Goal: Task Accomplishment & Management: Complete application form

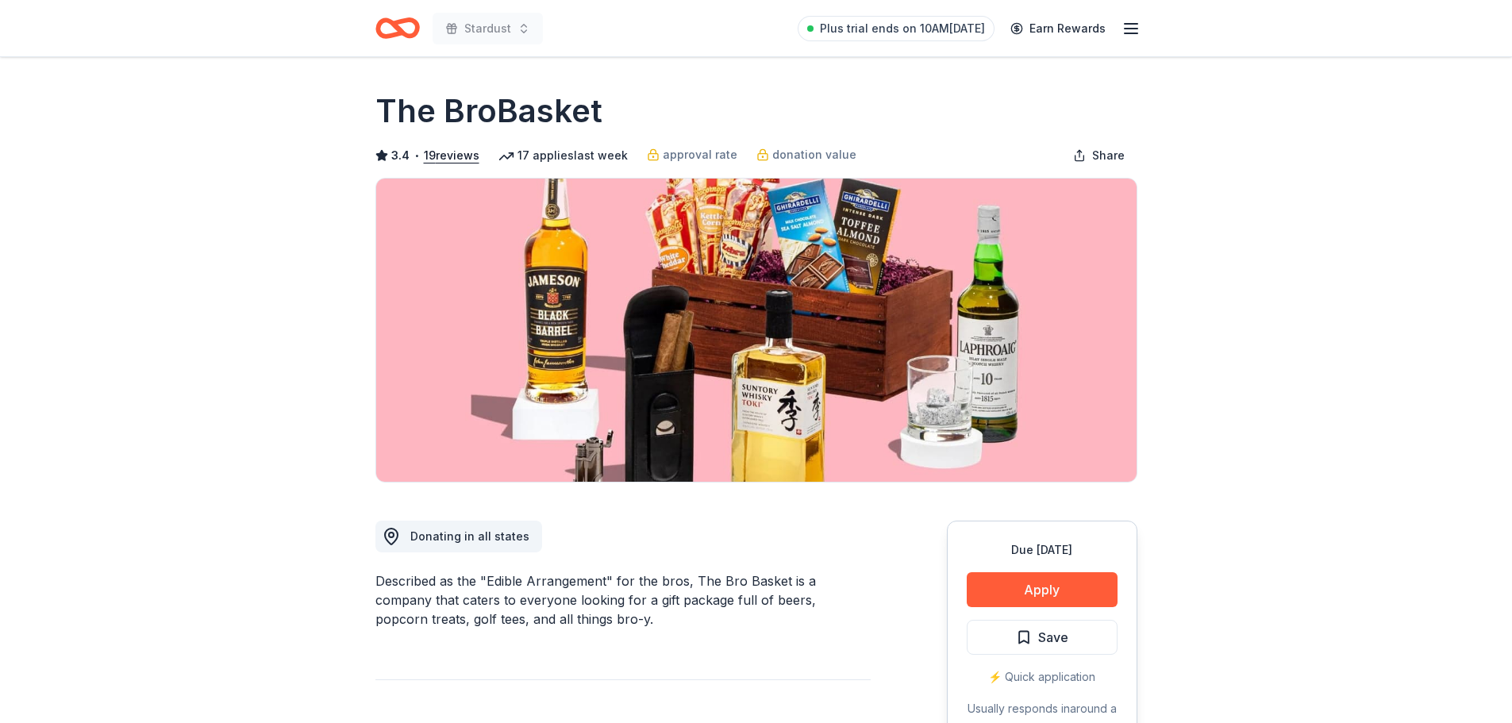
click at [1126, 25] on icon "button" at bounding box center [1131, 28] width 19 height 19
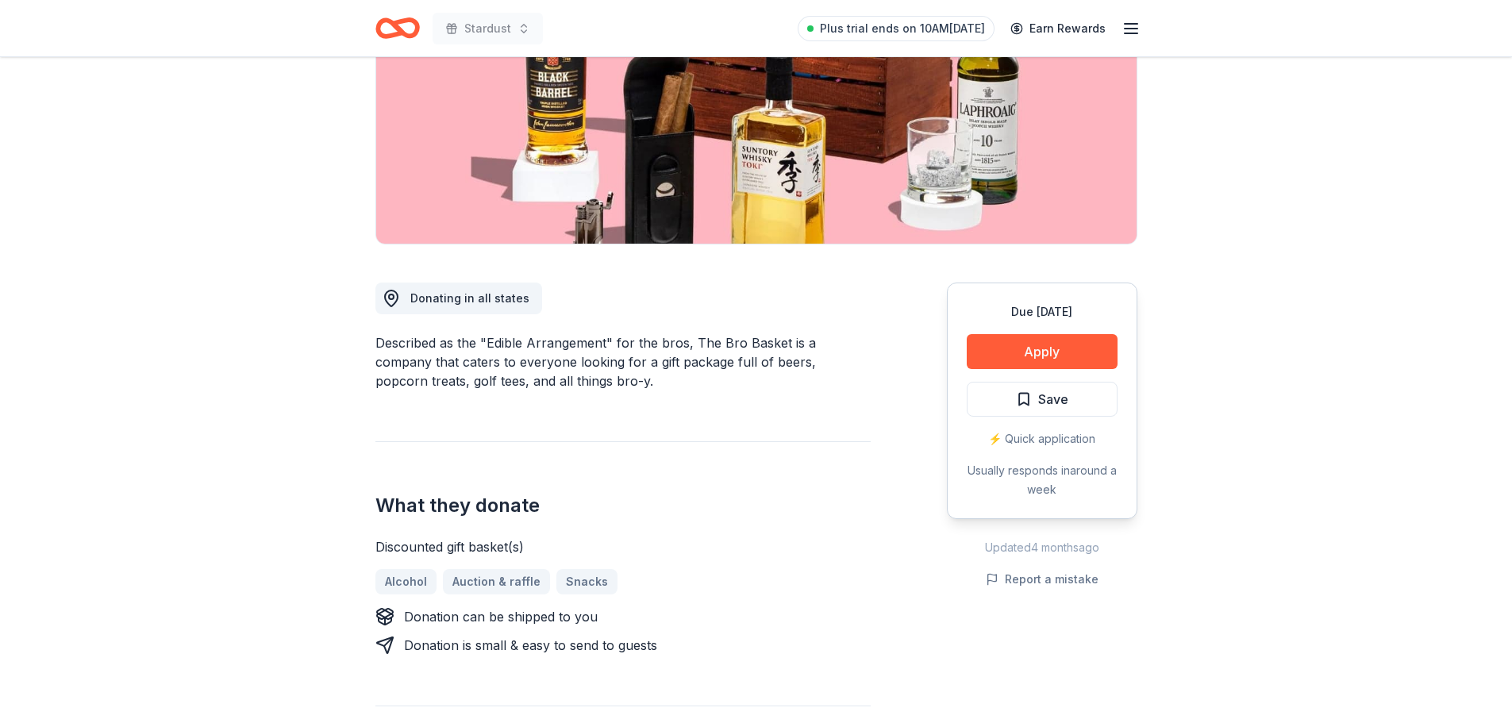
scroll to position [318, 0]
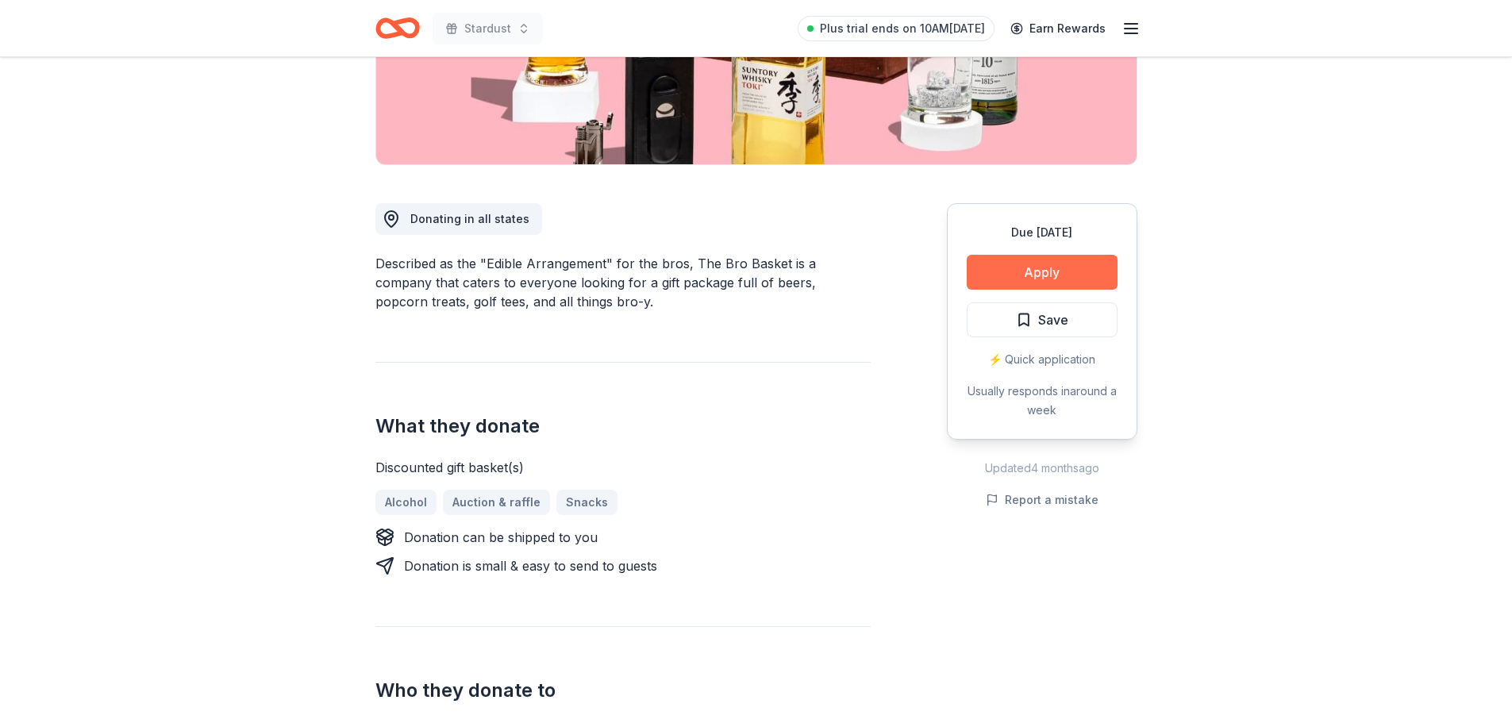
click at [1055, 271] on button "Apply" at bounding box center [1042, 272] width 151 height 35
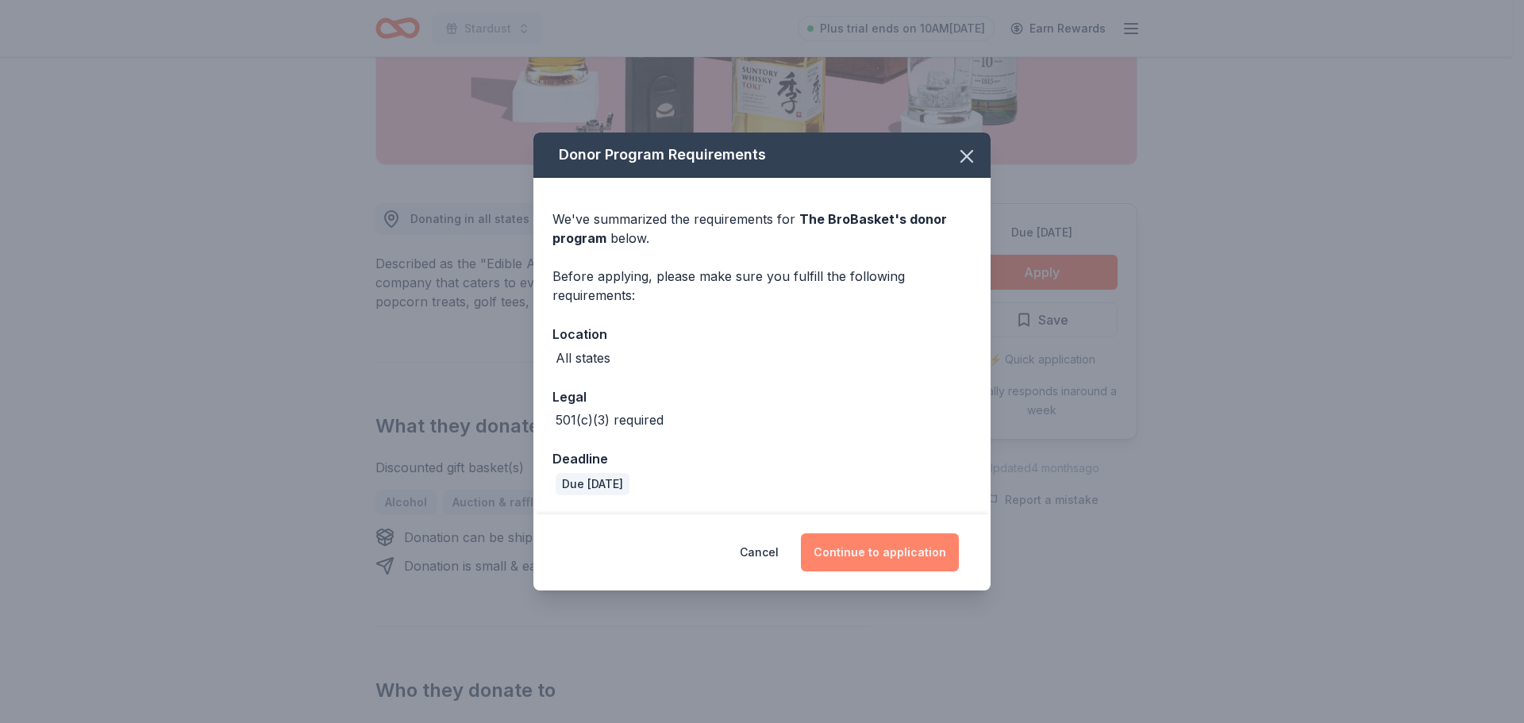
click at [893, 550] on button "Continue to application" at bounding box center [880, 553] width 158 height 38
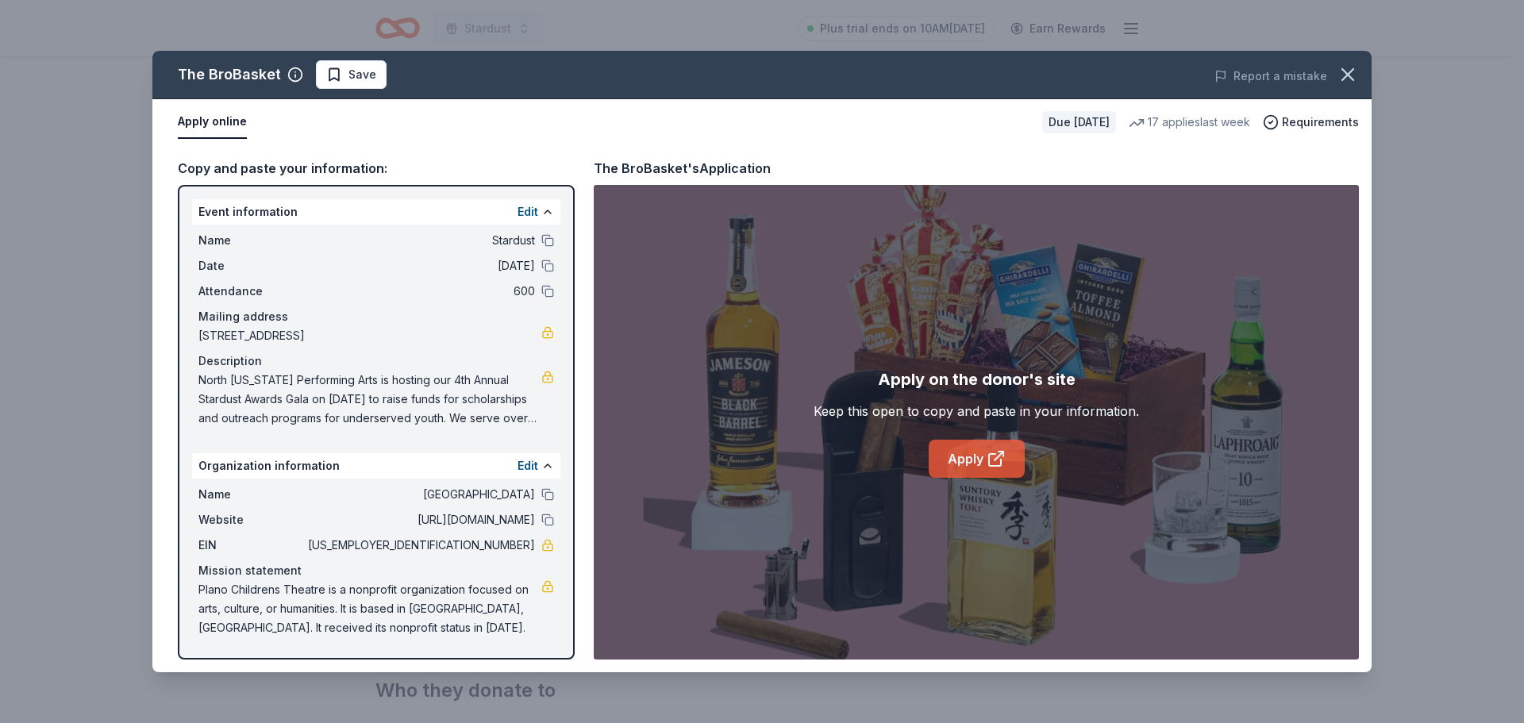
click at [980, 460] on link "Apply" at bounding box center [977, 459] width 96 height 38
click at [1349, 75] on icon "button" at bounding box center [1348, 74] width 11 height 11
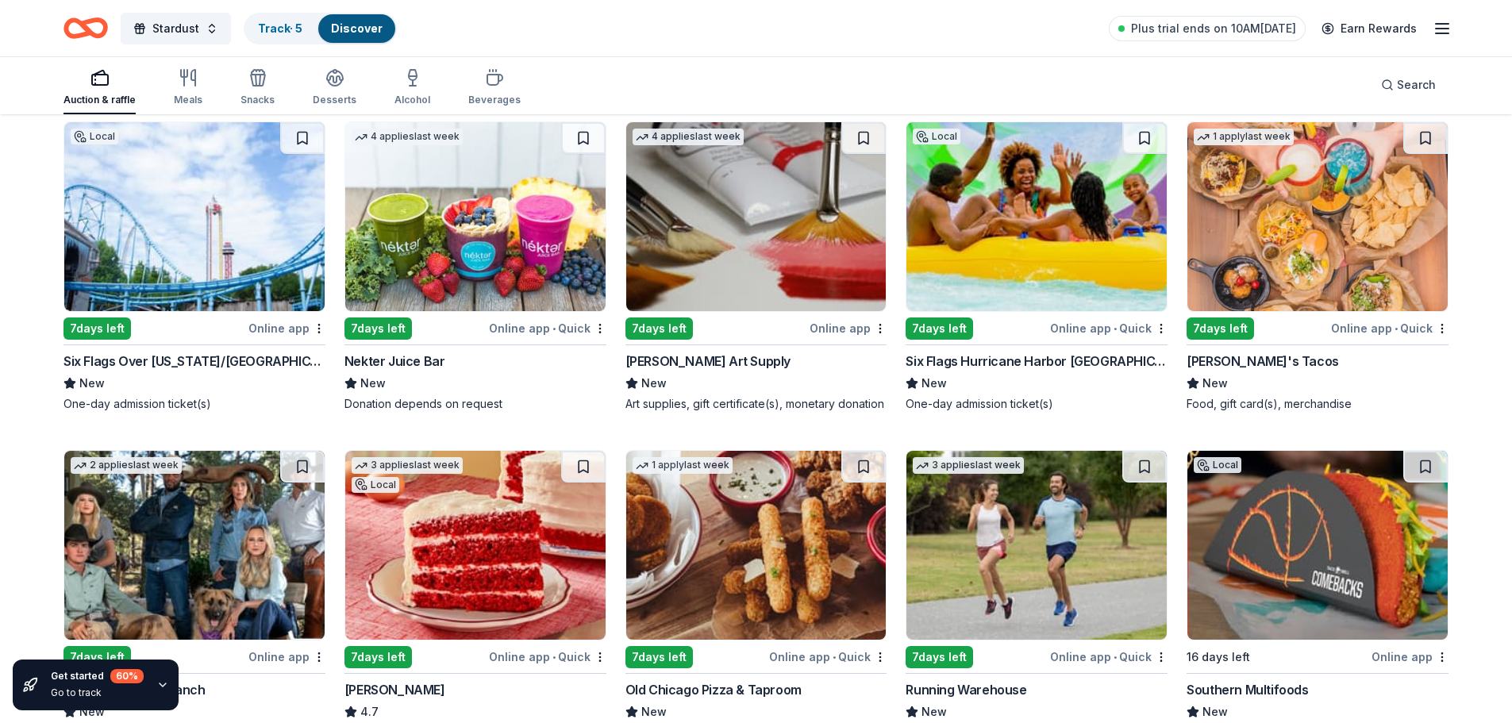
scroll to position [5260, 0]
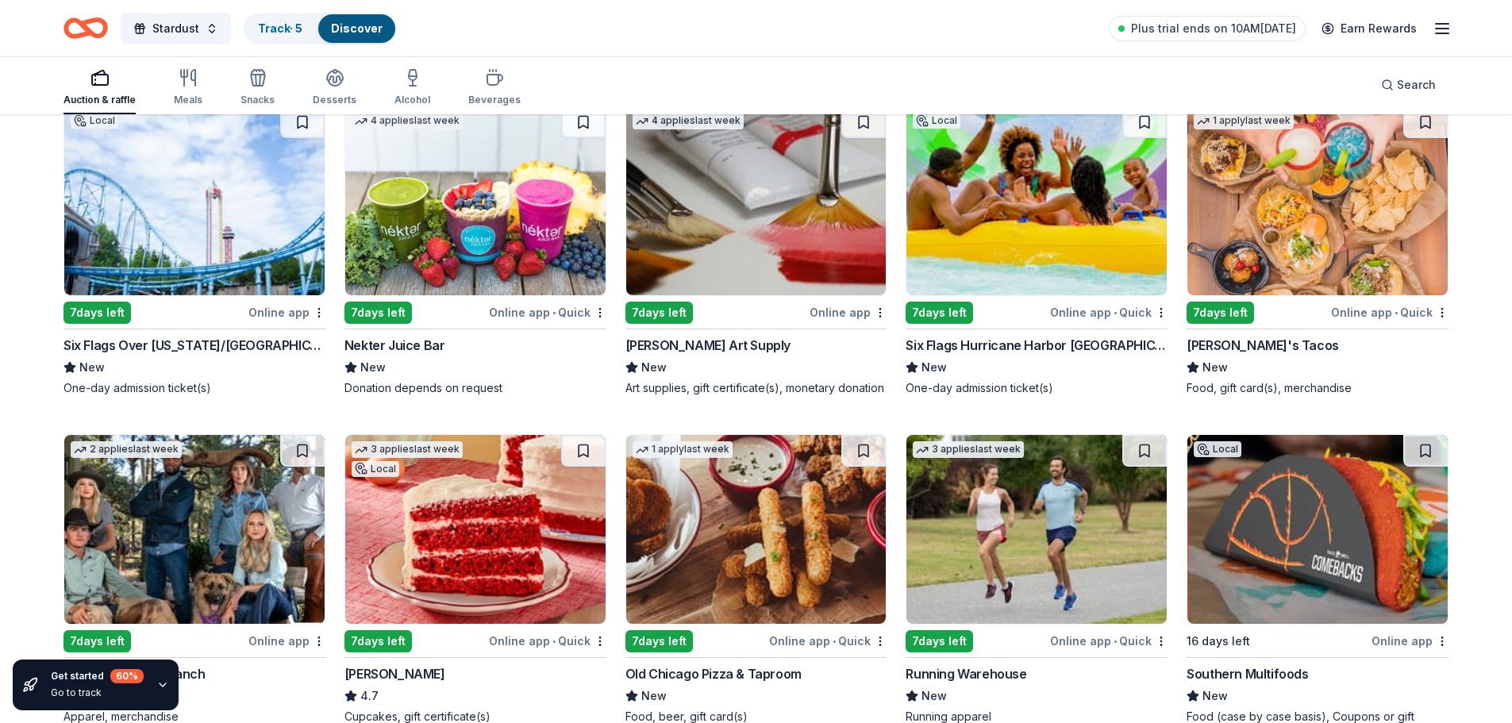
click at [1349, 252] on img at bounding box center [1318, 200] width 260 height 189
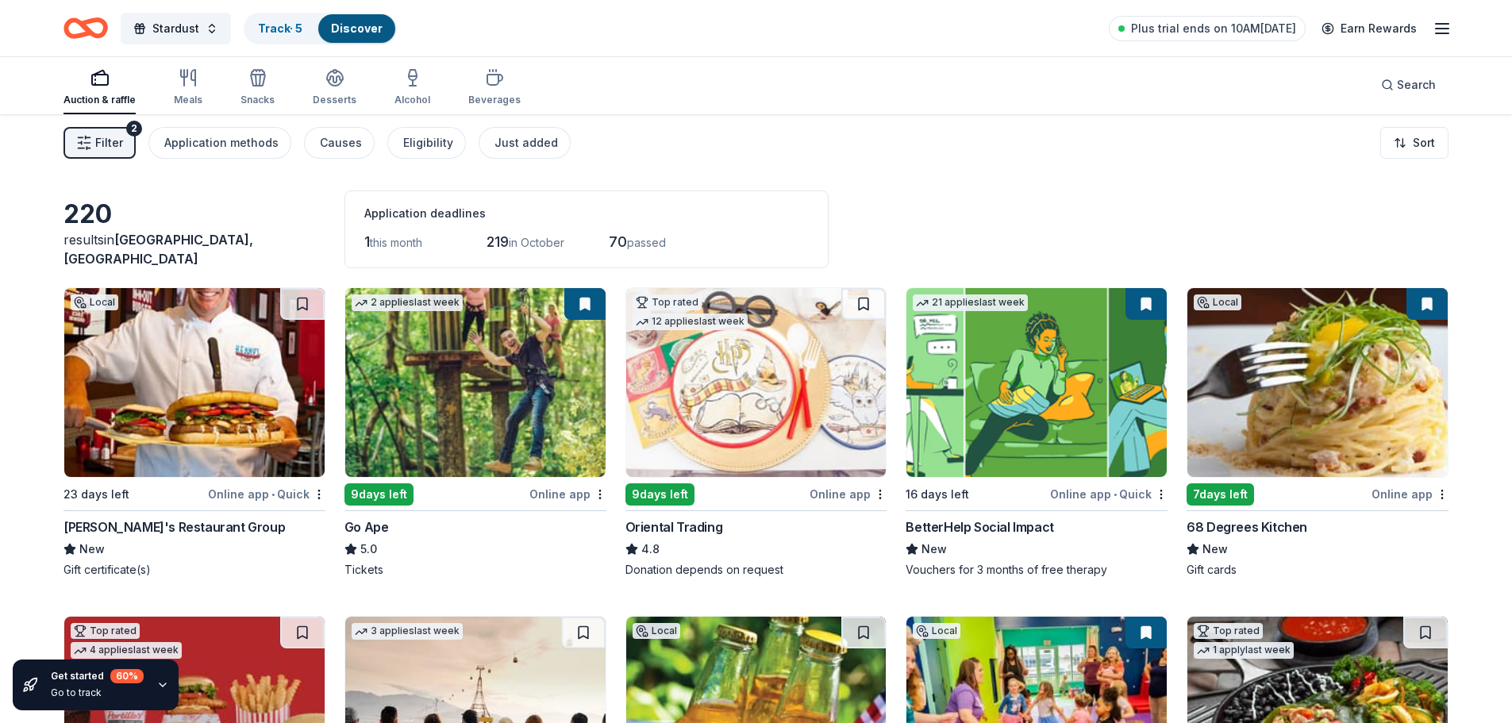
scroll to position [0, 0]
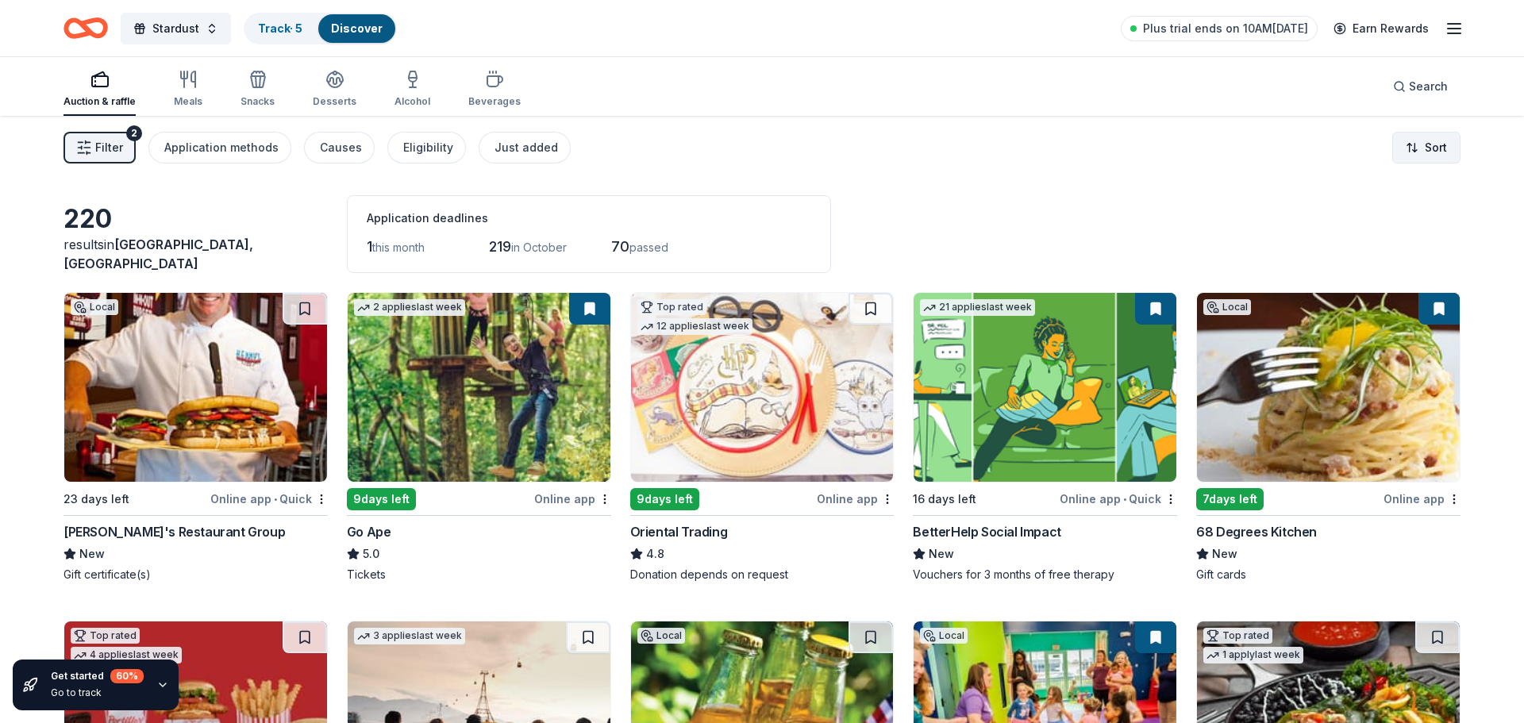
click at [1432, 144] on html "Stardust Track · 5 Discover Plus trial ends on 10AM, 10/2 Earn Rewards Auction …" at bounding box center [762, 361] width 1524 height 723
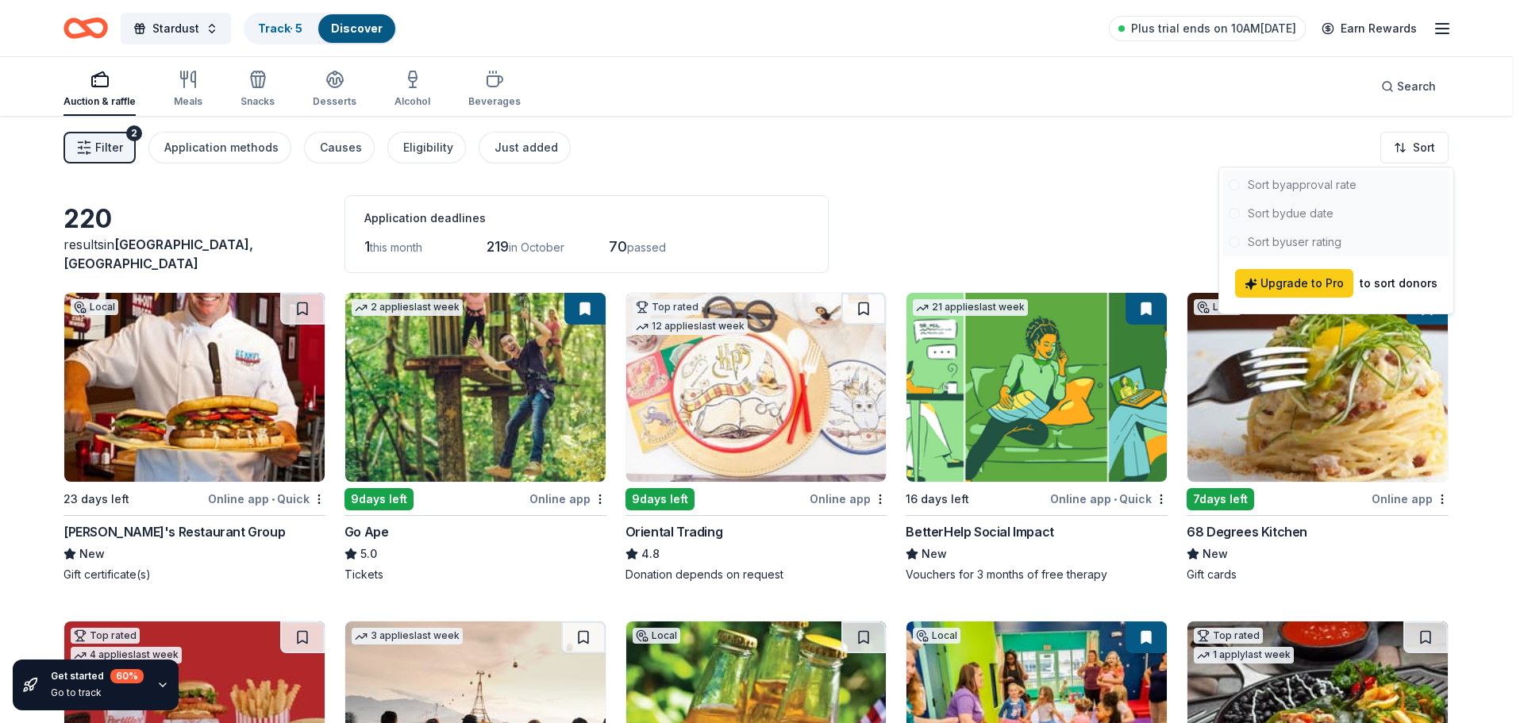
click at [1135, 209] on html "Stardust Track · 5 Discover Plus trial ends on 10AM, 10/2 Earn Rewards Auction …" at bounding box center [762, 361] width 1524 height 723
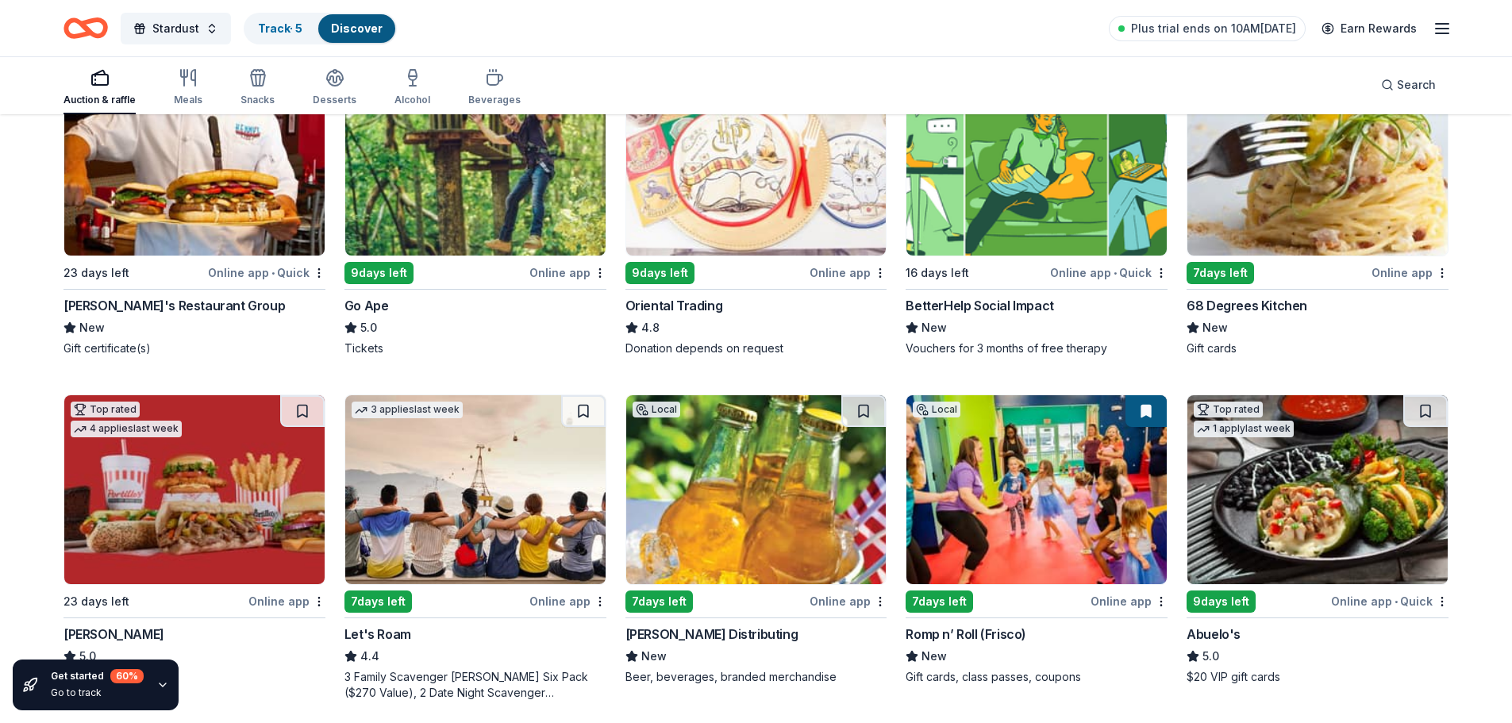
scroll to position [397, 0]
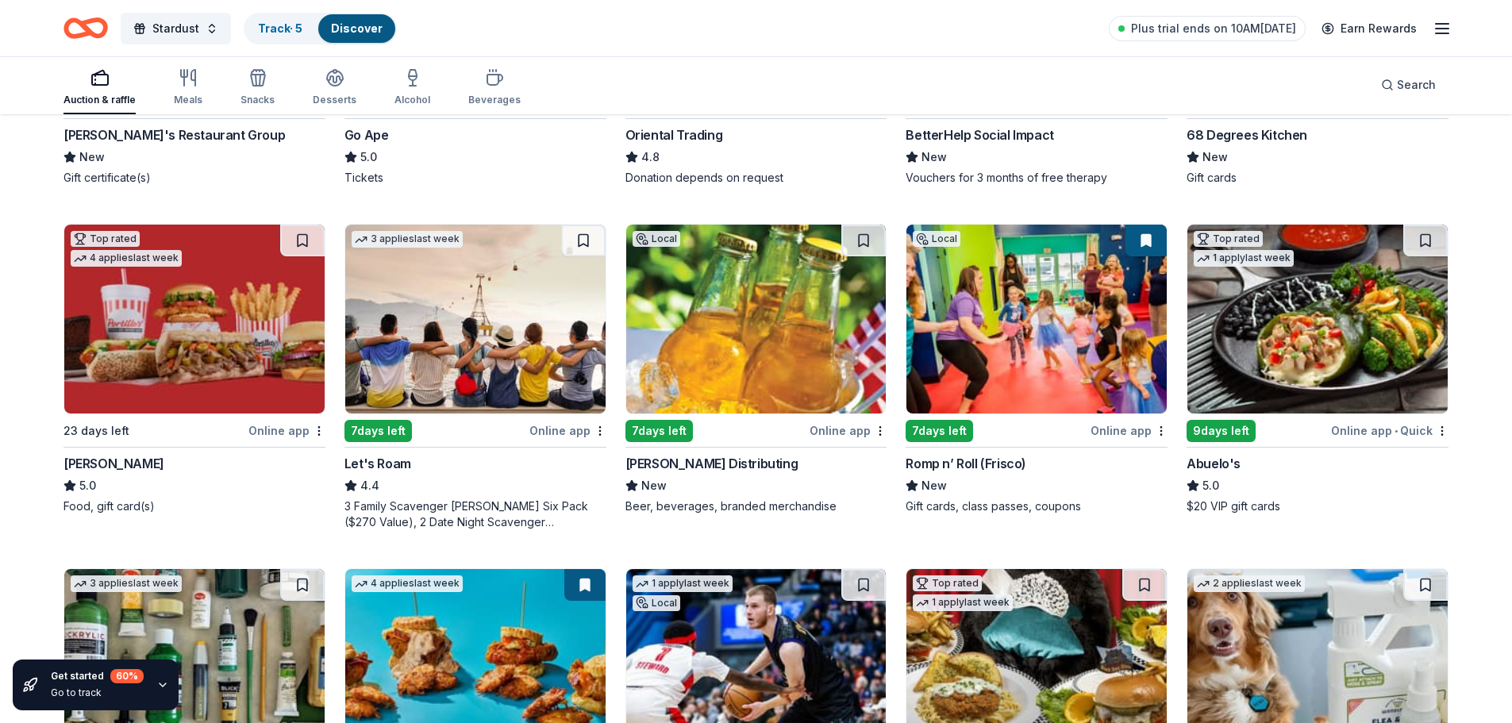
click at [481, 351] on img at bounding box center [475, 319] width 260 height 189
click at [722, 306] on img at bounding box center [756, 319] width 260 height 189
click at [1072, 309] on img at bounding box center [1037, 319] width 260 height 189
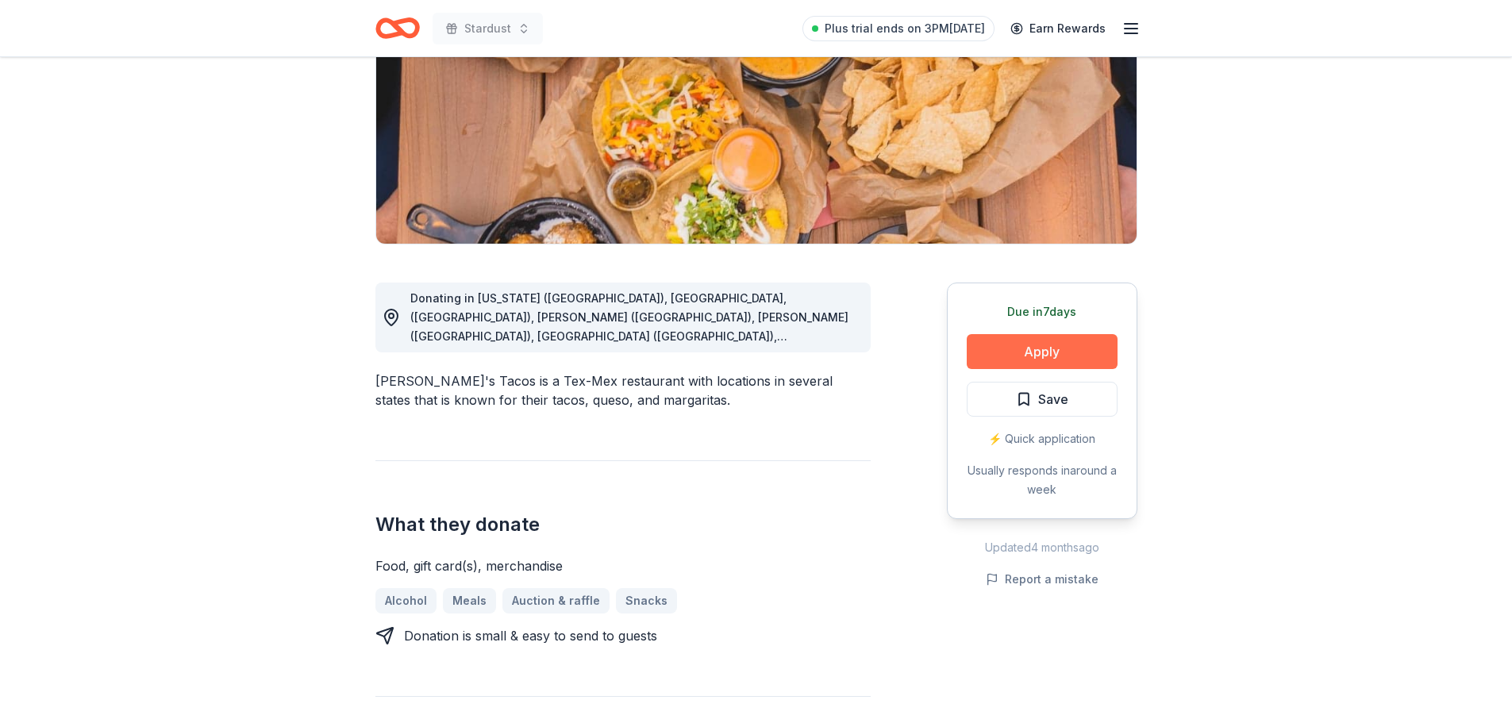
click at [1082, 349] on button "Apply" at bounding box center [1042, 351] width 151 height 35
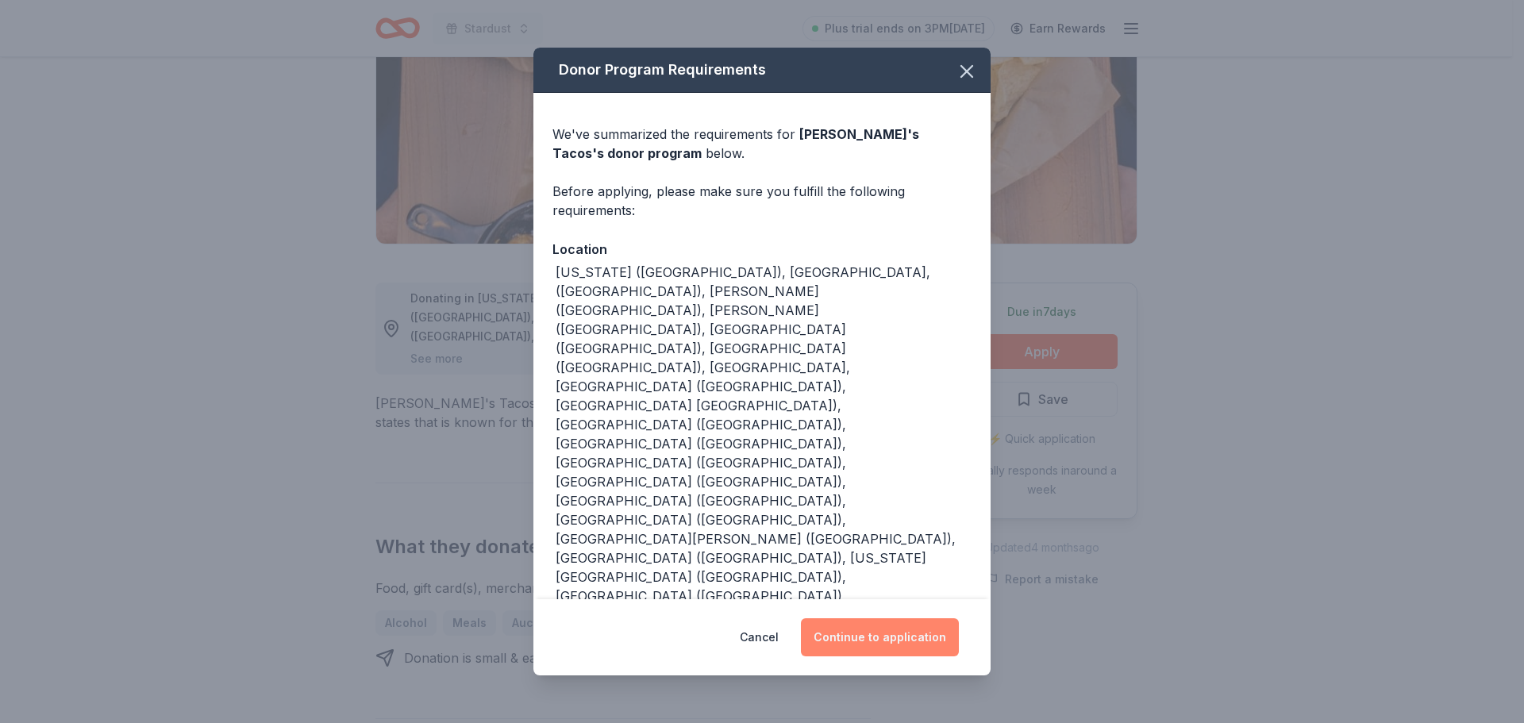
click at [877, 618] on button "Continue to application" at bounding box center [880, 637] width 158 height 38
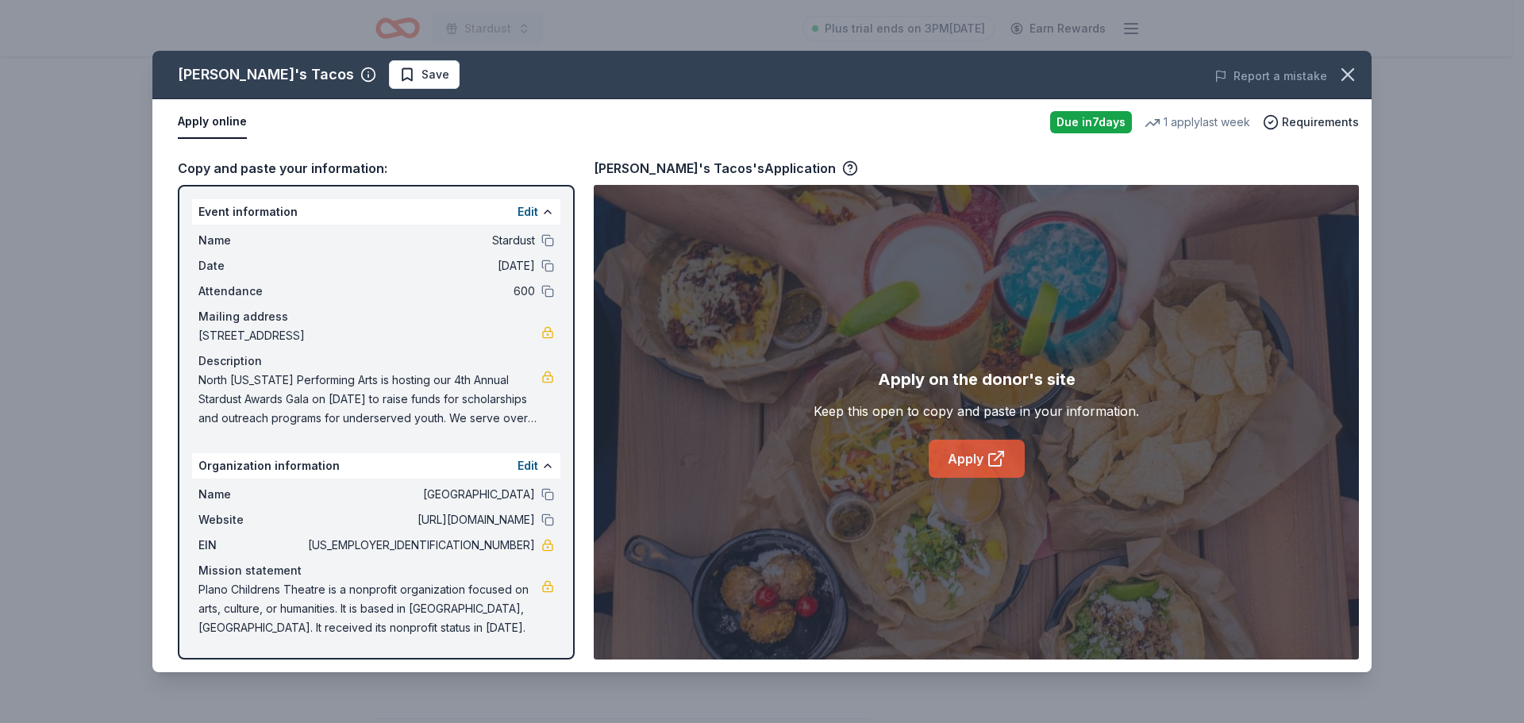
click at [977, 458] on link "Apply" at bounding box center [977, 459] width 96 height 38
click at [1339, 82] on icon "button" at bounding box center [1348, 75] width 22 height 22
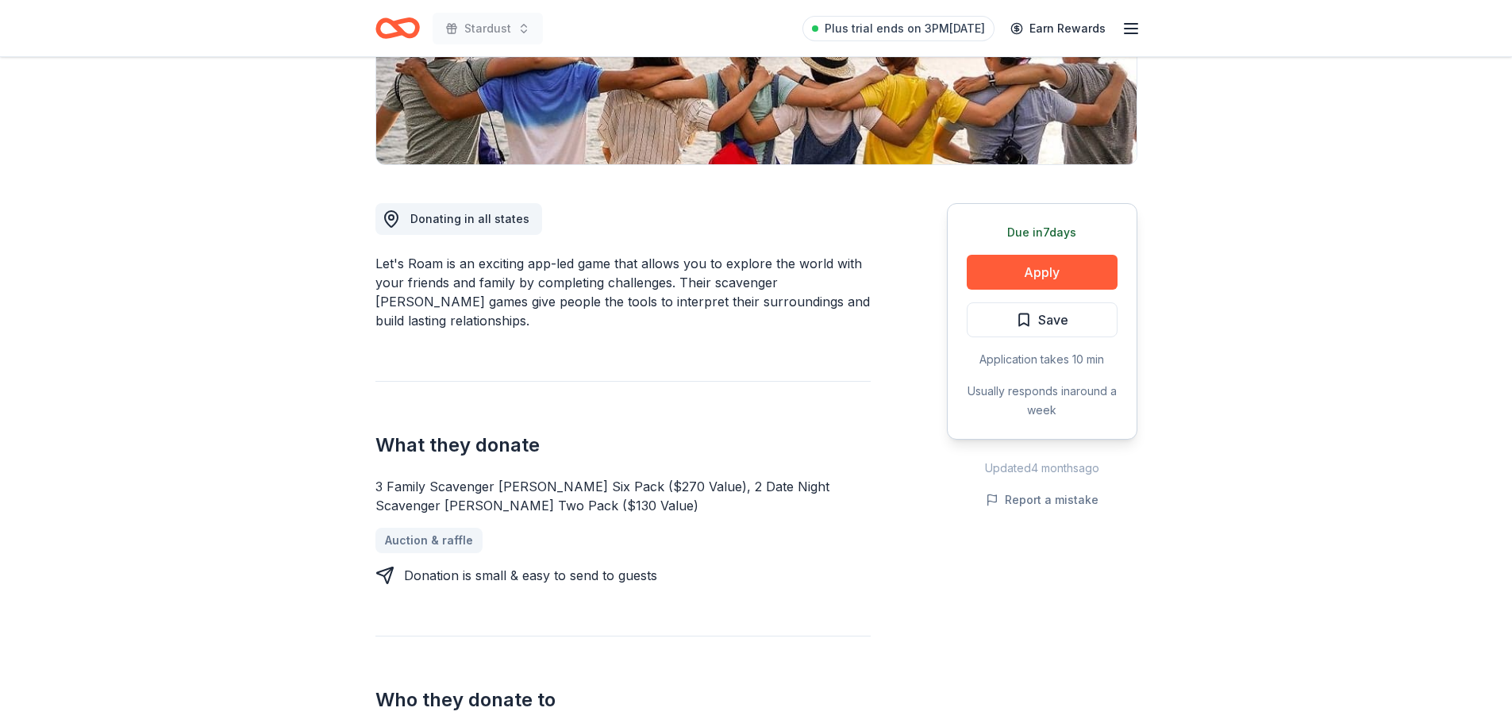
scroll to position [556, 0]
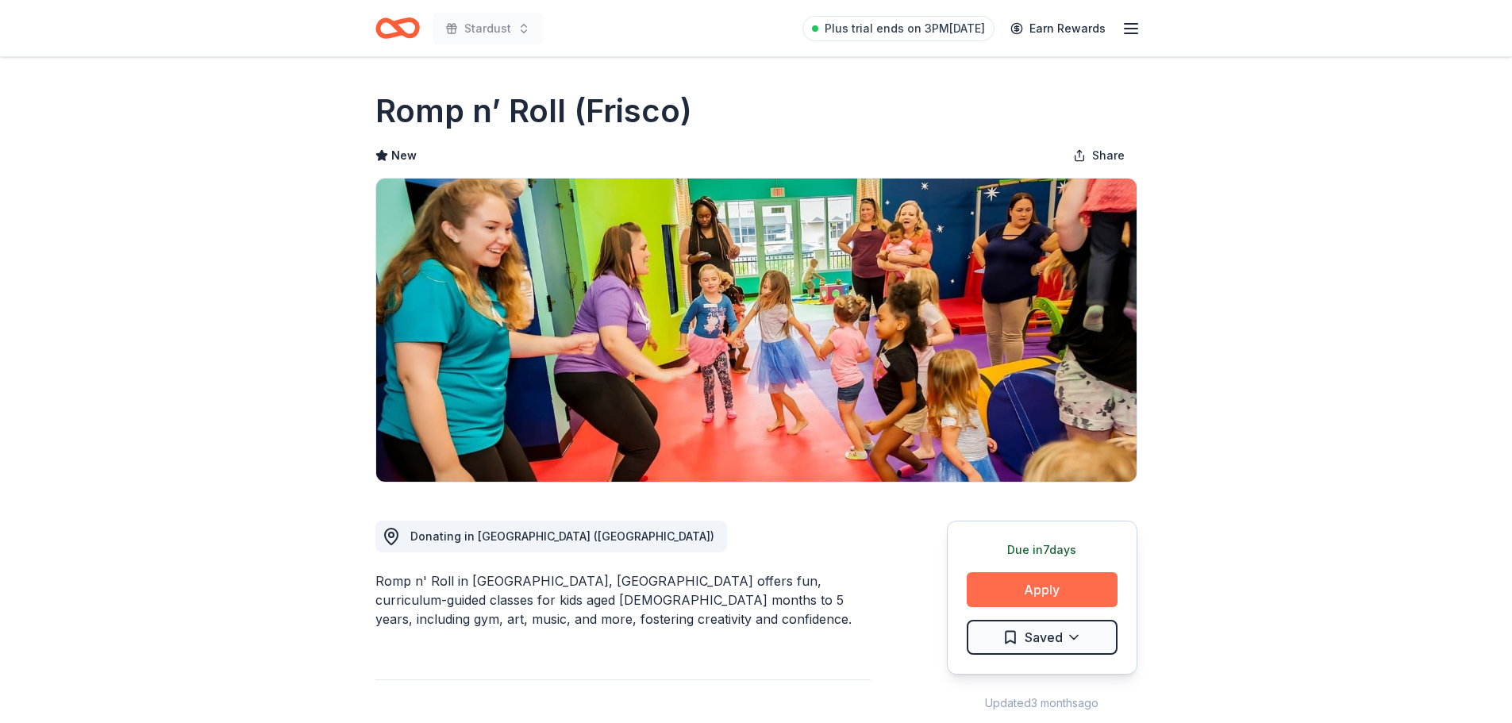
click at [1091, 586] on button "Apply" at bounding box center [1042, 589] width 151 height 35
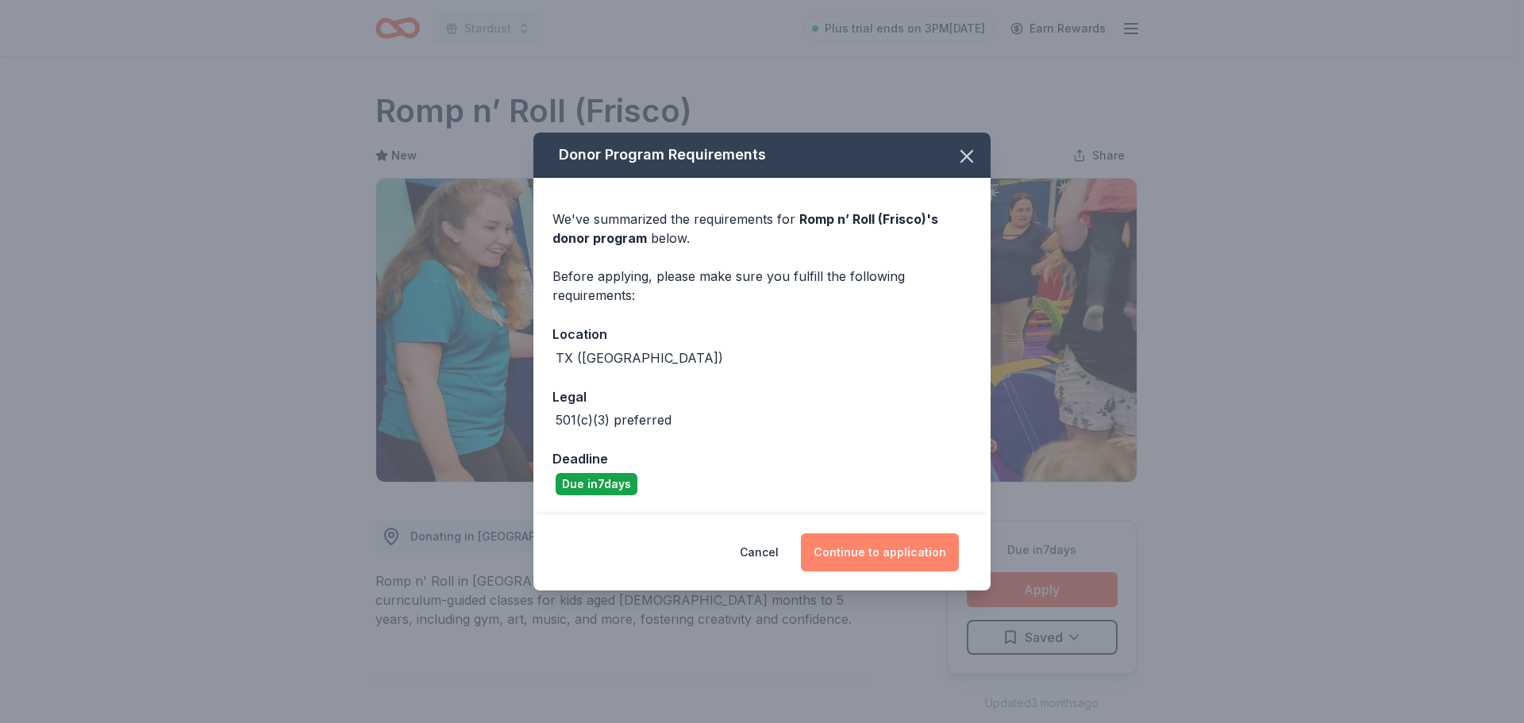
click at [902, 549] on button "Continue to application" at bounding box center [880, 553] width 158 height 38
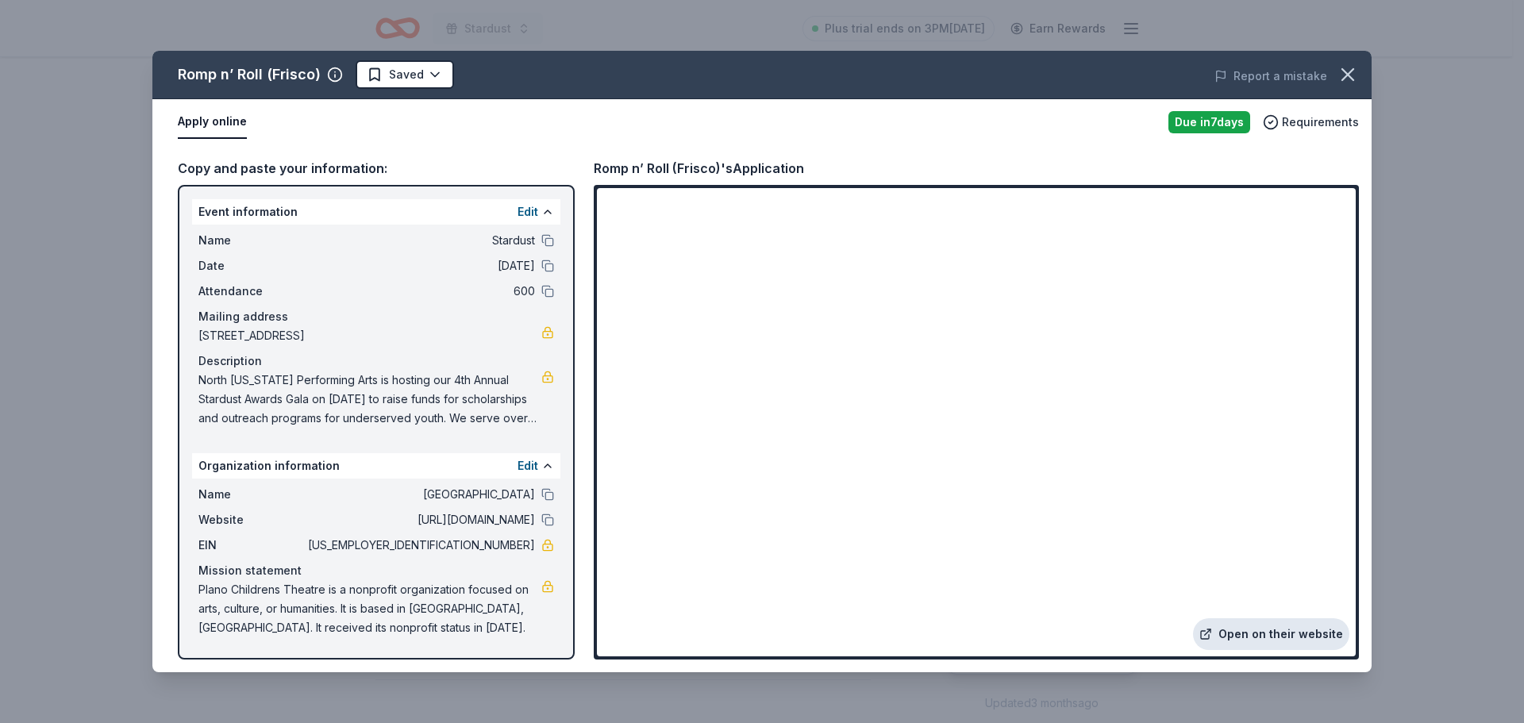
click at [1289, 633] on link "Open on their website" at bounding box center [1271, 634] width 156 height 32
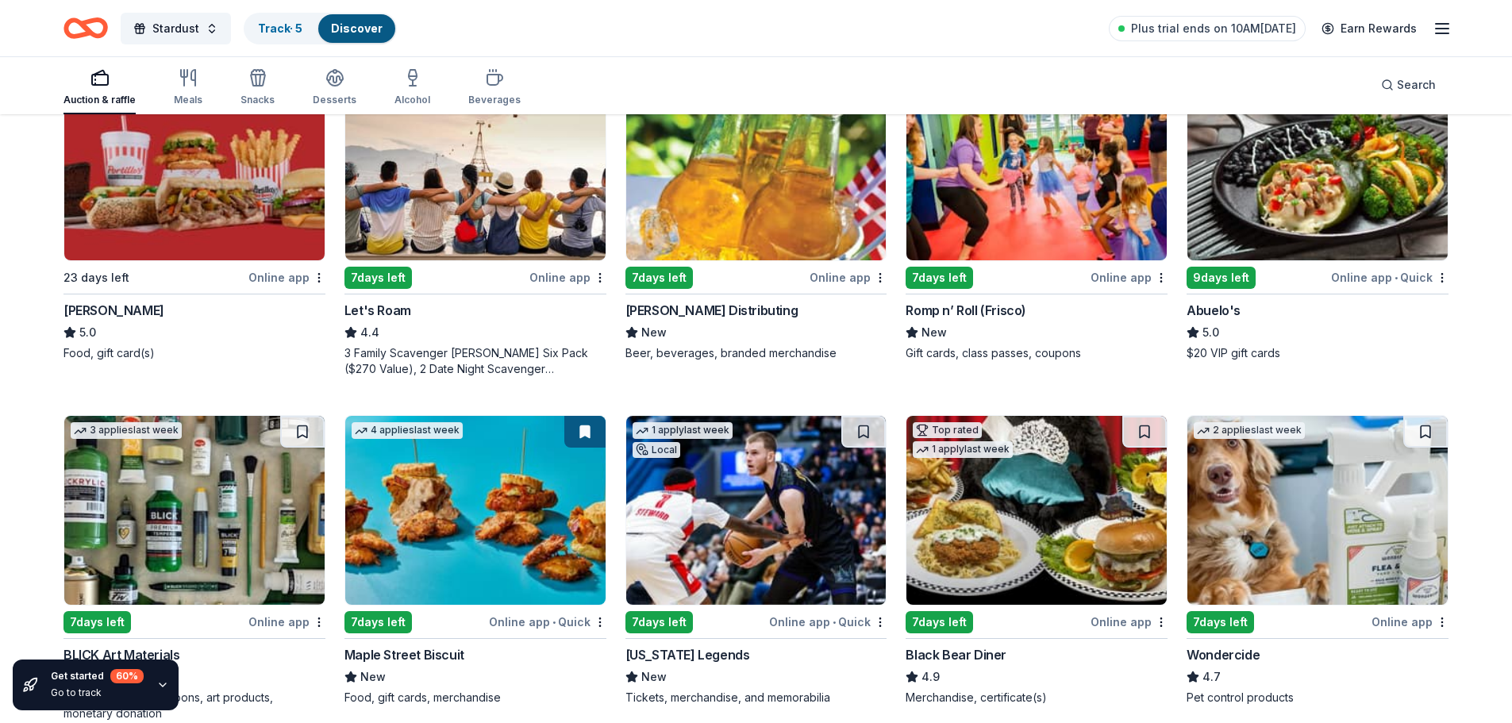
scroll to position [556, 0]
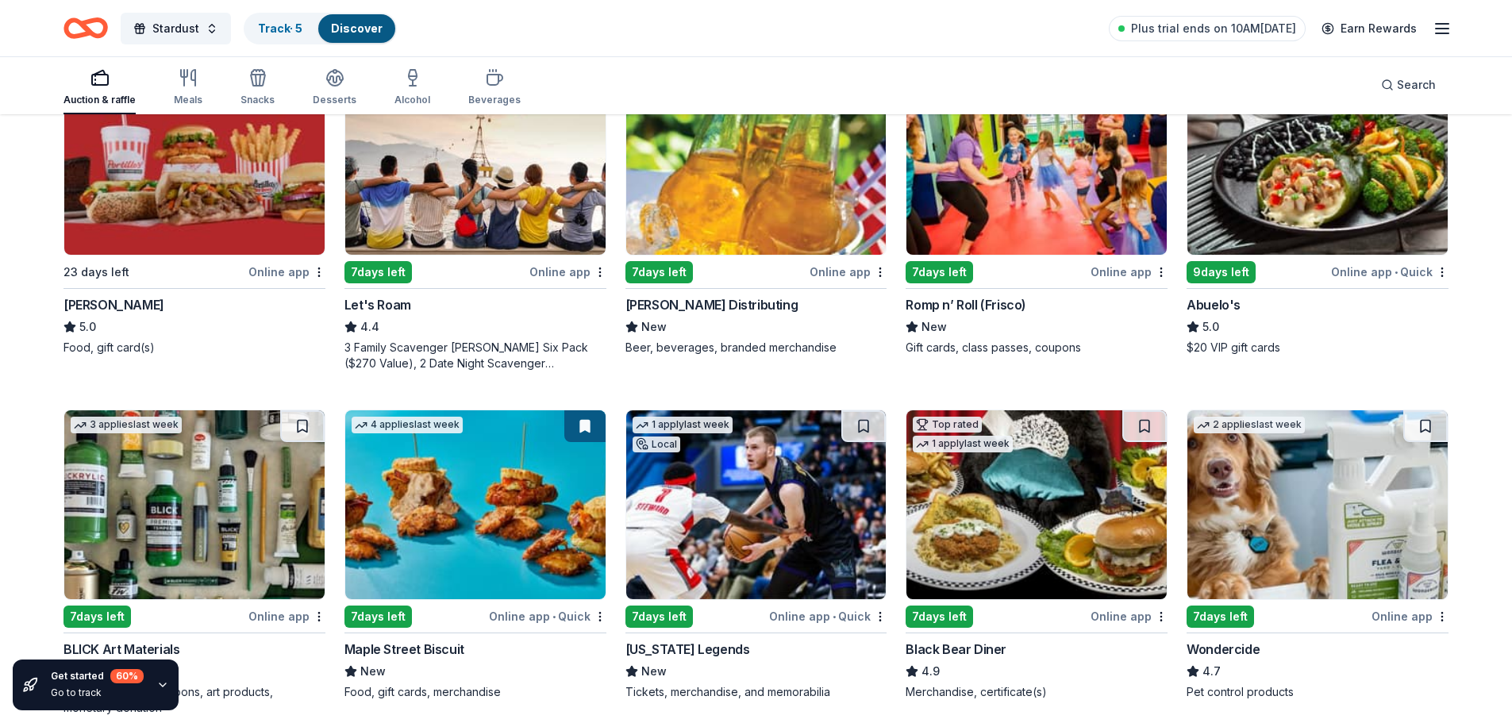
click at [1299, 205] on img at bounding box center [1318, 160] width 260 height 189
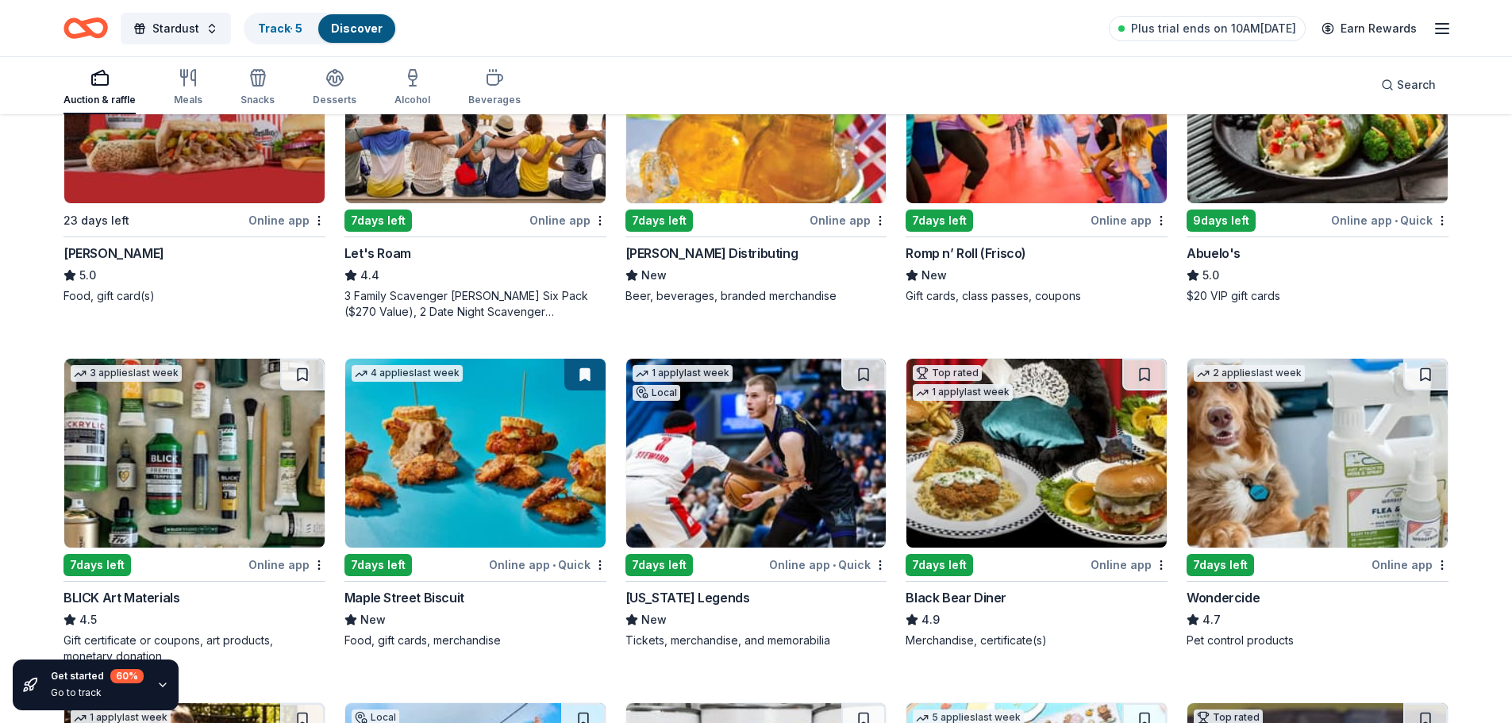
scroll to position [635, 0]
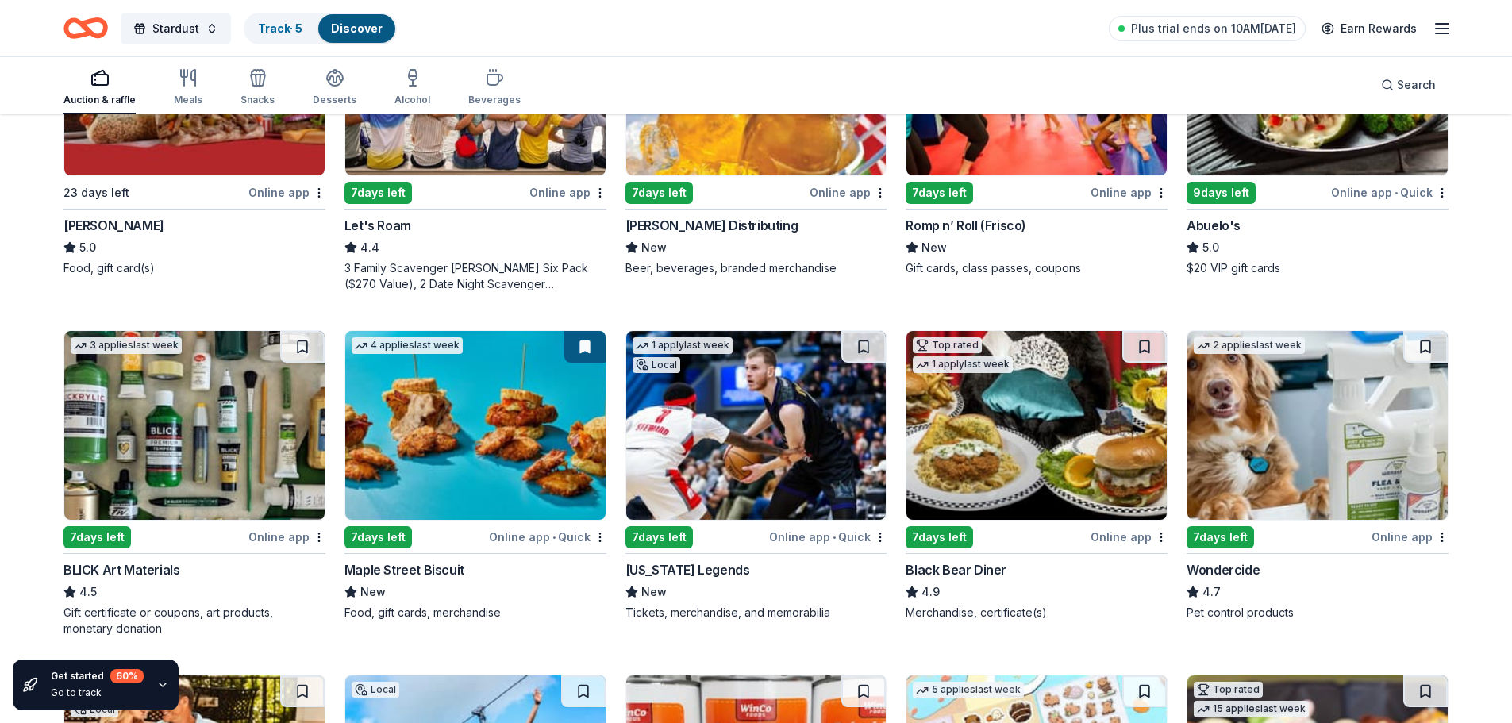
click at [1130, 449] on img at bounding box center [1037, 425] width 260 height 189
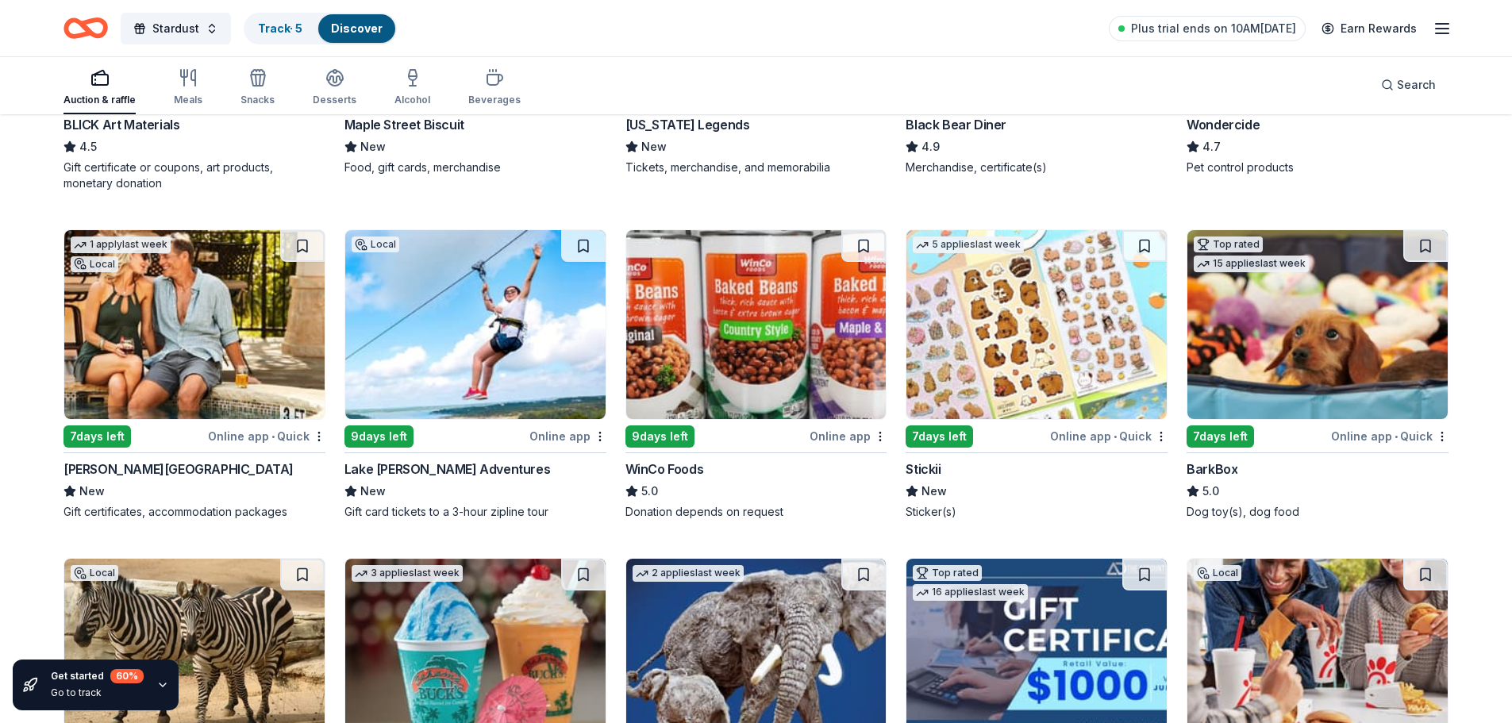
scroll to position [1112, 0]
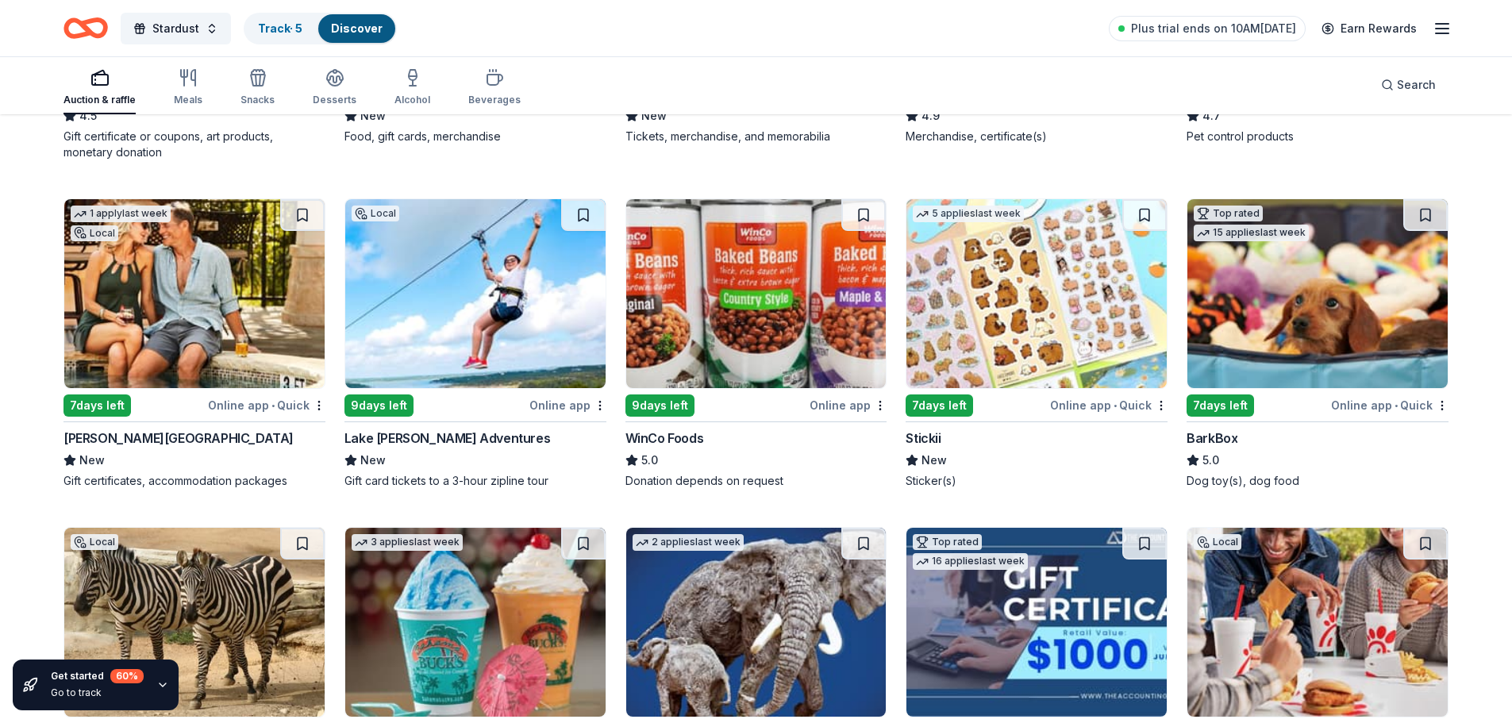
click at [212, 327] on img at bounding box center [194, 293] width 260 height 189
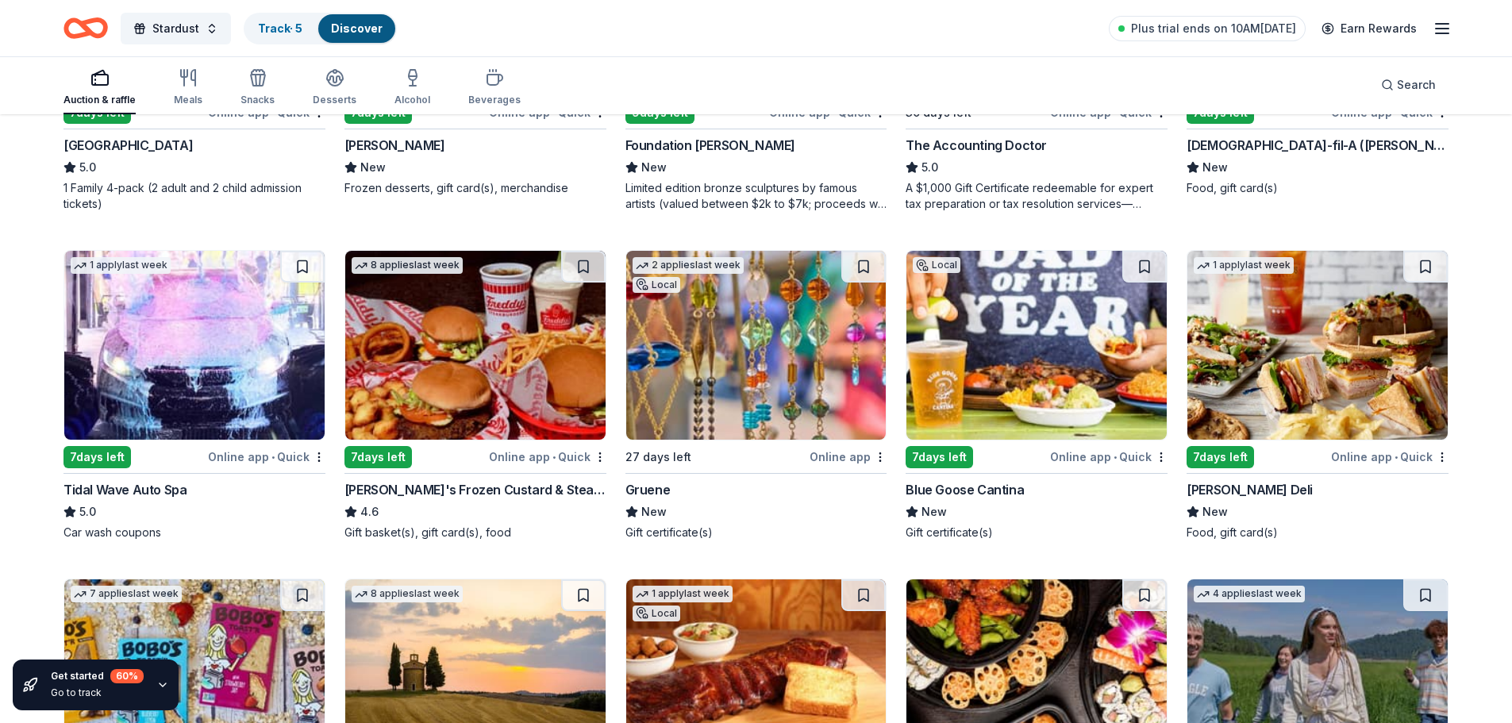
scroll to position [1747, 0]
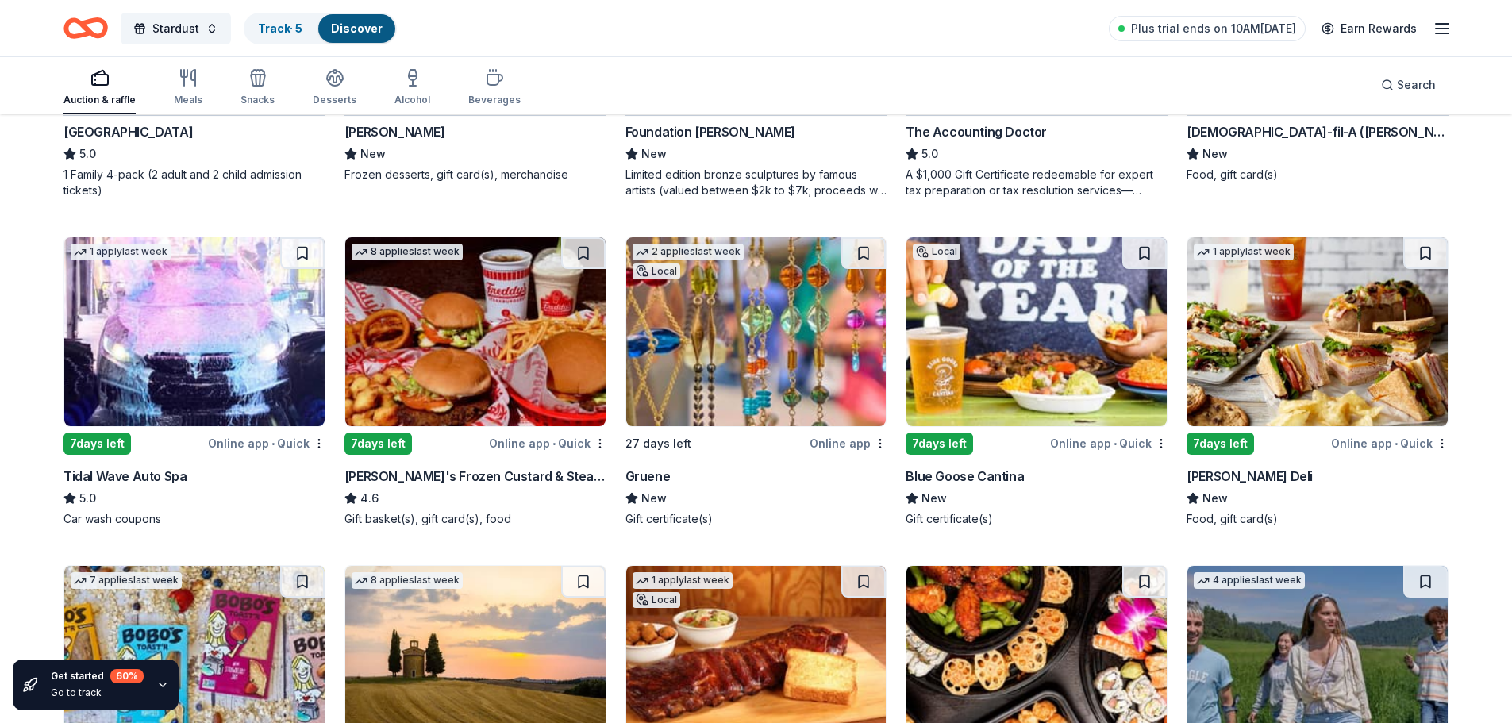
click at [259, 370] on img at bounding box center [194, 331] width 260 height 189
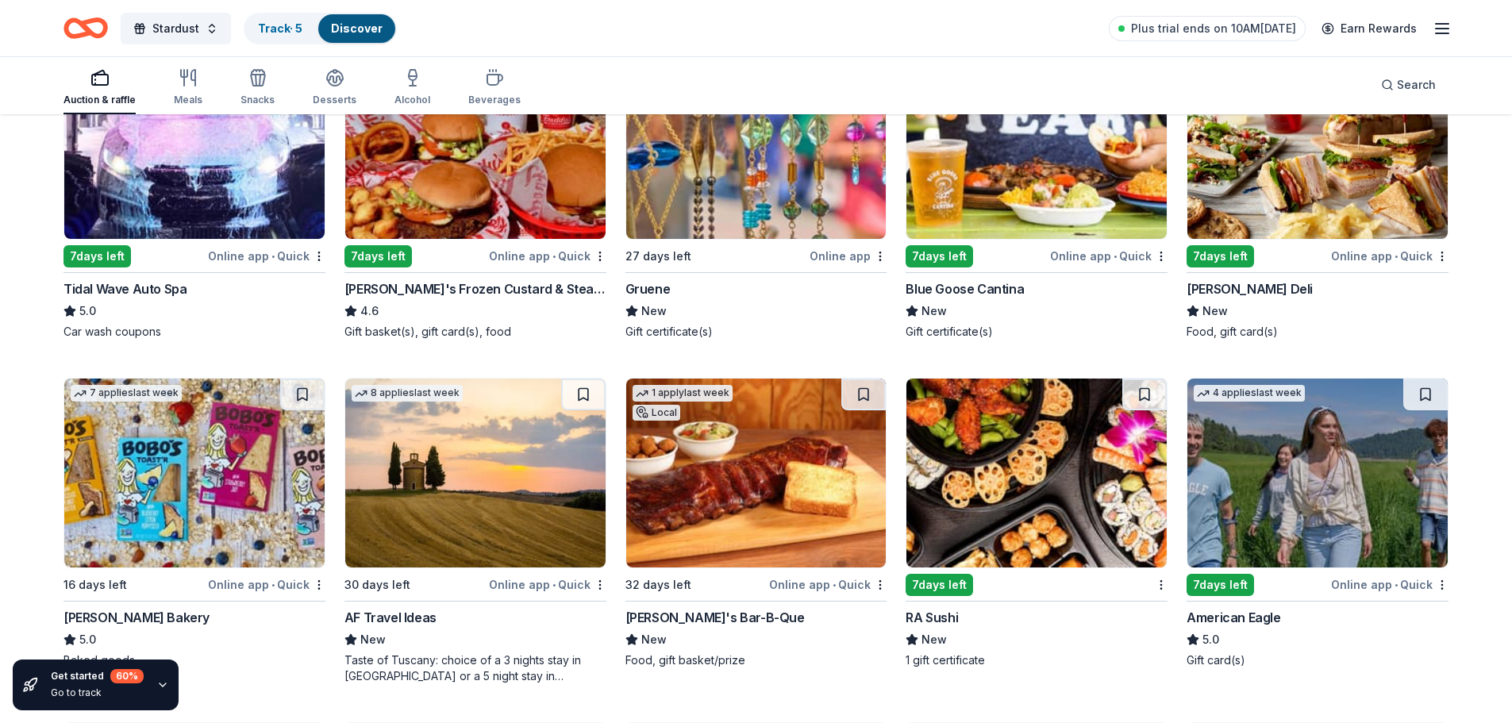
scroll to position [1905, 0]
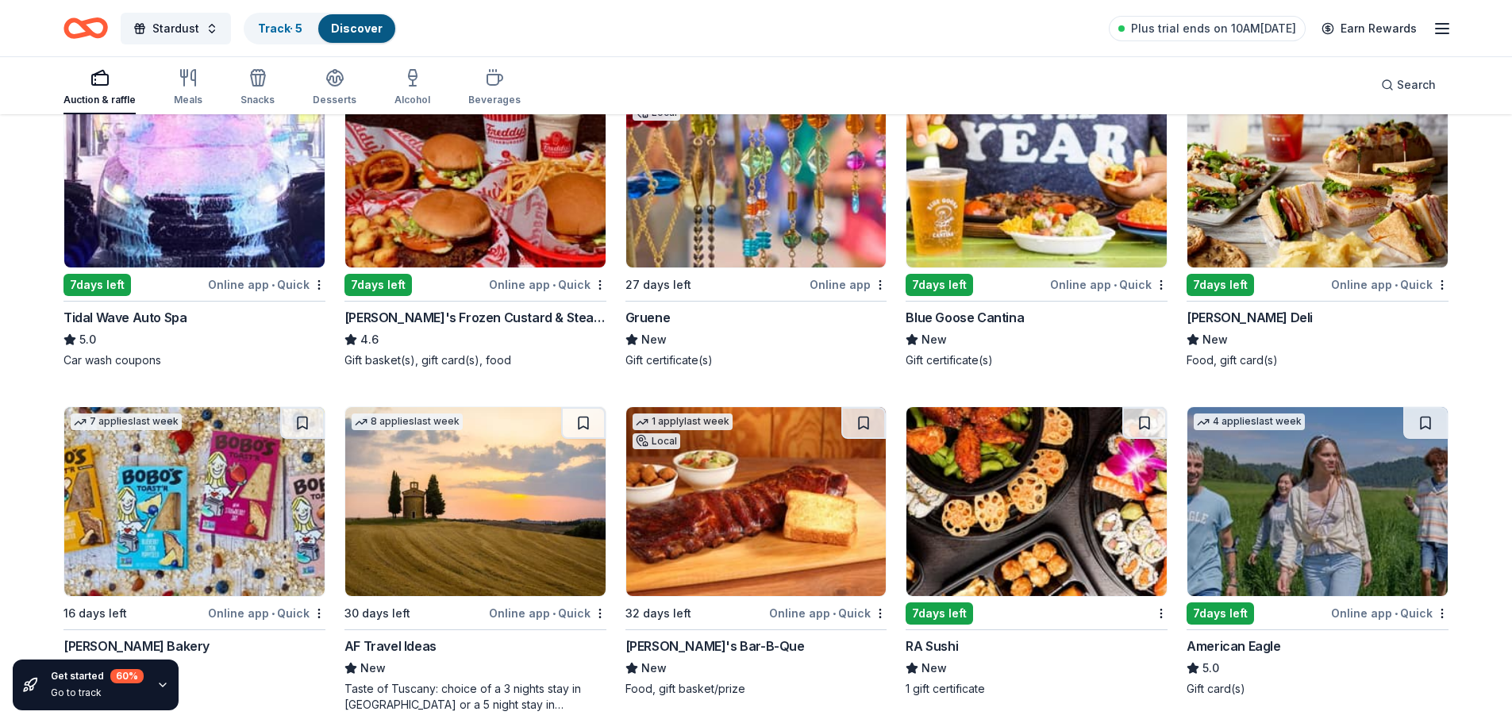
click at [1063, 220] on img at bounding box center [1037, 173] width 260 height 189
click at [1307, 216] on img at bounding box center [1318, 173] width 260 height 189
click at [1131, 508] on img at bounding box center [1037, 501] width 260 height 189
click at [1270, 220] on img at bounding box center [1318, 173] width 260 height 189
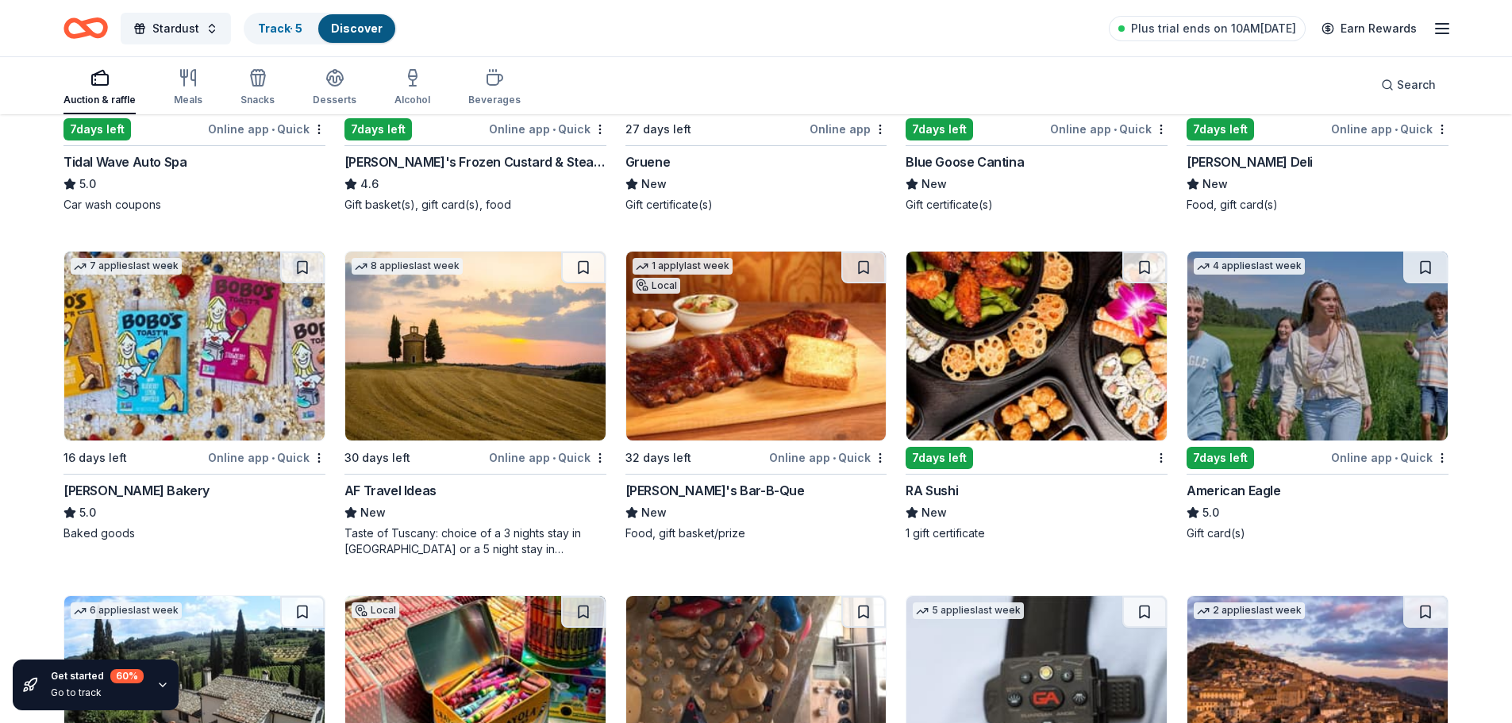
scroll to position [2064, 0]
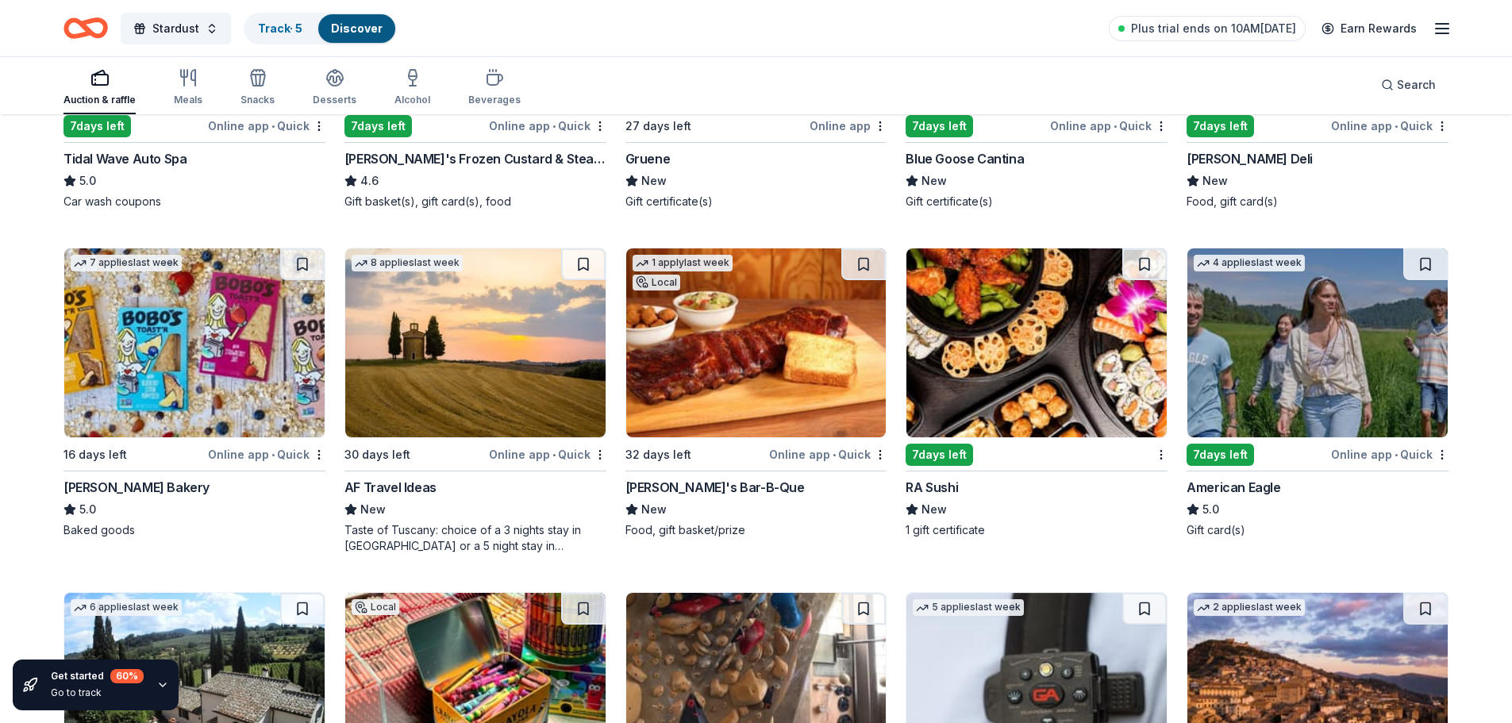
click at [735, 372] on img at bounding box center [756, 343] width 260 height 189
click at [1348, 373] on img at bounding box center [1318, 343] width 260 height 189
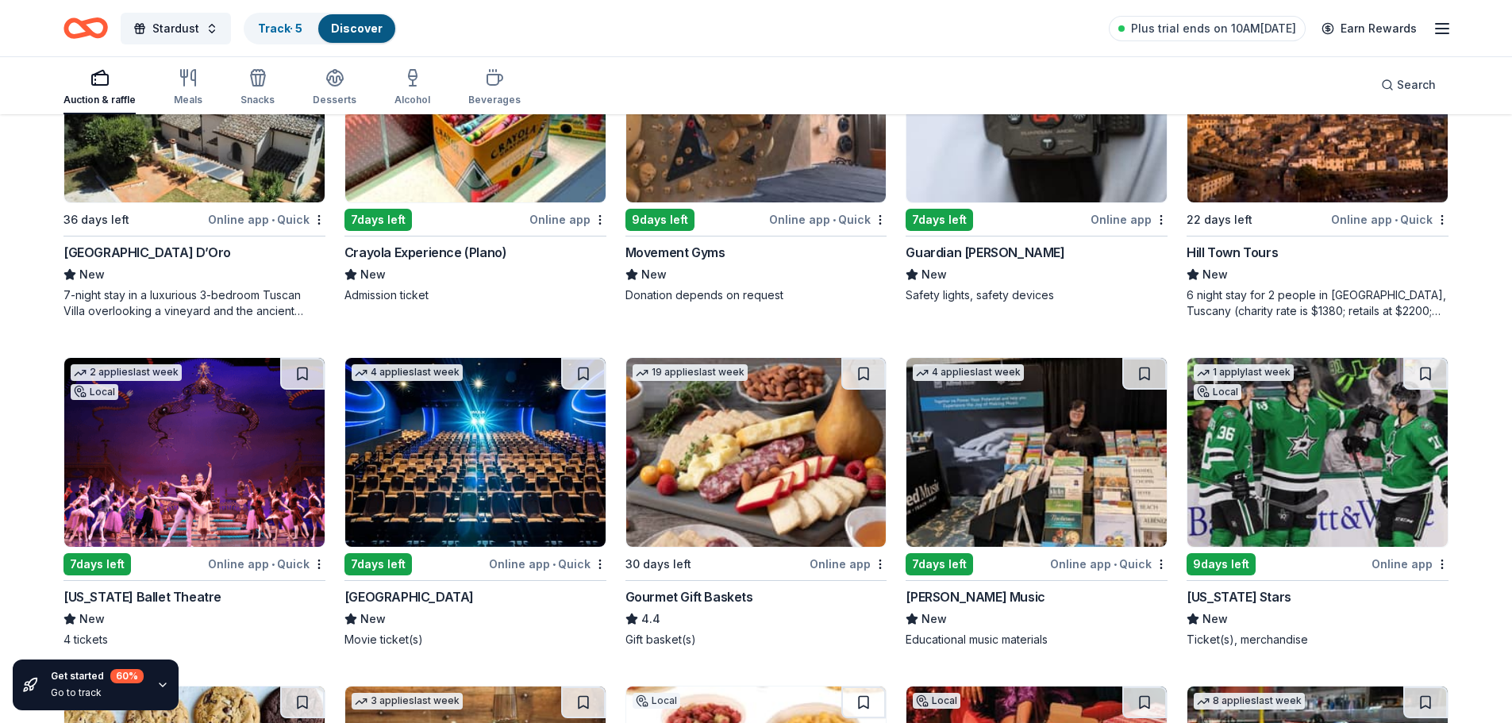
scroll to position [2699, 0]
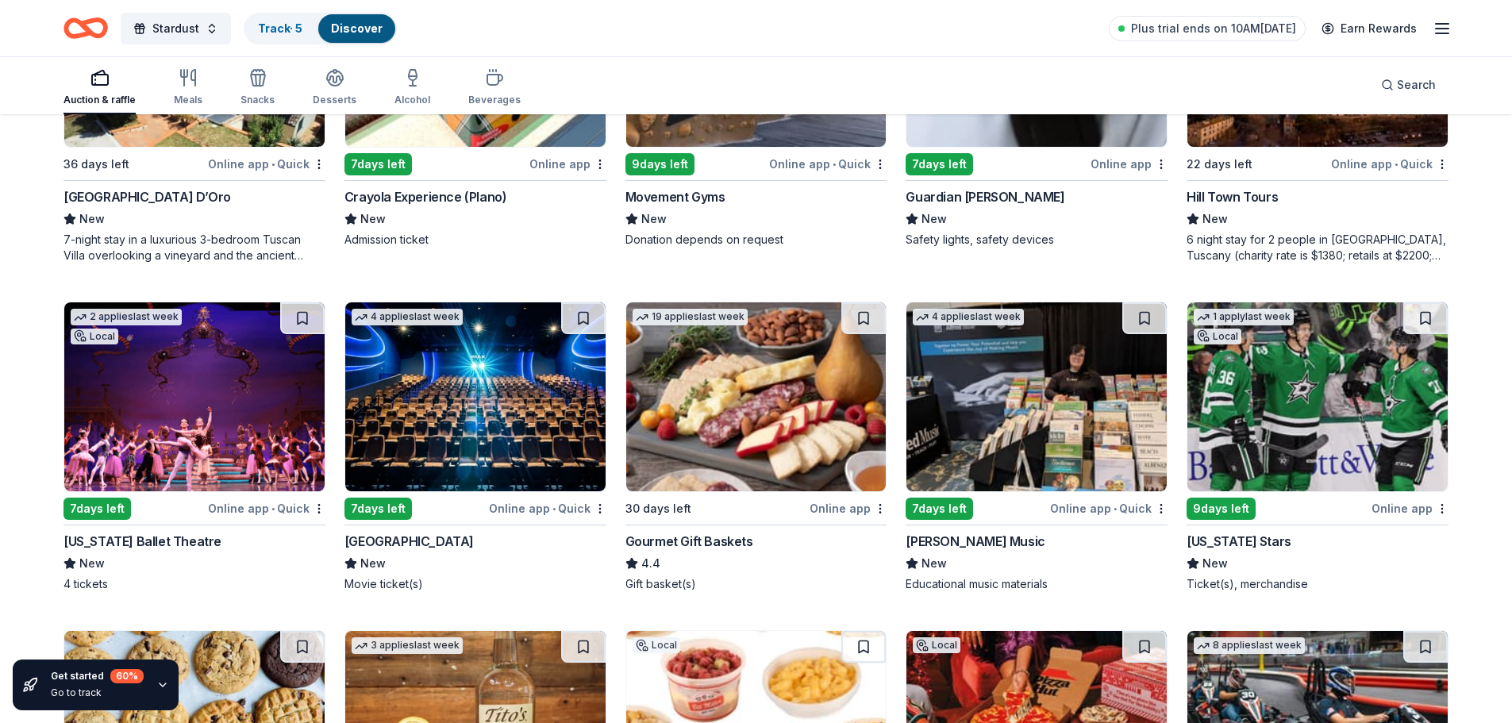
click at [734, 410] on img at bounding box center [756, 396] width 260 height 189
click at [193, 395] on img at bounding box center [194, 396] width 260 height 189
click at [1097, 419] on img at bounding box center [1037, 396] width 260 height 189
click at [1272, 426] on img at bounding box center [1318, 396] width 260 height 189
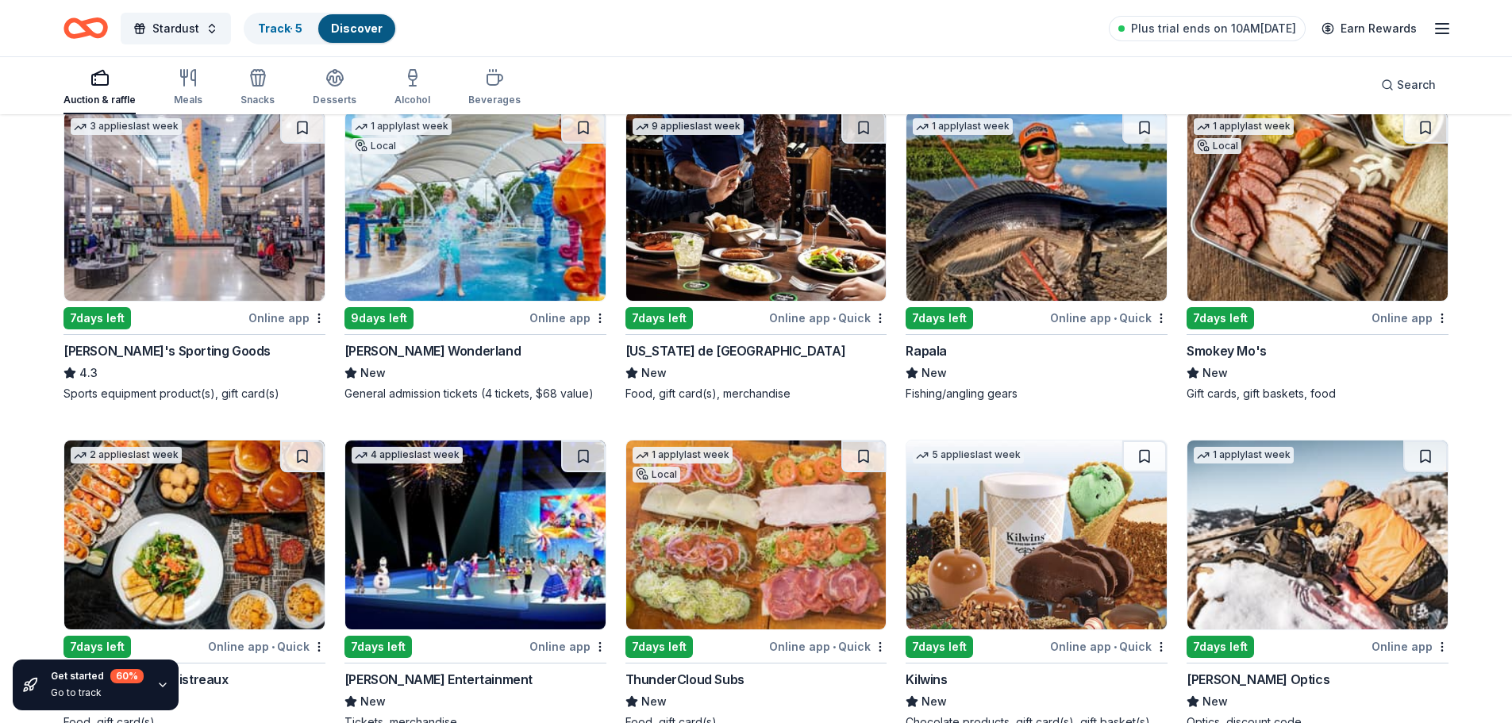
scroll to position [6629, 0]
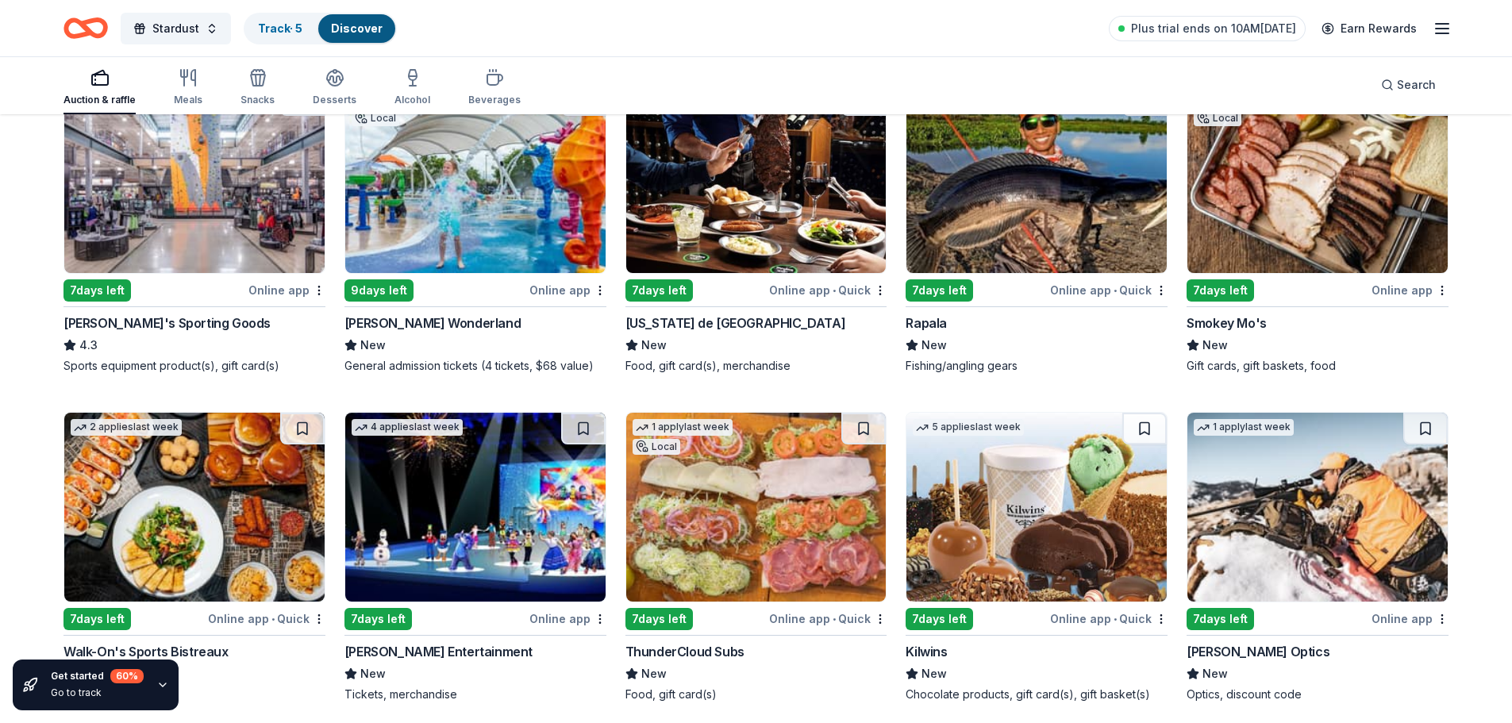
click at [749, 198] on img at bounding box center [756, 178] width 260 height 189
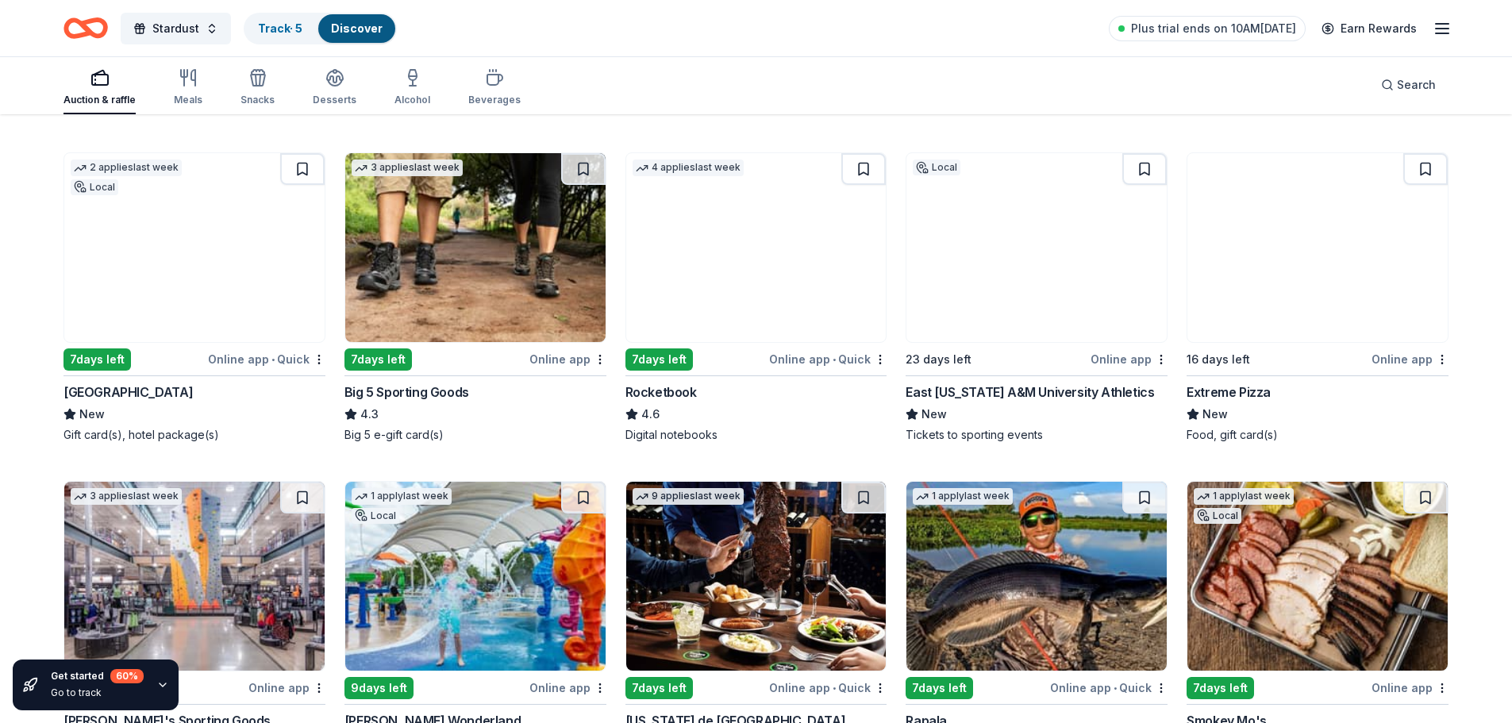
scroll to position [6073, 0]
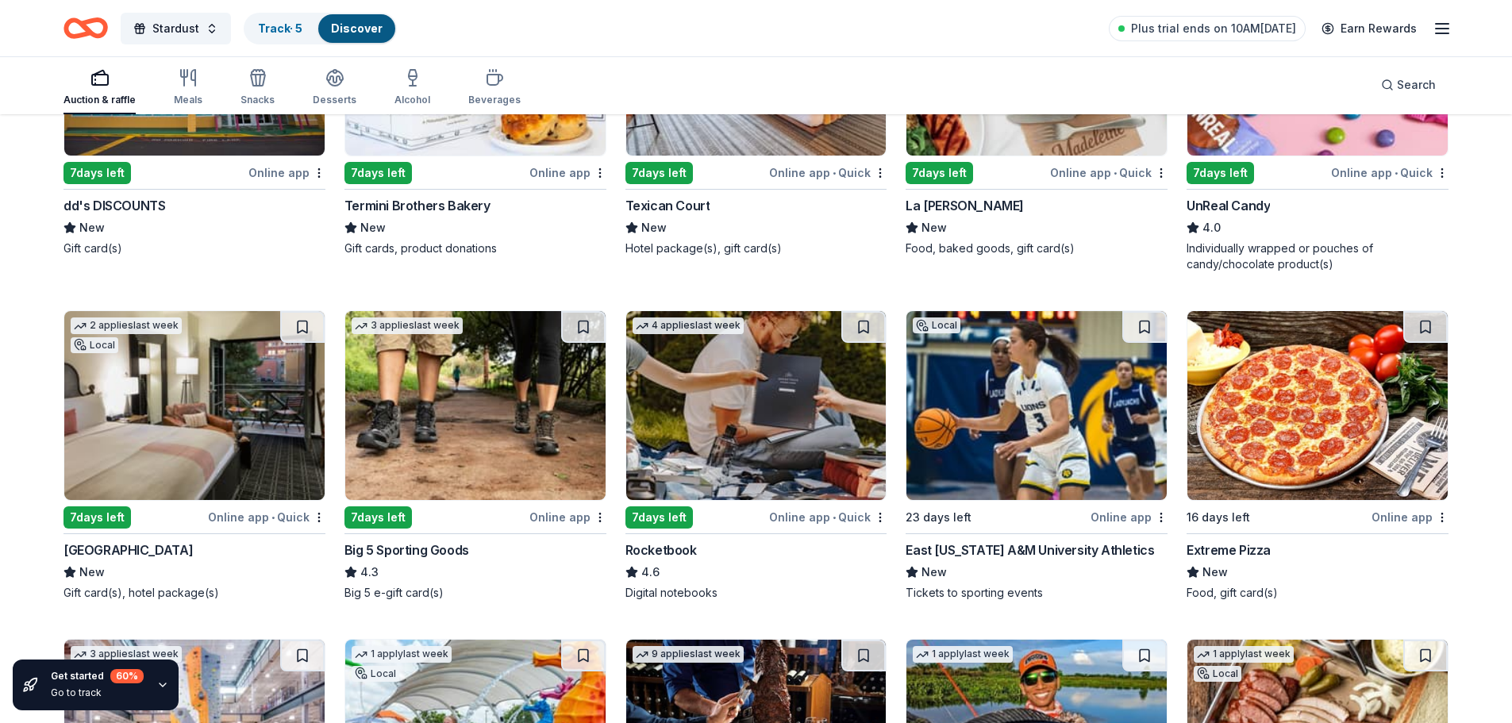
click at [202, 386] on img at bounding box center [194, 405] width 260 height 189
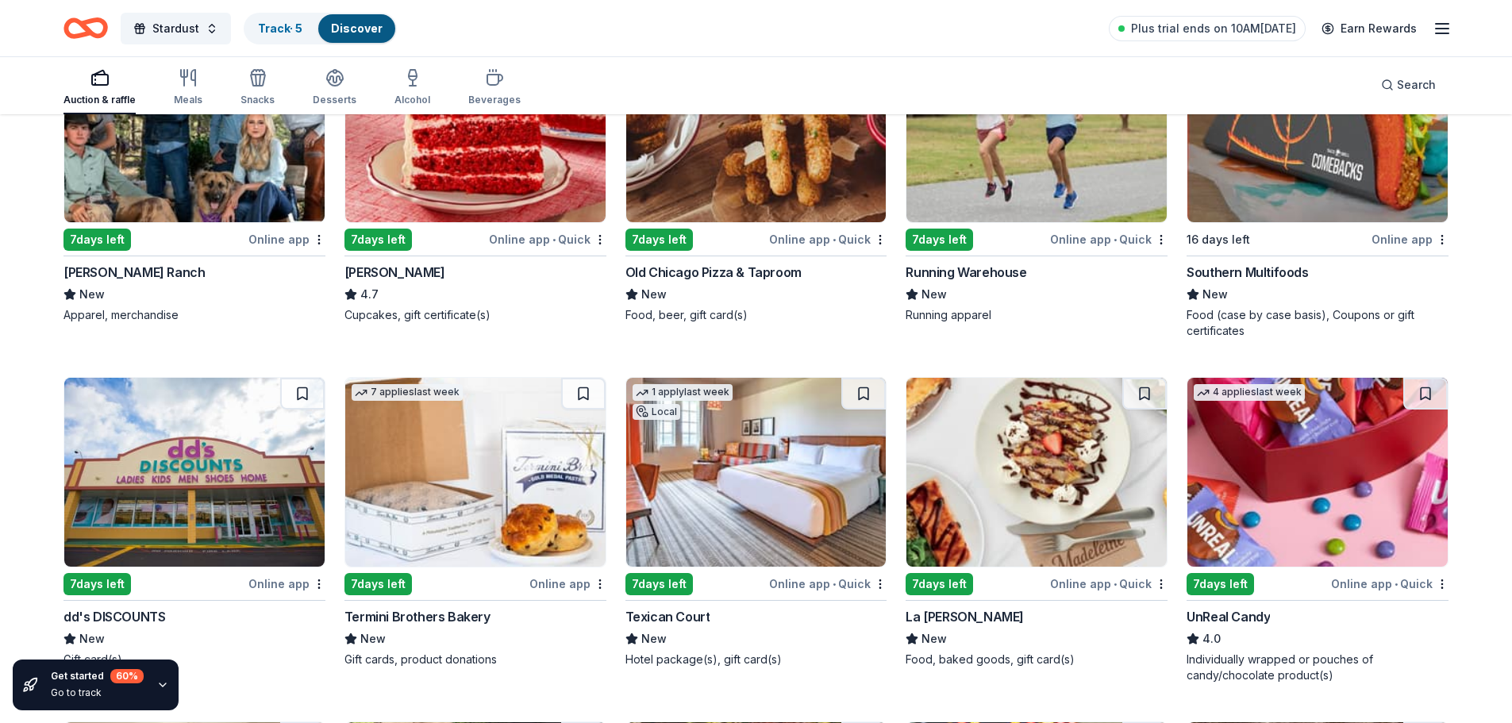
scroll to position [5438, 0]
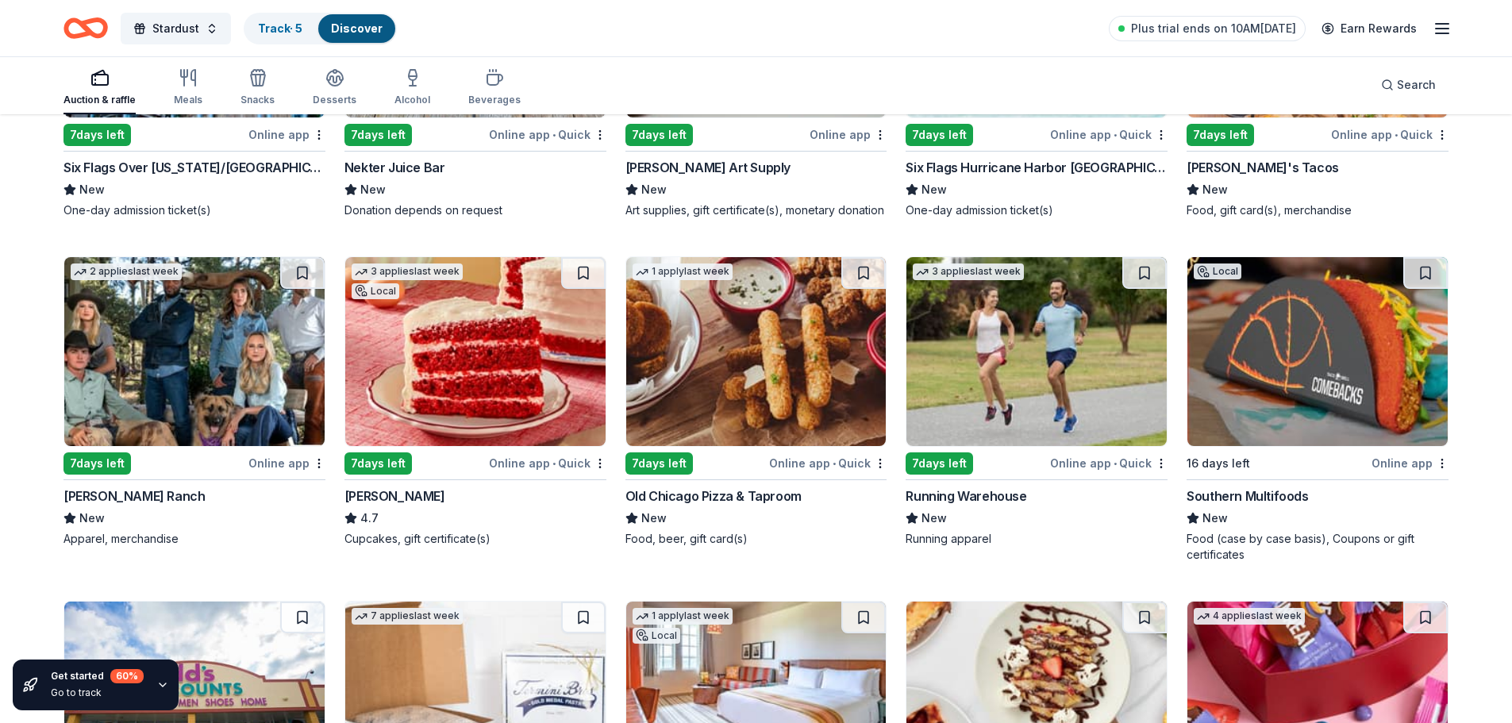
click at [229, 354] on img at bounding box center [194, 351] width 260 height 189
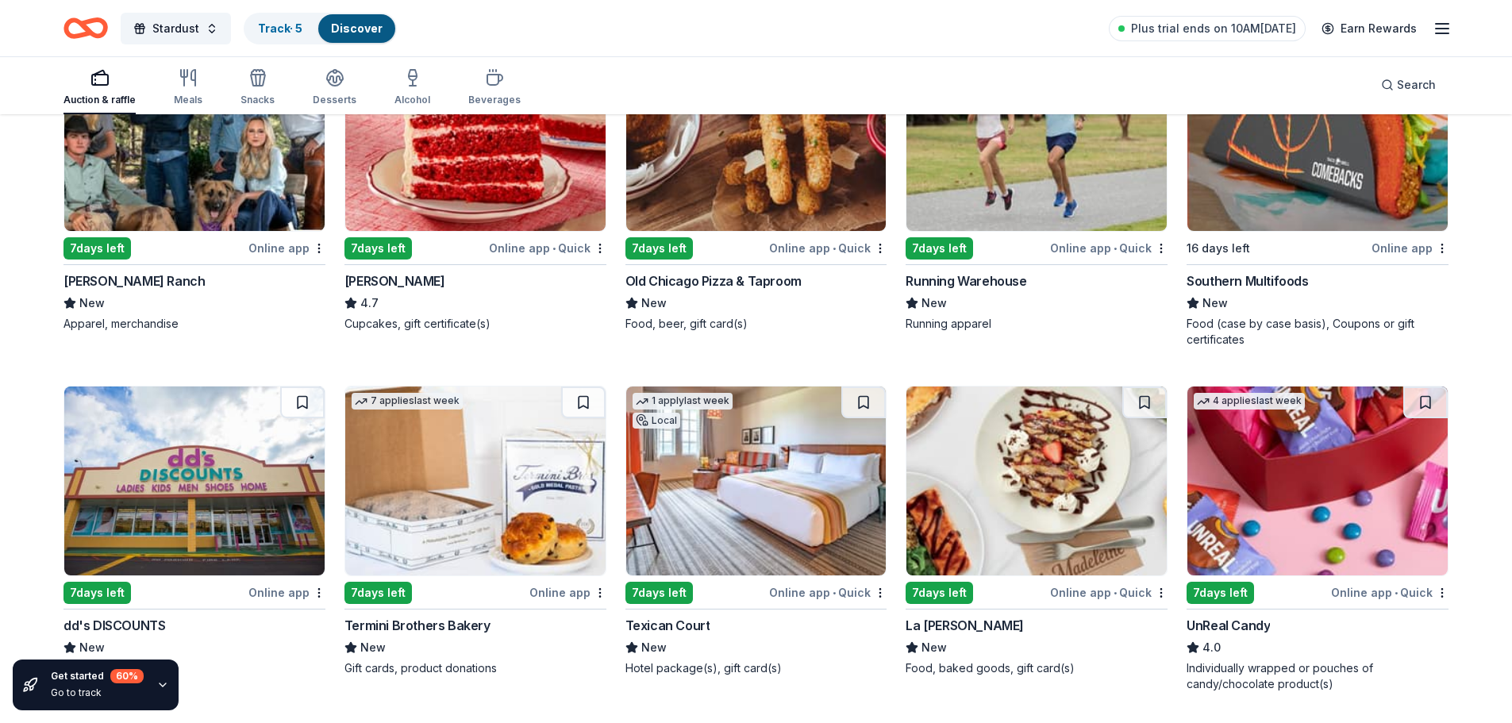
scroll to position [5676, 0]
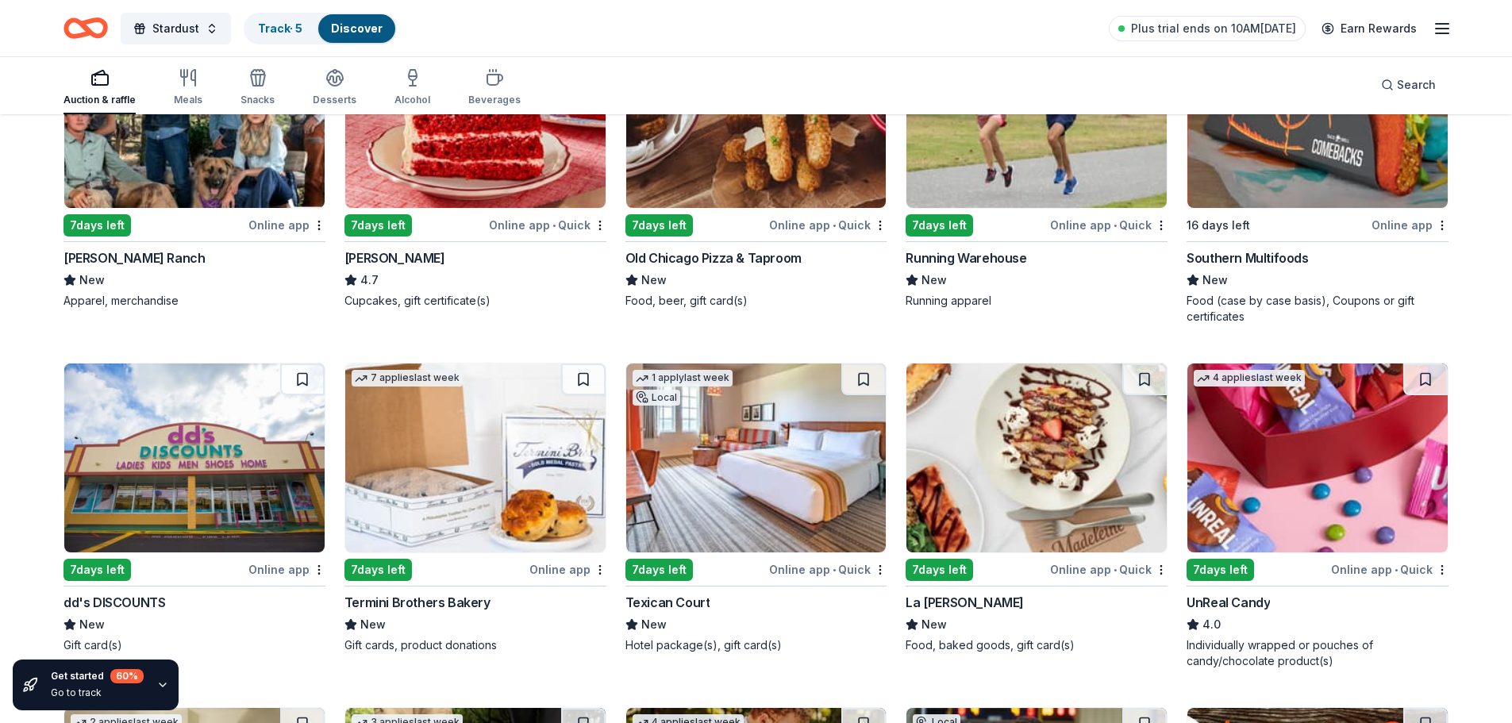
click at [780, 412] on img at bounding box center [756, 458] width 260 height 189
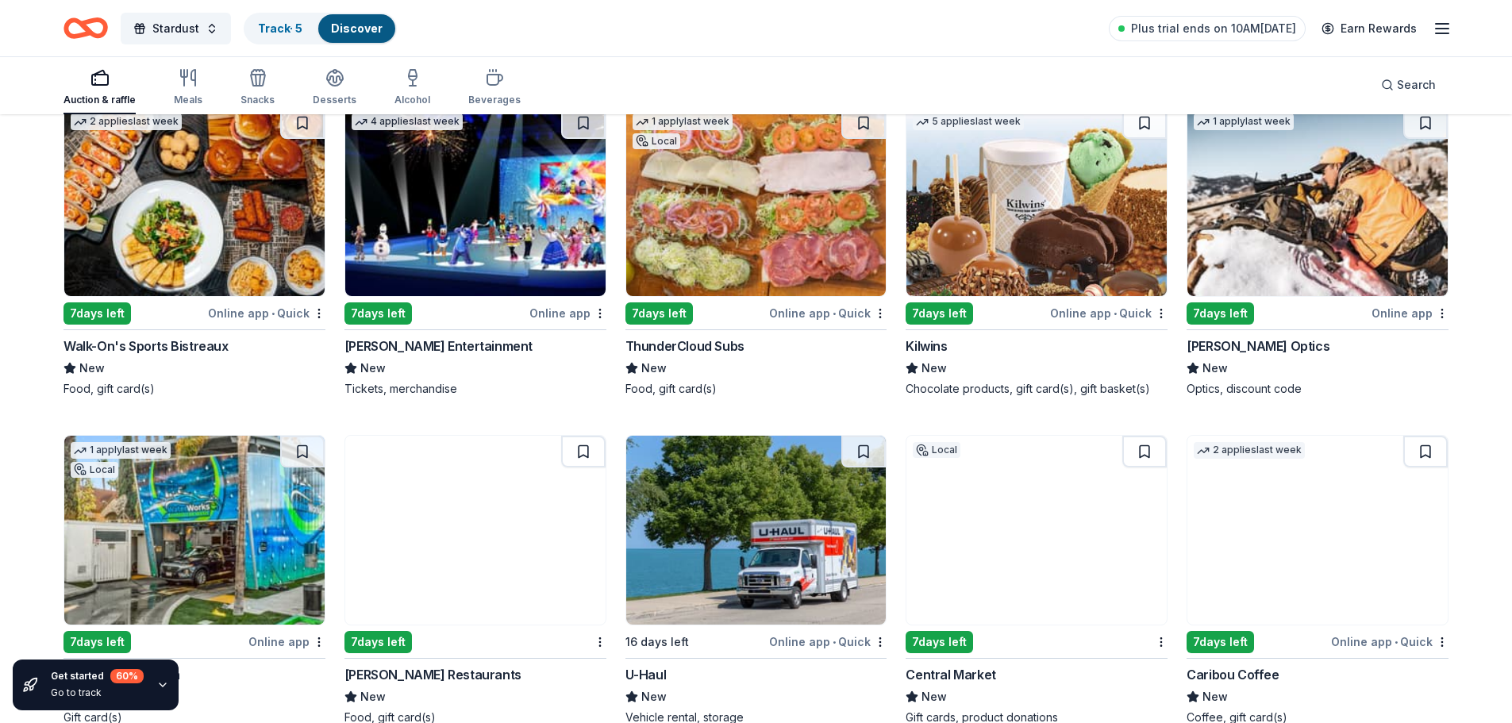
scroll to position [7026, 0]
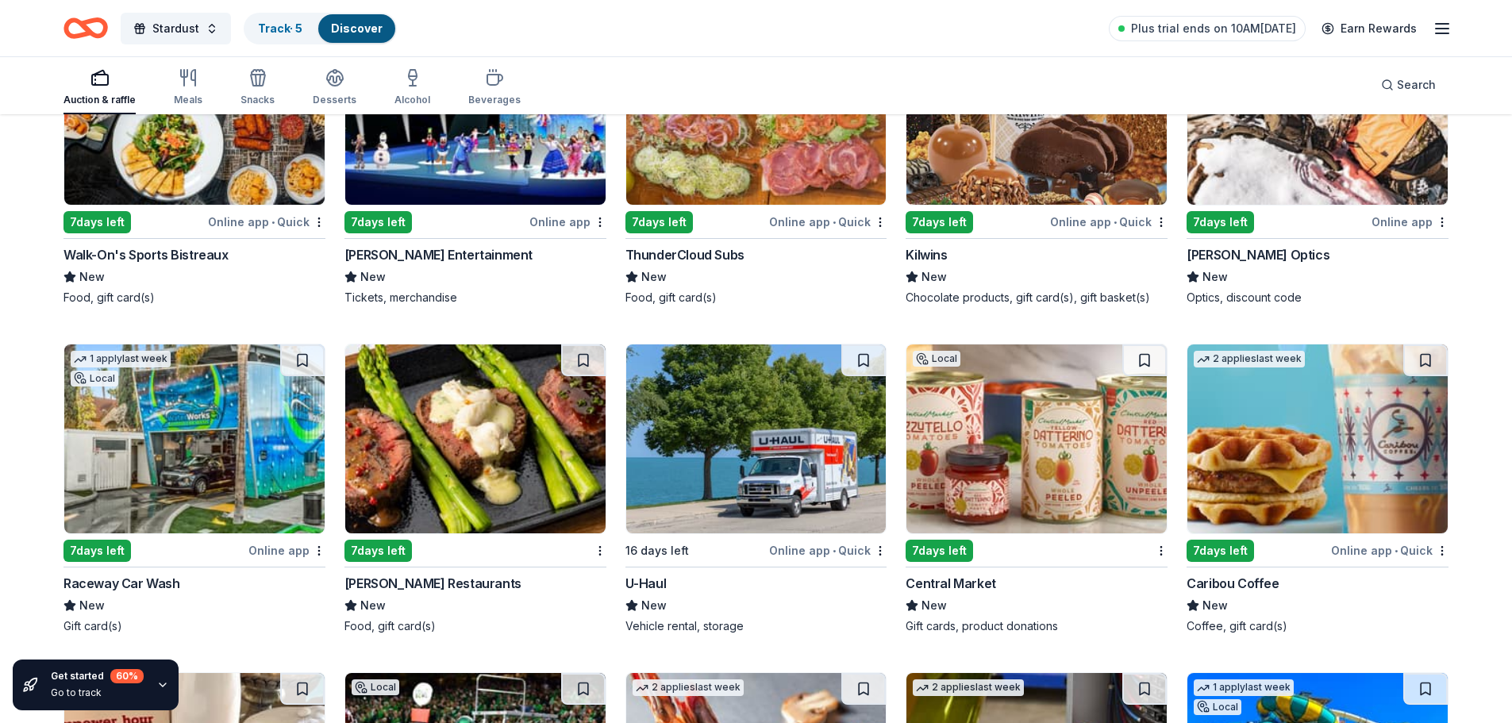
click at [477, 400] on img at bounding box center [475, 439] width 260 height 189
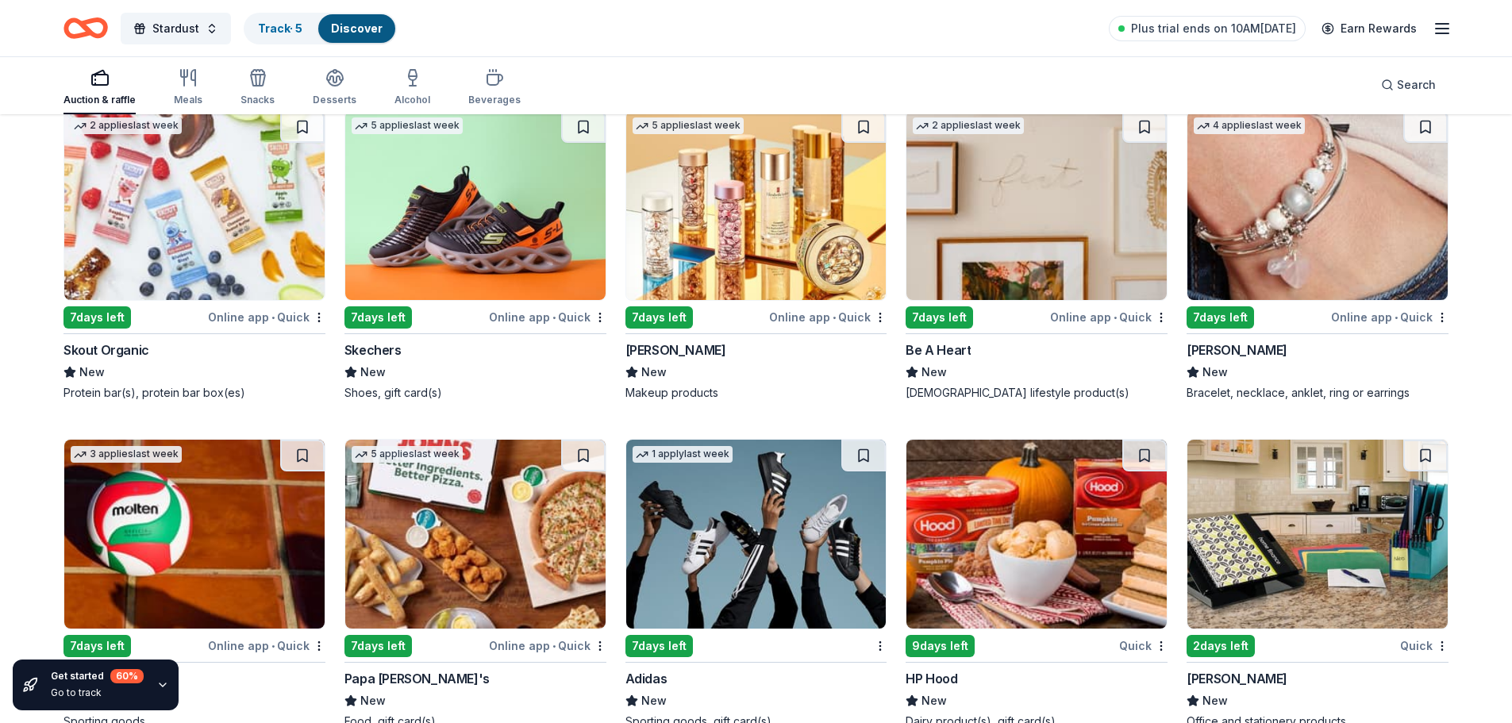
scroll to position [14358, 0]
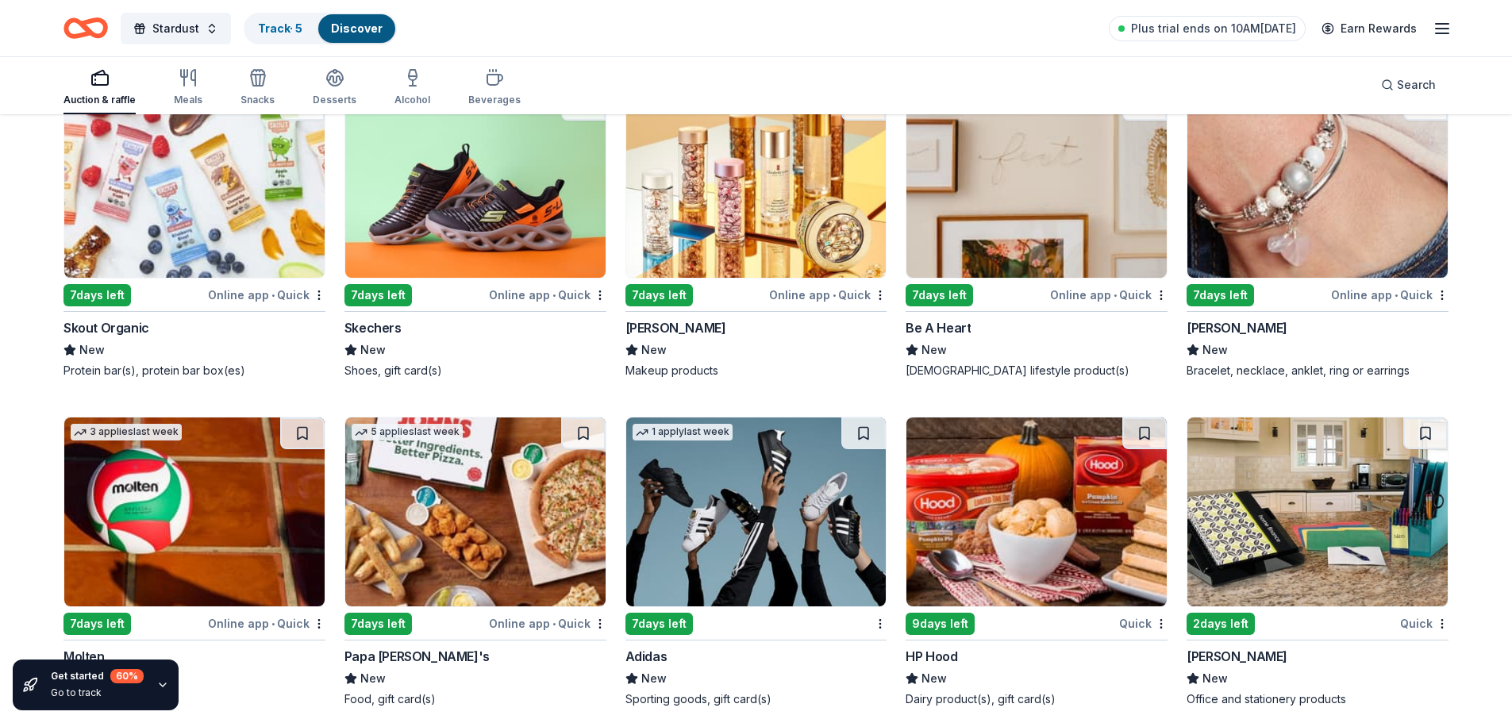
click at [1310, 534] on img at bounding box center [1318, 512] width 260 height 189
click at [518, 494] on img at bounding box center [475, 512] width 260 height 189
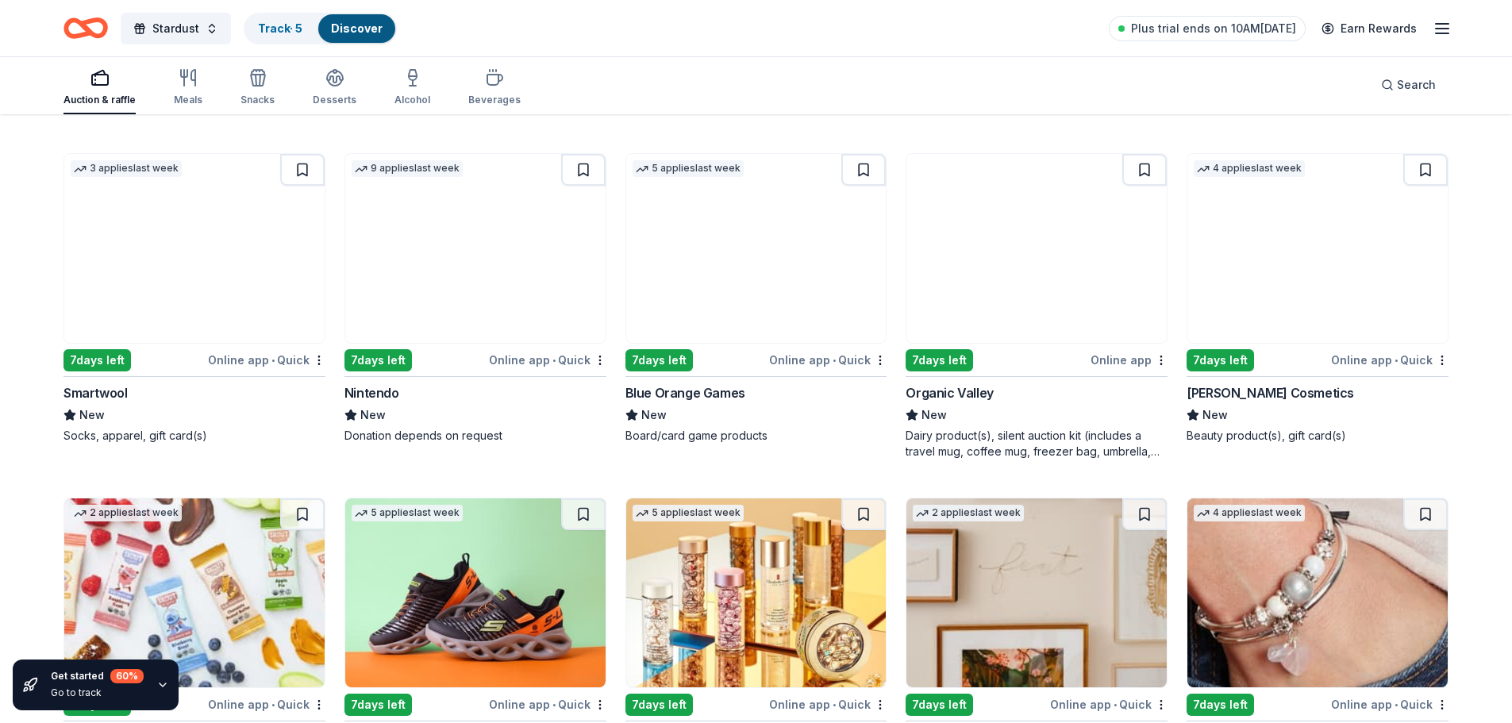
scroll to position [13882, 0]
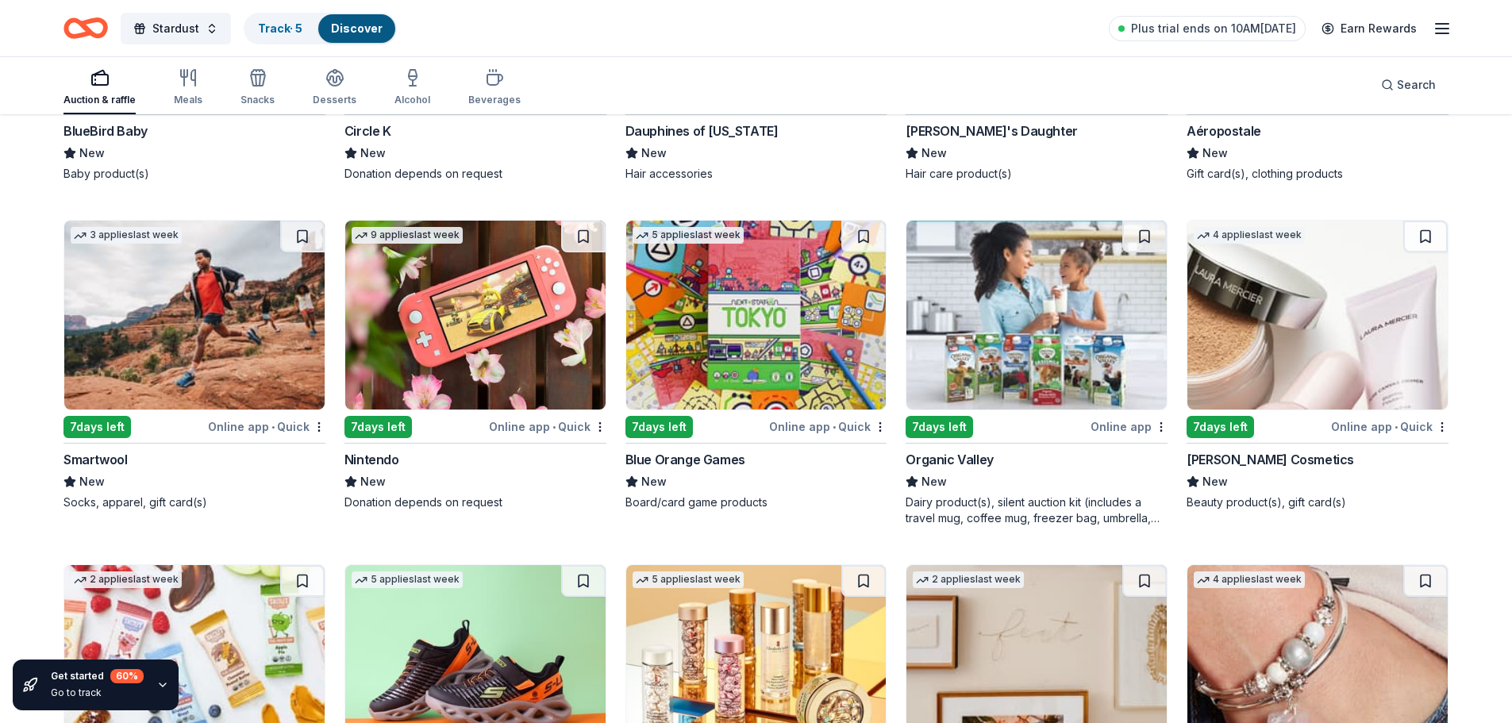
click at [462, 317] on img at bounding box center [475, 315] width 260 height 189
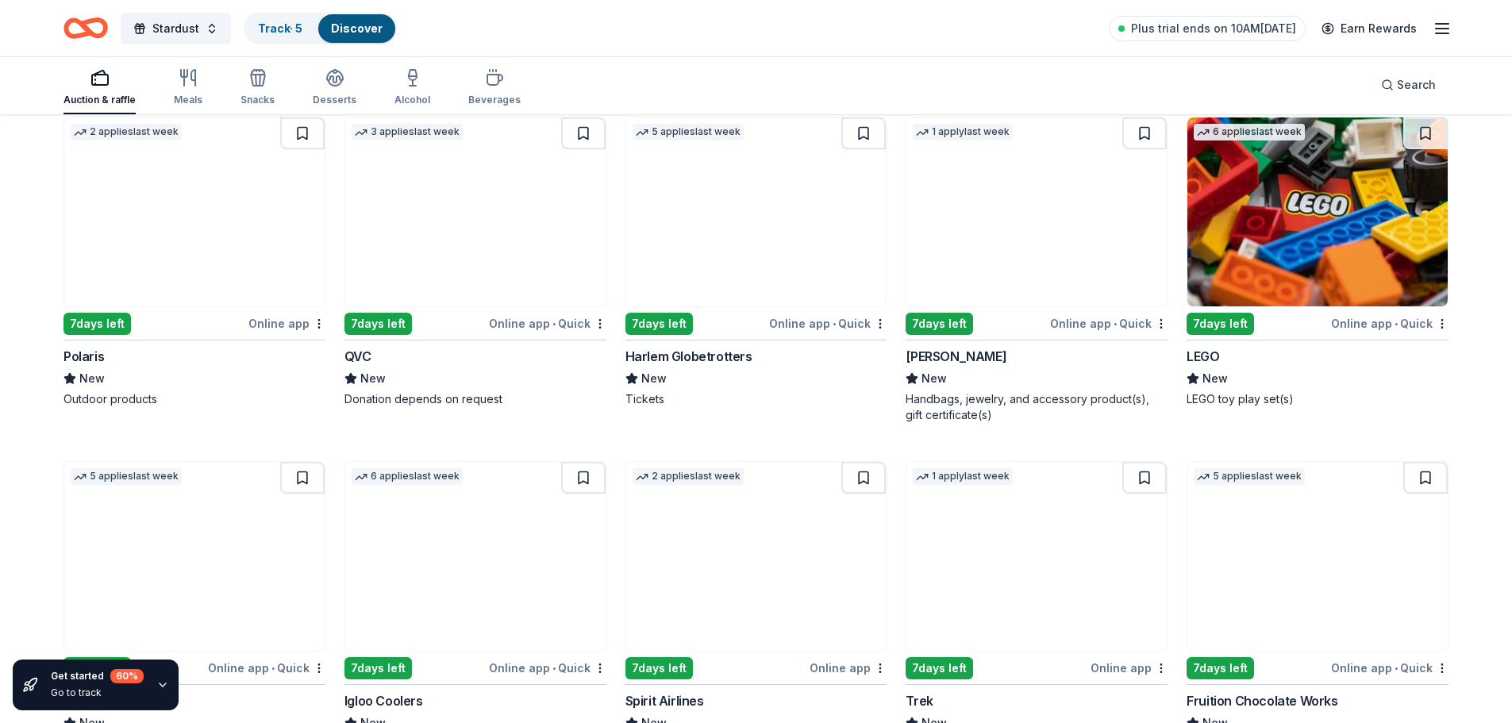
scroll to position [12453, 0]
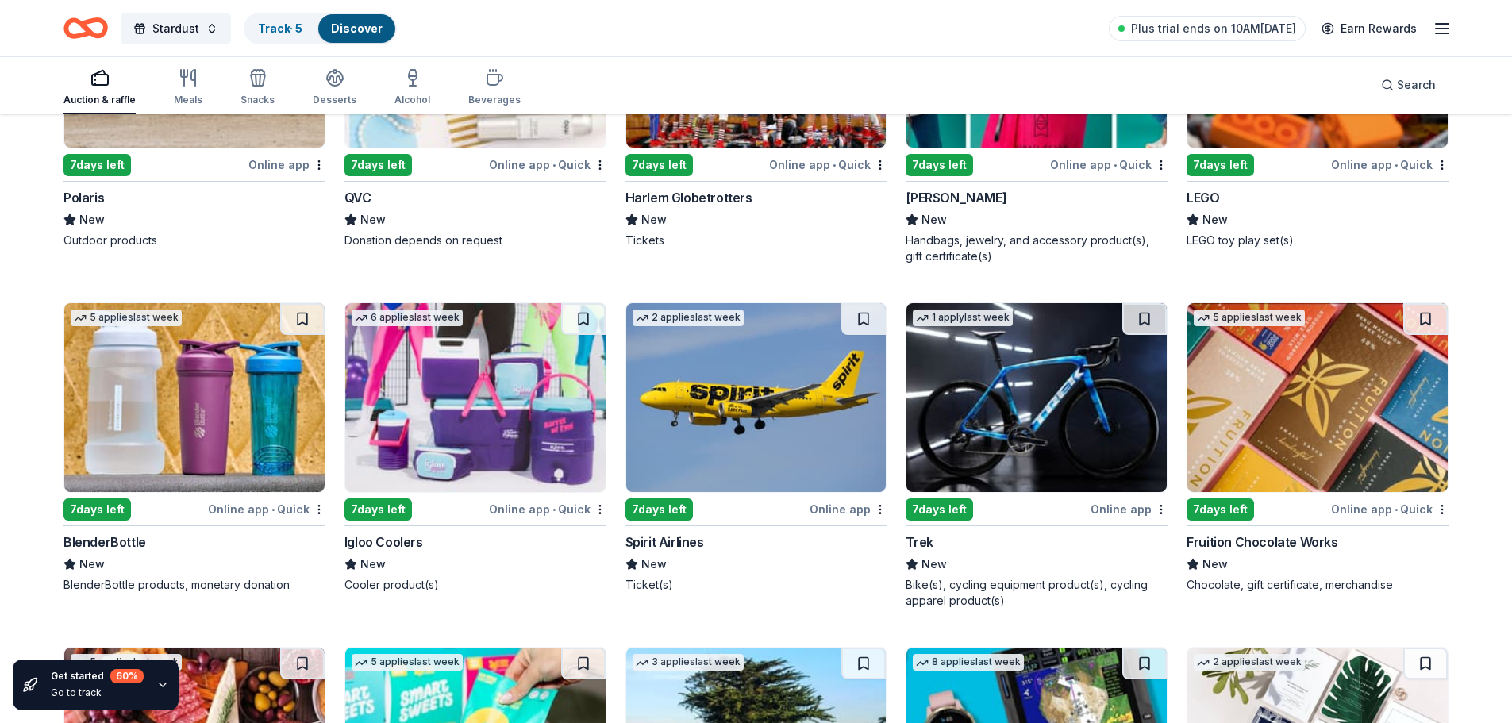
click at [458, 415] on img at bounding box center [475, 397] width 260 height 189
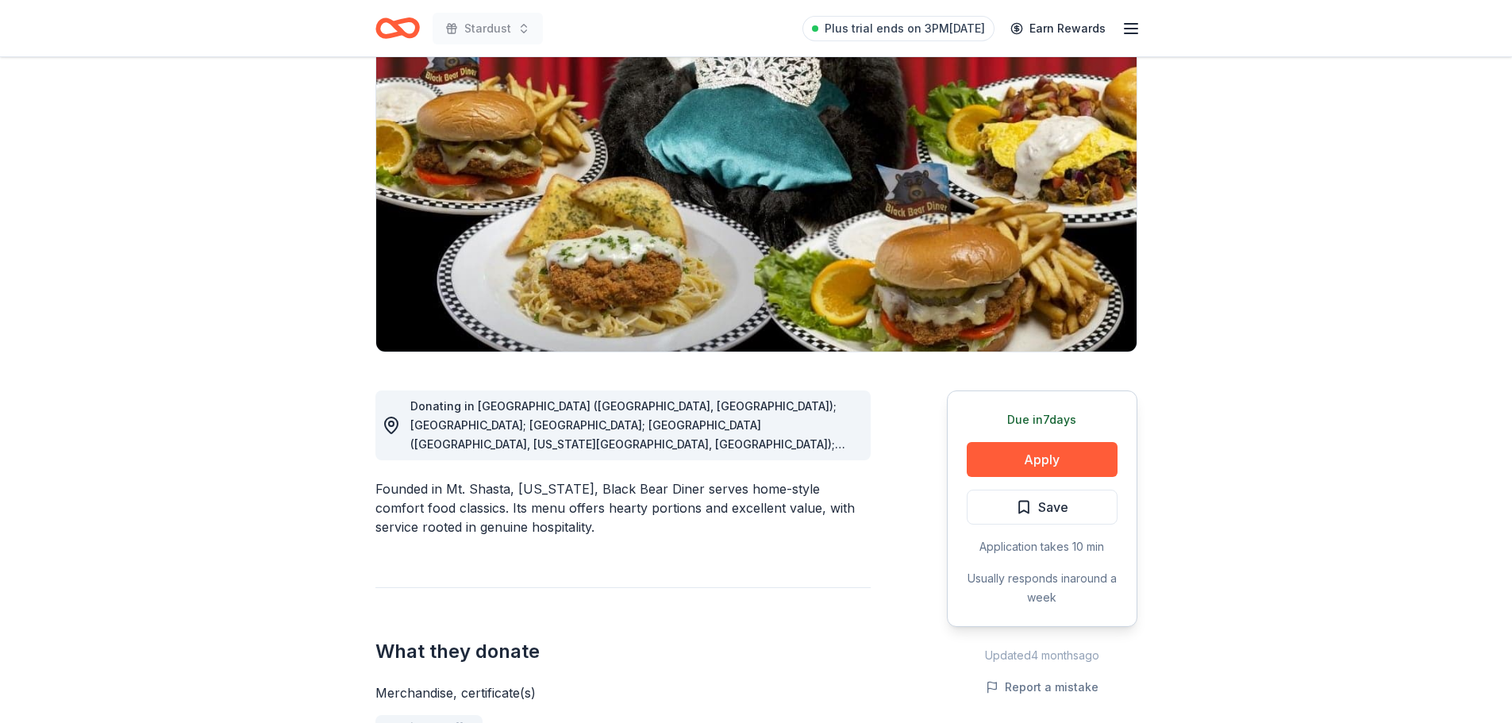
scroll to position [318, 0]
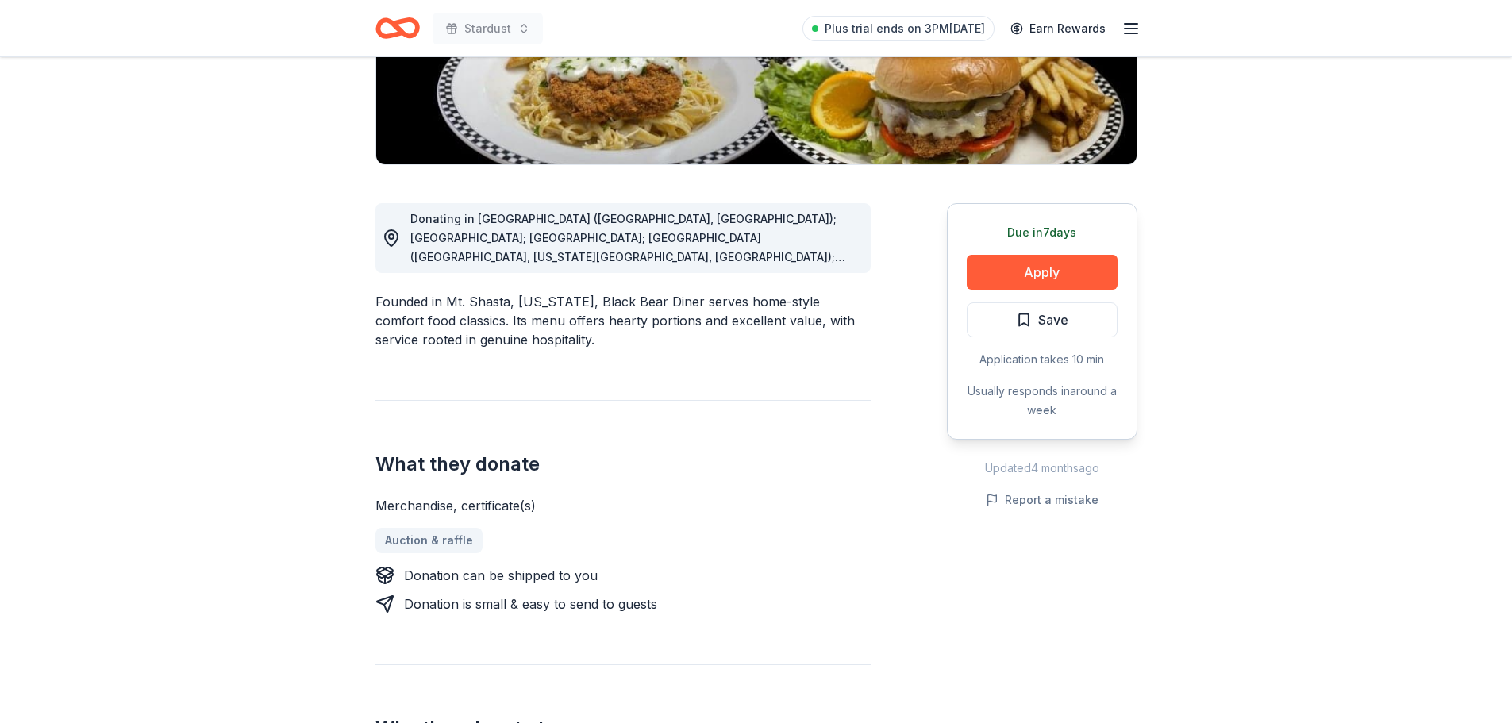
click at [836, 253] on span "Donating in [GEOGRAPHIC_DATA] ([GEOGRAPHIC_DATA], [GEOGRAPHIC_DATA]); [GEOGRAPH…" at bounding box center [632, 352] width 445 height 280
click at [848, 260] on span "Donating in [GEOGRAPHIC_DATA] ([GEOGRAPHIC_DATA], [GEOGRAPHIC_DATA]); [GEOGRAPH…" at bounding box center [632, 352] width 445 height 280
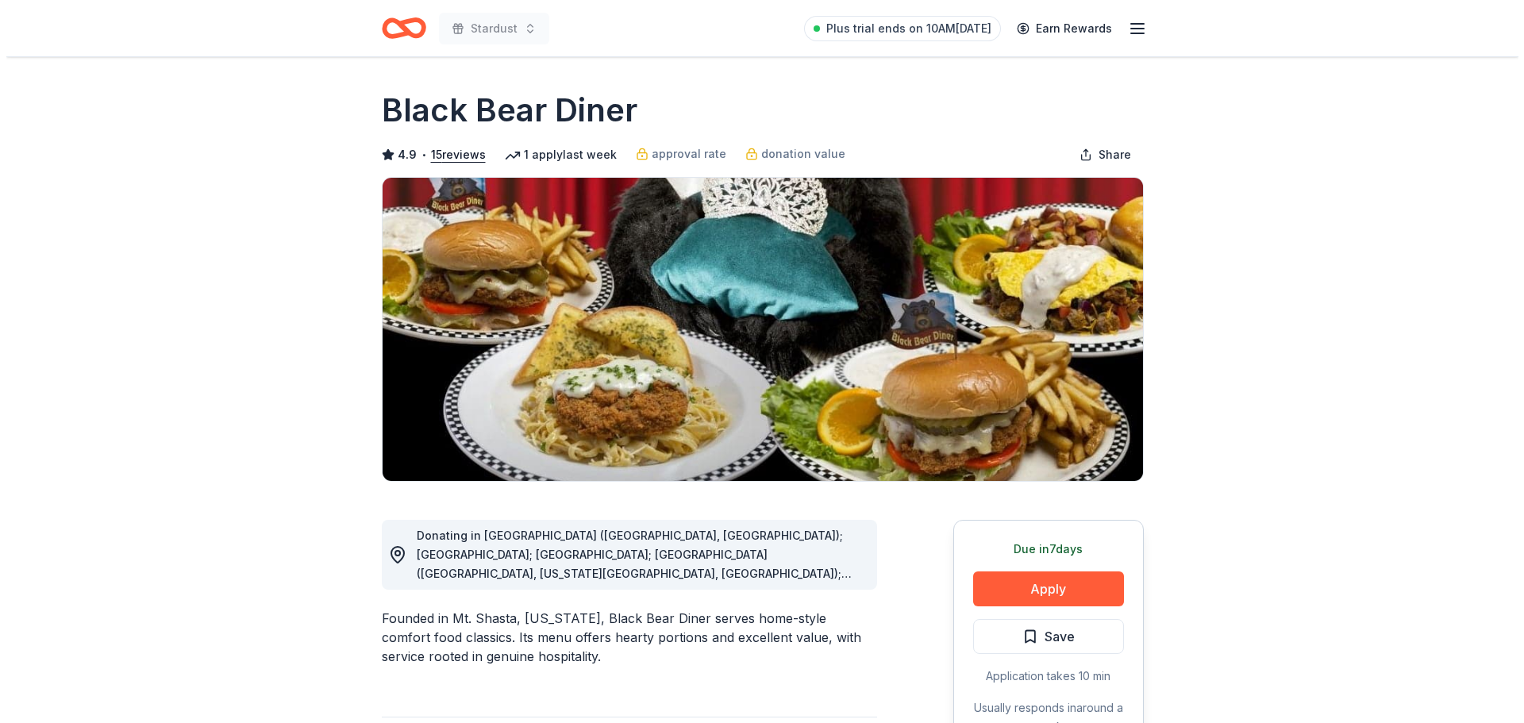
scroll to position [0, 0]
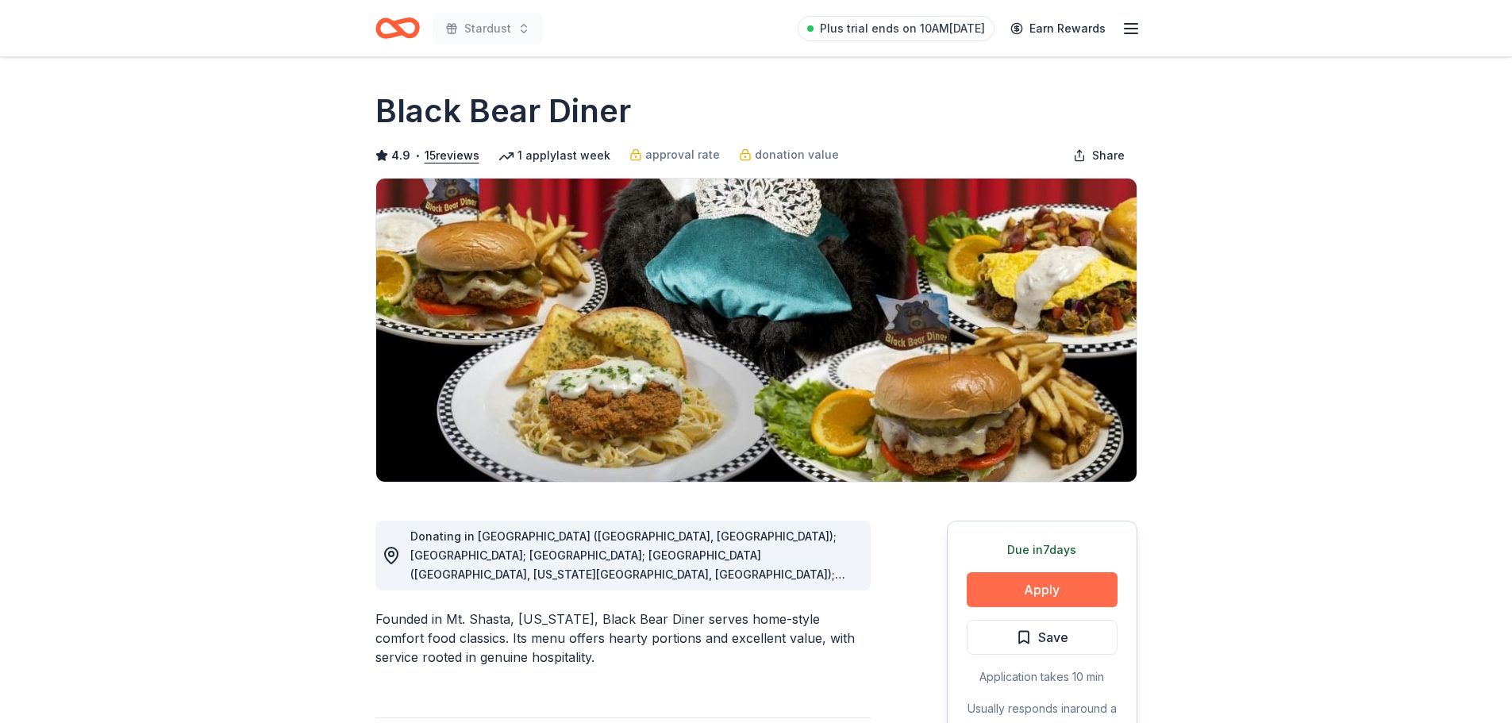
click at [1045, 580] on button "Apply" at bounding box center [1042, 589] width 151 height 35
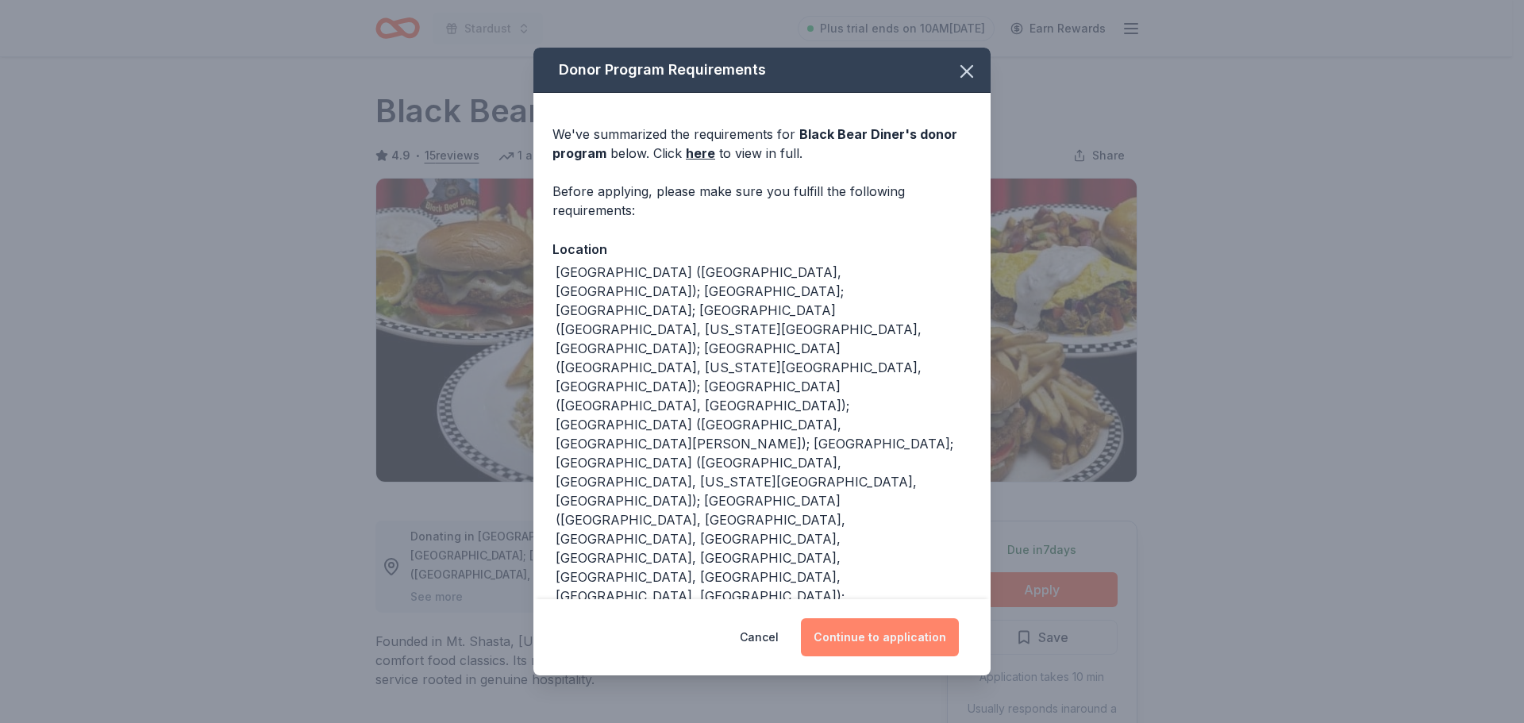
click at [862, 623] on button "Continue to application" at bounding box center [880, 637] width 158 height 38
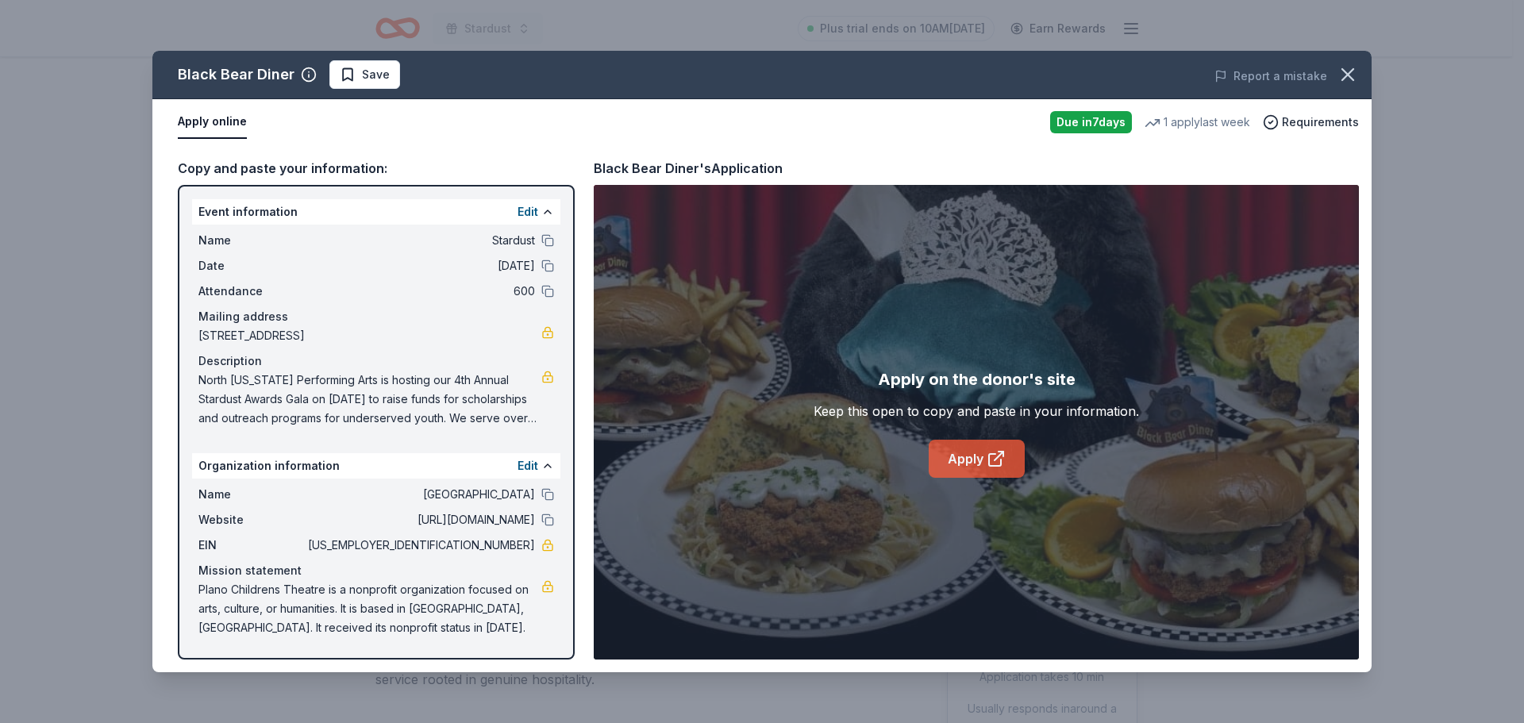
click at [965, 464] on link "Apply" at bounding box center [977, 459] width 96 height 38
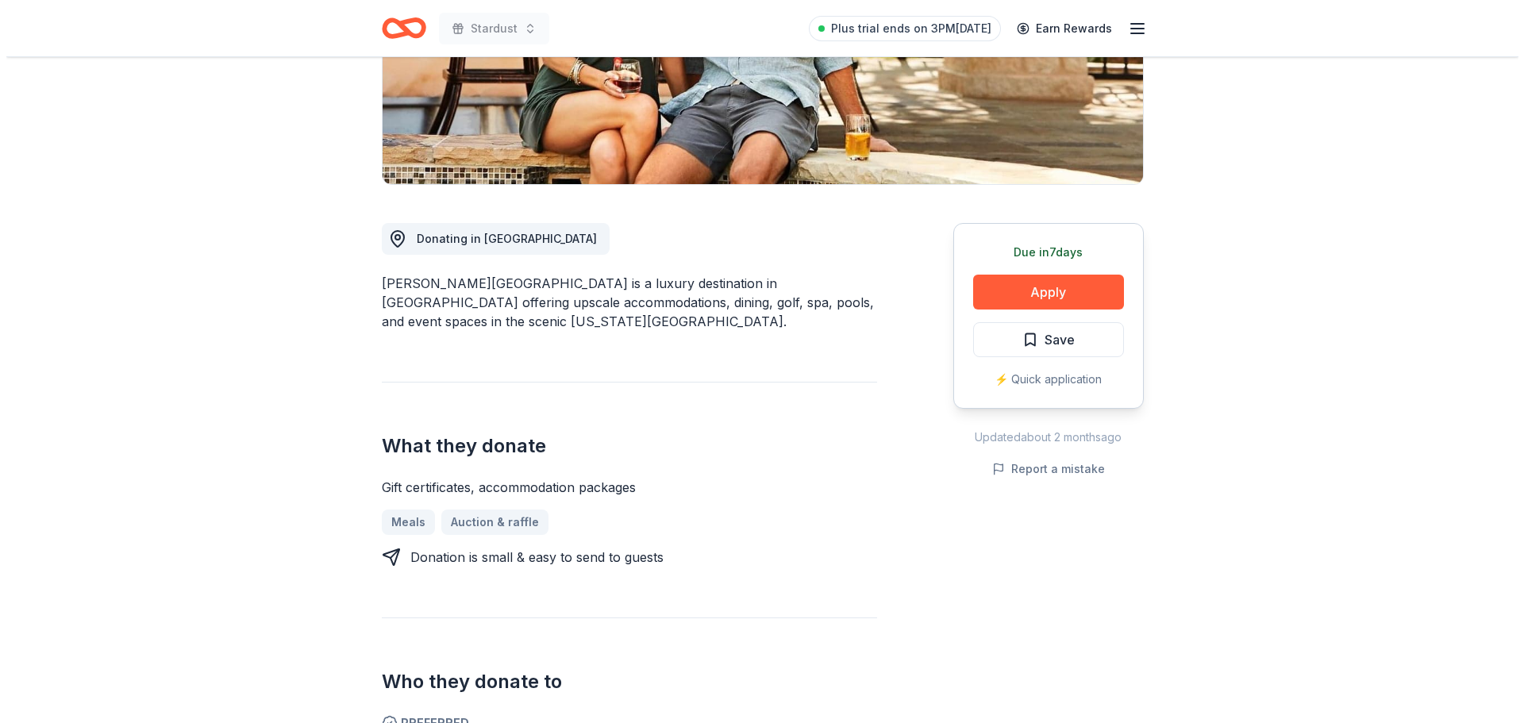
scroll to position [159, 0]
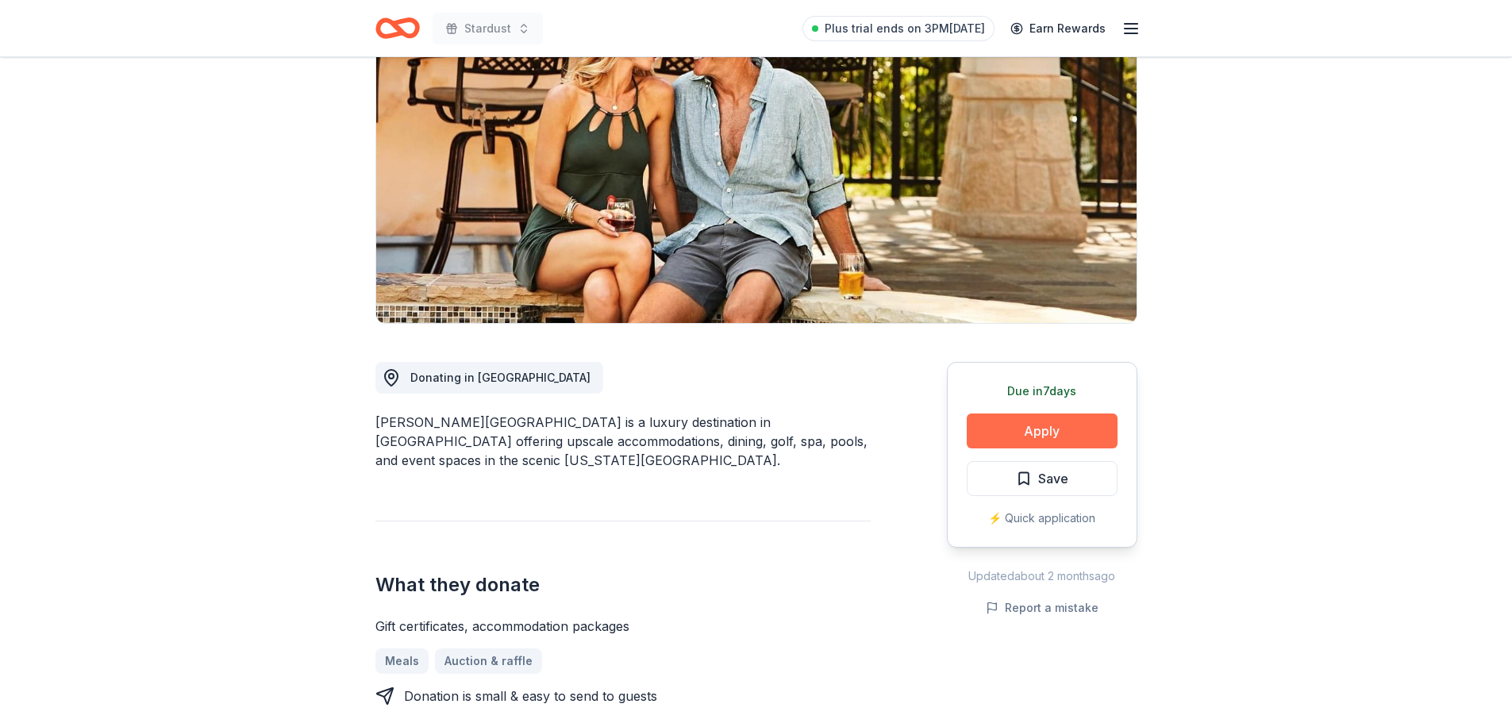
click at [1085, 431] on button "Apply" at bounding box center [1042, 431] width 151 height 35
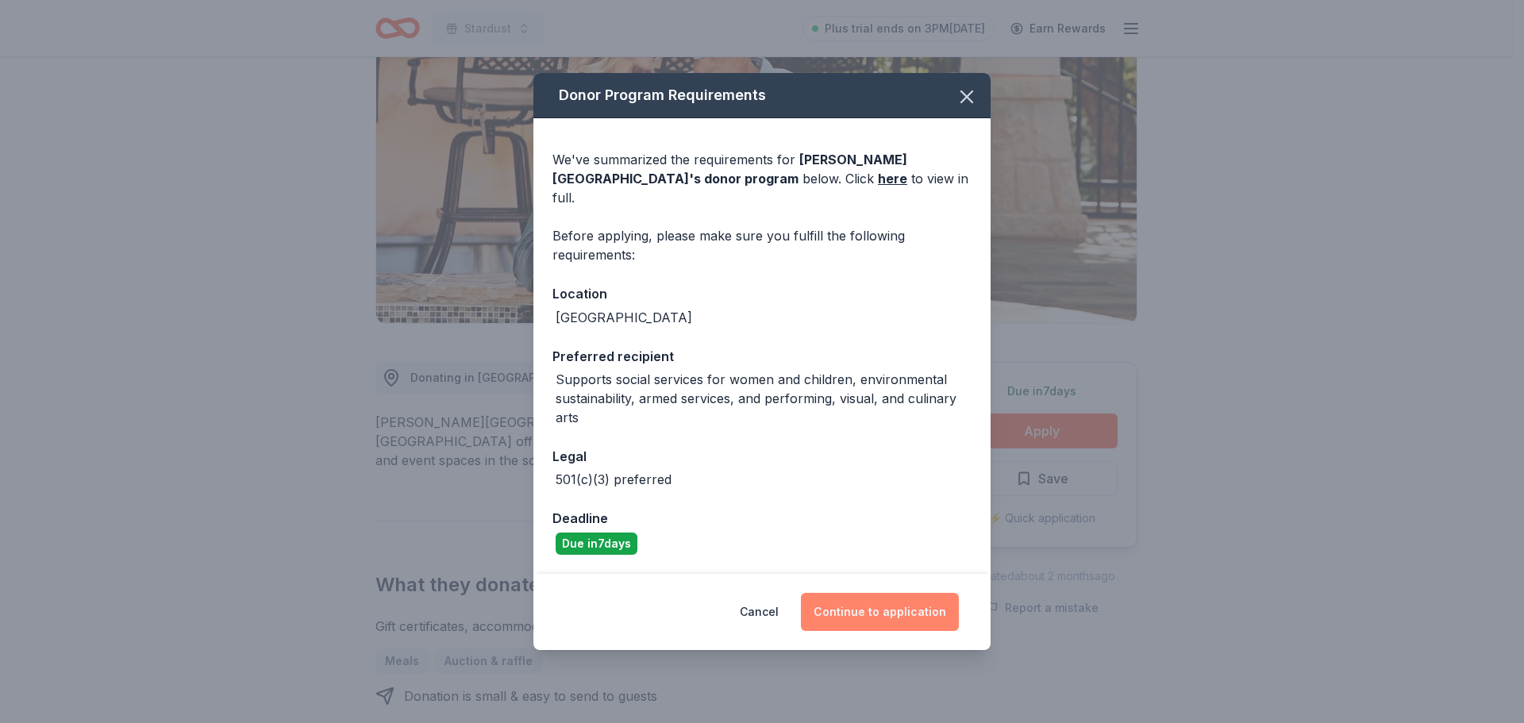
click at [863, 607] on button "Continue to application" at bounding box center [880, 612] width 158 height 38
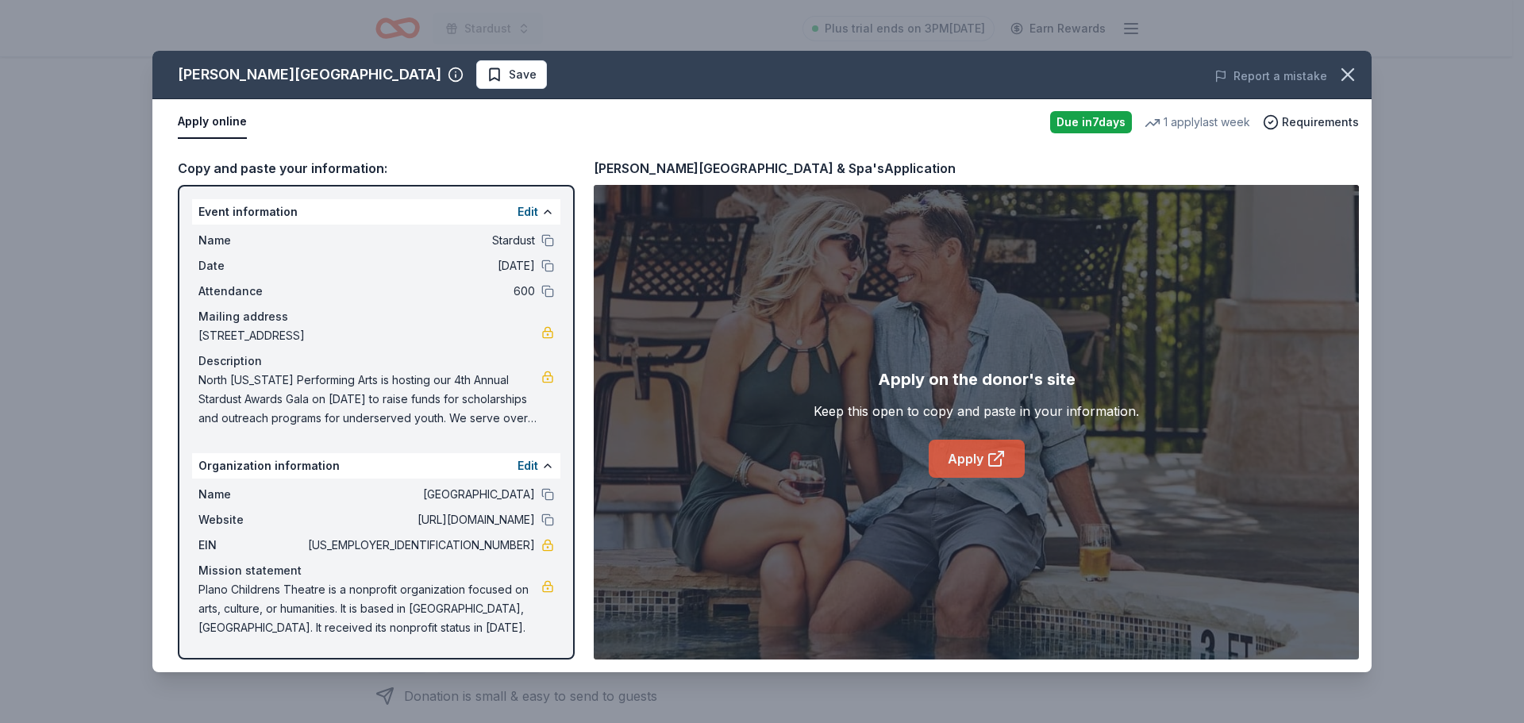
click at [984, 457] on link "Apply" at bounding box center [977, 459] width 96 height 38
click at [1352, 75] on icon "button" at bounding box center [1348, 75] width 22 height 22
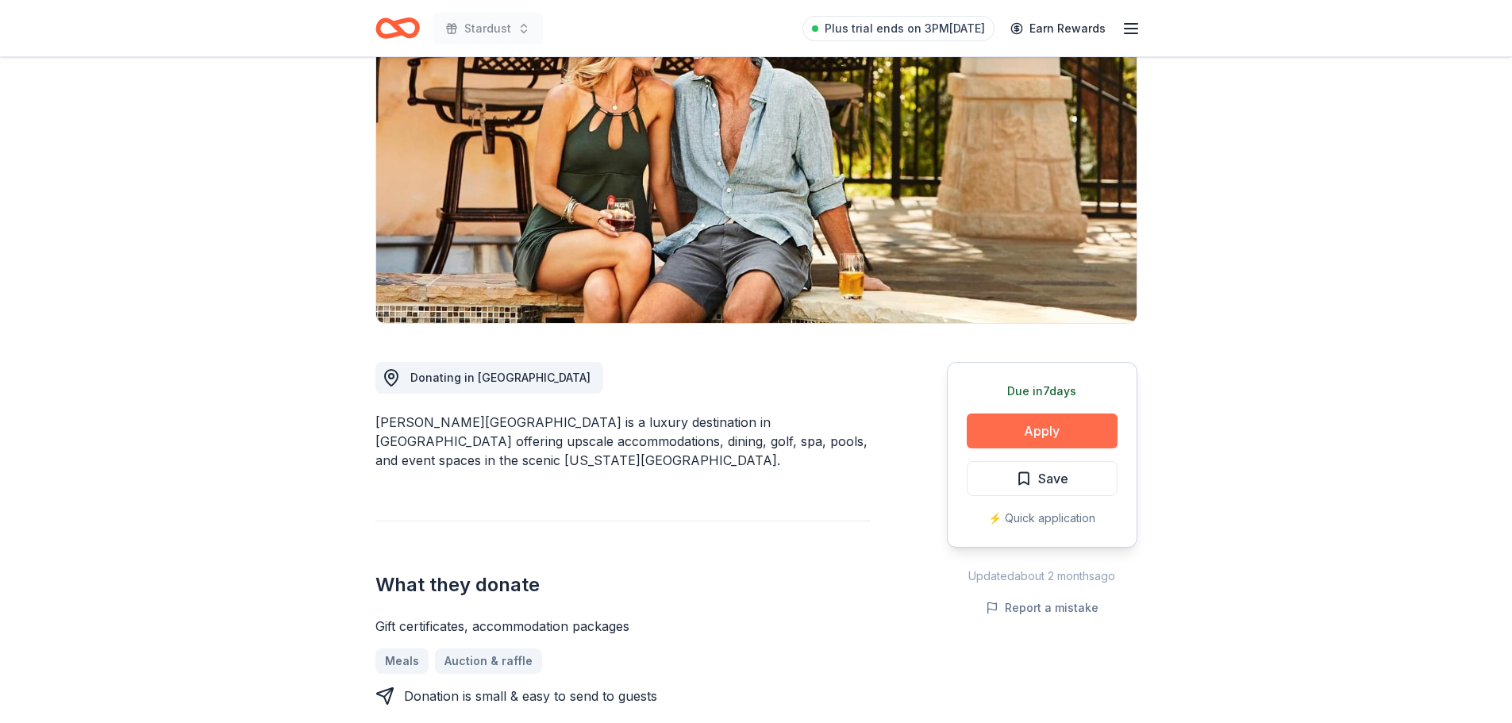
click at [997, 424] on button "Apply" at bounding box center [1042, 431] width 151 height 35
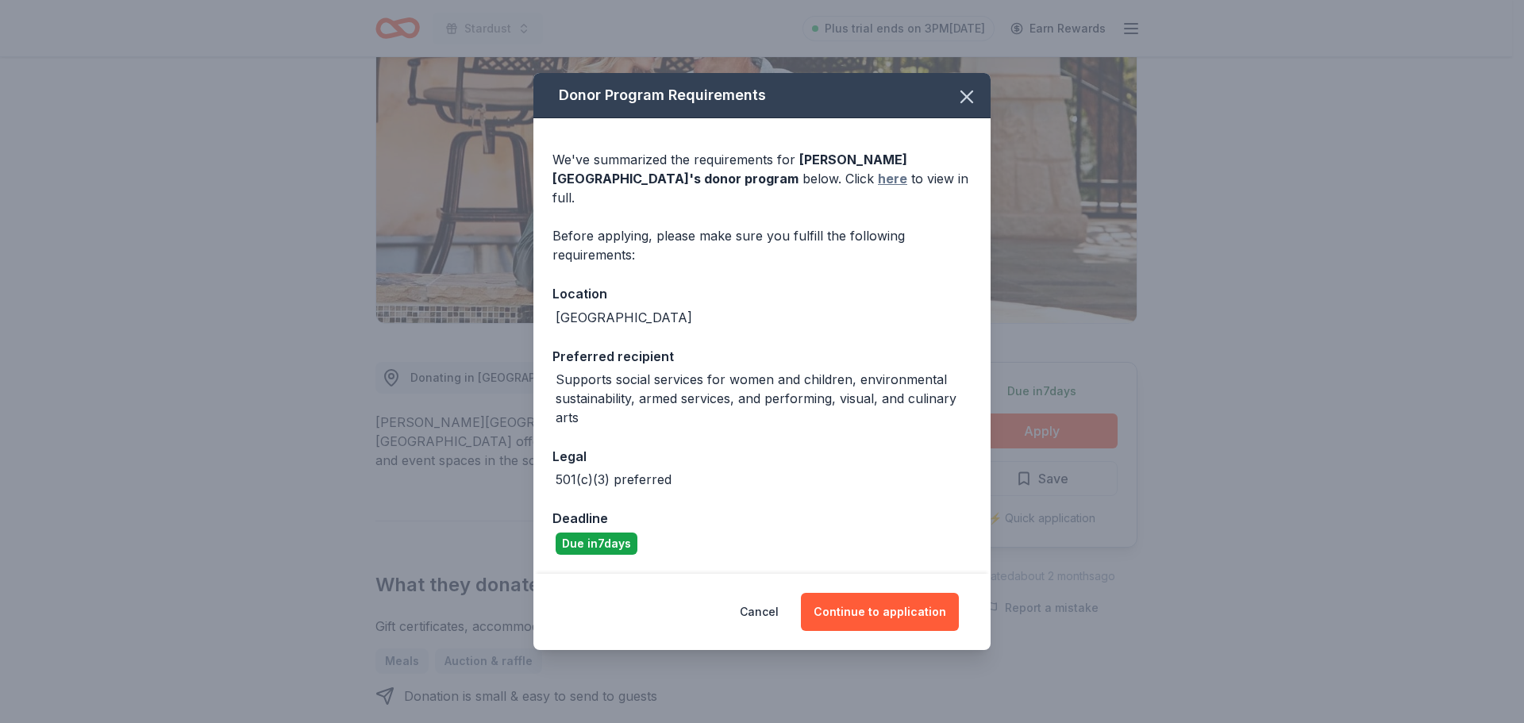
click at [878, 187] on link "here" at bounding box center [892, 178] width 29 height 19
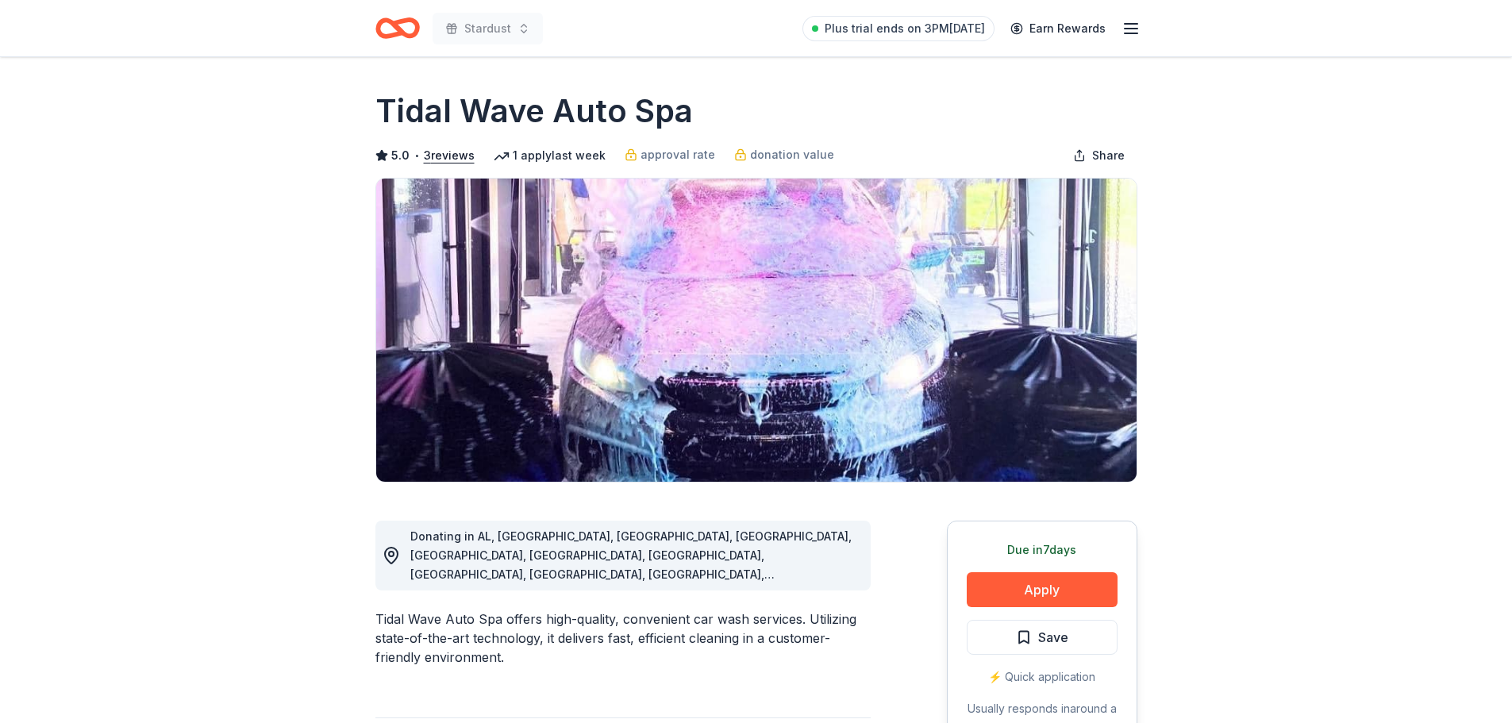
scroll to position [318, 0]
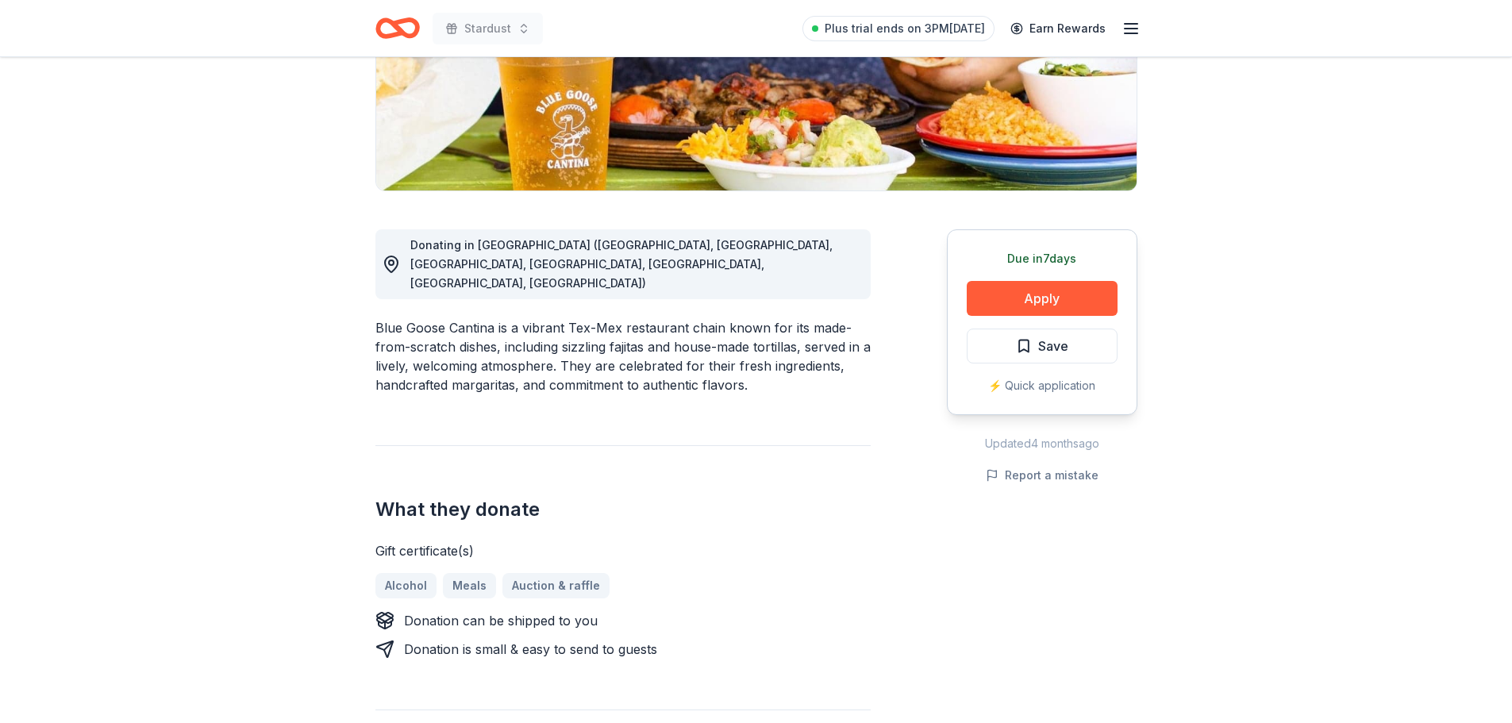
scroll to position [318, 0]
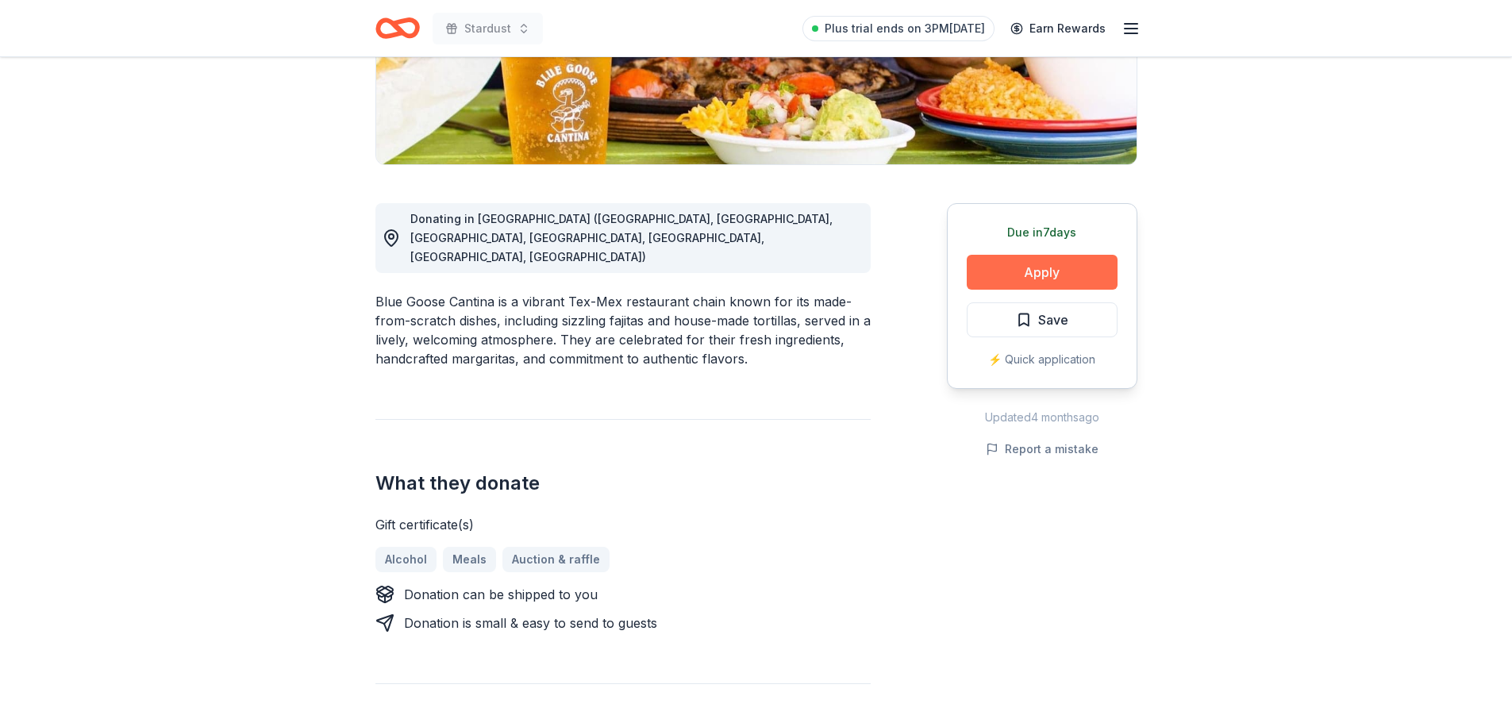
click at [1078, 279] on button "Apply" at bounding box center [1042, 272] width 151 height 35
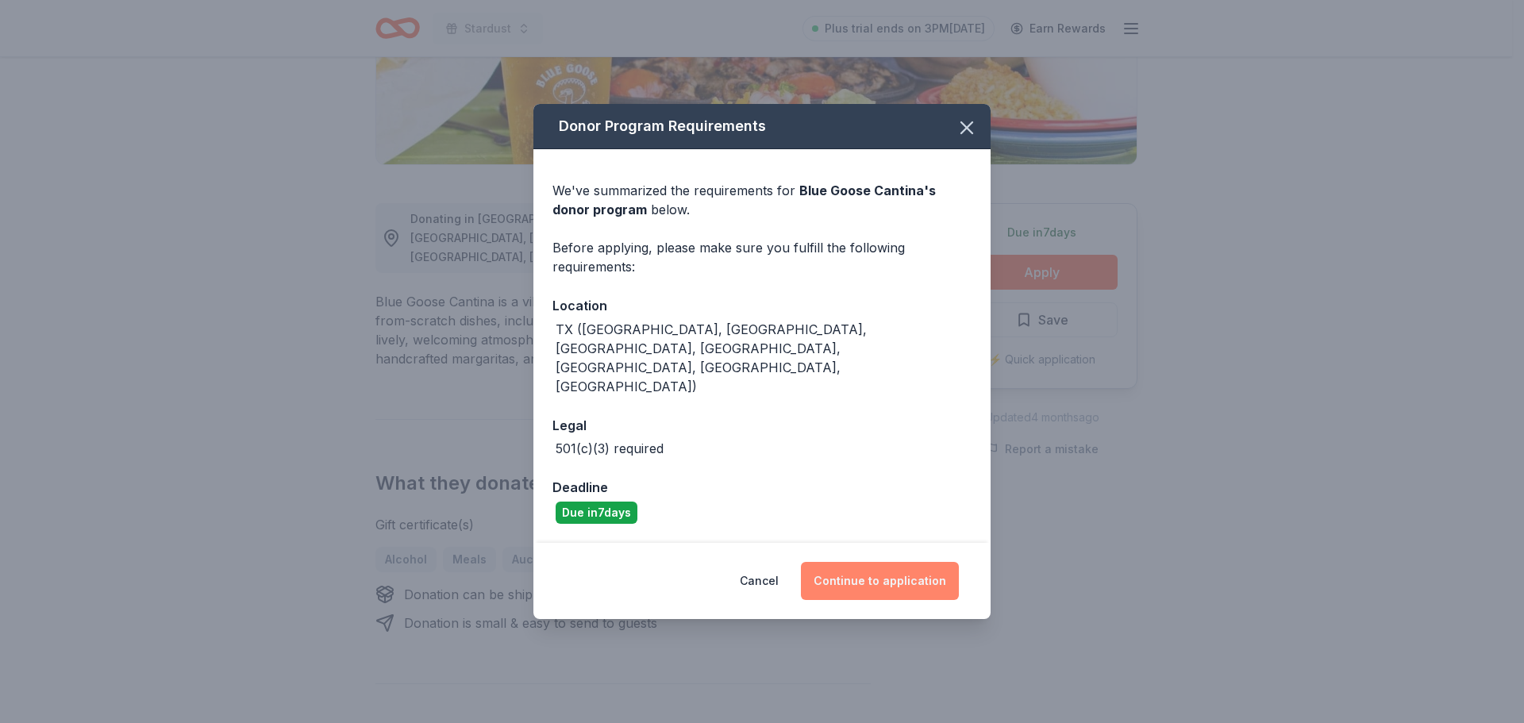
click at [909, 572] on button "Continue to application" at bounding box center [880, 581] width 158 height 38
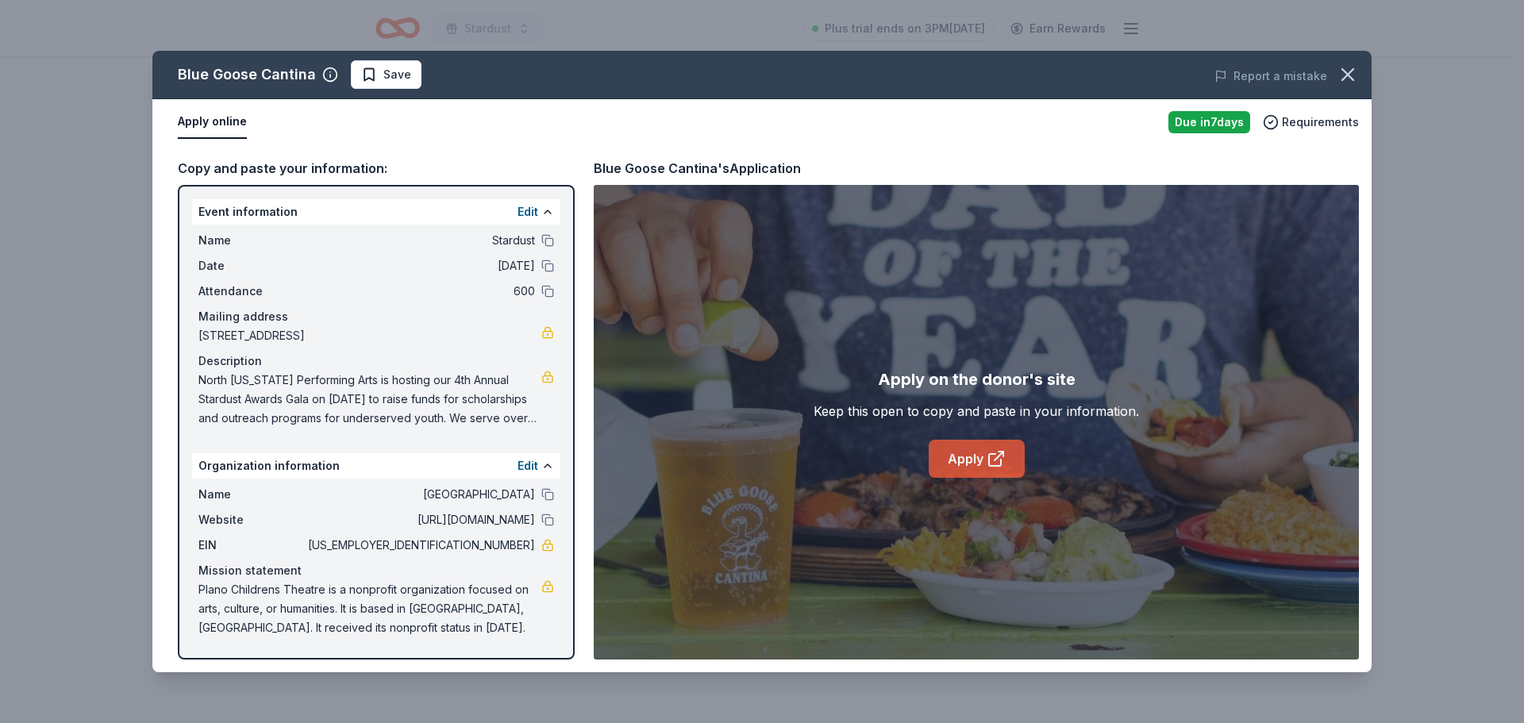
click at [967, 464] on link "Apply" at bounding box center [977, 459] width 96 height 38
drag, startPoint x: 1342, startPoint y: 75, endPoint x: 1316, endPoint y: 79, distance: 25.8
click at [1340, 76] on icon "button" at bounding box center [1348, 75] width 22 height 22
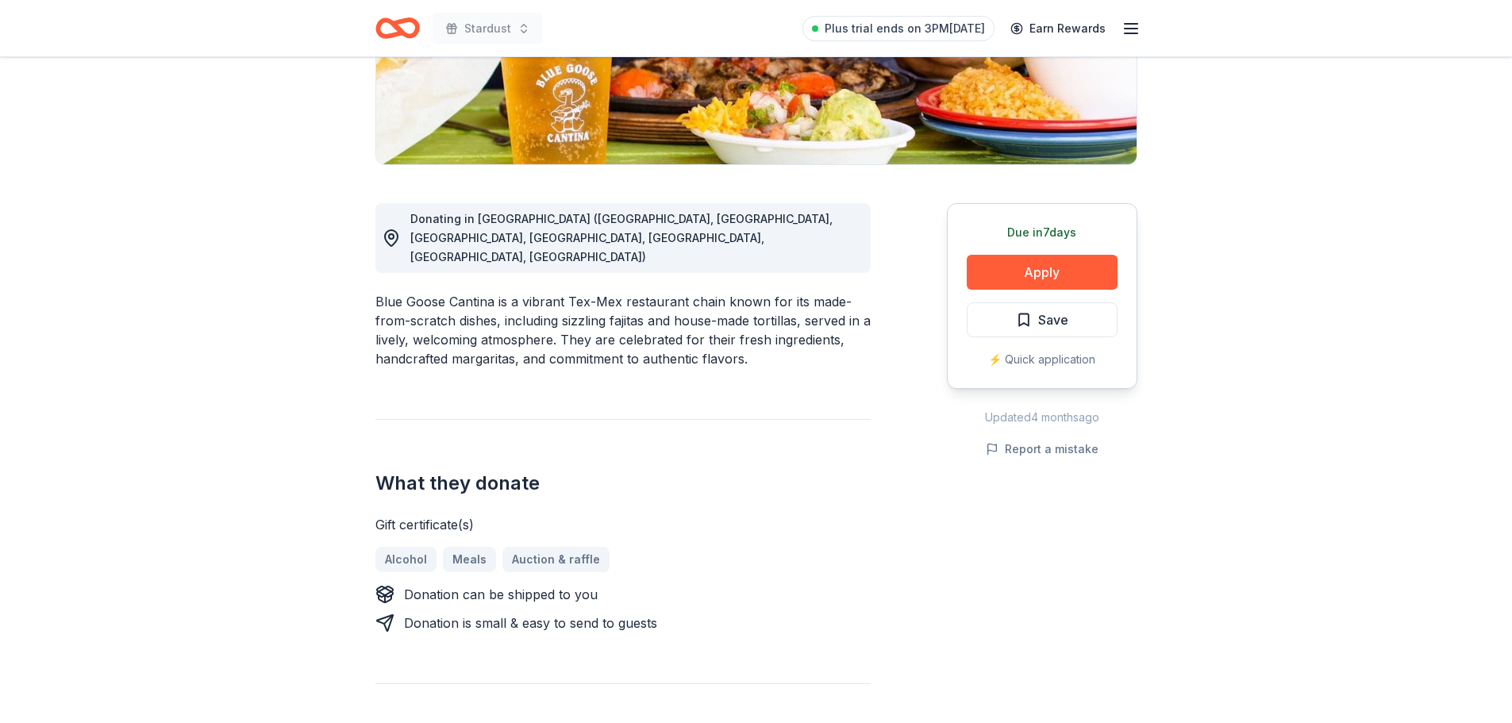
scroll to position [0, 0]
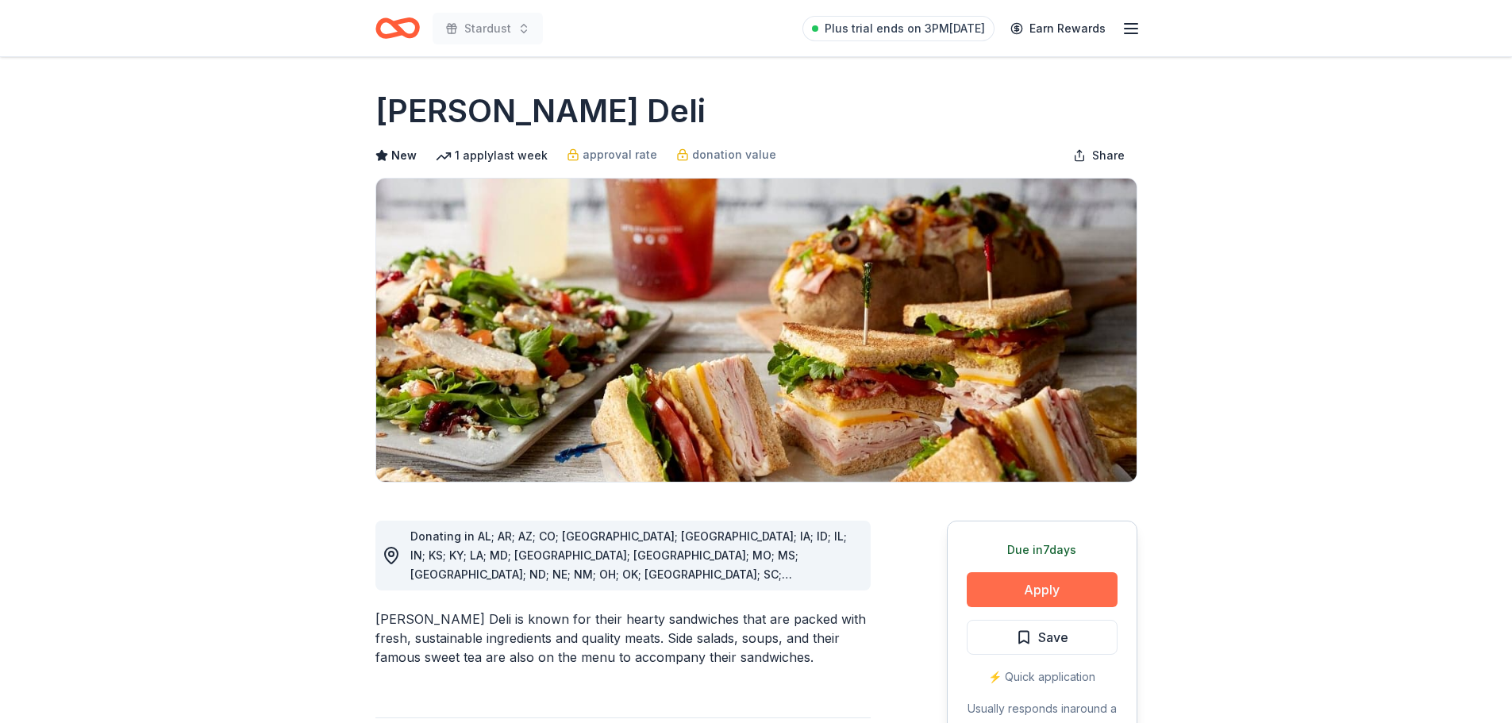
click at [1046, 591] on button "Apply" at bounding box center [1042, 589] width 151 height 35
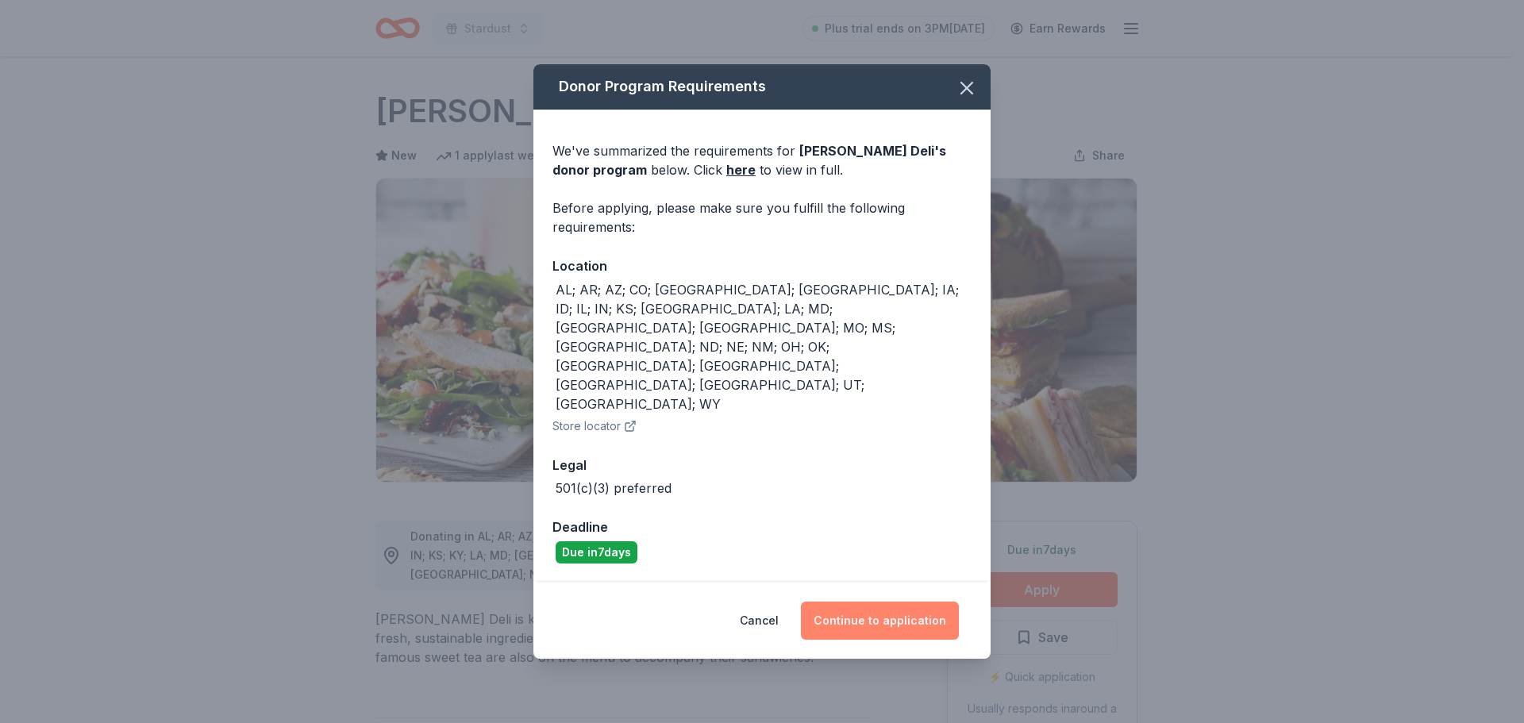
click at [875, 602] on button "Continue to application" at bounding box center [880, 621] width 158 height 38
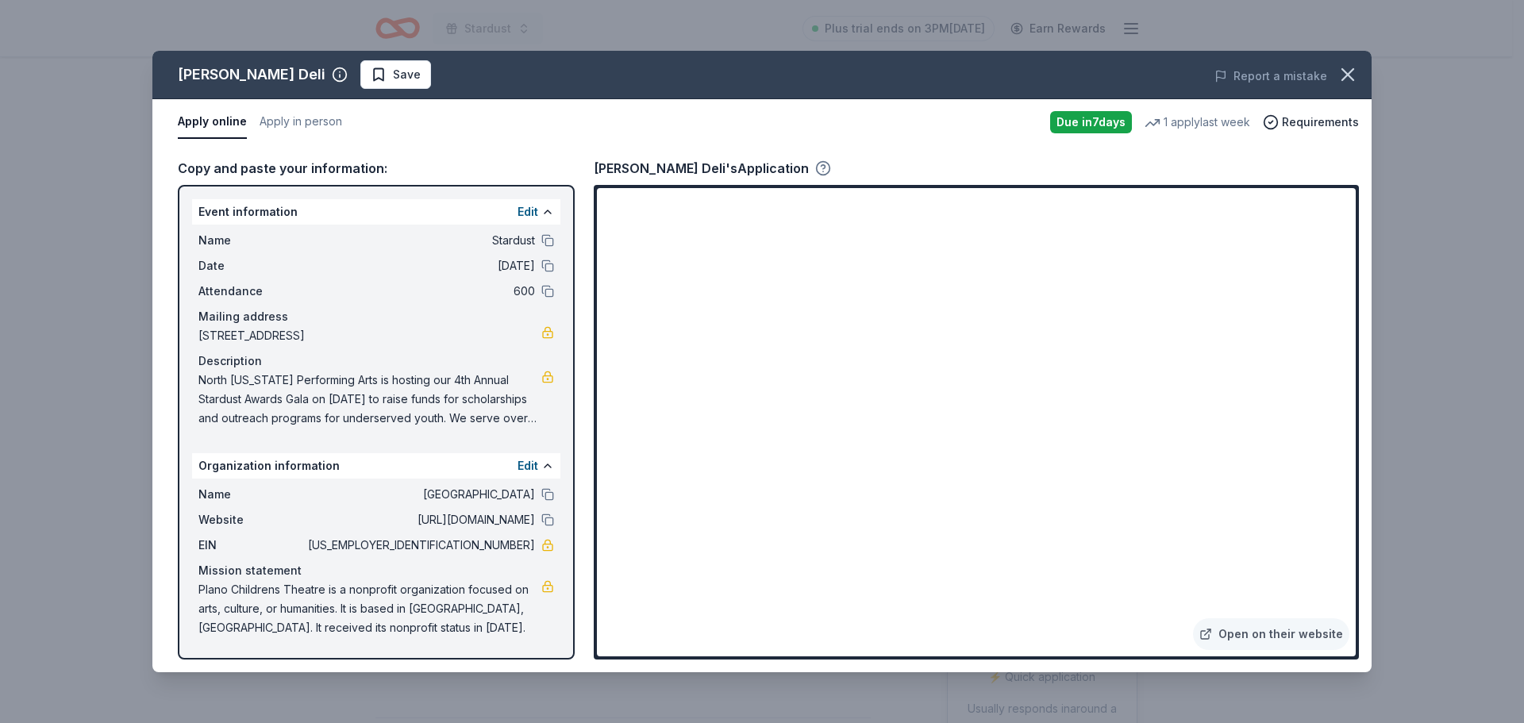
click at [817, 162] on circle "button" at bounding box center [823, 168] width 13 height 13
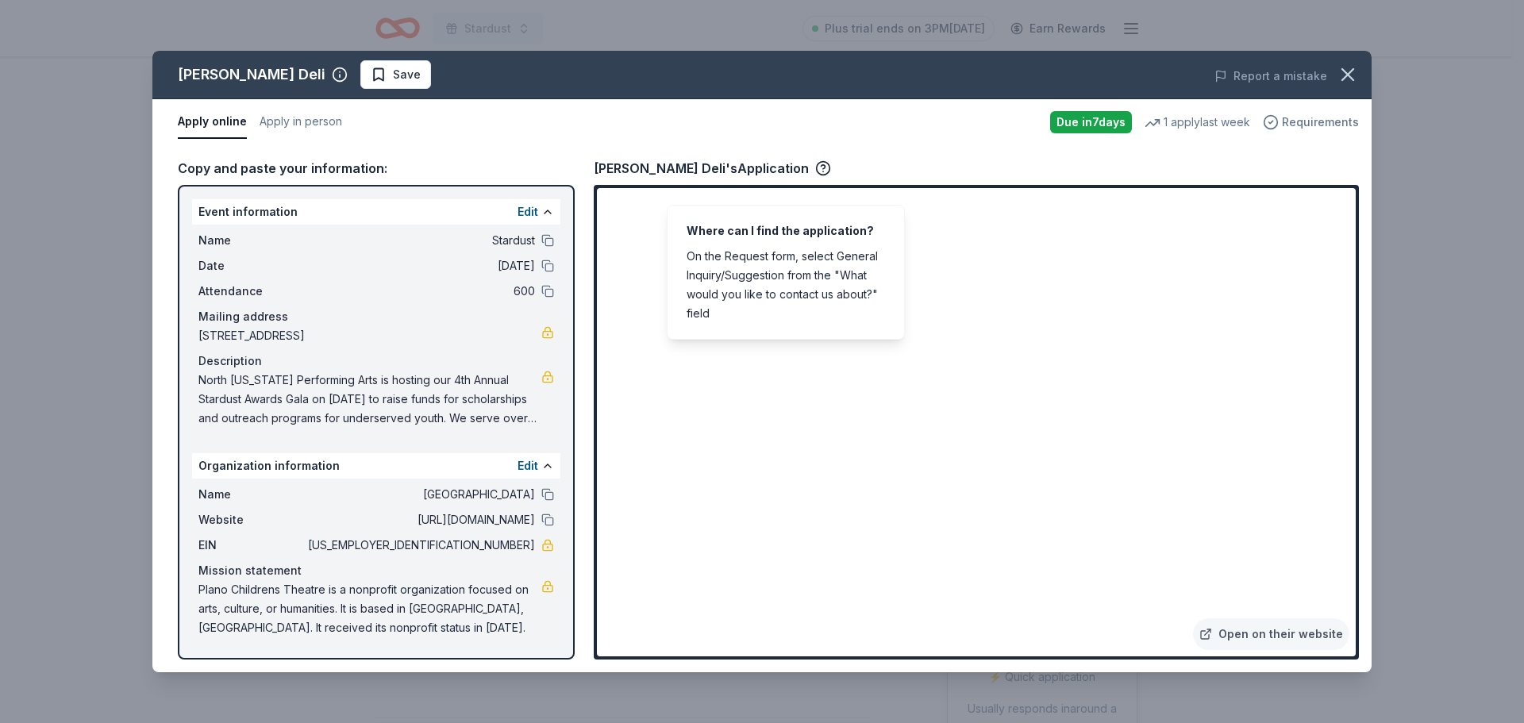
click at [1312, 119] on span "Requirements" at bounding box center [1320, 122] width 77 height 19
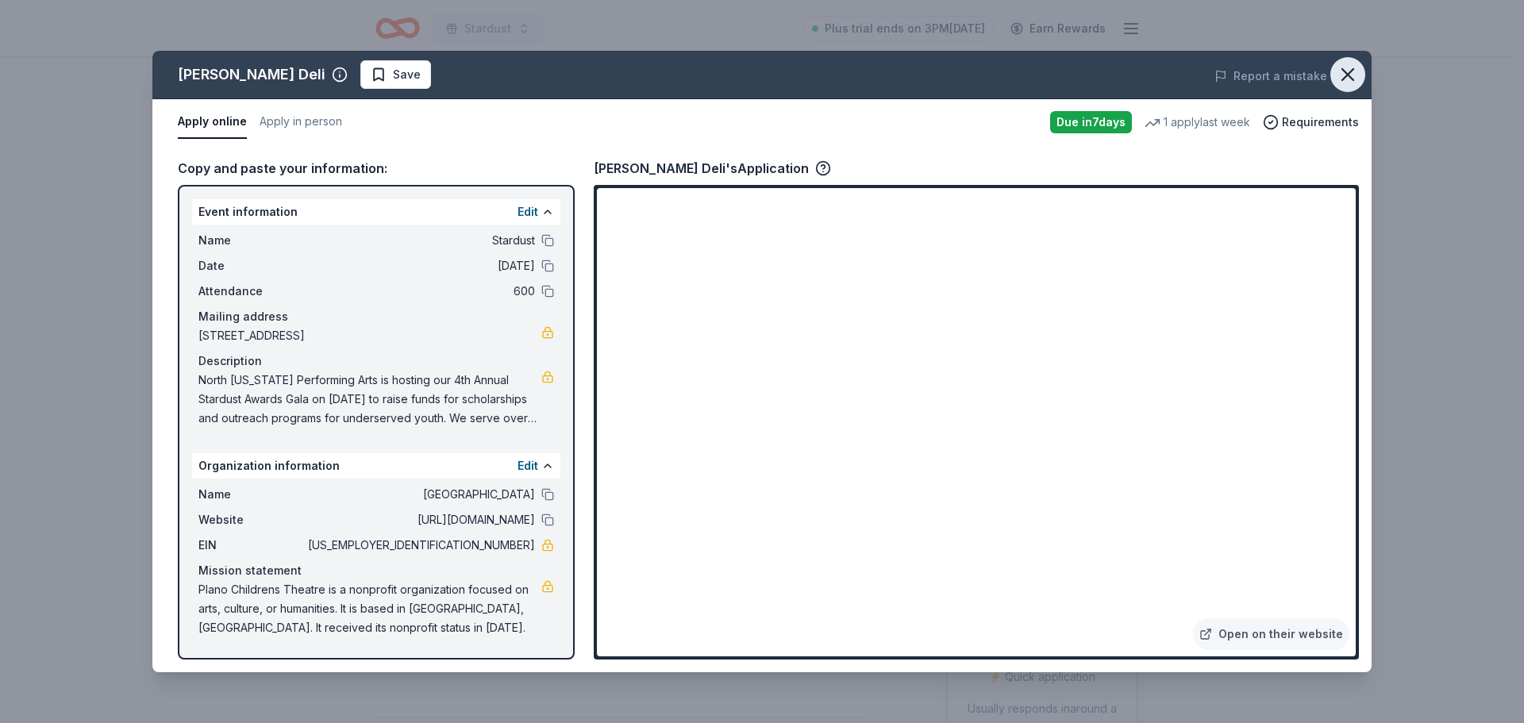
click at [1344, 79] on icon "button" at bounding box center [1348, 74] width 11 height 11
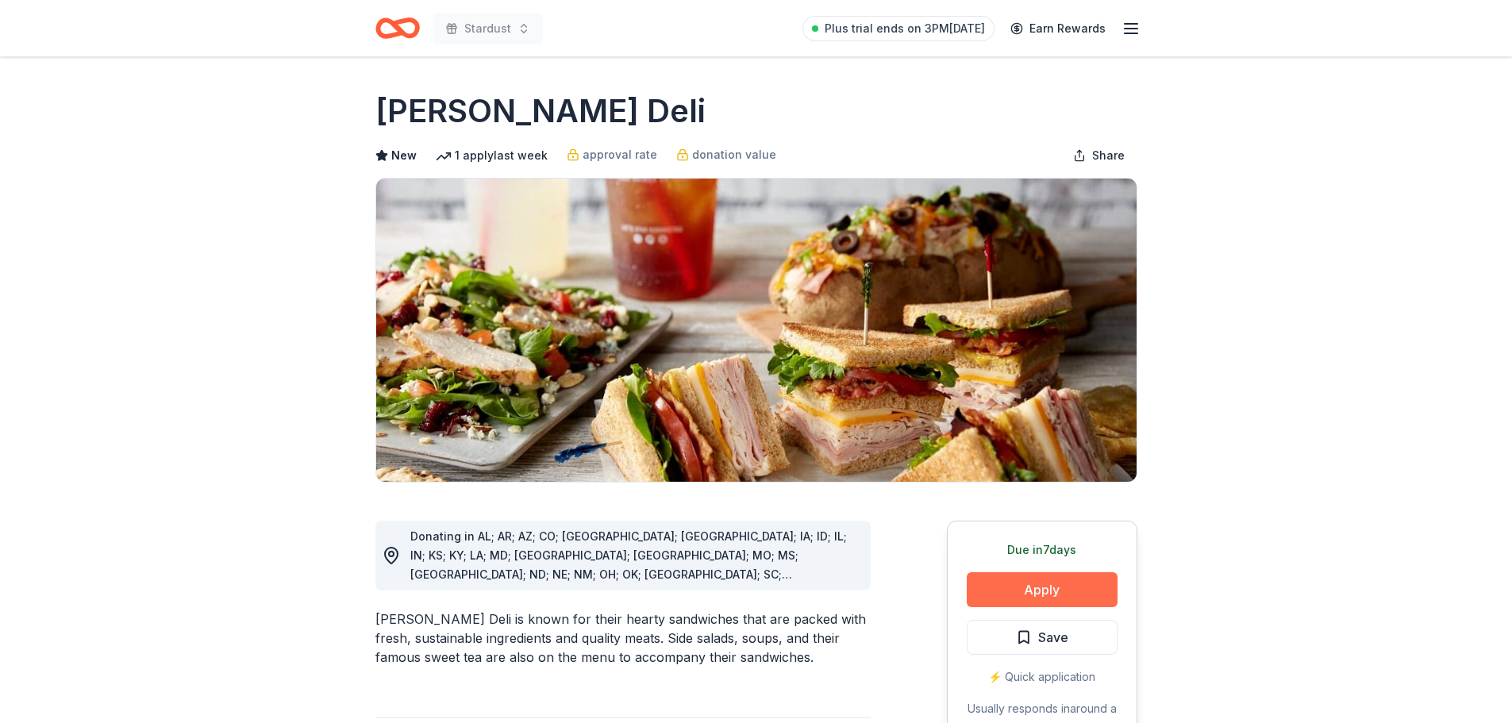
click at [1026, 590] on button "Apply" at bounding box center [1042, 589] width 151 height 35
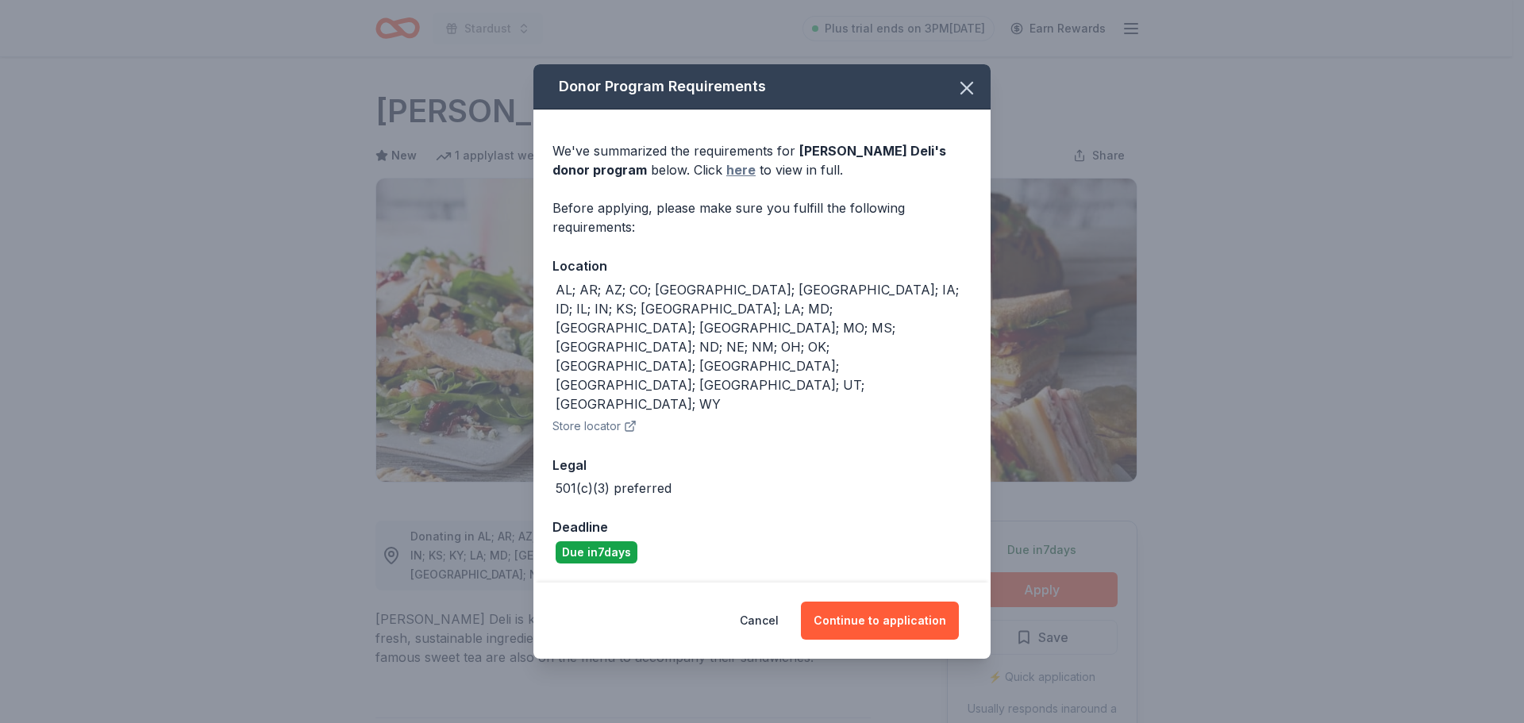
click at [726, 179] on link "here" at bounding box center [740, 169] width 29 height 19
click at [878, 602] on button "Continue to application" at bounding box center [880, 621] width 158 height 38
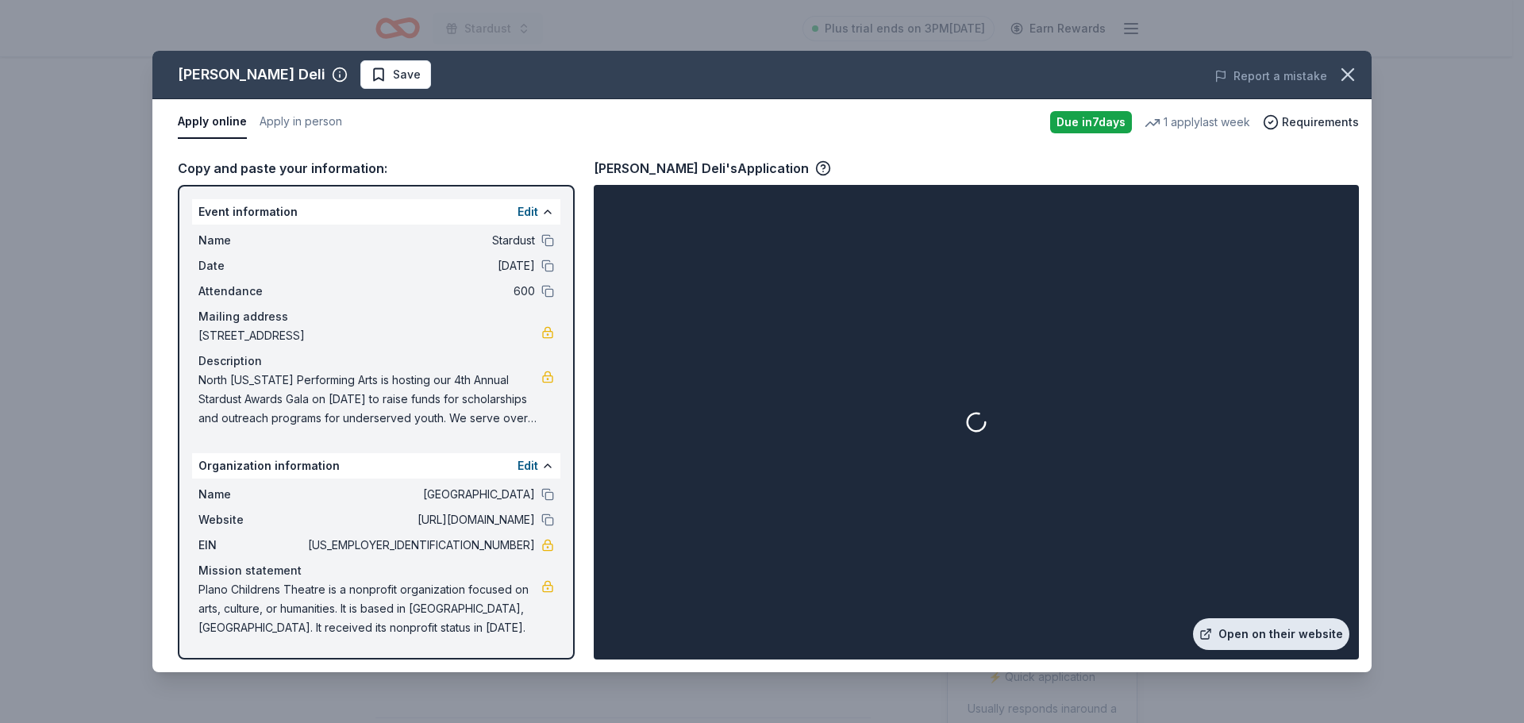
click at [1293, 636] on link "Open on their website" at bounding box center [1271, 634] width 156 height 32
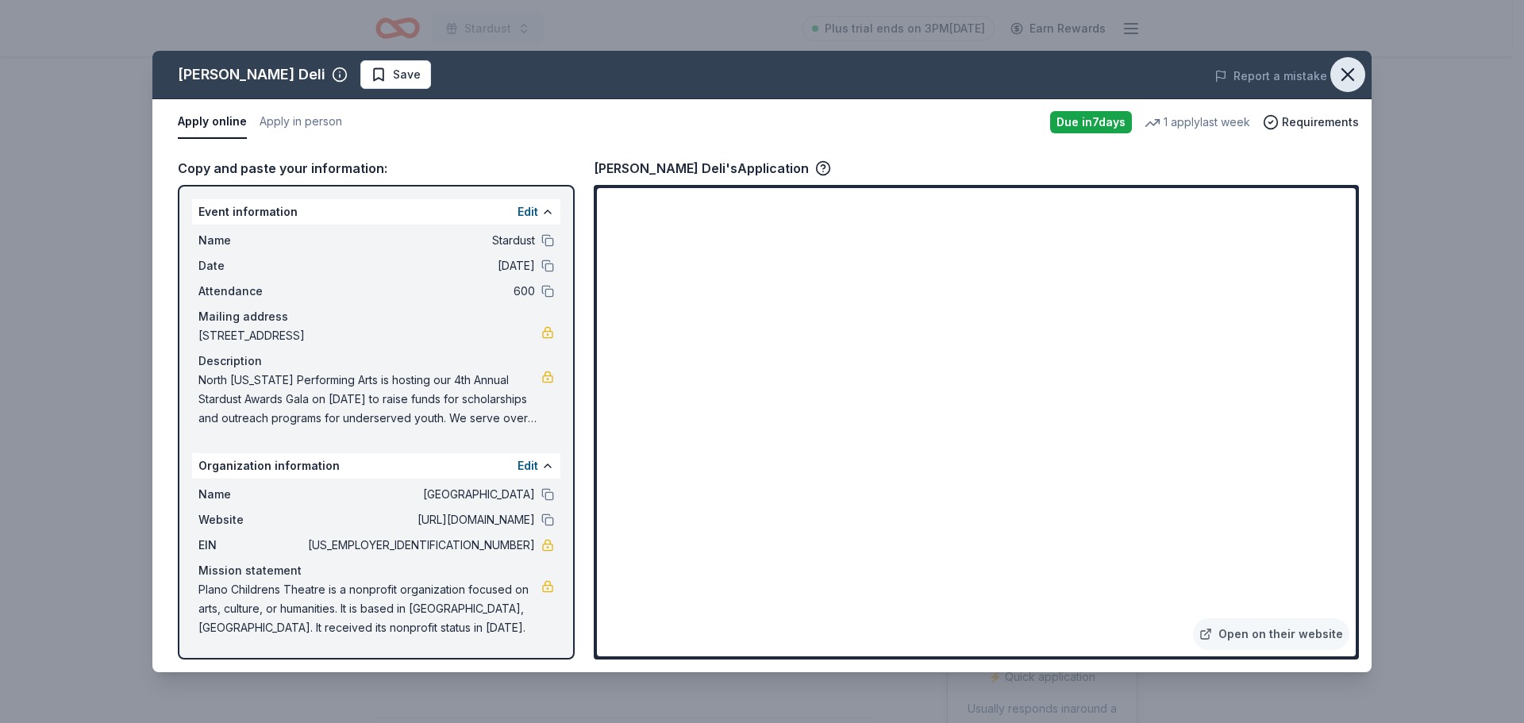
click at [1350, 82] on icon "button" at bounding box center [1348, 75] width 22 height 22
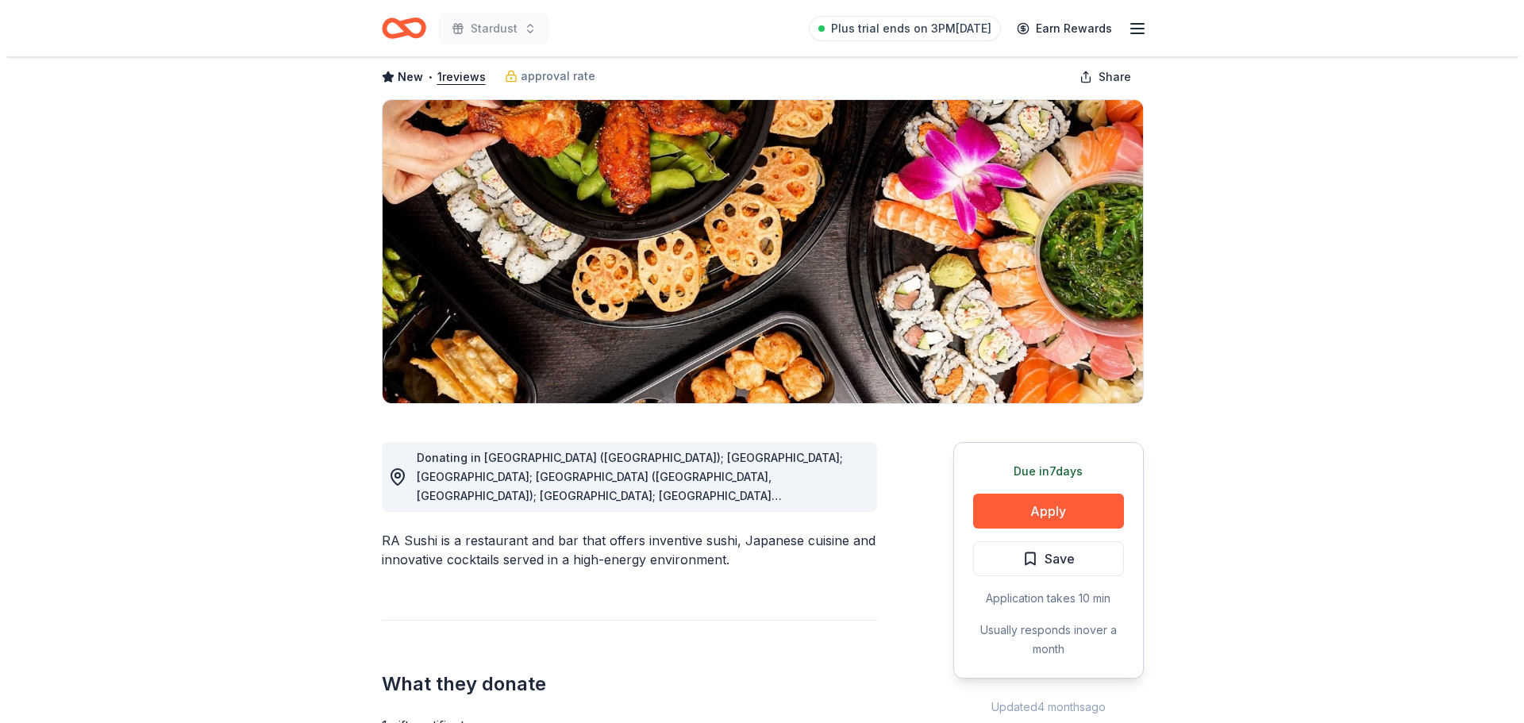
scroll to position [159, 0]
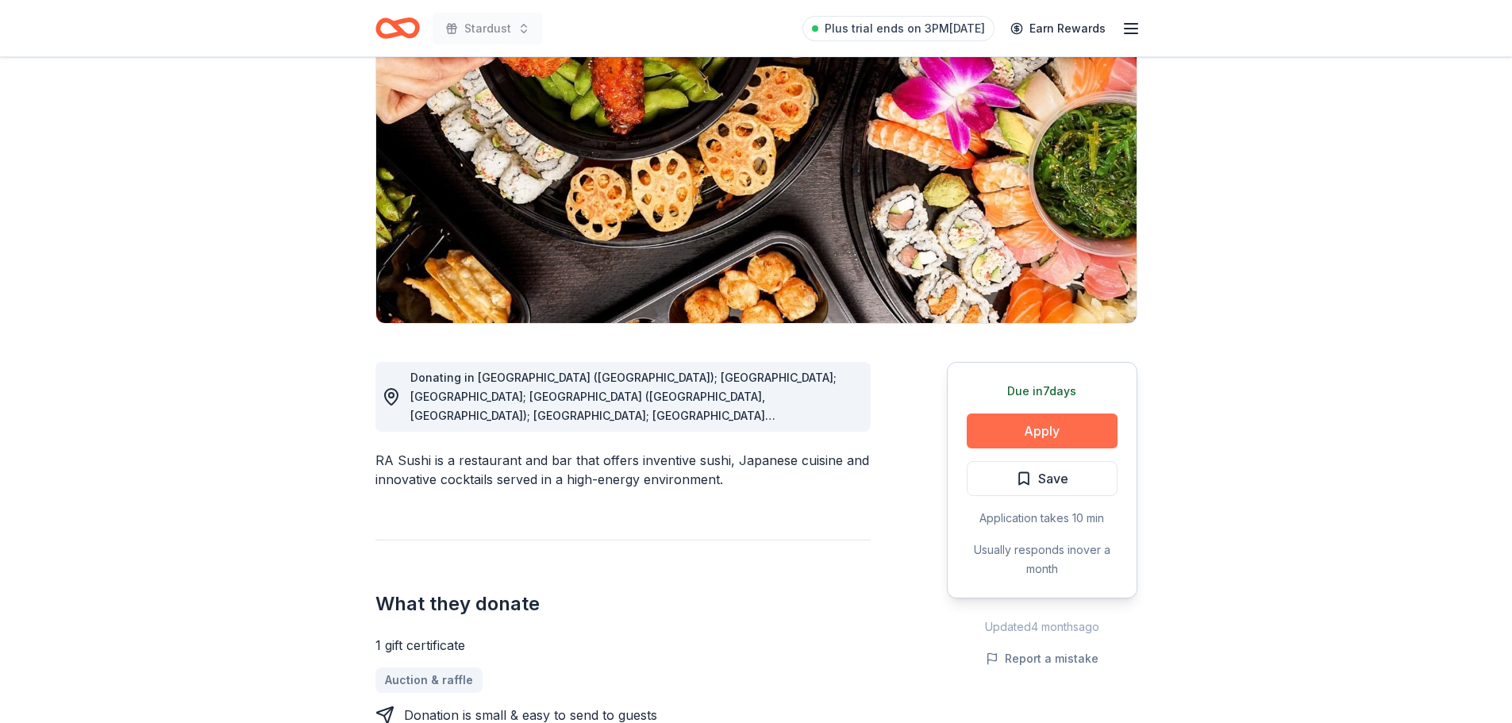
click at [1069, 441] on button "Apply" at bounding box center [1042, 431] width 151 height 35
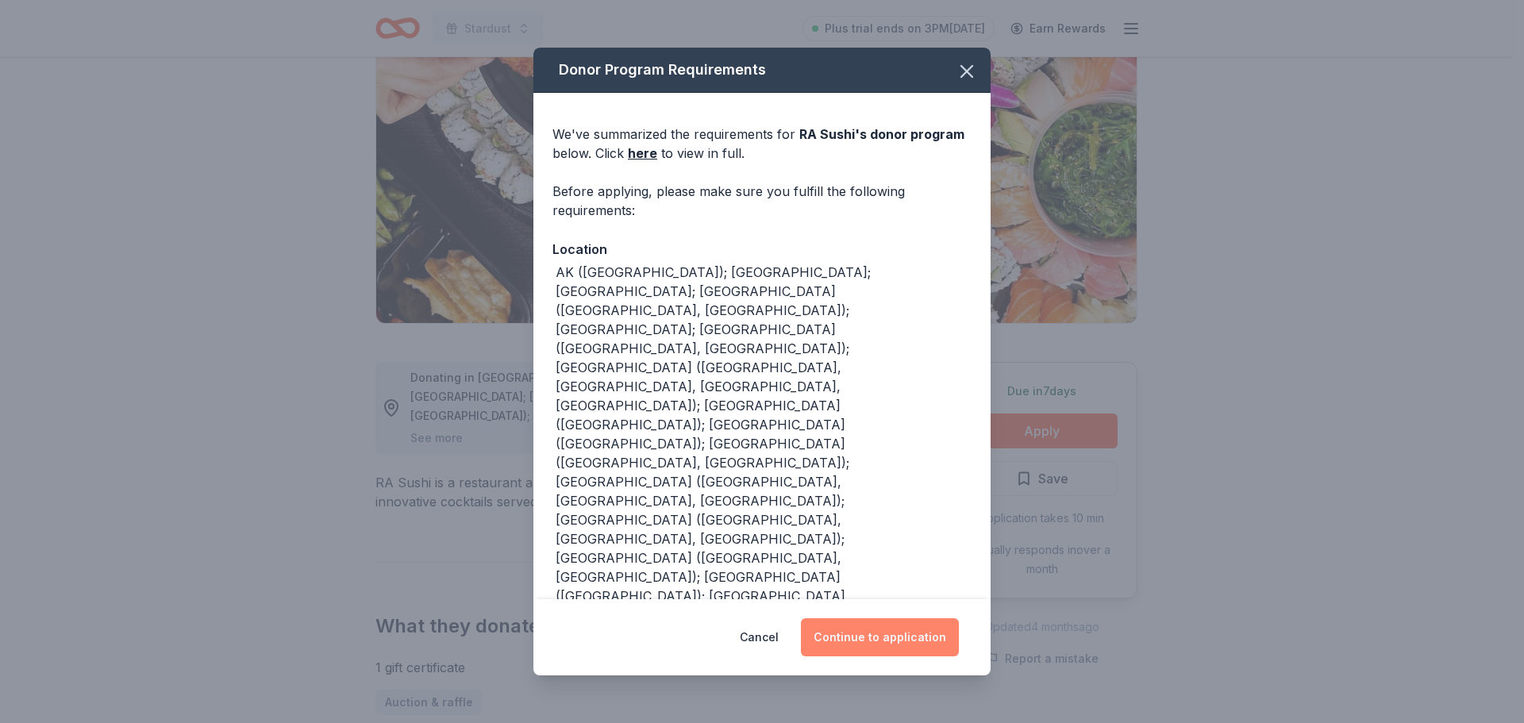
click at [884, 644] on button "Continue to application" at bounding box center [880, 637] width 158 height 38
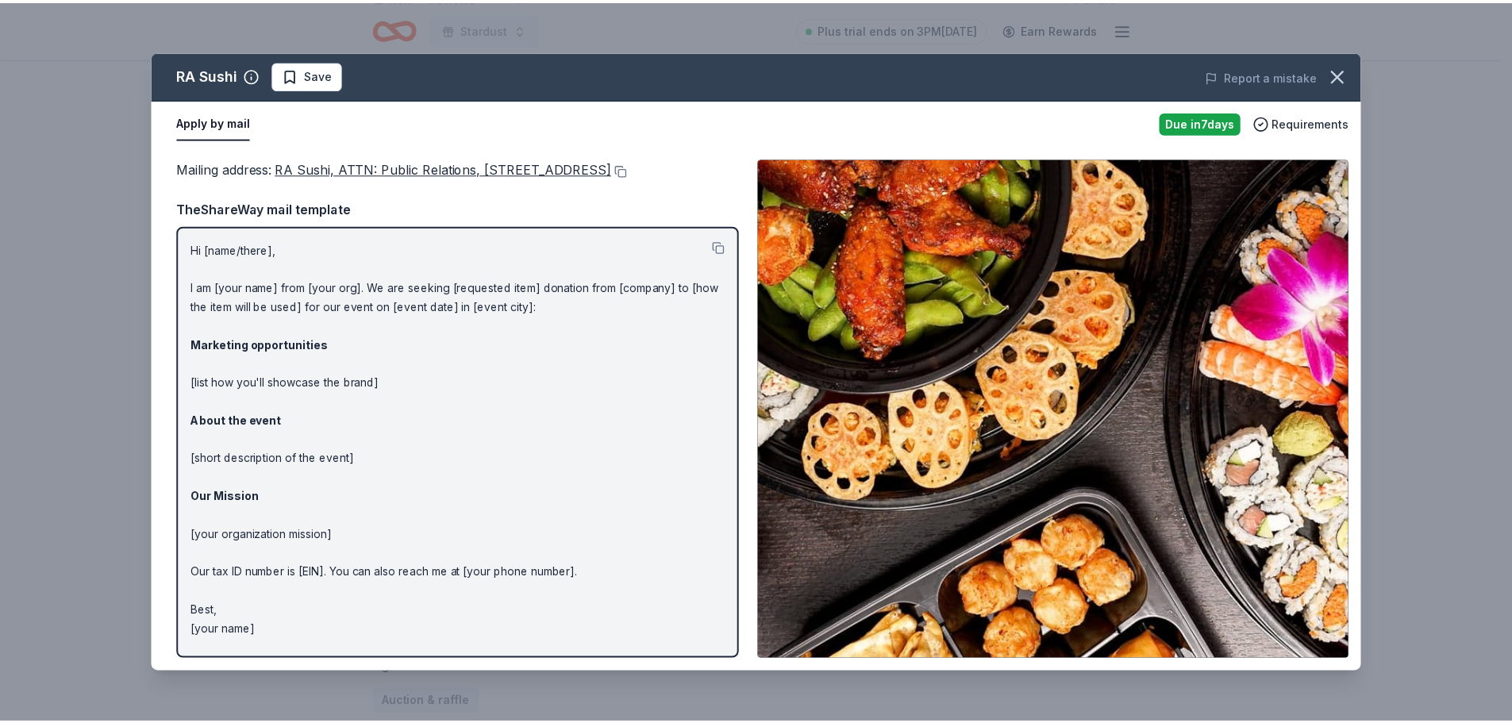
scroll to position [0, 0]
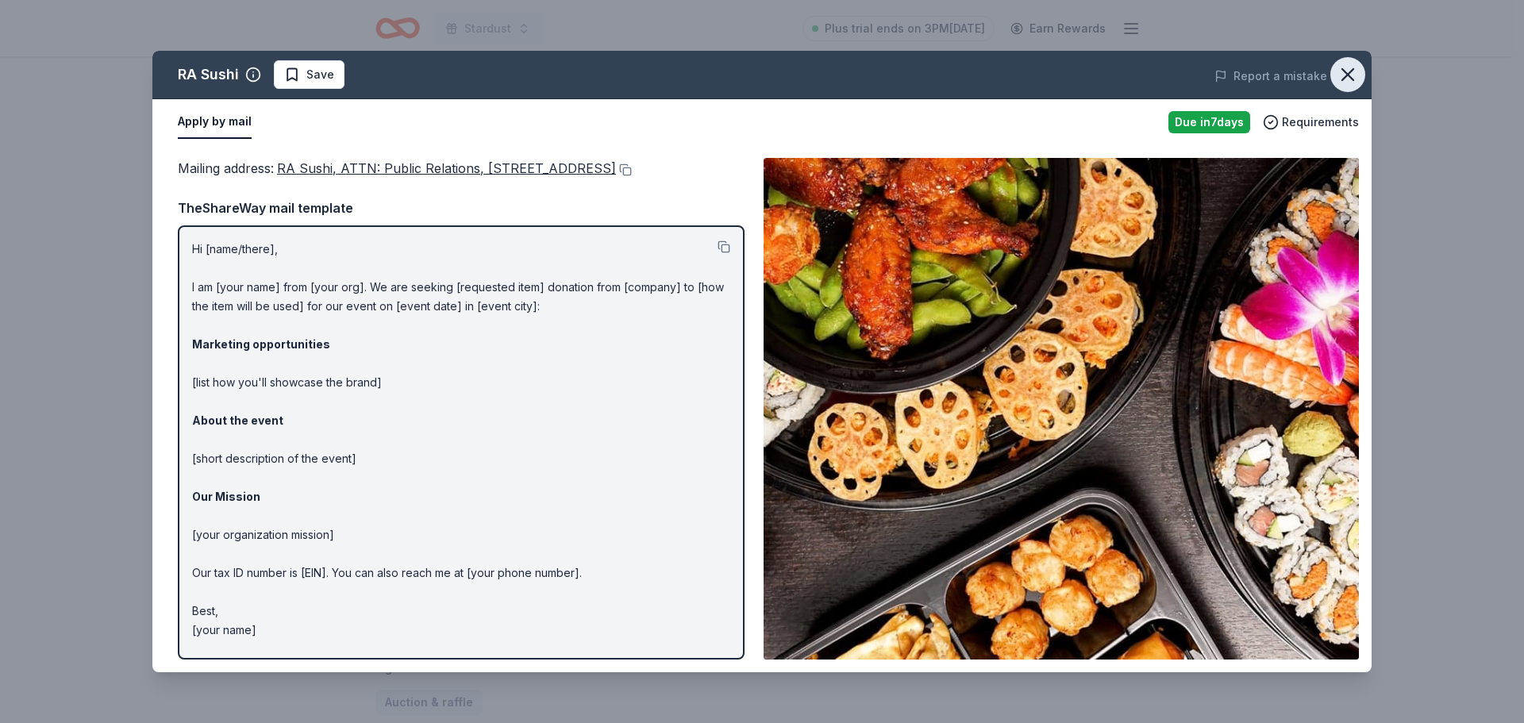
click at [1349, 71] on icon "button" at bounding box center [1348, 75] width 22 height 22
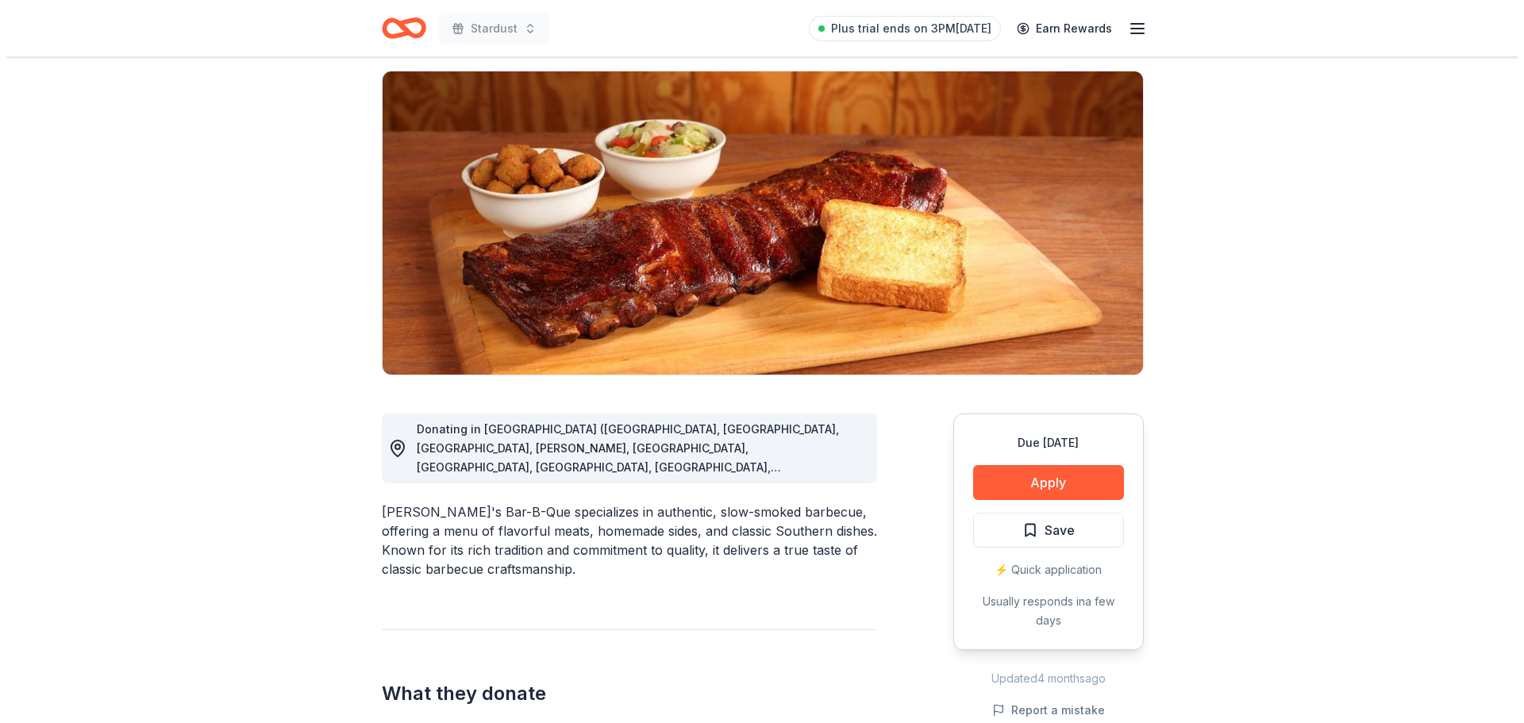
scroll to position [238, 0]
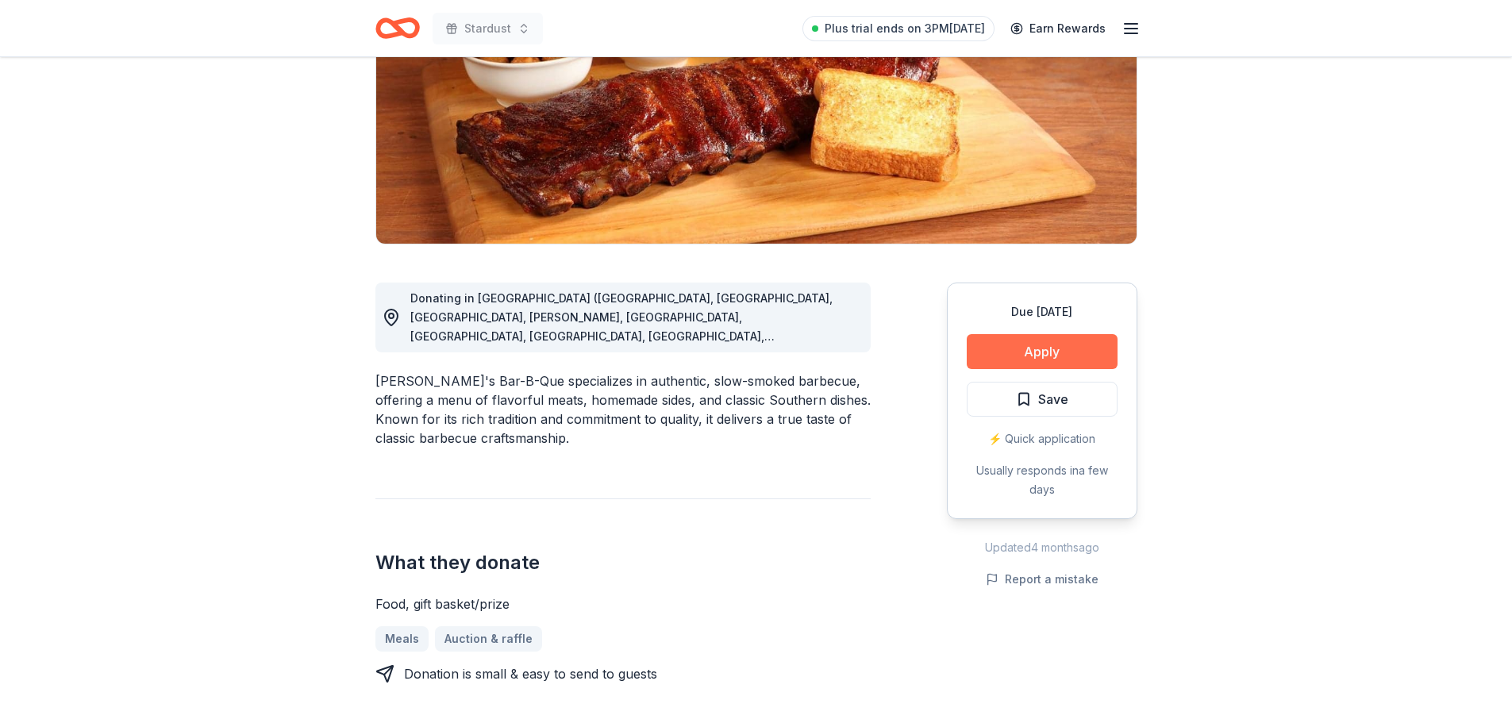
click at [1011, 343] on button "Apply" at bounding box center [1042, 351] width 151 height 35
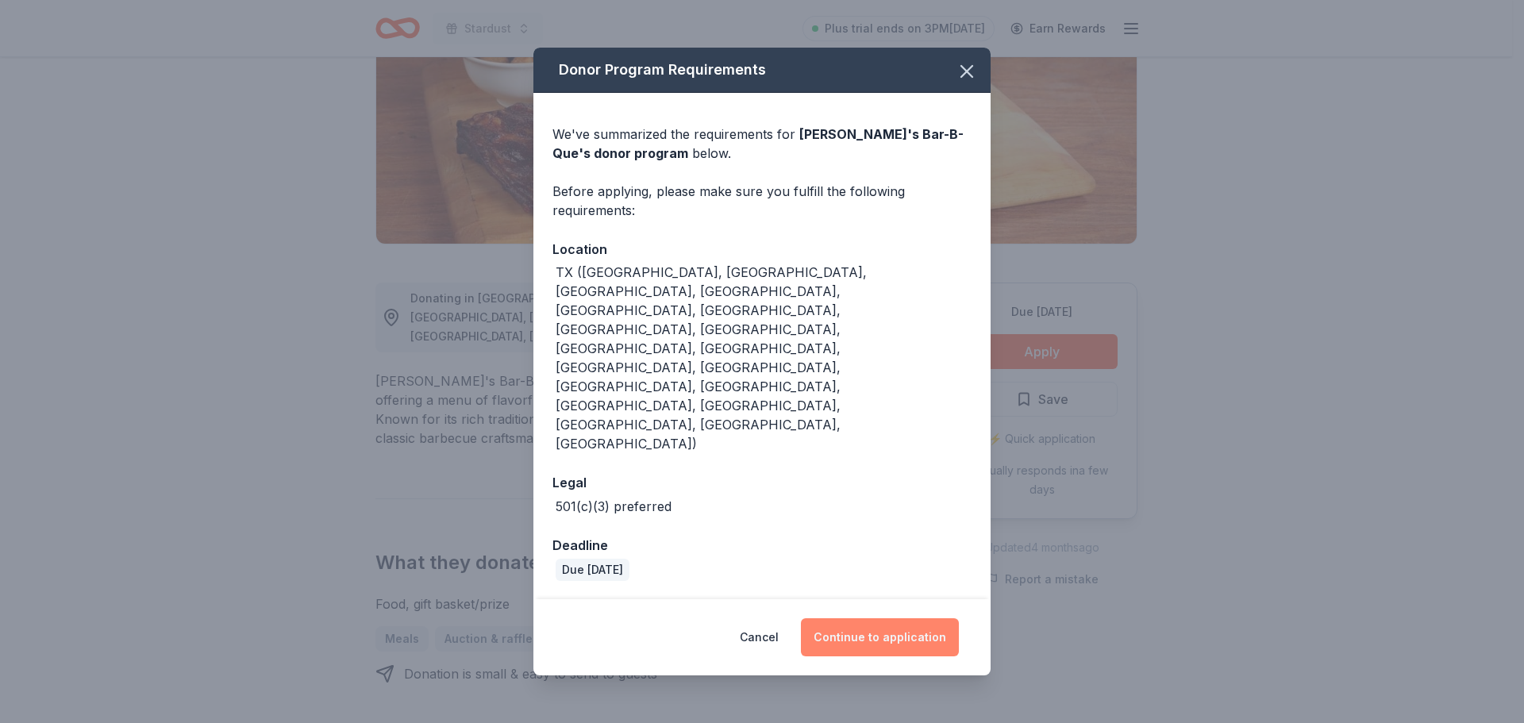
click at [861, 618] on button "Continue to application" at bounding box center [880, 637] width 158 height 38
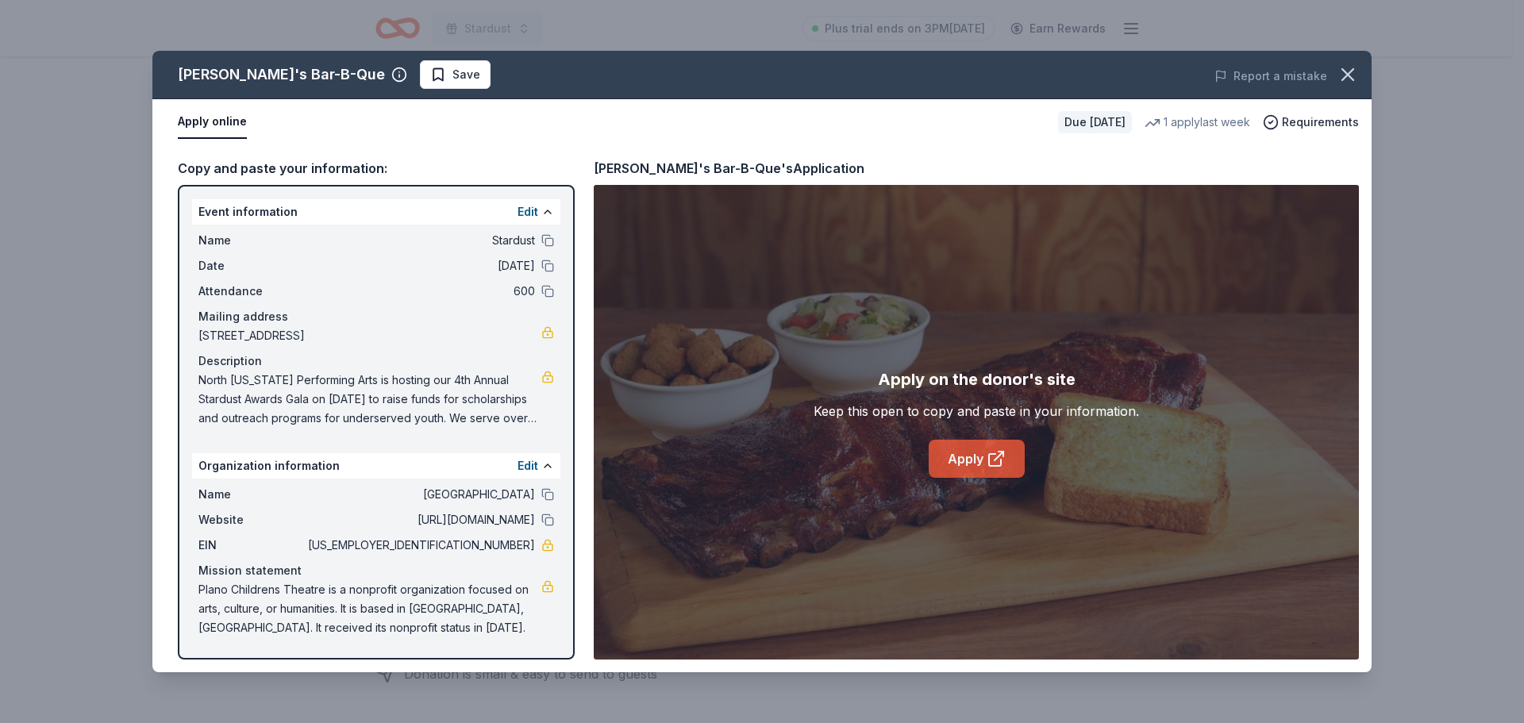
click at [971, 446] on link "Apply" at bounding box center [977, 459] width 96 height 38
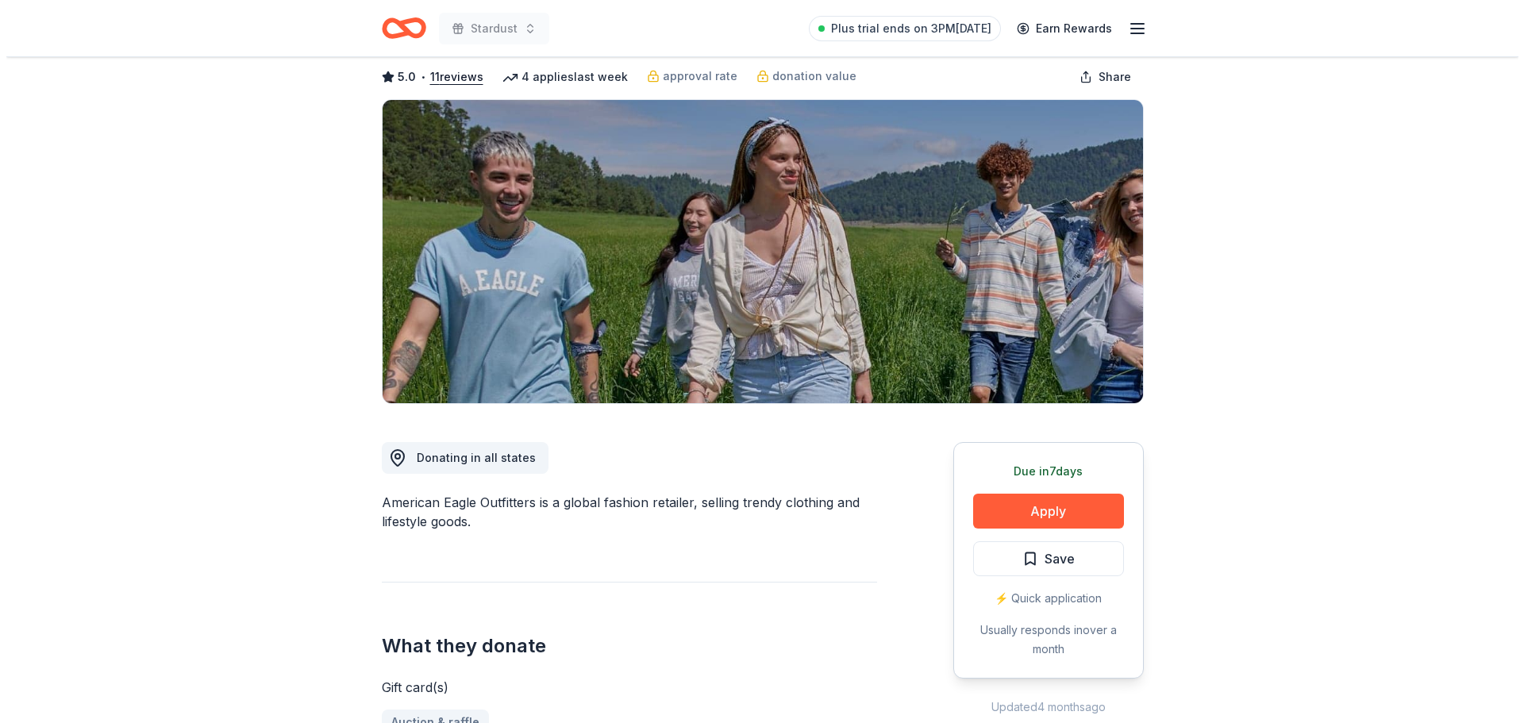
scroll to position [238, 0]
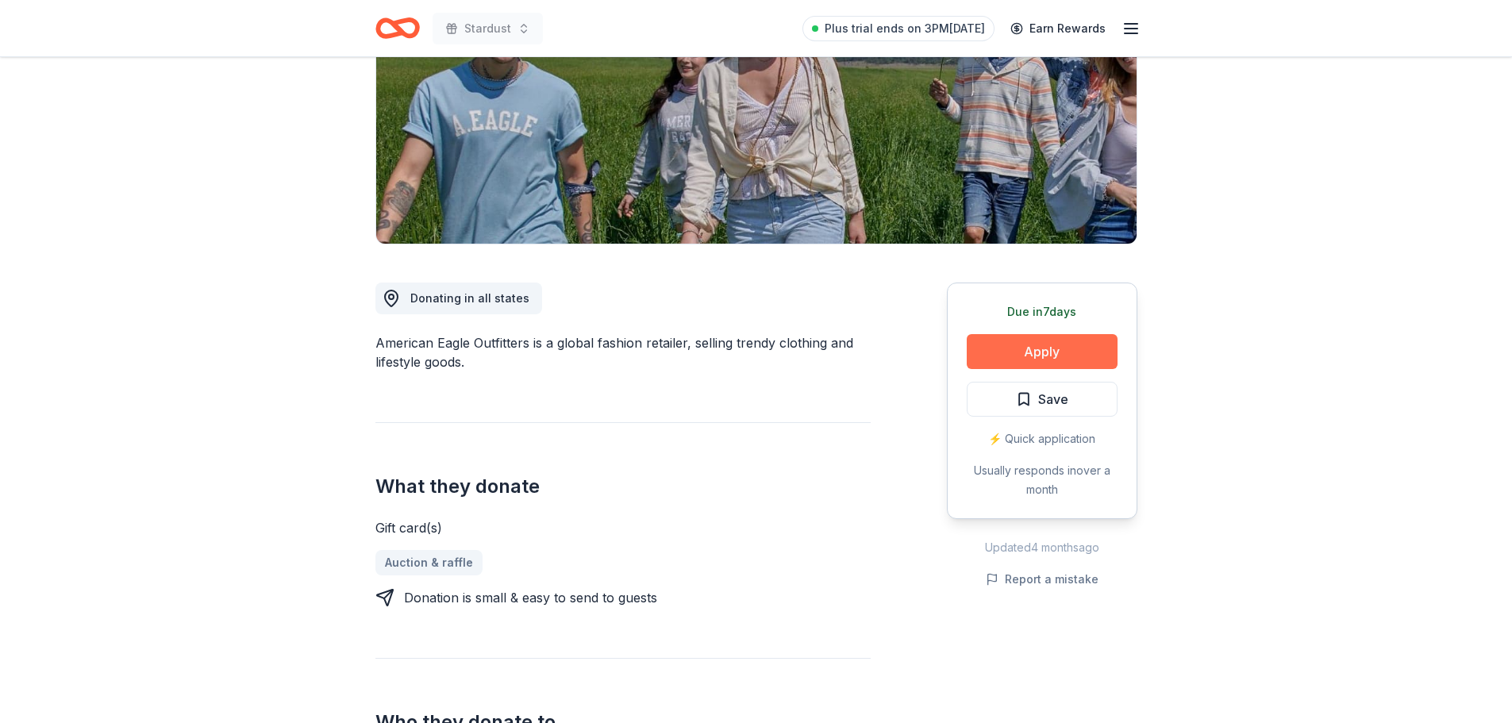
click at [1022, 348] on button "Apply" at bounding box center [1042, 351] width 151 height 35
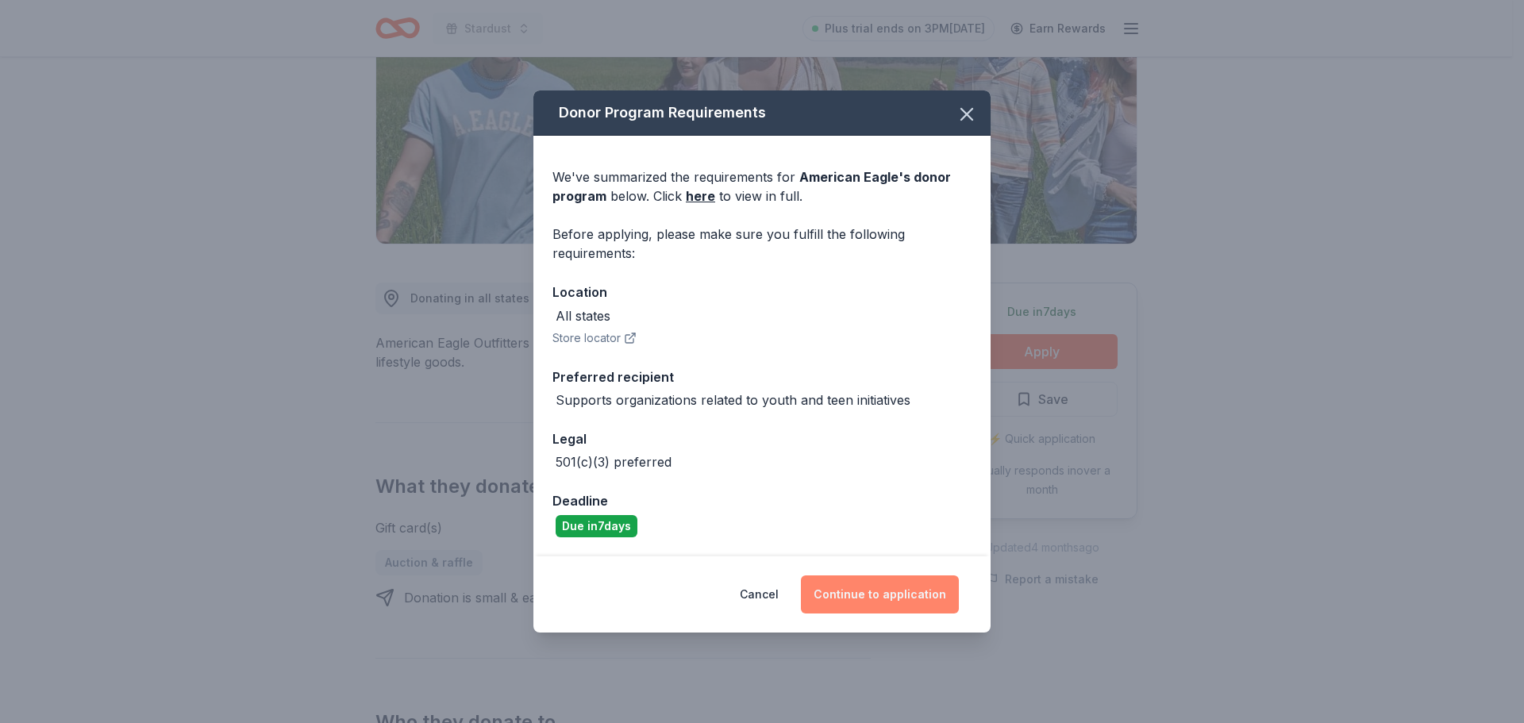
click at [907, 588] on button "Continue to application" at bounding box center [880, 595] width 158 height 38
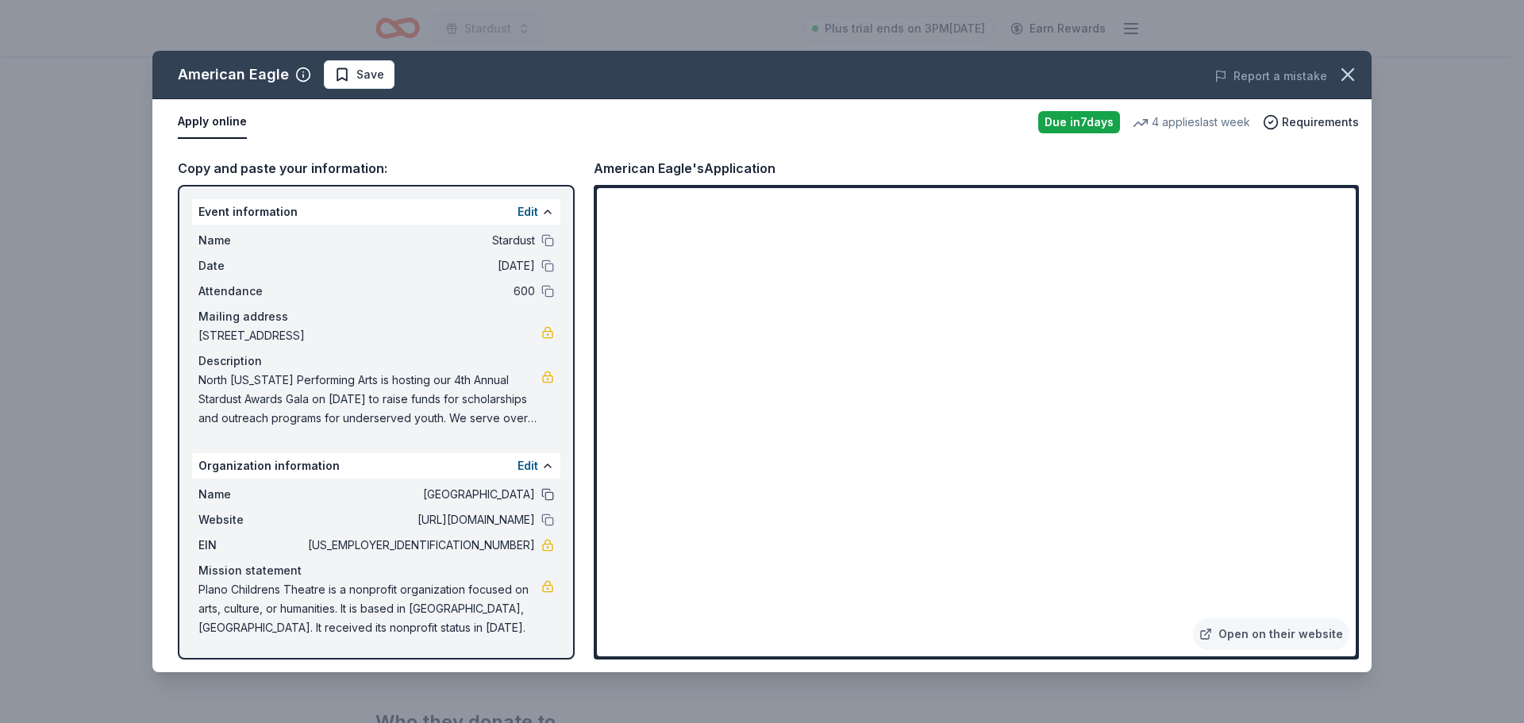
click at [546, 495] on button at bounding box center [547, 494] width 13 height 13
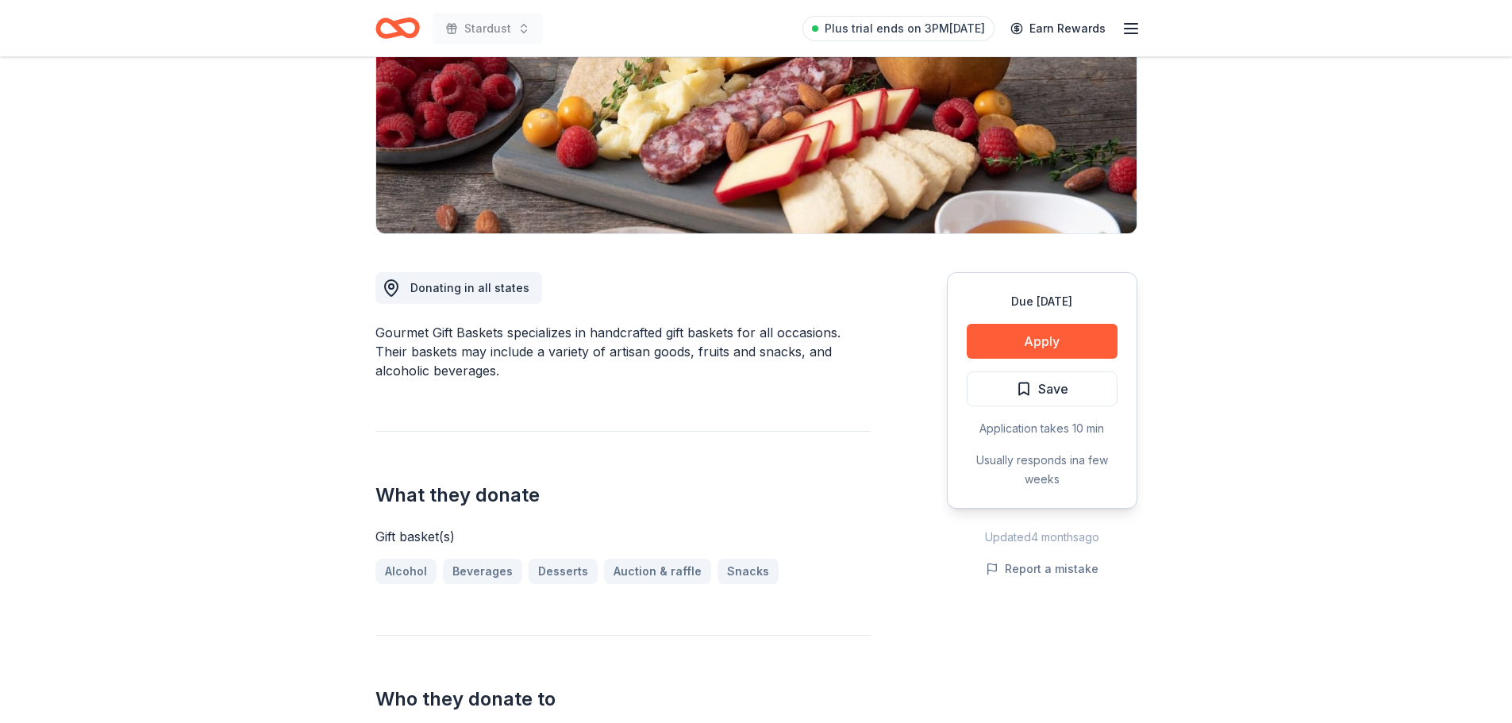
scroll to position [238, 0]
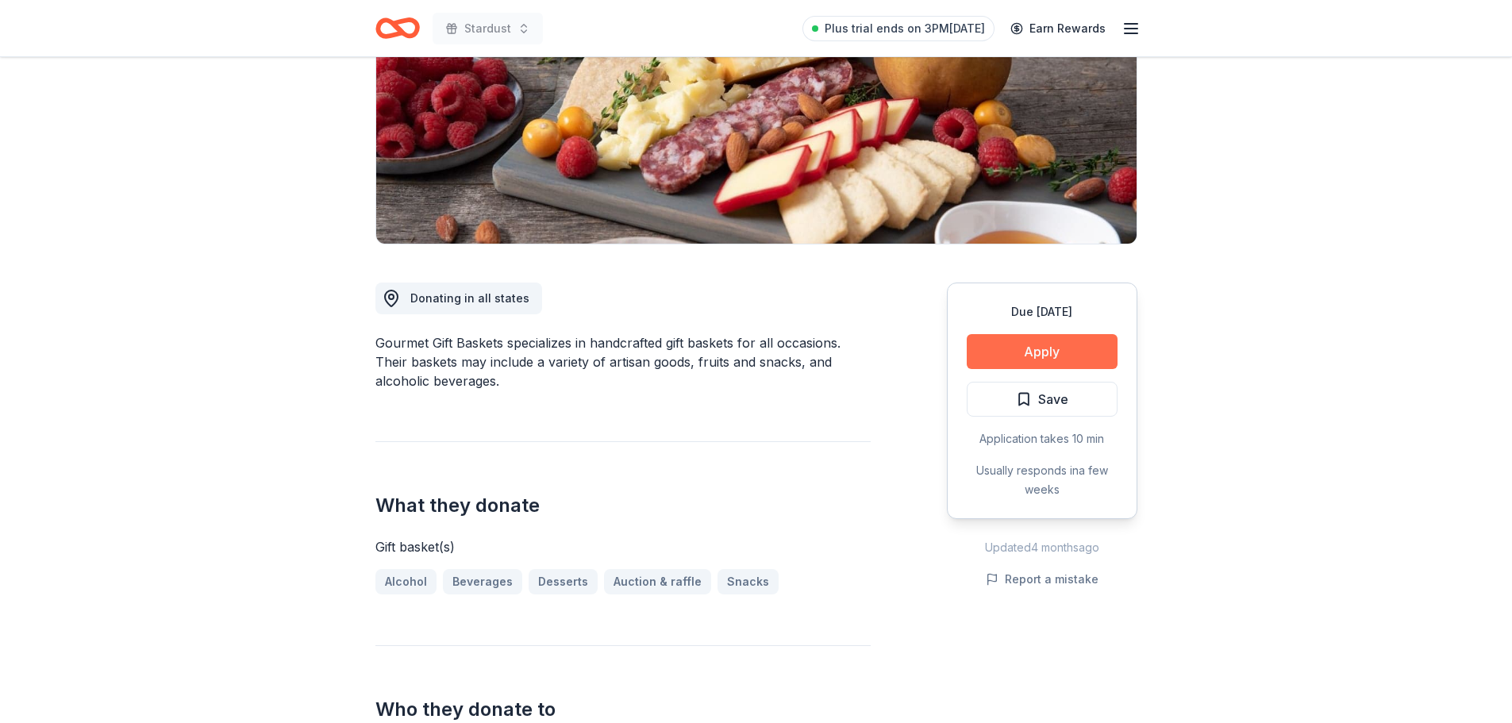
click at [1069, 351] on button "Apply" at bounding box center [1042, 351] width 151 height 35
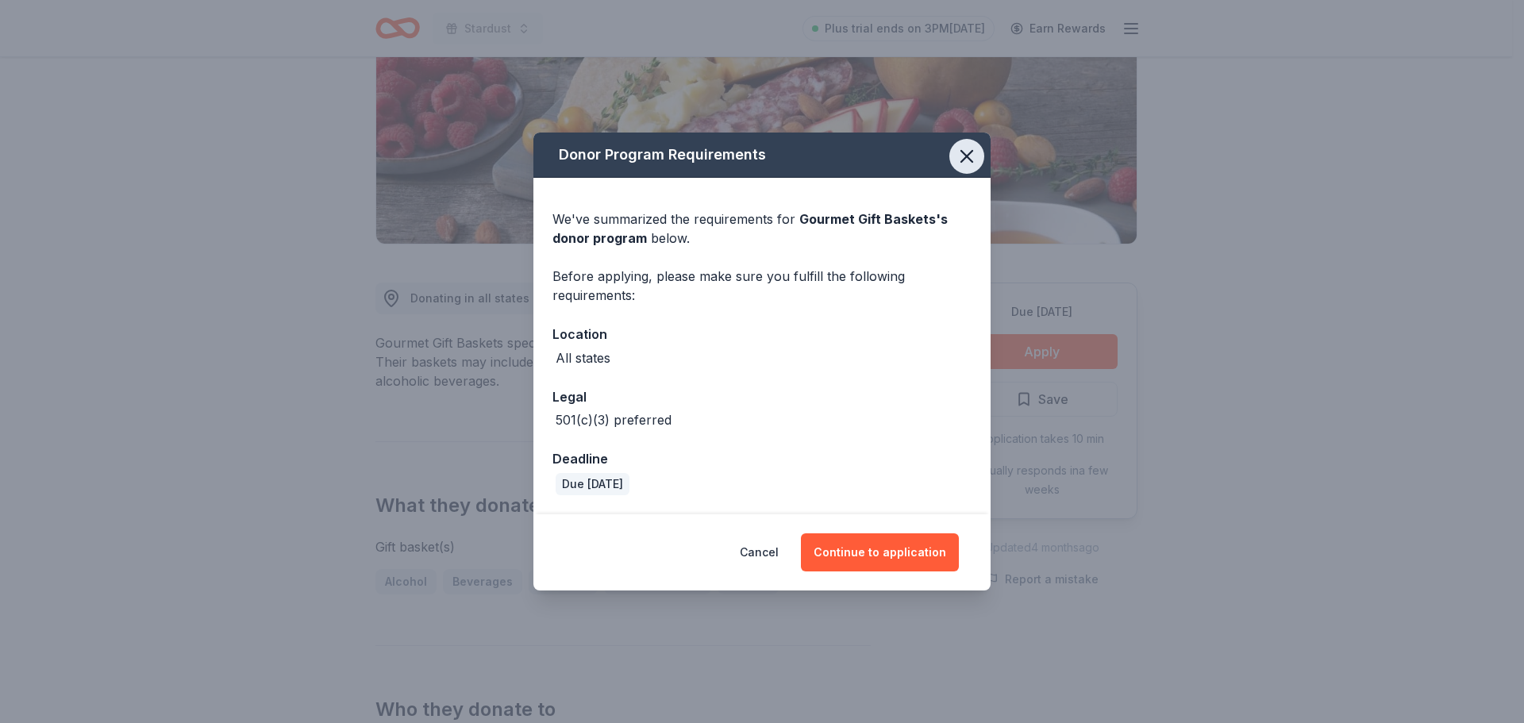
click at [964, 164] on icon "button" at bounding box center [967, 156] width 22 height 22
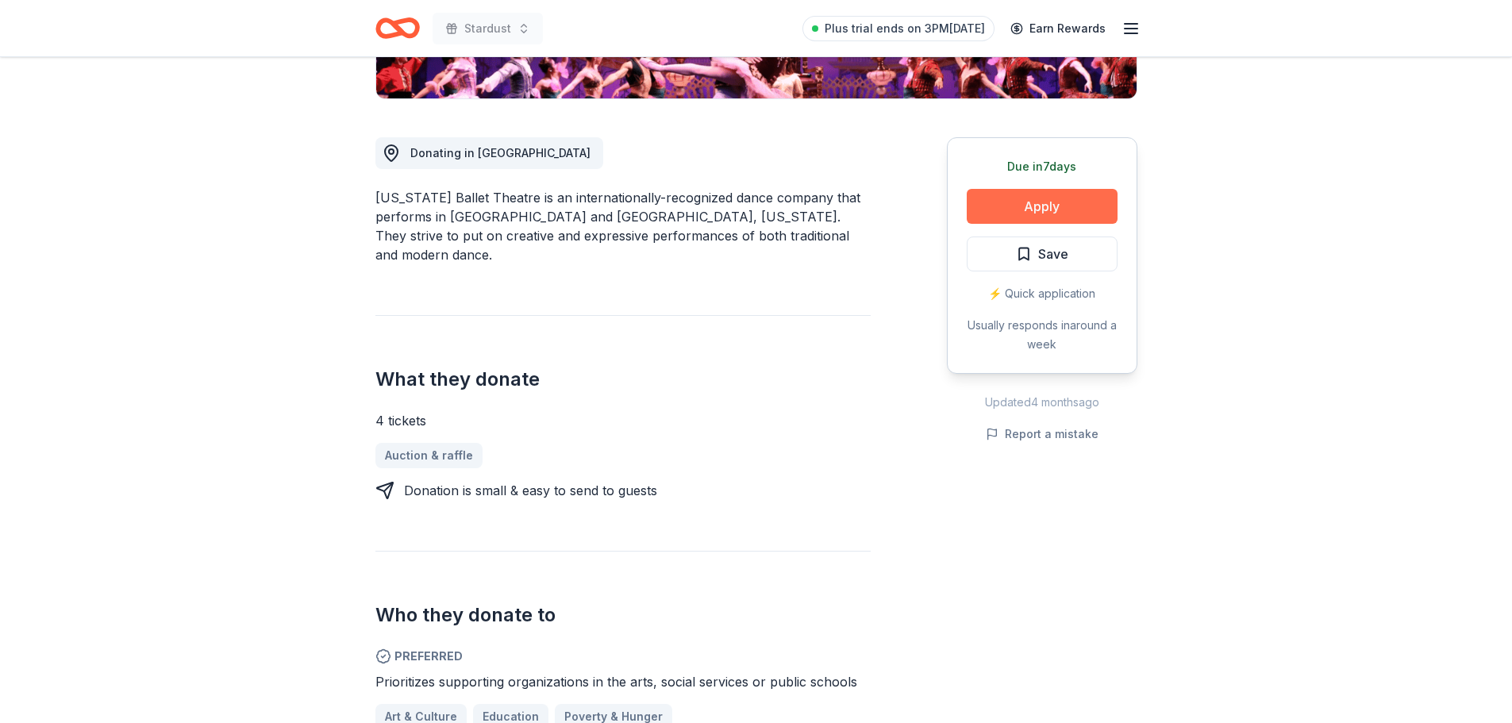
scroll to position [318, 0]
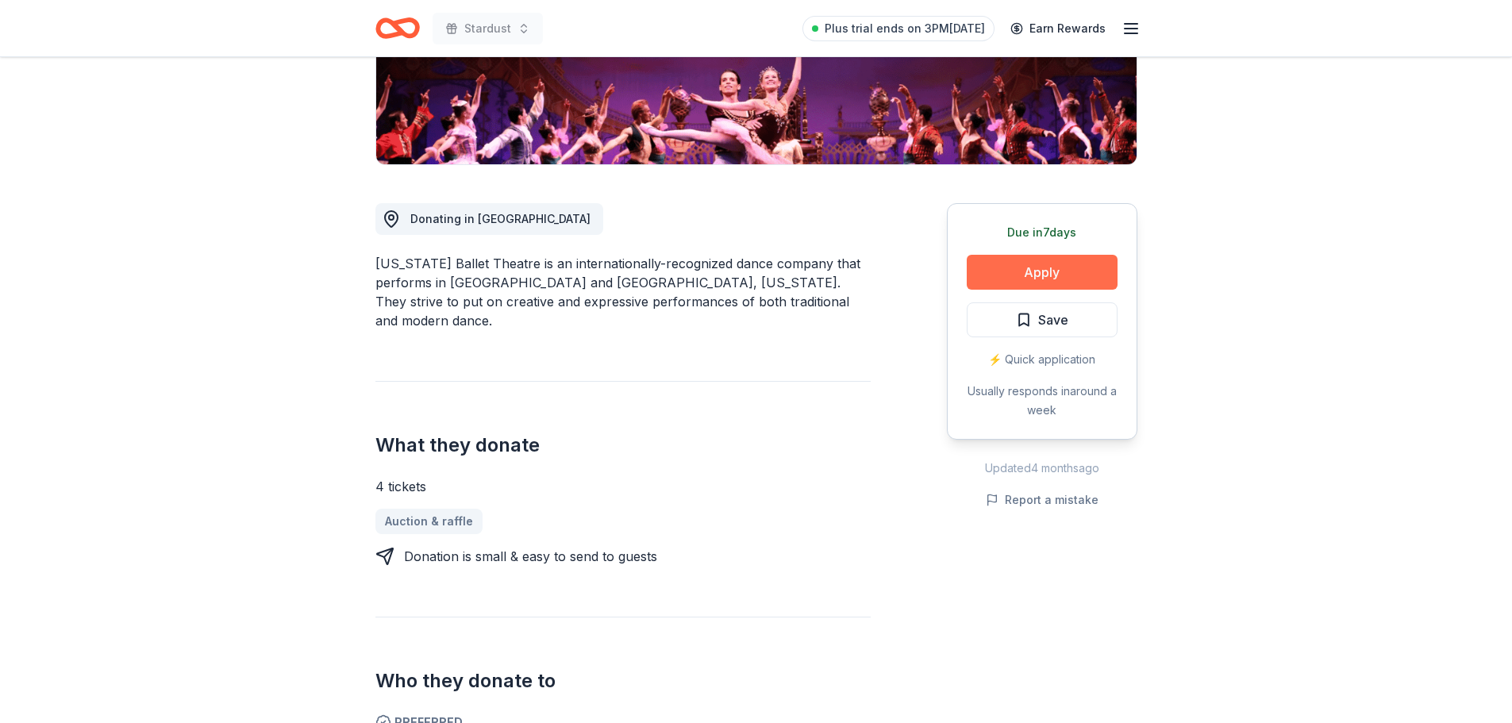
click at [1060, 281] on button "Apply" at bounding box center [1042, 272] width 151 height 35
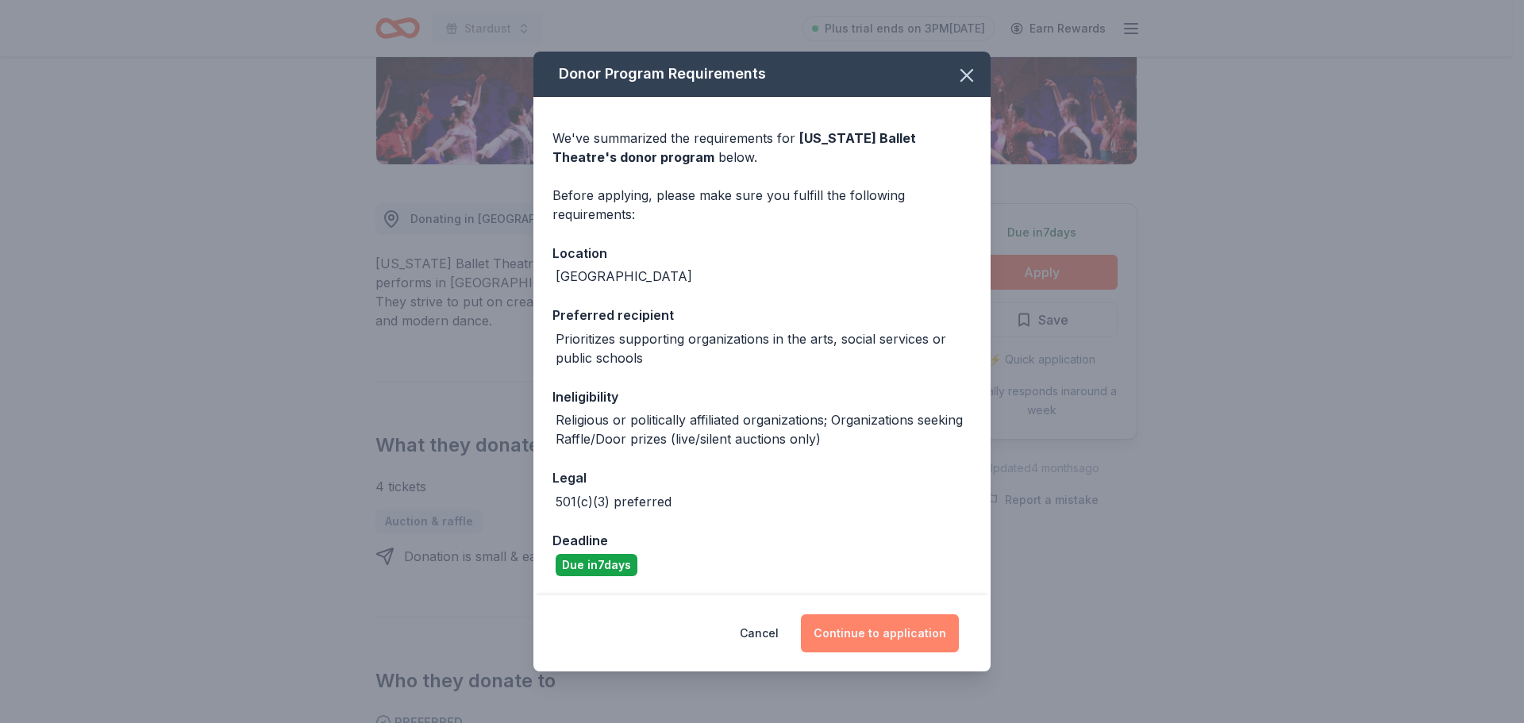
click at [919, 620] on button "Continue to application" at bounding box center [880, 634] width 158 height 38
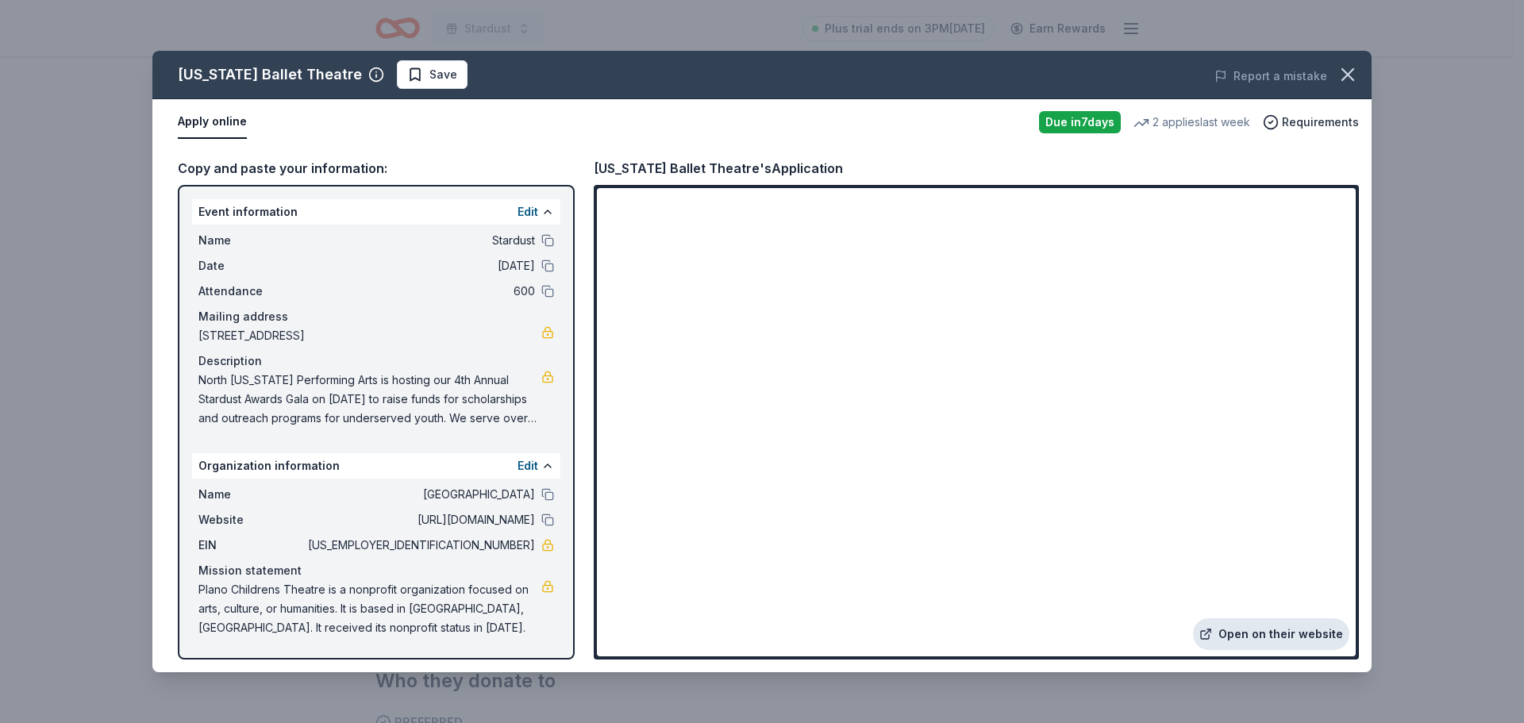
click at [1277, 632] on link "Open on their website" at bounding box center [1271, 634] width 156 height 32
click at [1347, 79] on icon "button" at bounding box center [1348, 75] width 22 height 22
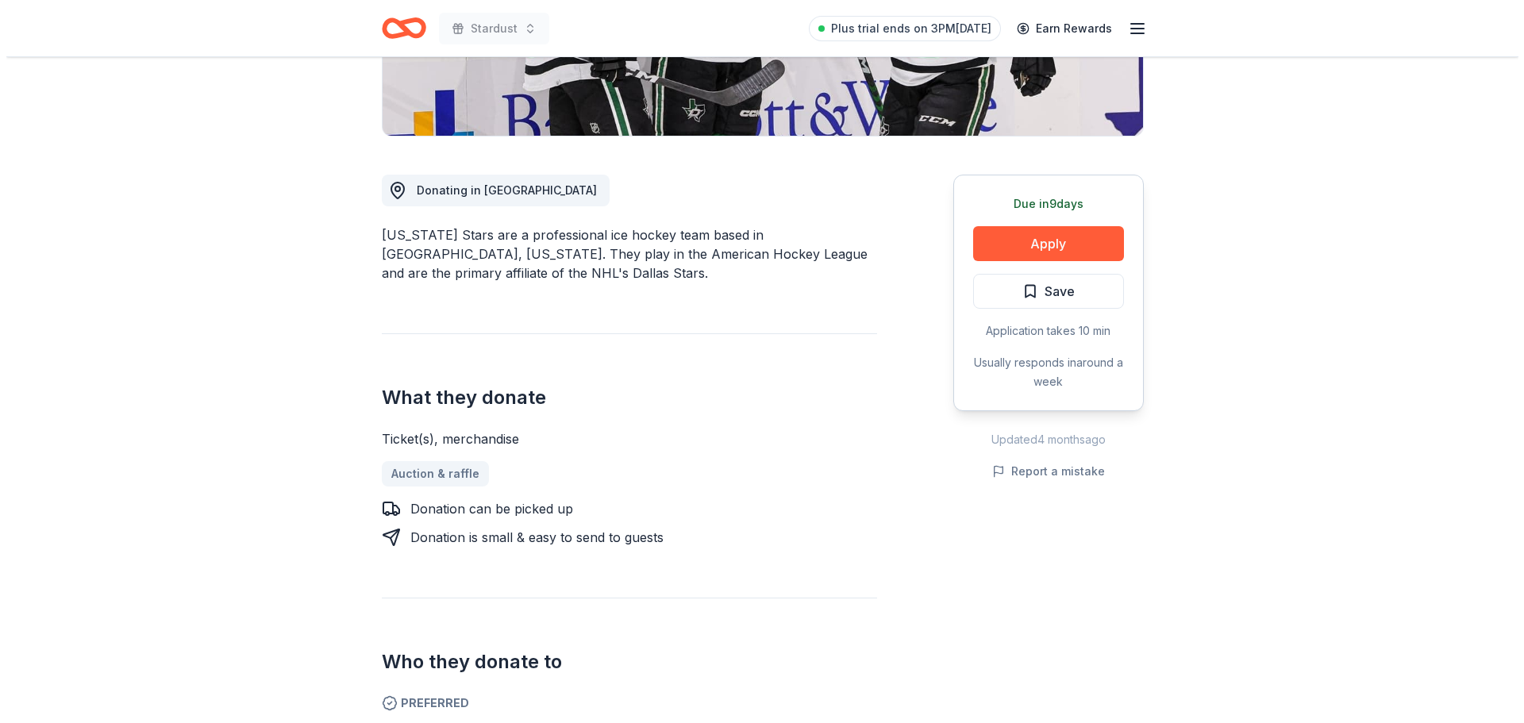
scroll to position [318, 0]
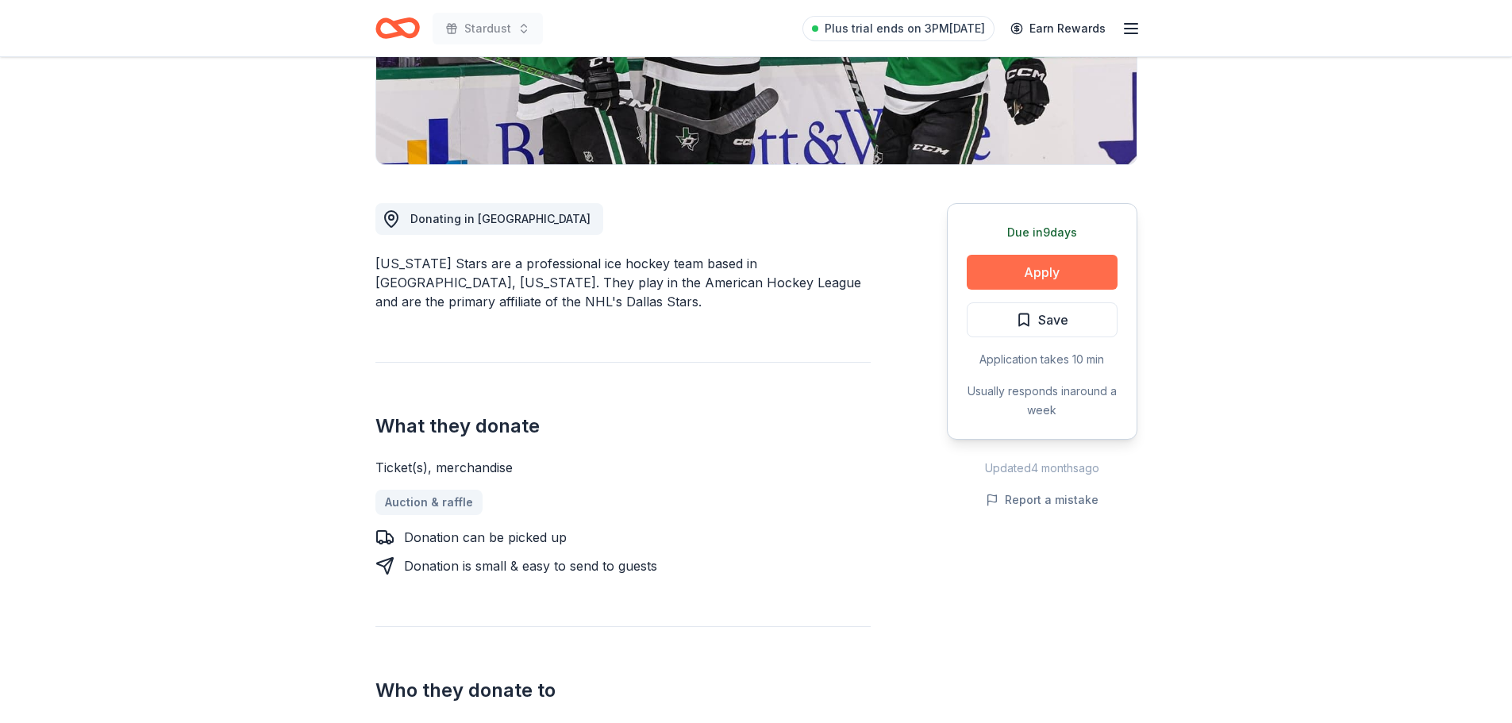
click at [1048, 278] on button "Apply" at bounding box center [1042, 272] width 151 height 35
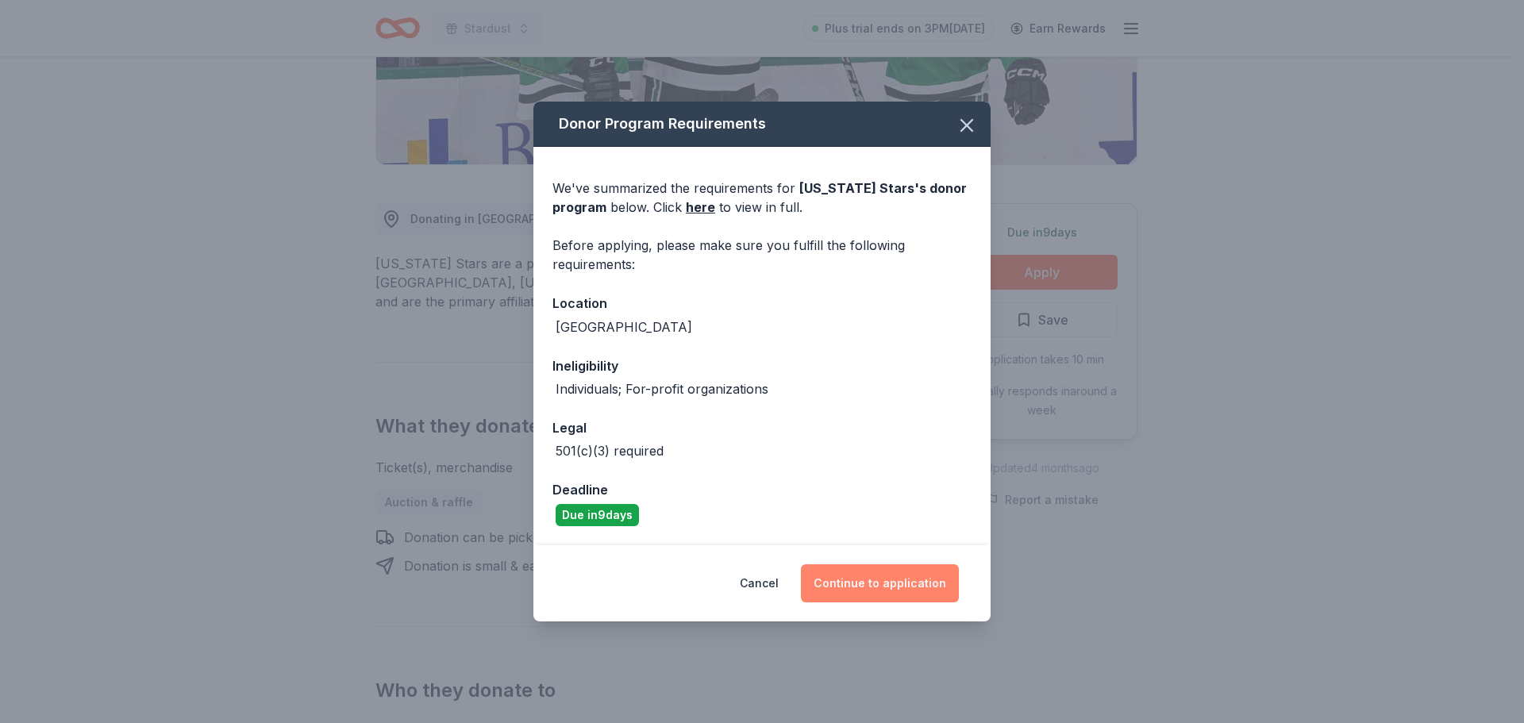
click at [875, 584] on button "Continue to application" at bounding box center [880, 583] width 158 height 38
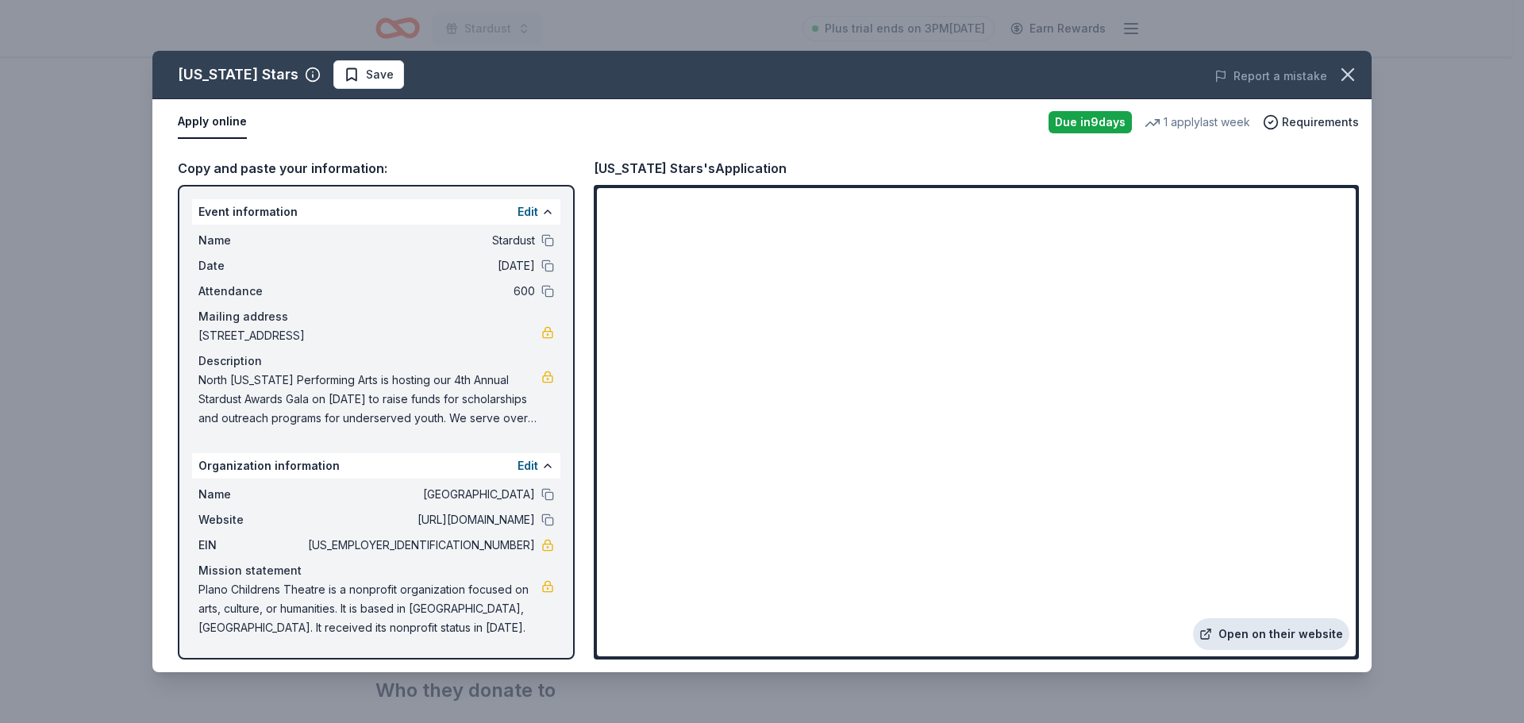
click at [1276, 646] on link "Open on their website" at bounding box center [1271, 634] width 156 height 32
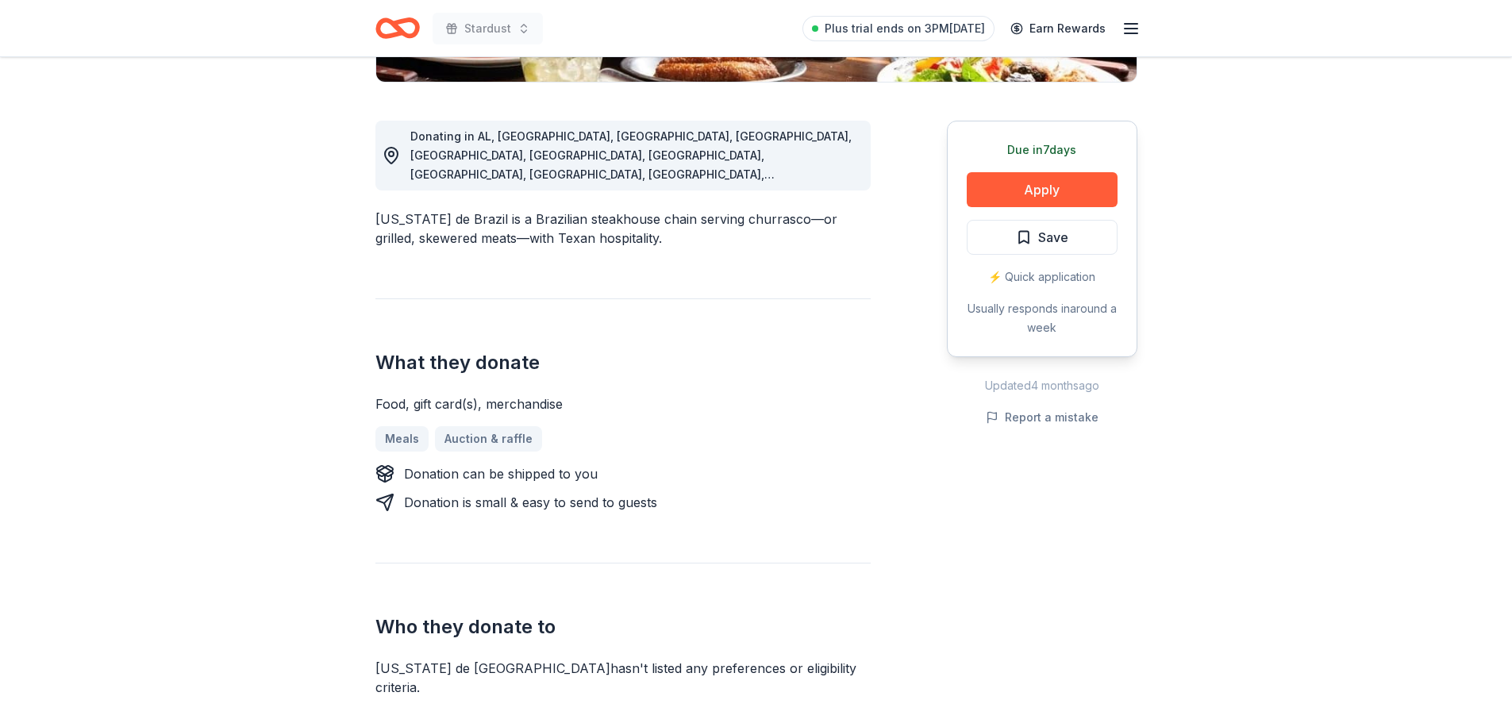
scroll to position [476, 0]
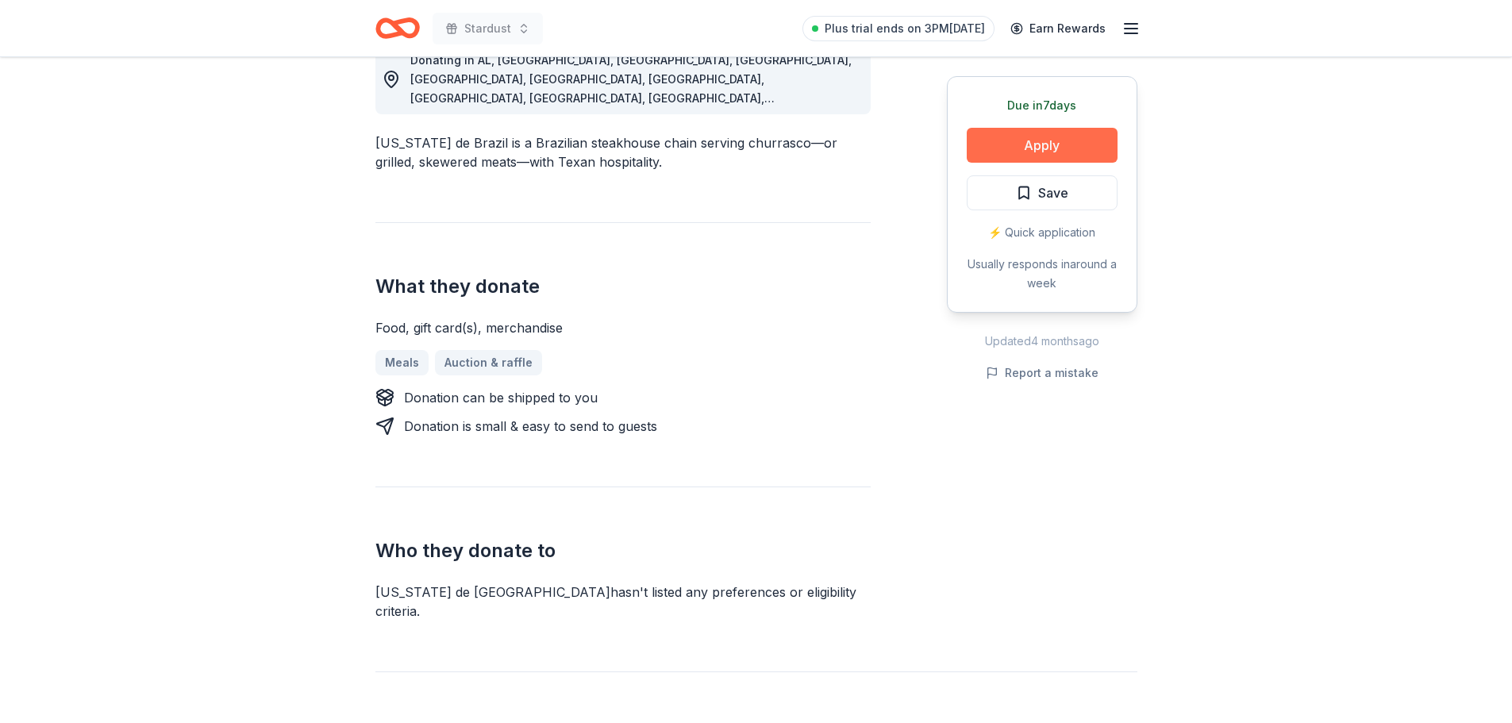
click at [1057, 148] on button "Apply" at bounding box center [1042, 145] width 151 height 35
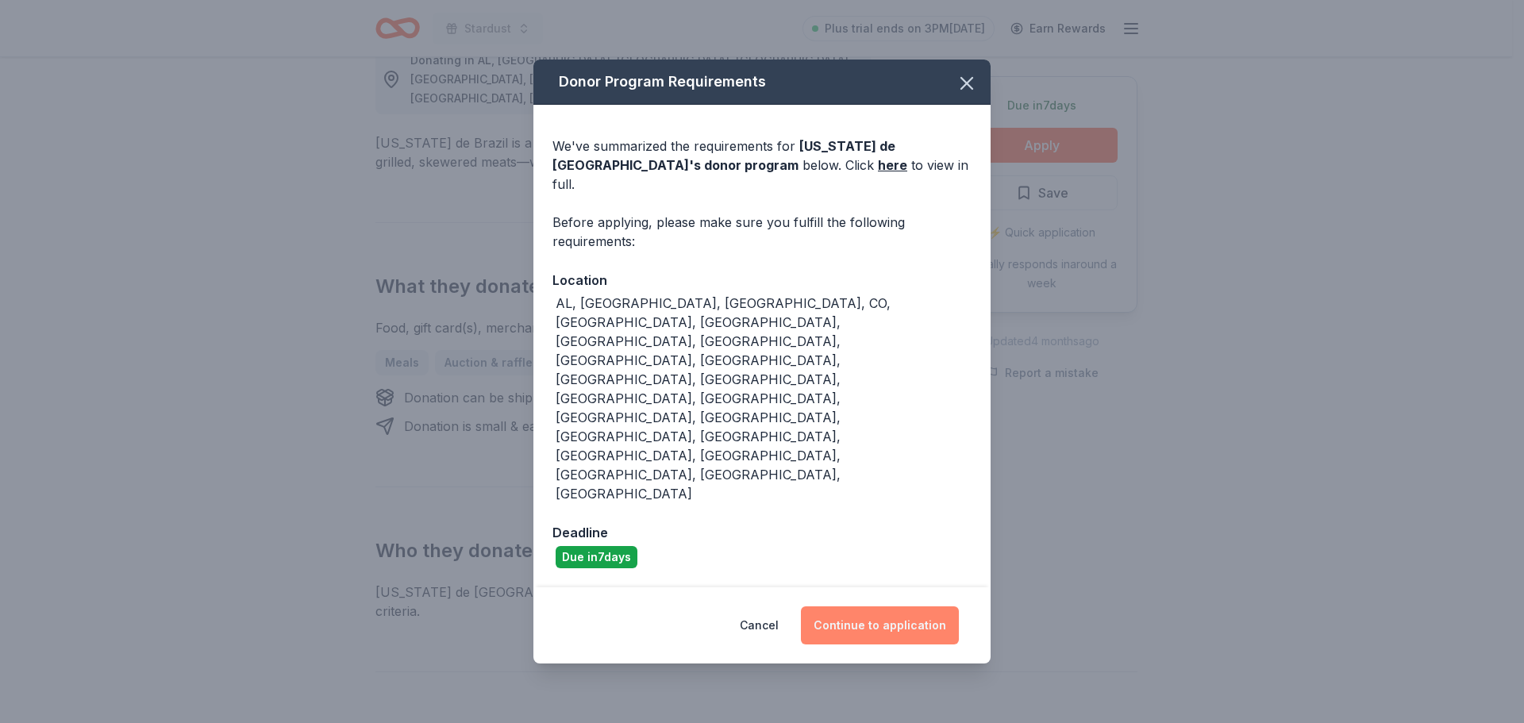
click at [907, 607] on button "Continue to application" at bounding box center [880, 626] width 158 height 38
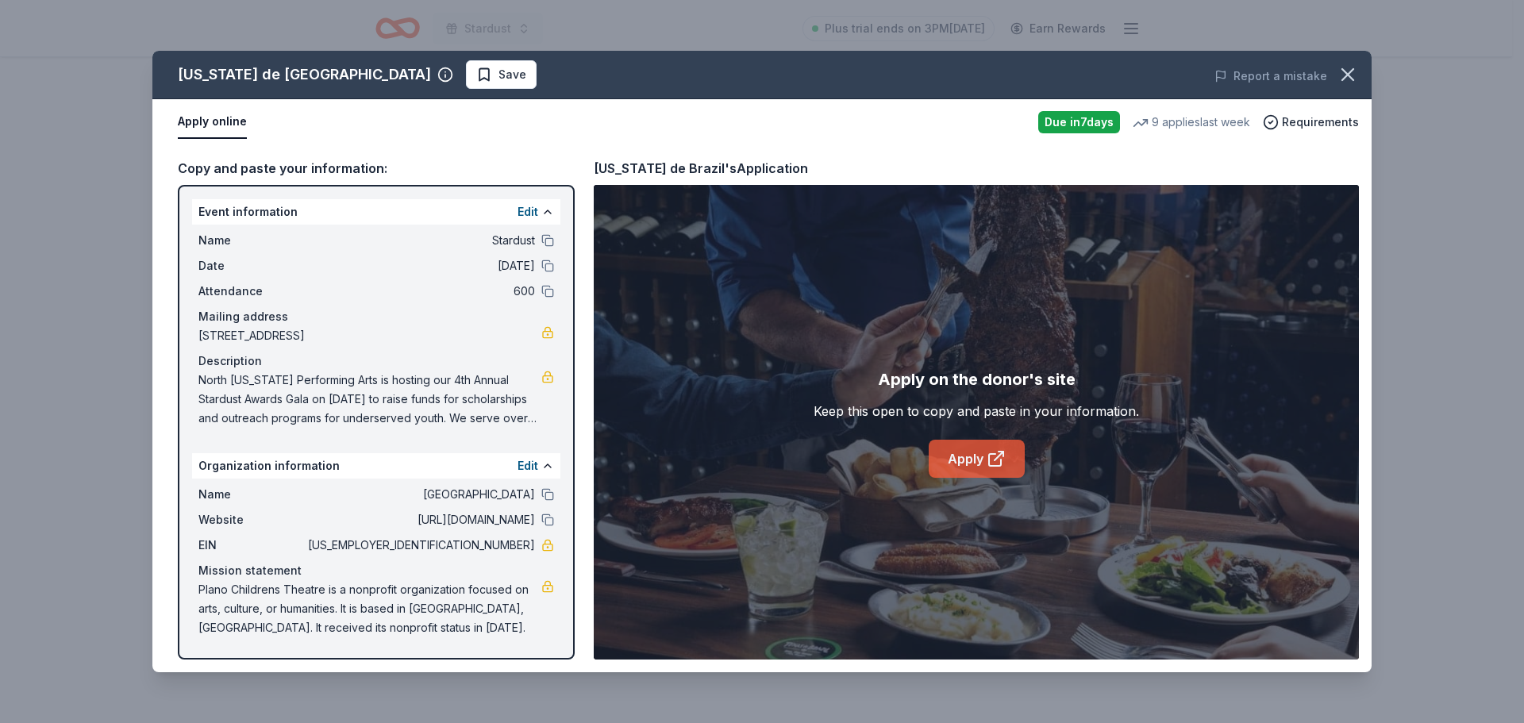
click at [989, 457] on icon at bounding box center [995, 460] width 12 height 12
click at [1353, 73] on icon "button" at bounding box center [1348, 75] width 22 height 22
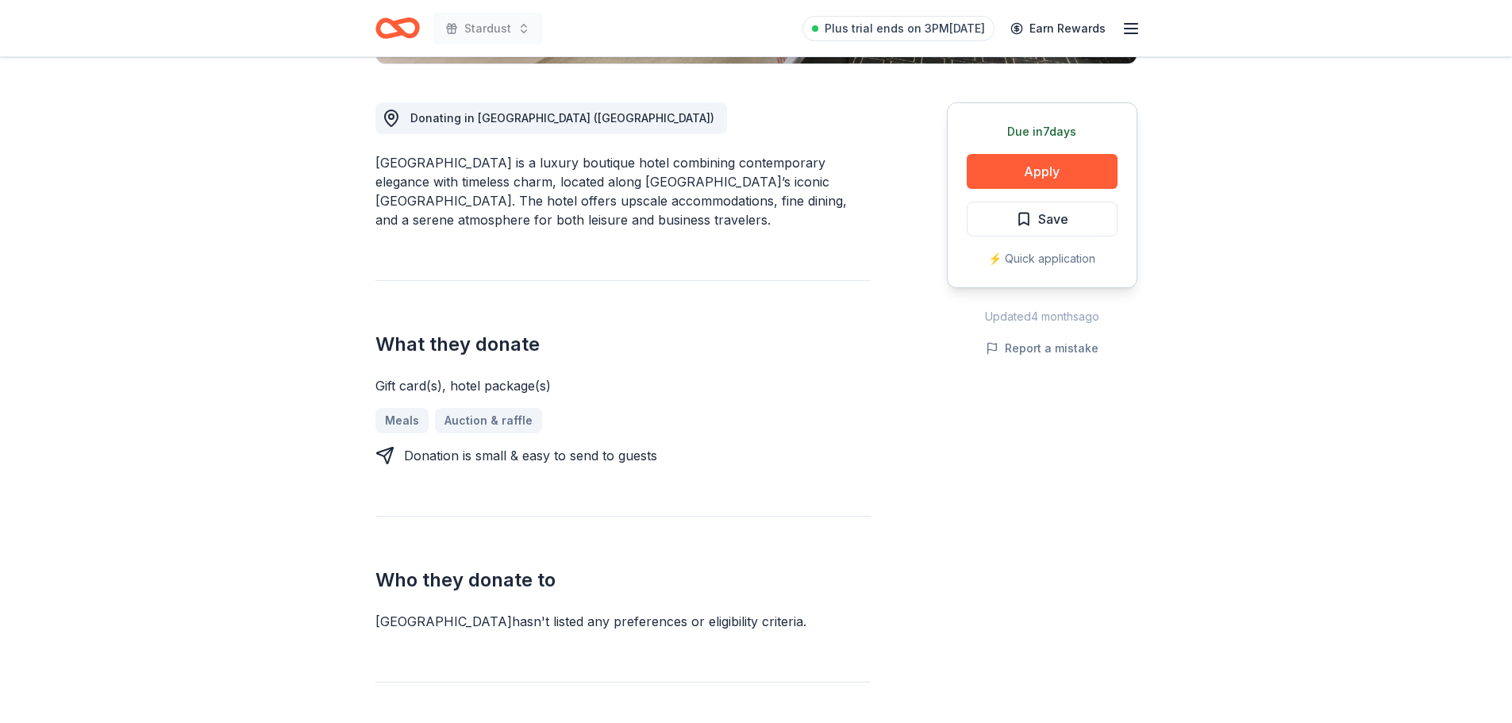
scroll to position [476, 0]
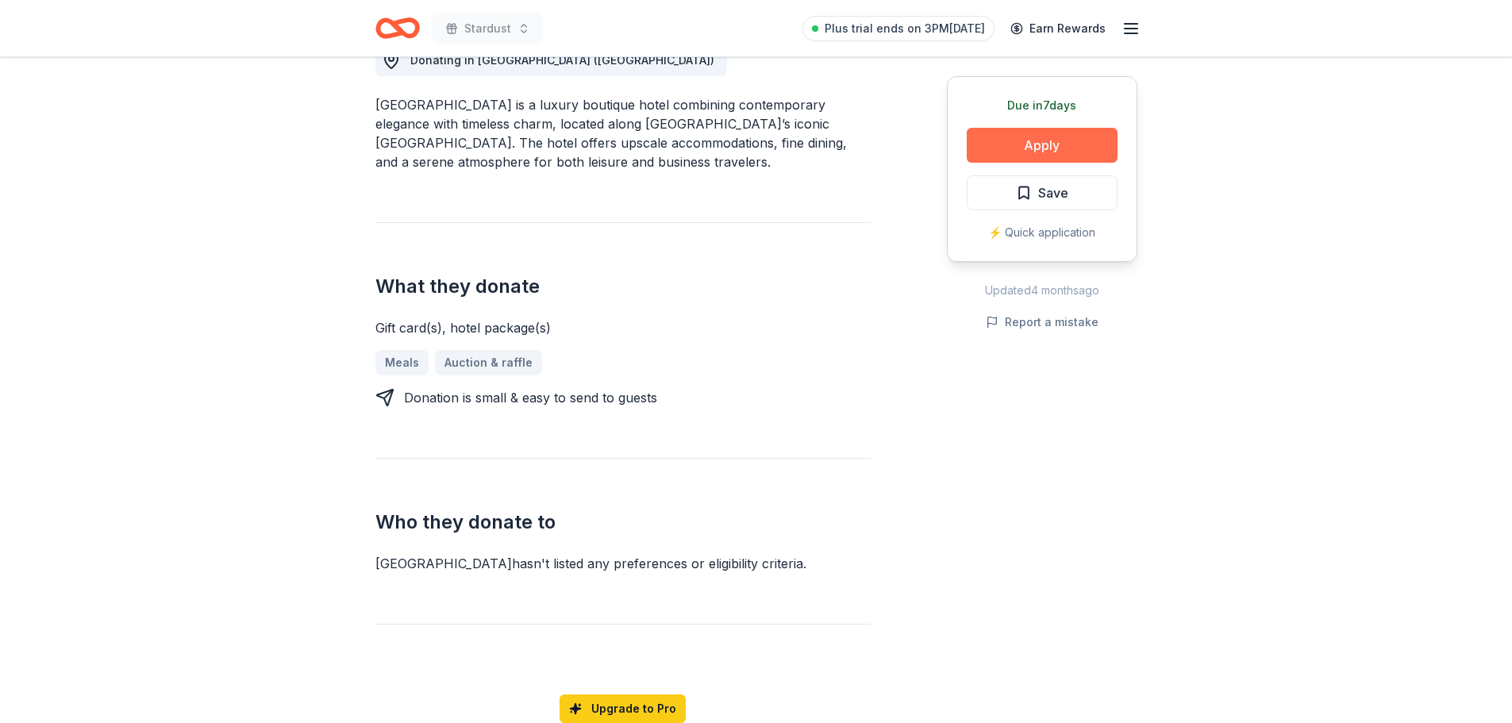
click at [1032, 154] on button "Apply" at bounding box center [1042, 145] width 151 height 35
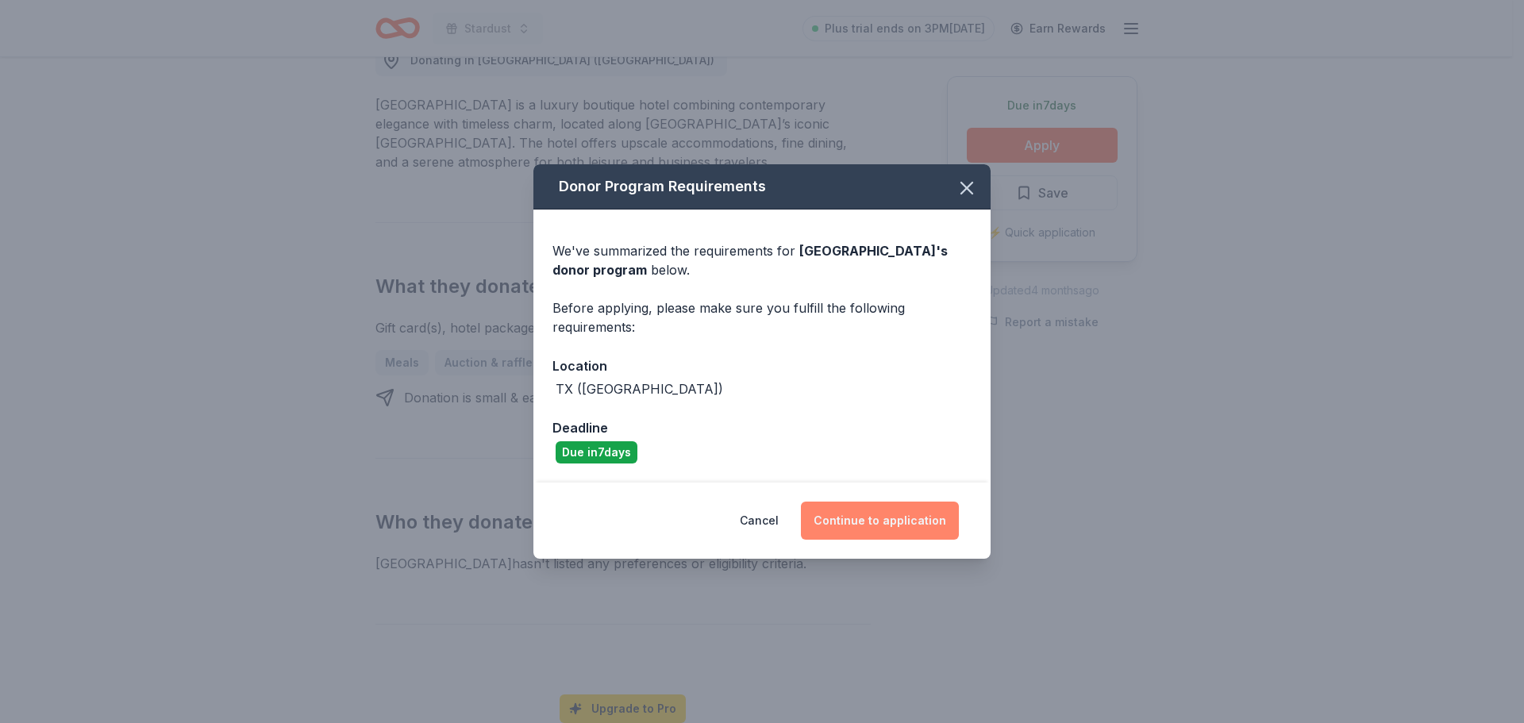
click at [884, 522] on button "Continue to application" at bounding box center [880, 521] width 158 height 38
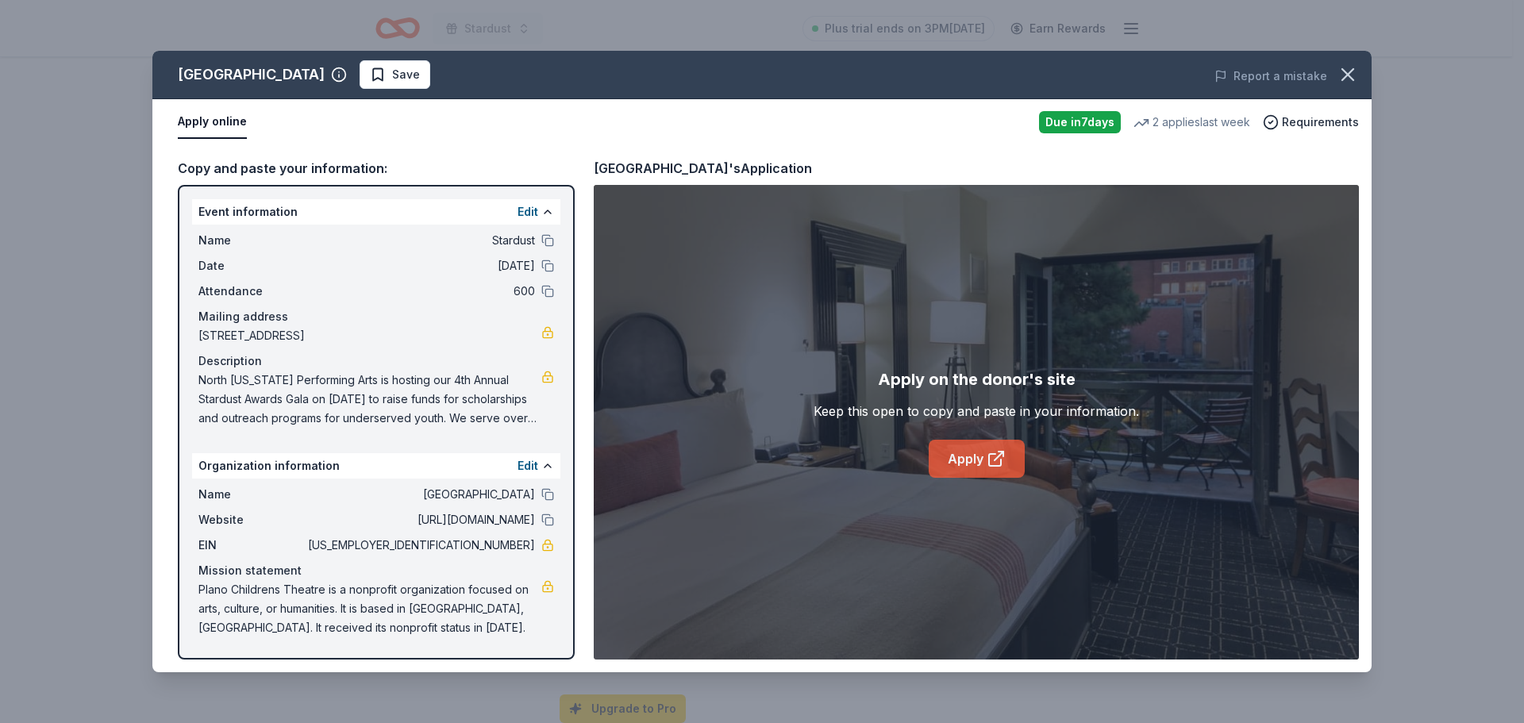
click at [988, 468] on icon at bounding box center [996, 458] width 19 height 19
click at [1352, 75] on icon "button" at bounding box center [1348, 75] width 22 height 22
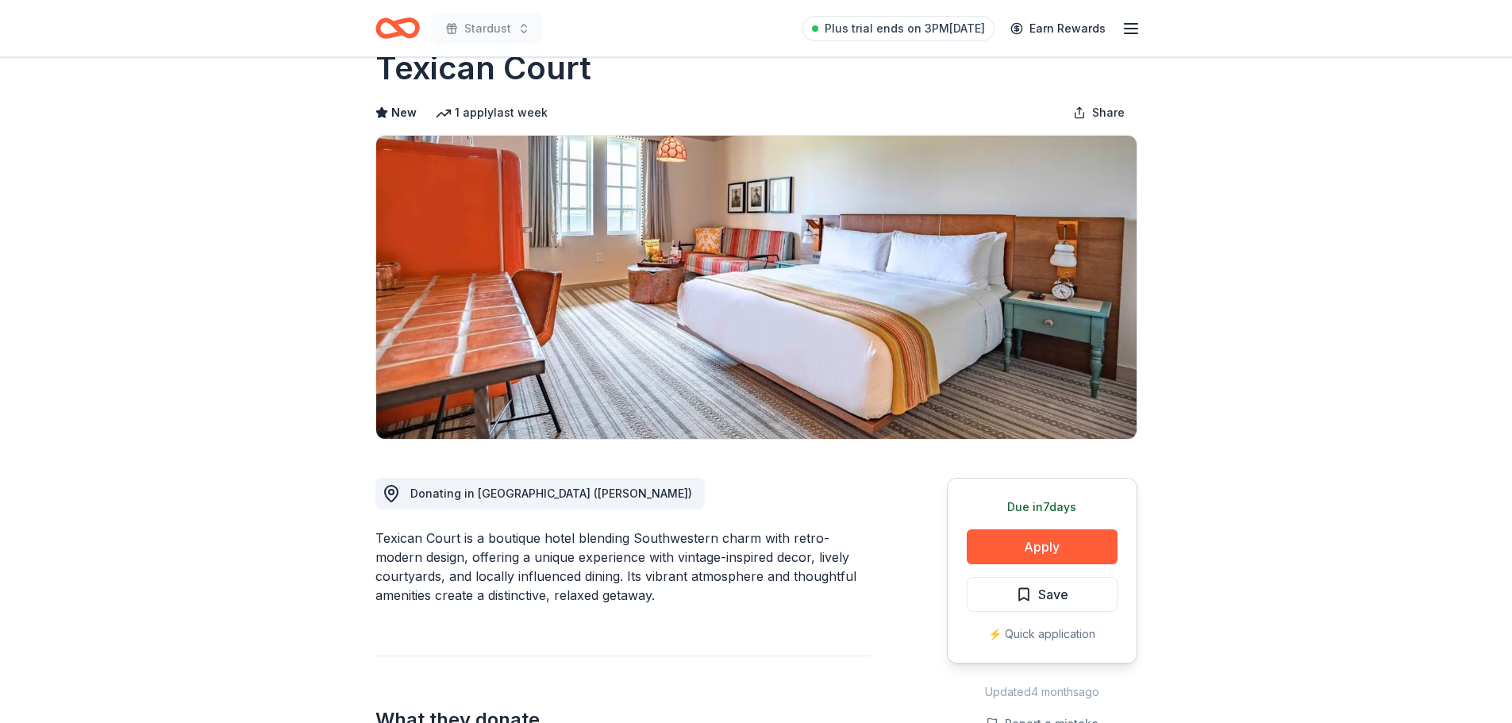
scroll to position [238, 0]
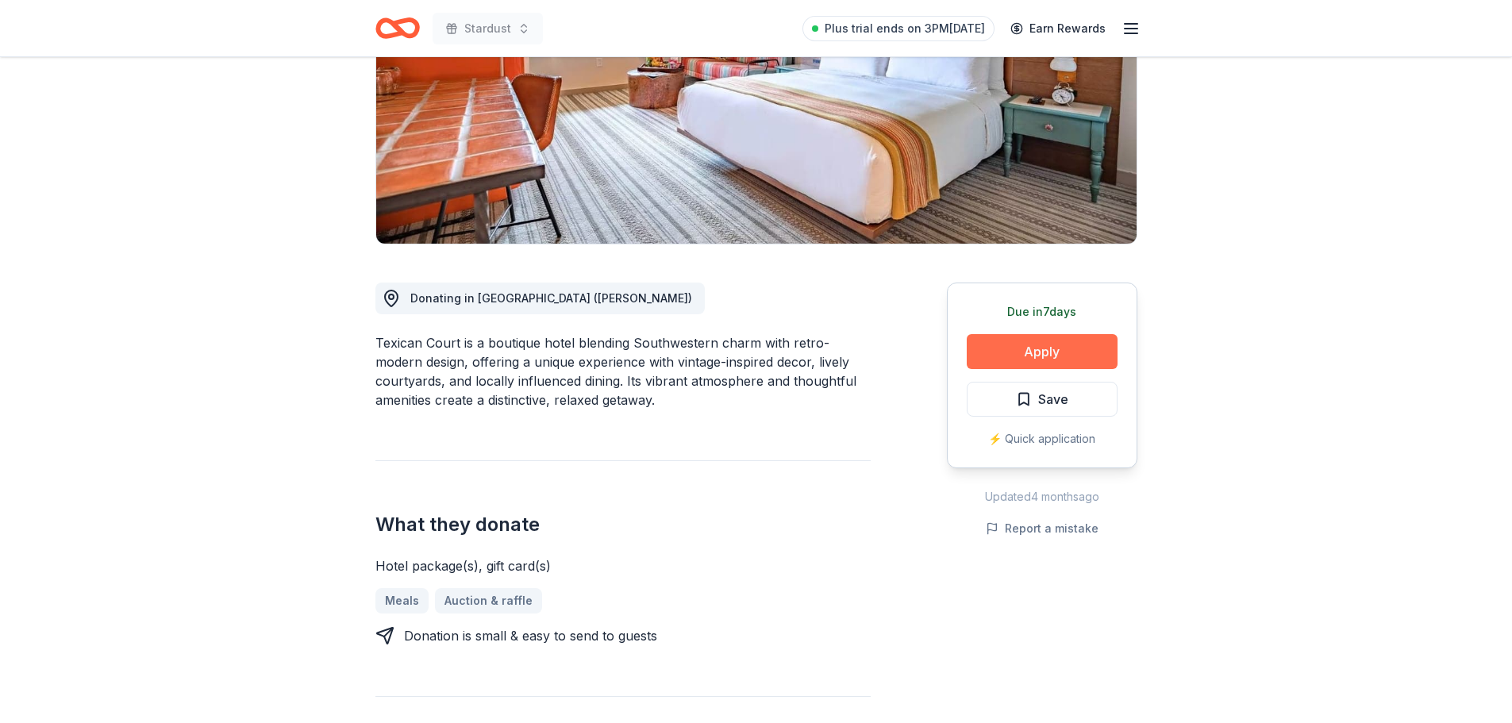
click at [1038, 355] on button "Apply" at bounding box center [1042, 351] width 151 height 35
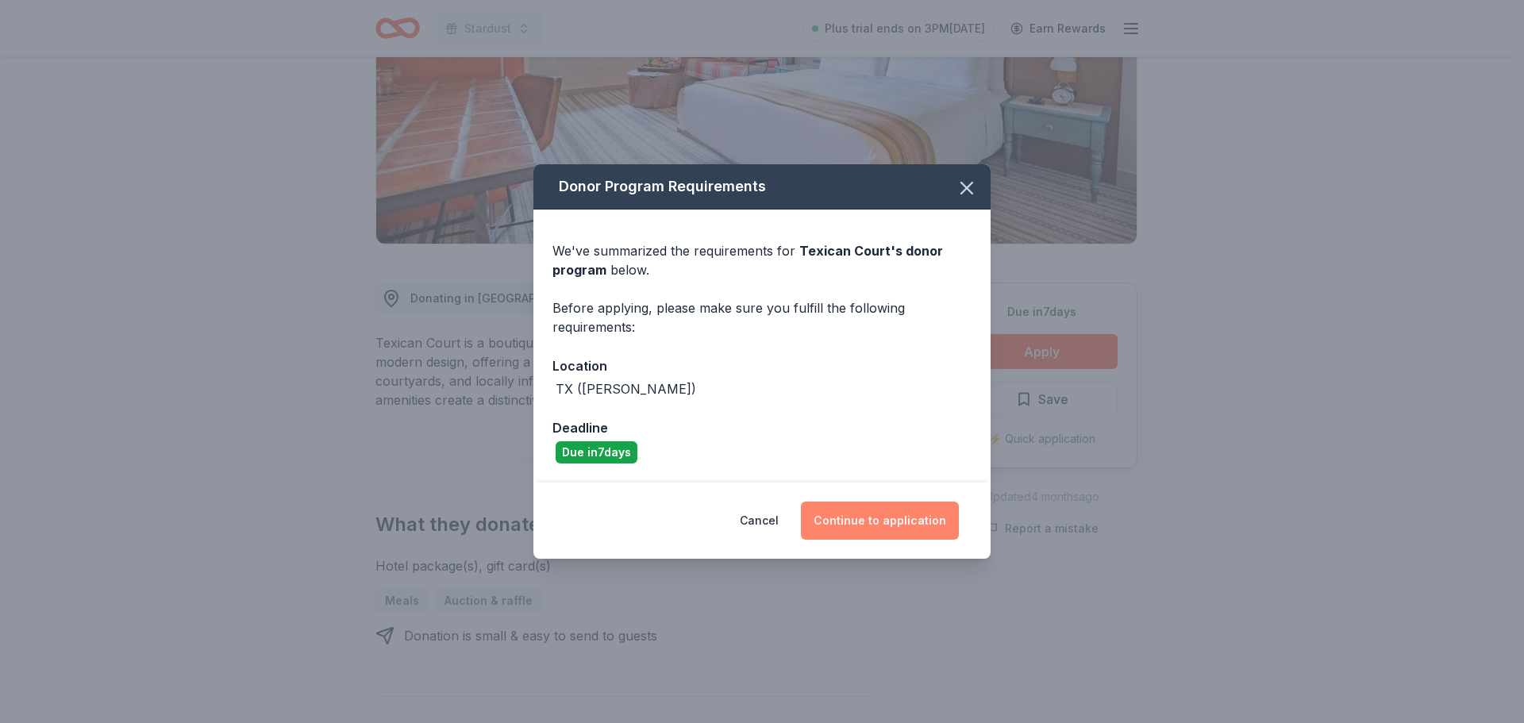
click at [894, 521] on button "Continue to application" at bounding box center [880, 521] width 158 height 38
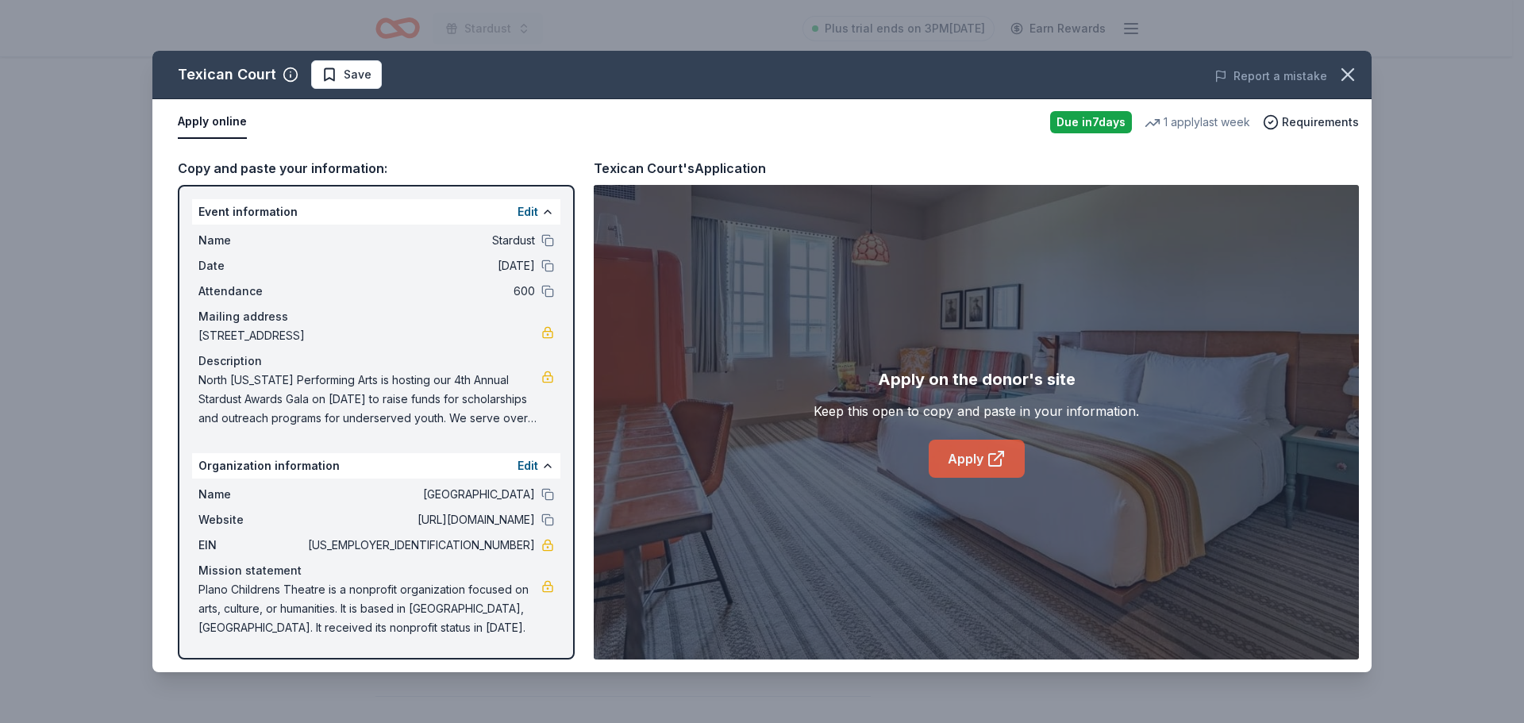
click at [977, 458] on link "Apply" at bounding box center [977, 459] width 96 height 38
click at [1354, 75] on icon "button" at bounding box center [1348, 75] width 22 height 22
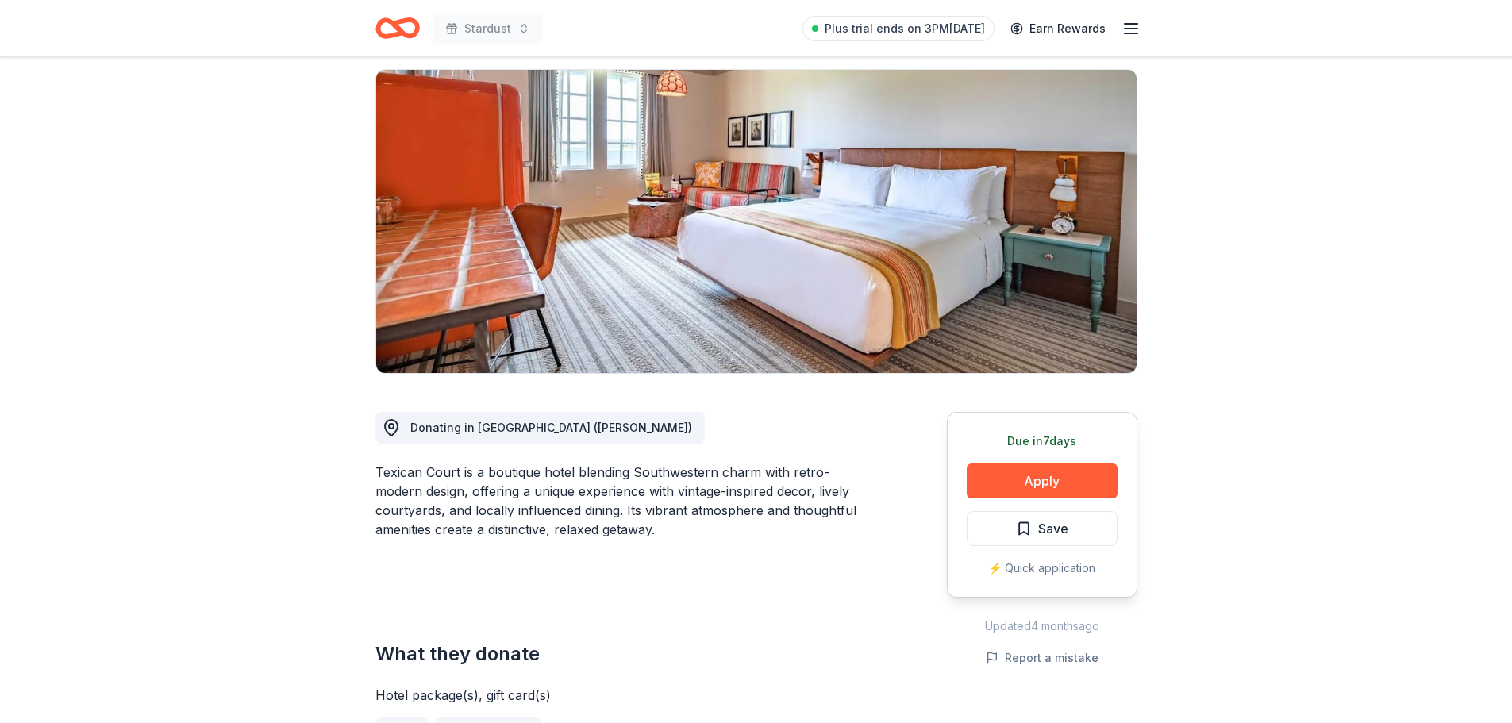
scroll to position [0, 0]
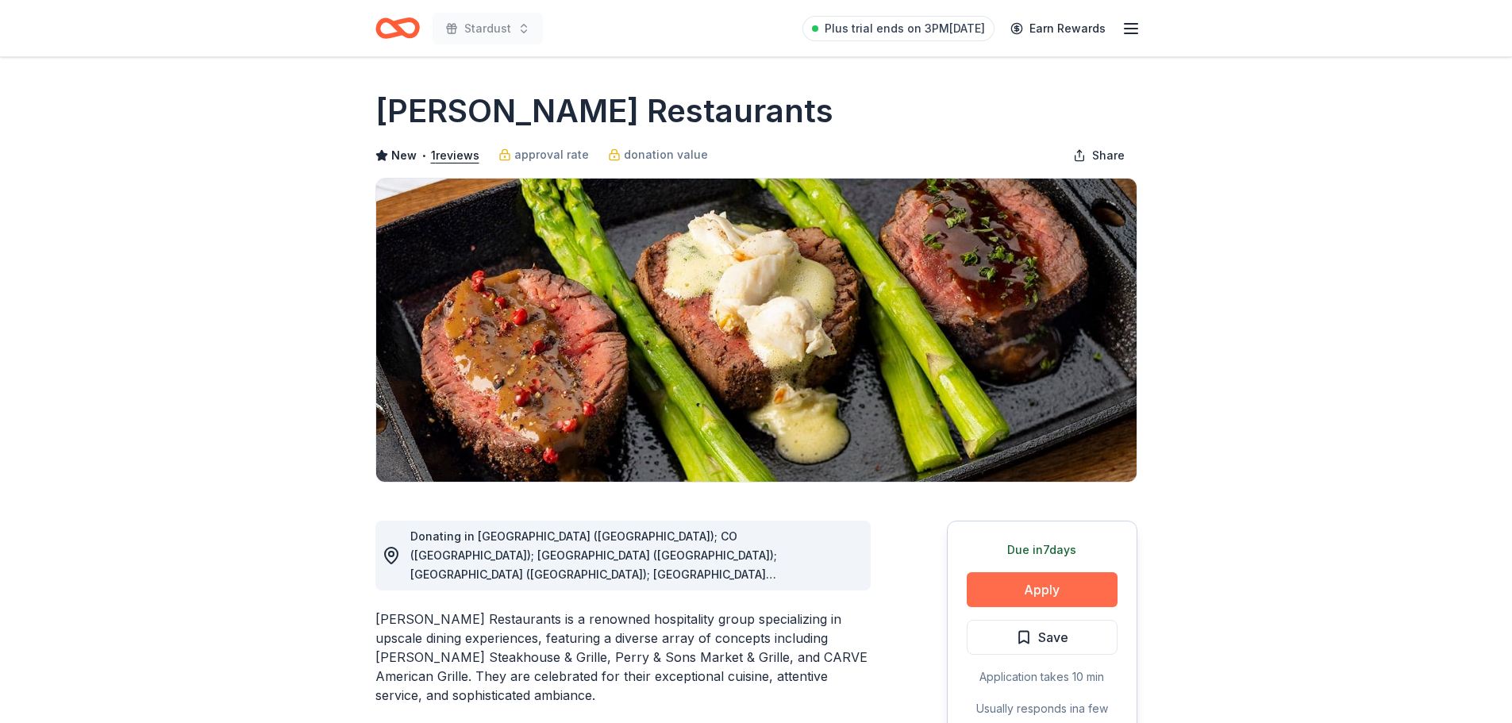
click at [1033, 583] on button "Apply" at bounding box center [1042, 589] width 151 height 35
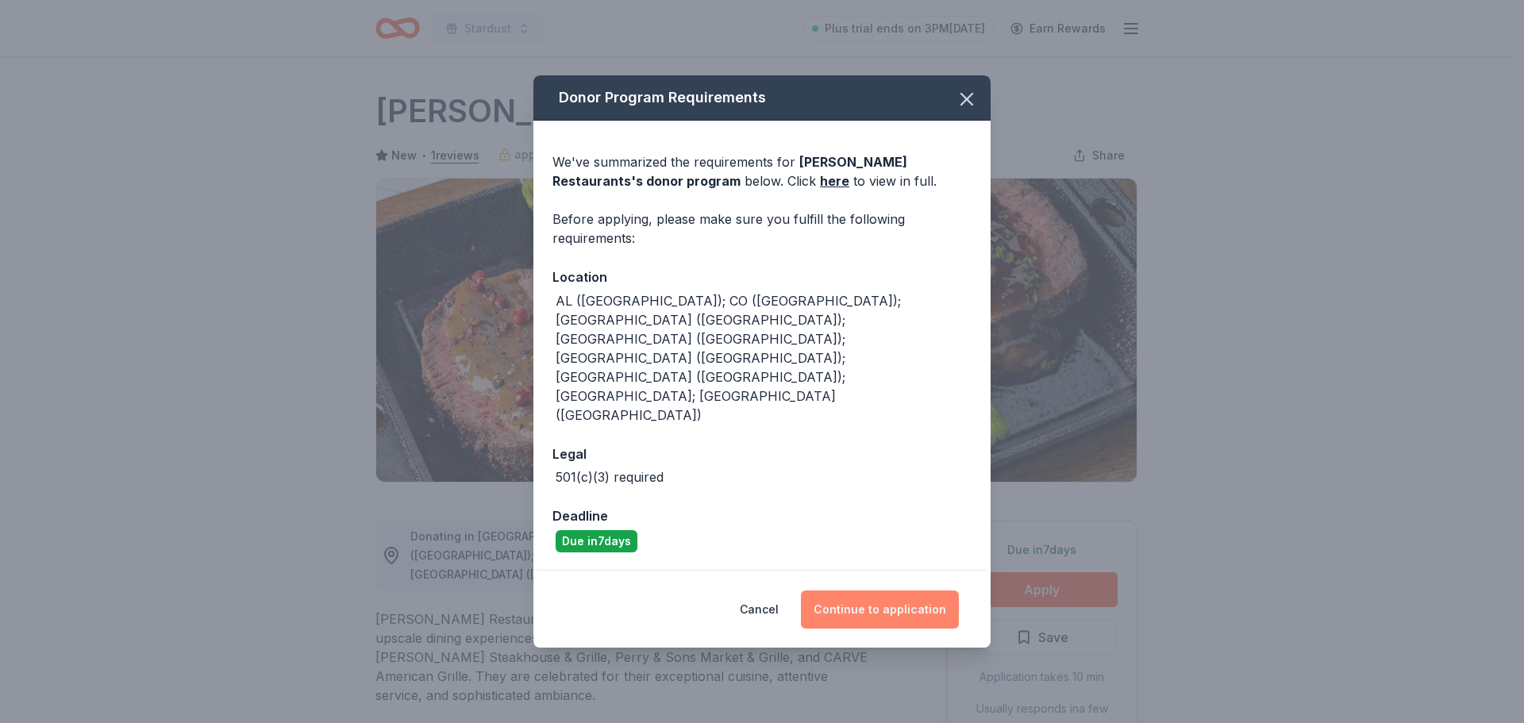
click at [915, 591] on button "Continue to application" at bounding box center [880, 610] width 158 height 38
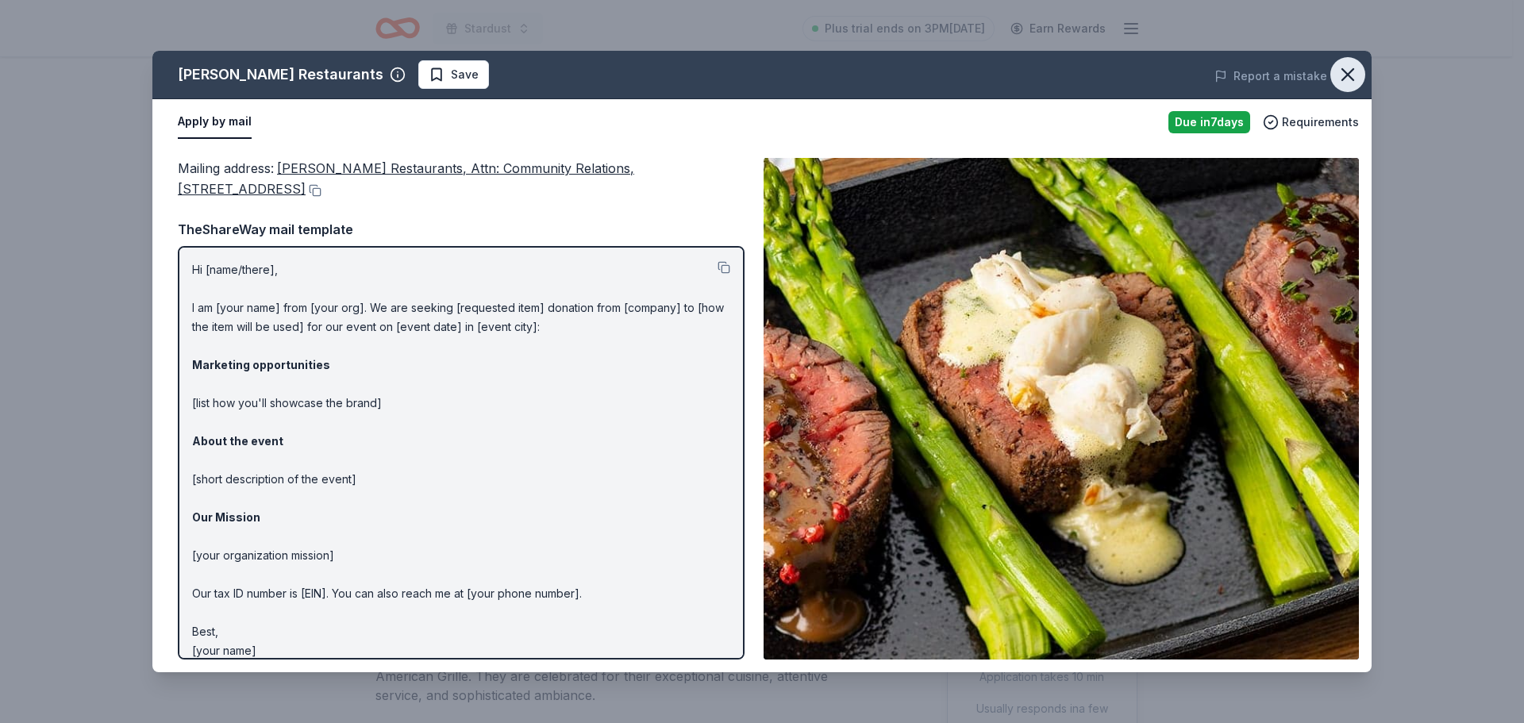
click at [1352, 85] on icon "button" at bounding box center [1348, 75] width 22 height 22
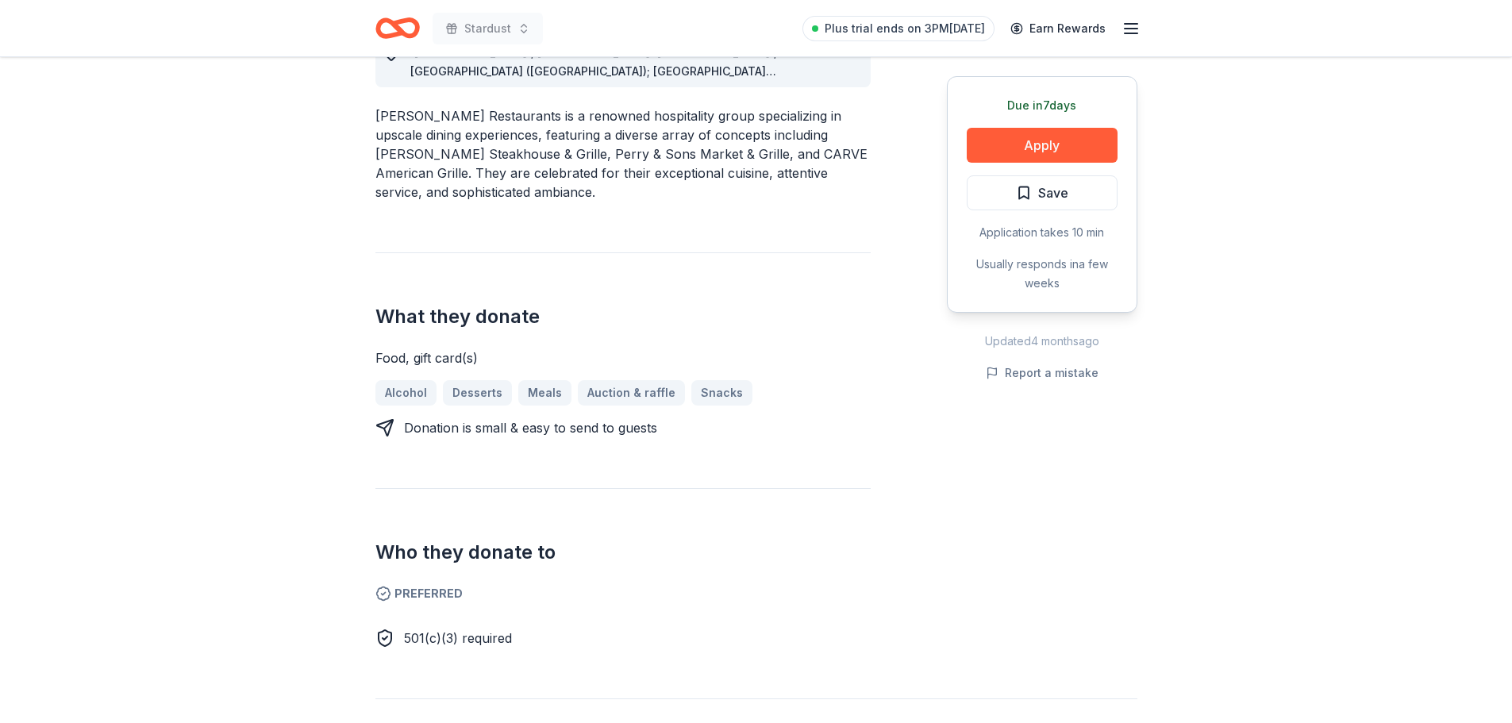
scroll to position [715, 0]
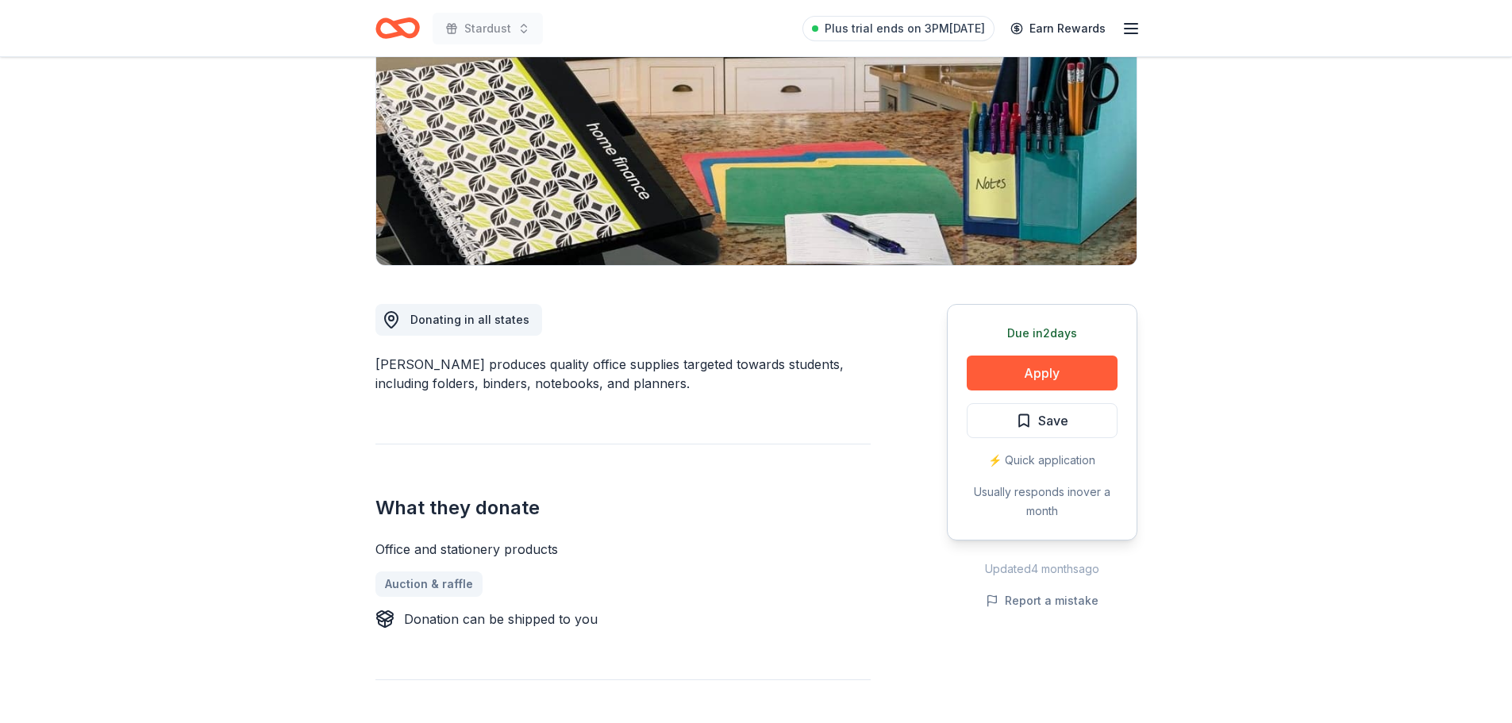
scroll to position [238, 0]
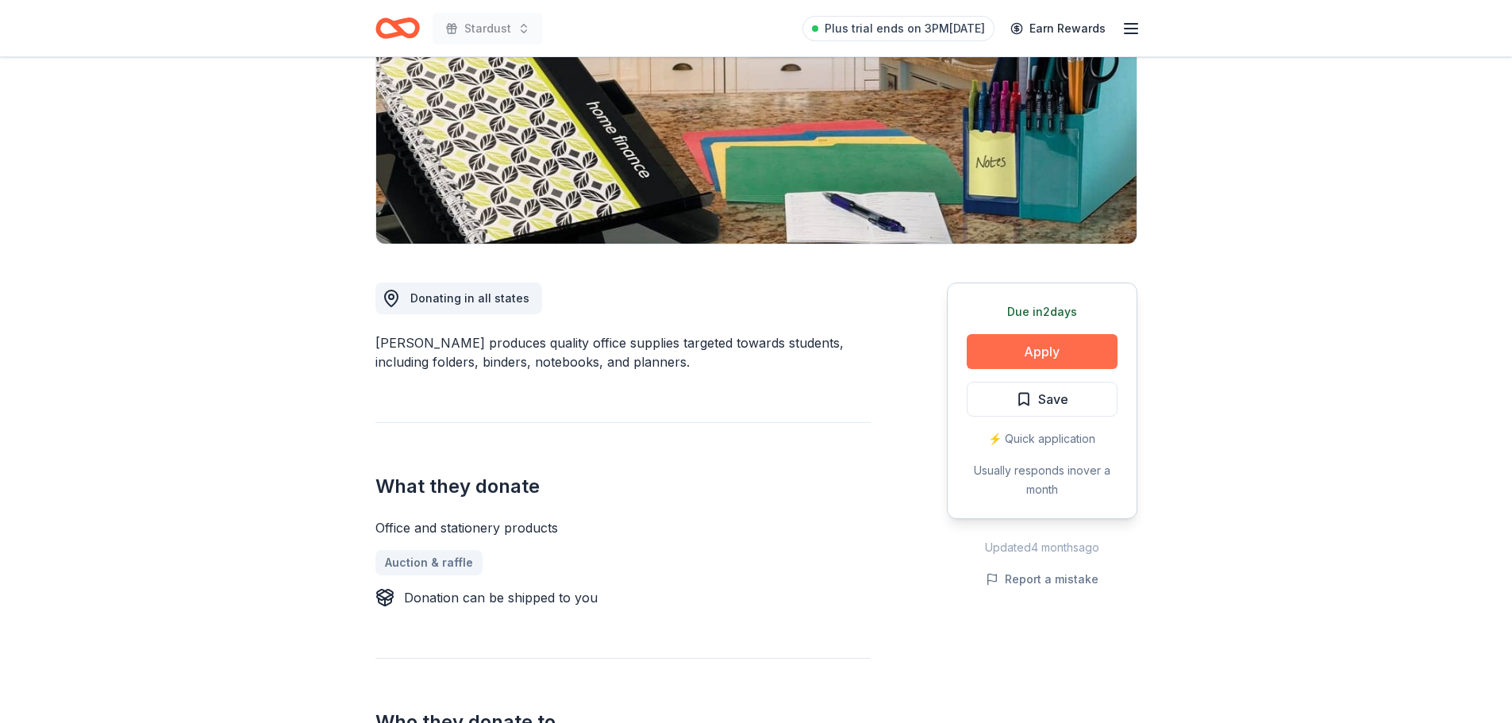
click at [1038, 358] on button "Apply" at bounding box center [1042, 351] width 151 height 35
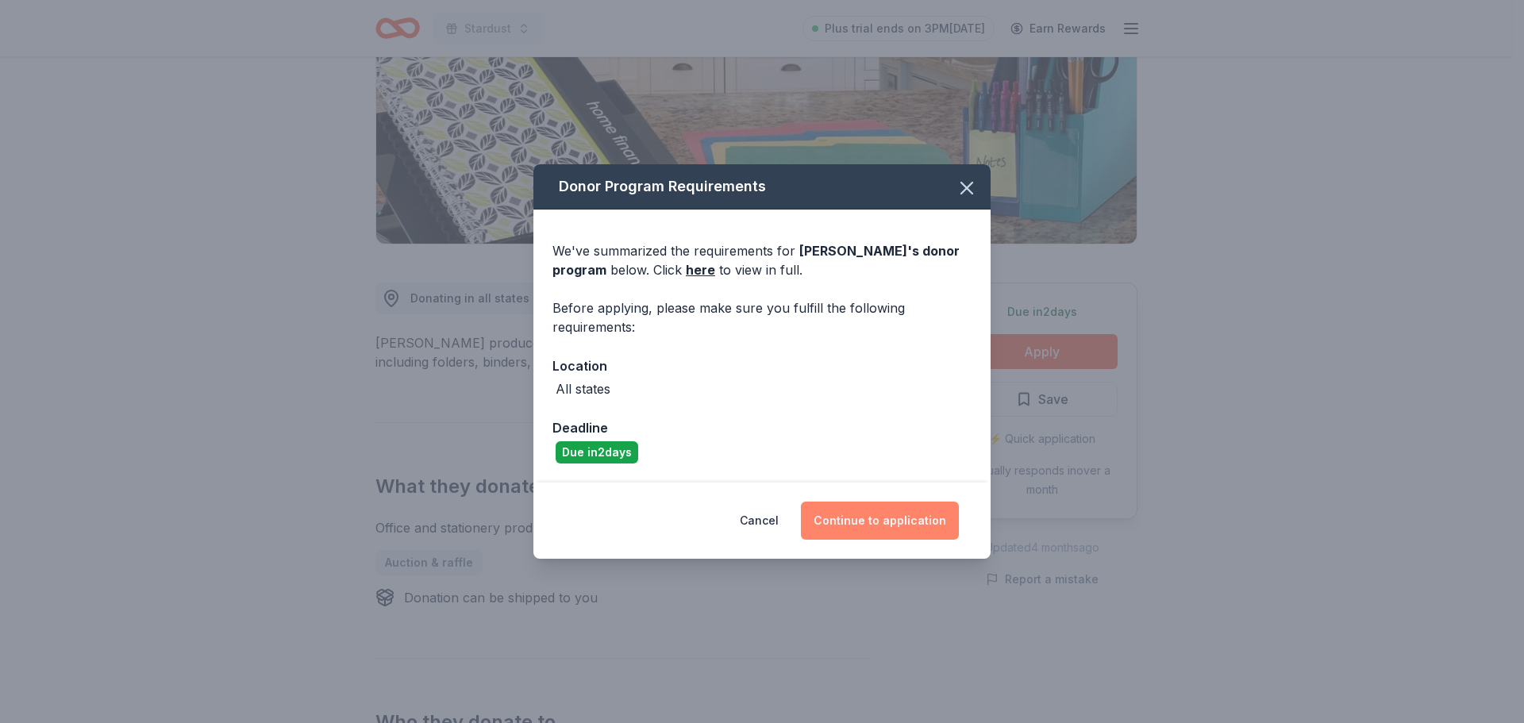
click at [911, 518] on button "Continue to application" at bounding box center [880, 521] width 158 height 38
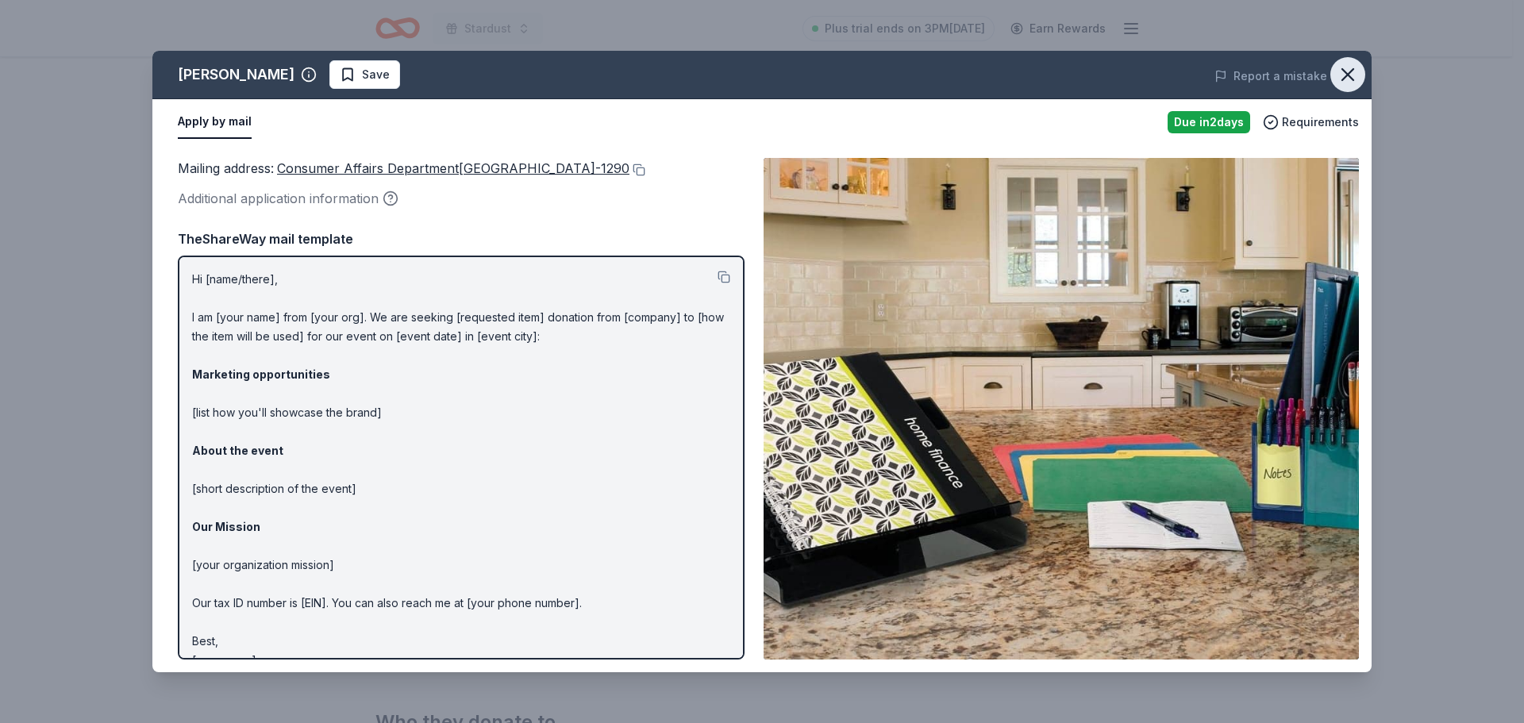
drag, startPoint x: 1353, startPoint y: 77, endPoint x: 1346, endPoint y: 84, distance: 10.1
click at [1351, 79] on icon "button" at bounding box center [1348, 75] width 22 height 22
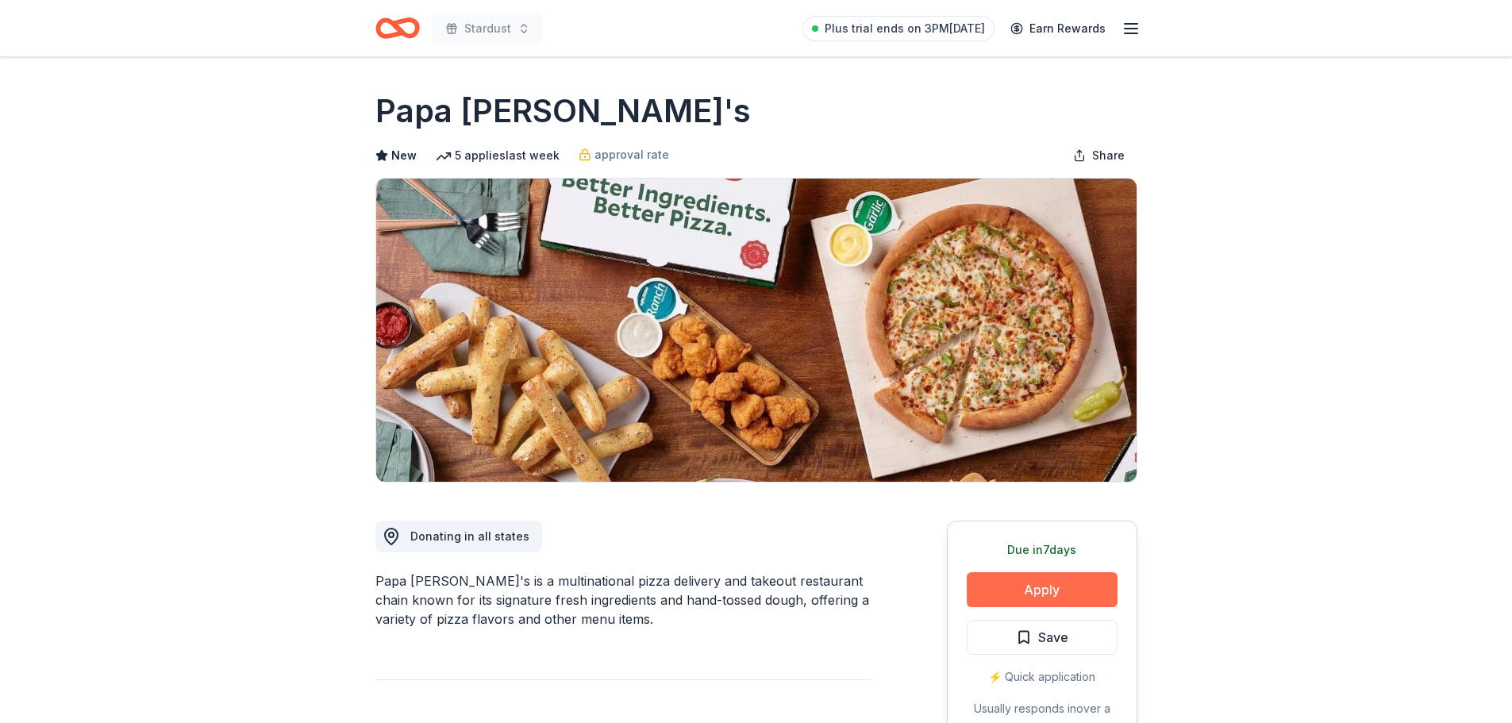
click at [1019, 578] on button "Apply" at bounding box center [1042, 589] width 151 height 35
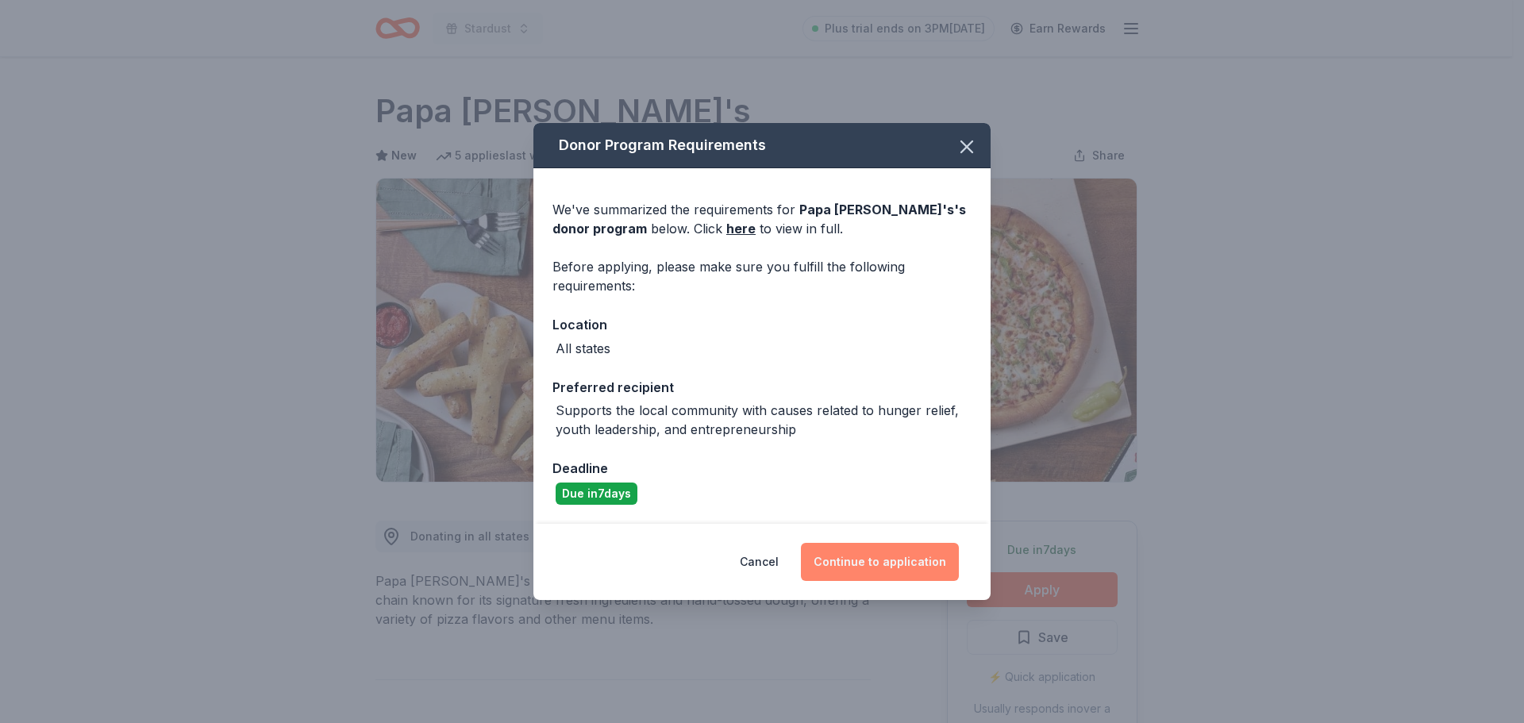
click at [906, 560] on button "Continue to application" at bounding box center [880, 562] width 158 height 38
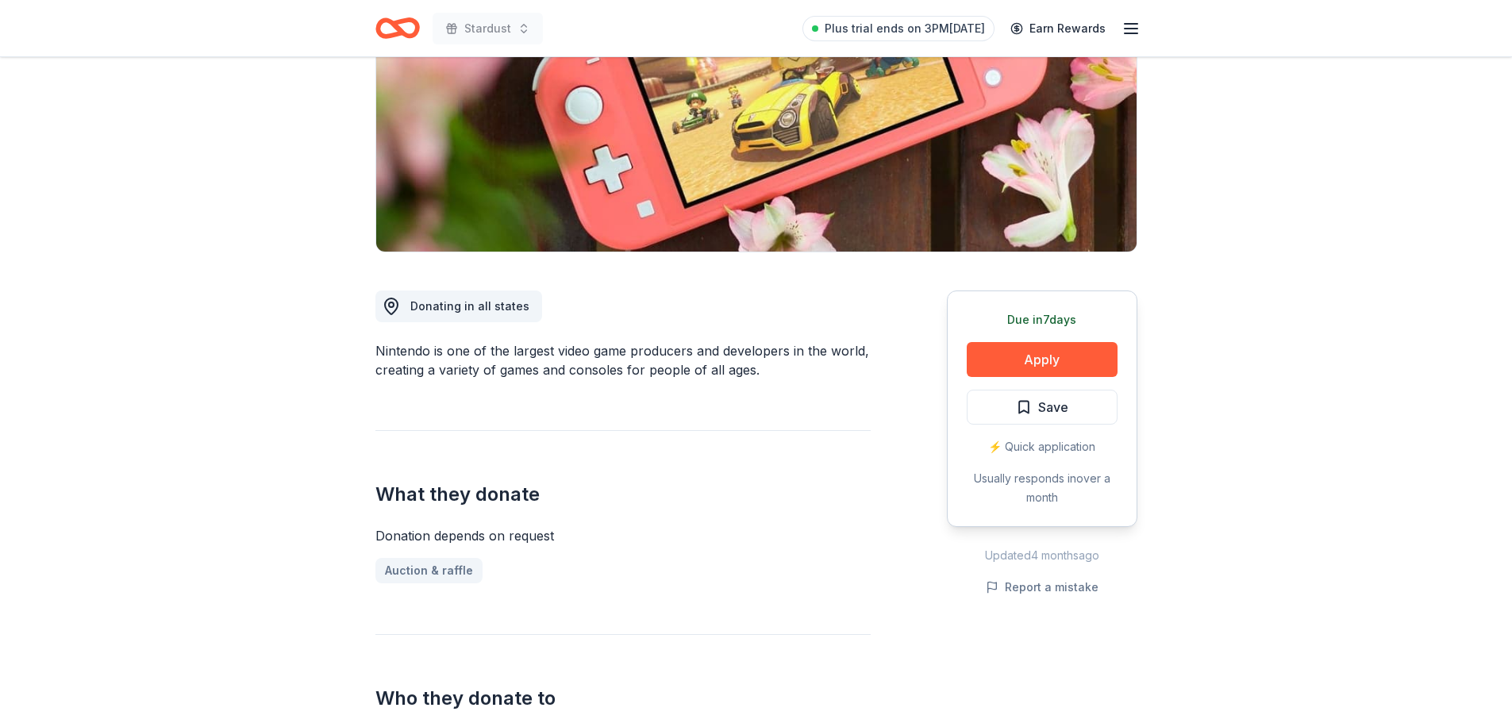
scroll to position [238, 0]
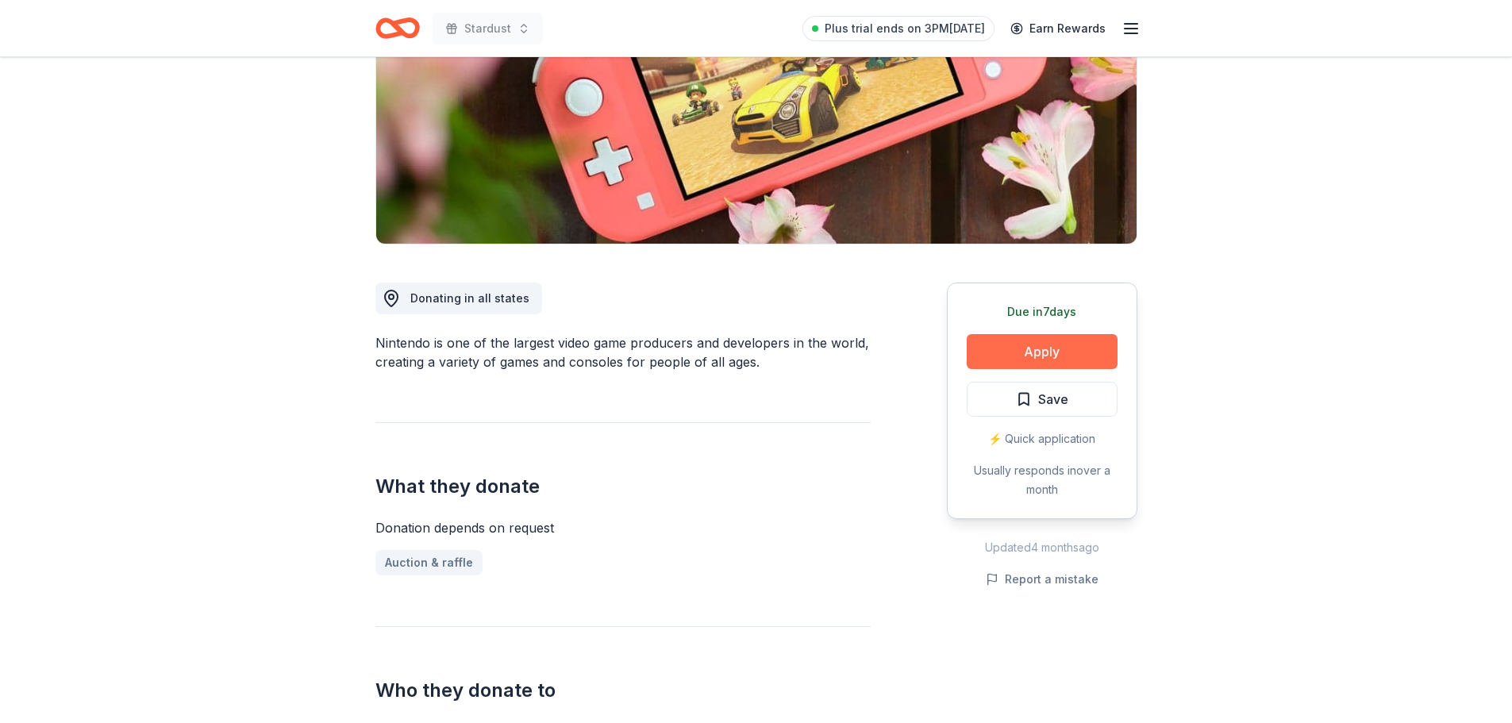
click at [1031, 351] on button "Apply" at bounding box center [1042, 351] width 151 height 35
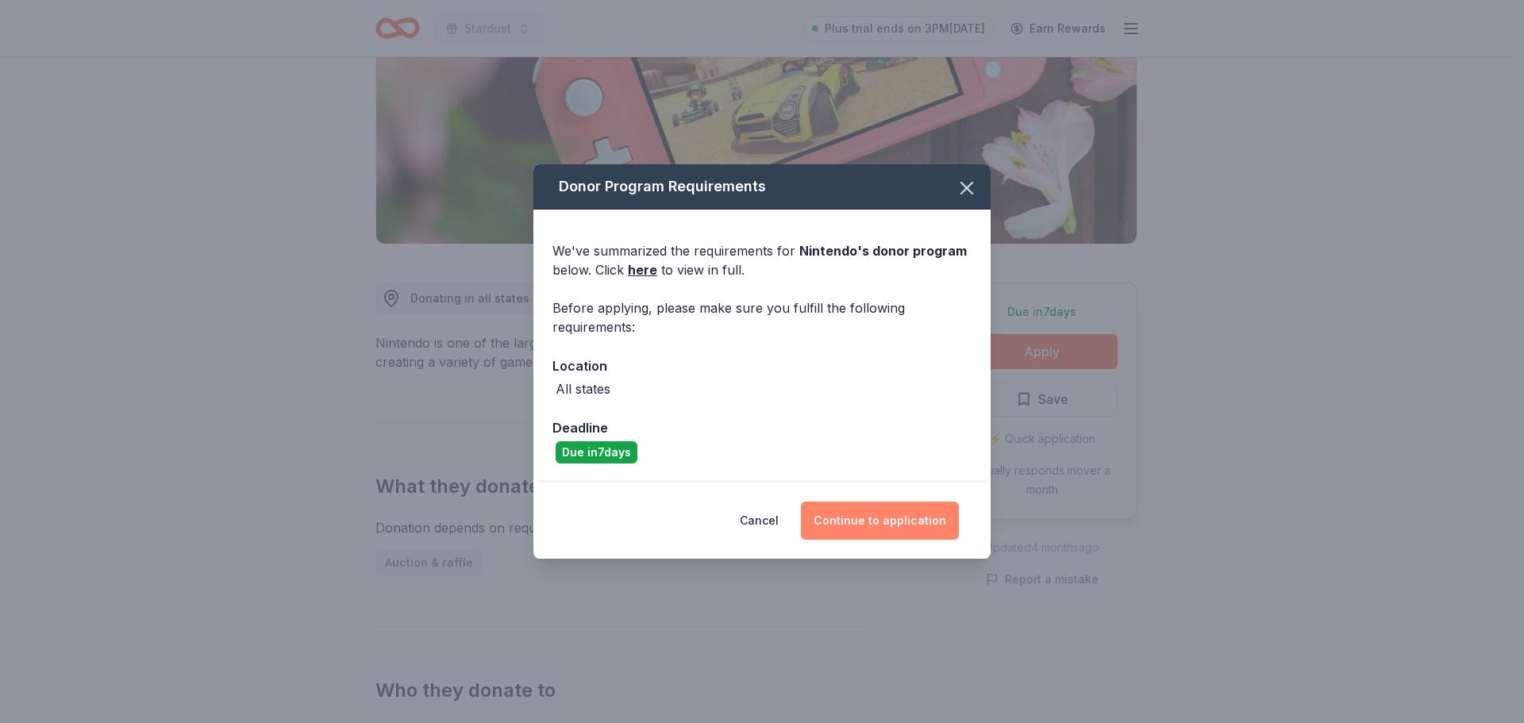
click at [904, 533] on button "Continue to application" at bounding box center [880, 521] width 158 height 38
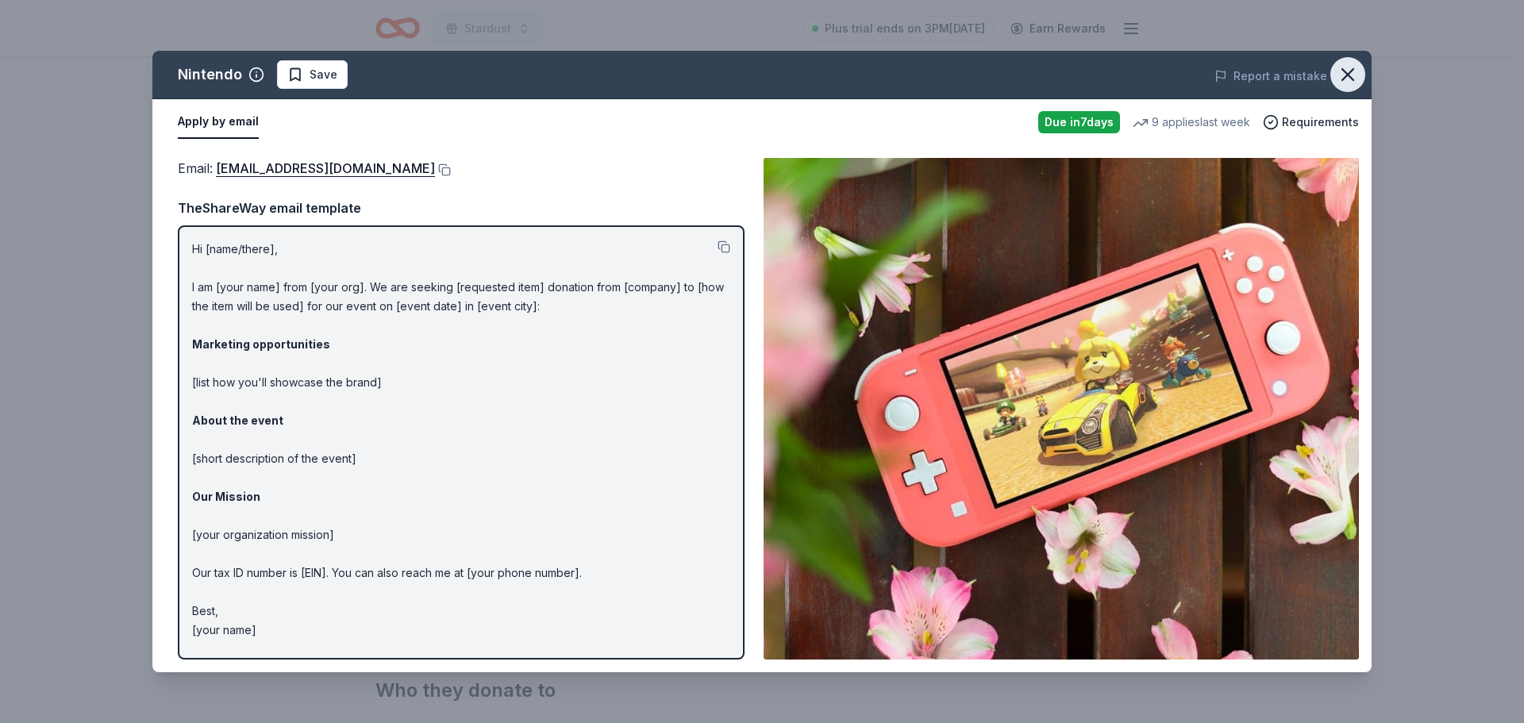
click at [1354, 71] on icon "button" at bounding box center [1348, 75] width 22 height 22
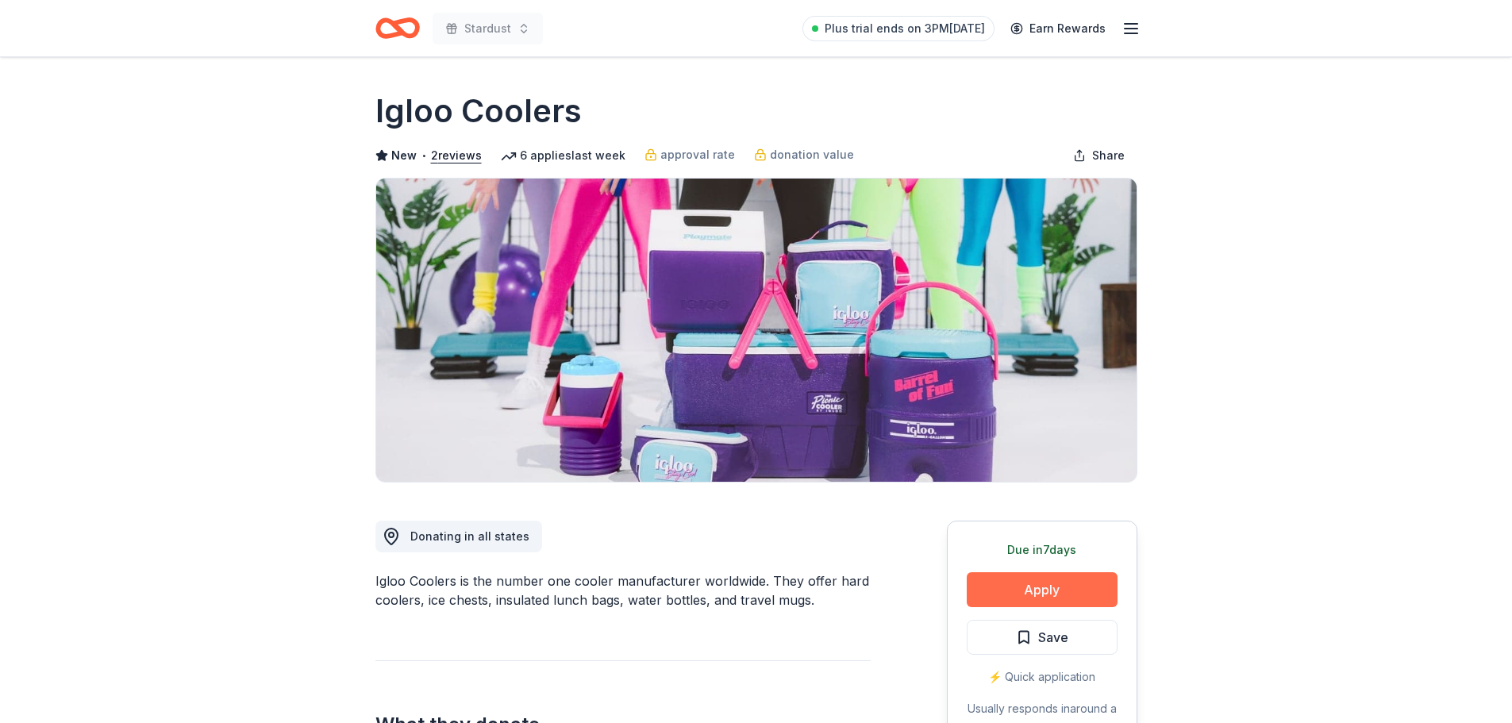
click at [1031, 588] on button "Apply" at bounding box center [1042, 589] width 151 height 35
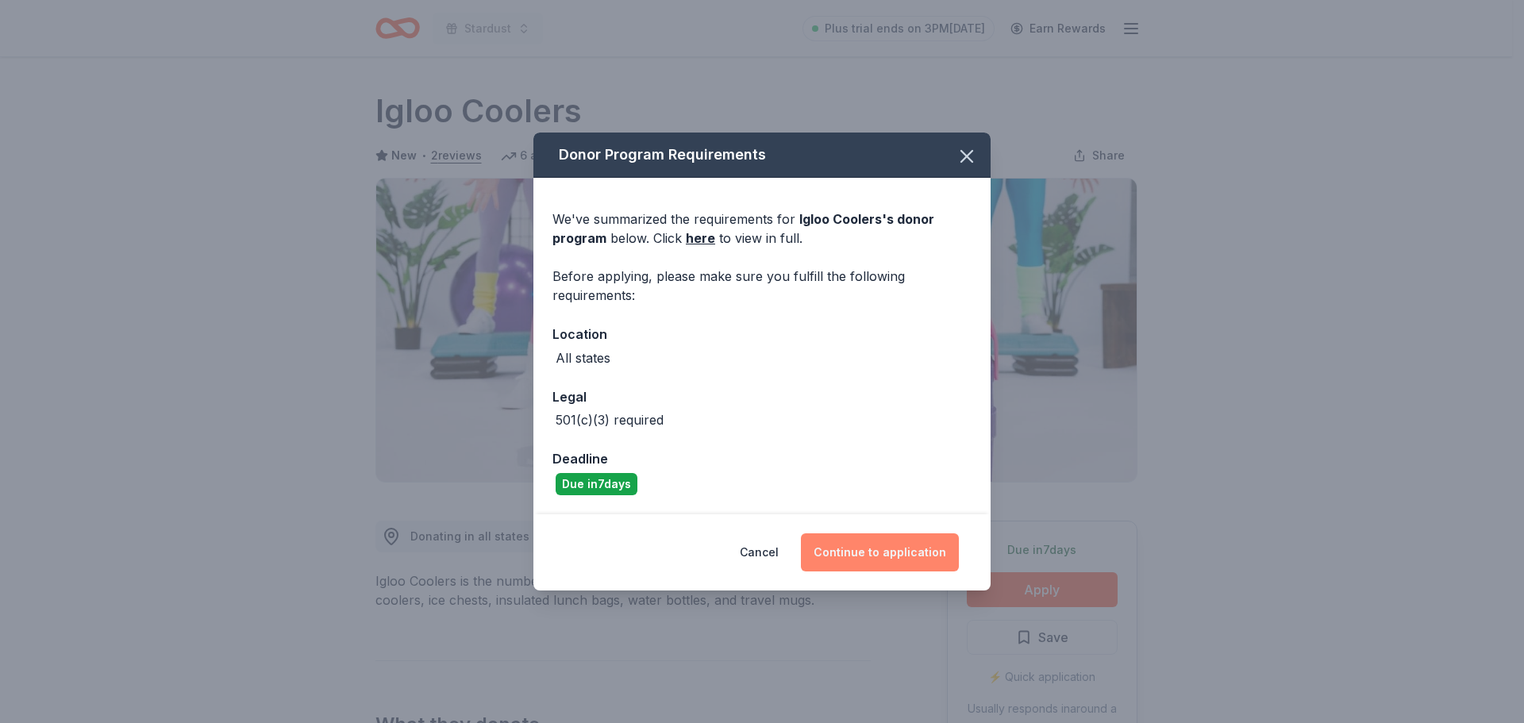
click at [929, 538] on button "Continue to application" at bounding box center [880, 553] width 158 height 38
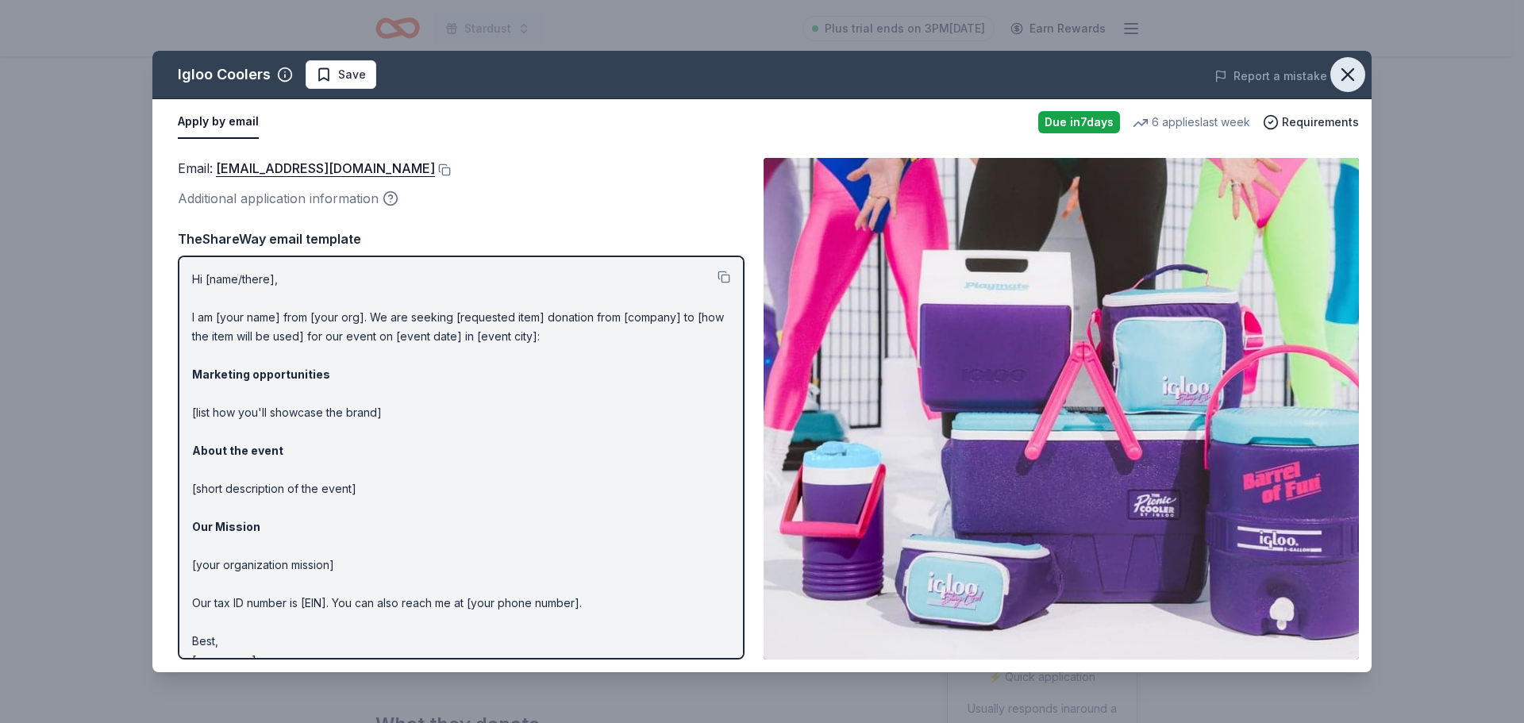
click at [1352, 76] on icon "button" at bounding box center [1348, 75] width 22 height 22
